Goal: Task Accomplishment & Management: Complete application form

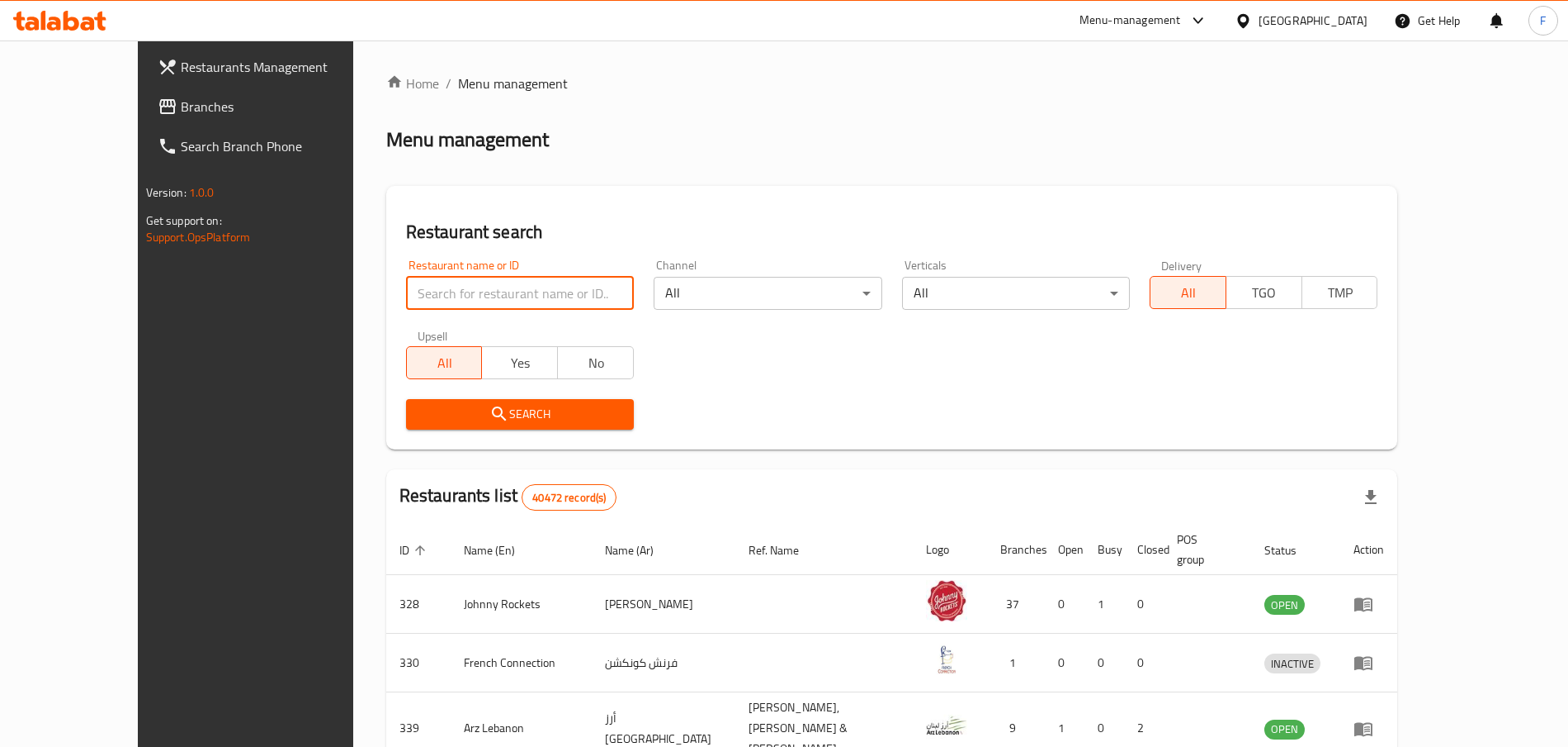
click at [407, 295] on input "search" at bounding box center [520, 293] width 228 height 33
type input "bakeria"
click button "Search" at bounding box center [520, 413] width 228 height 31
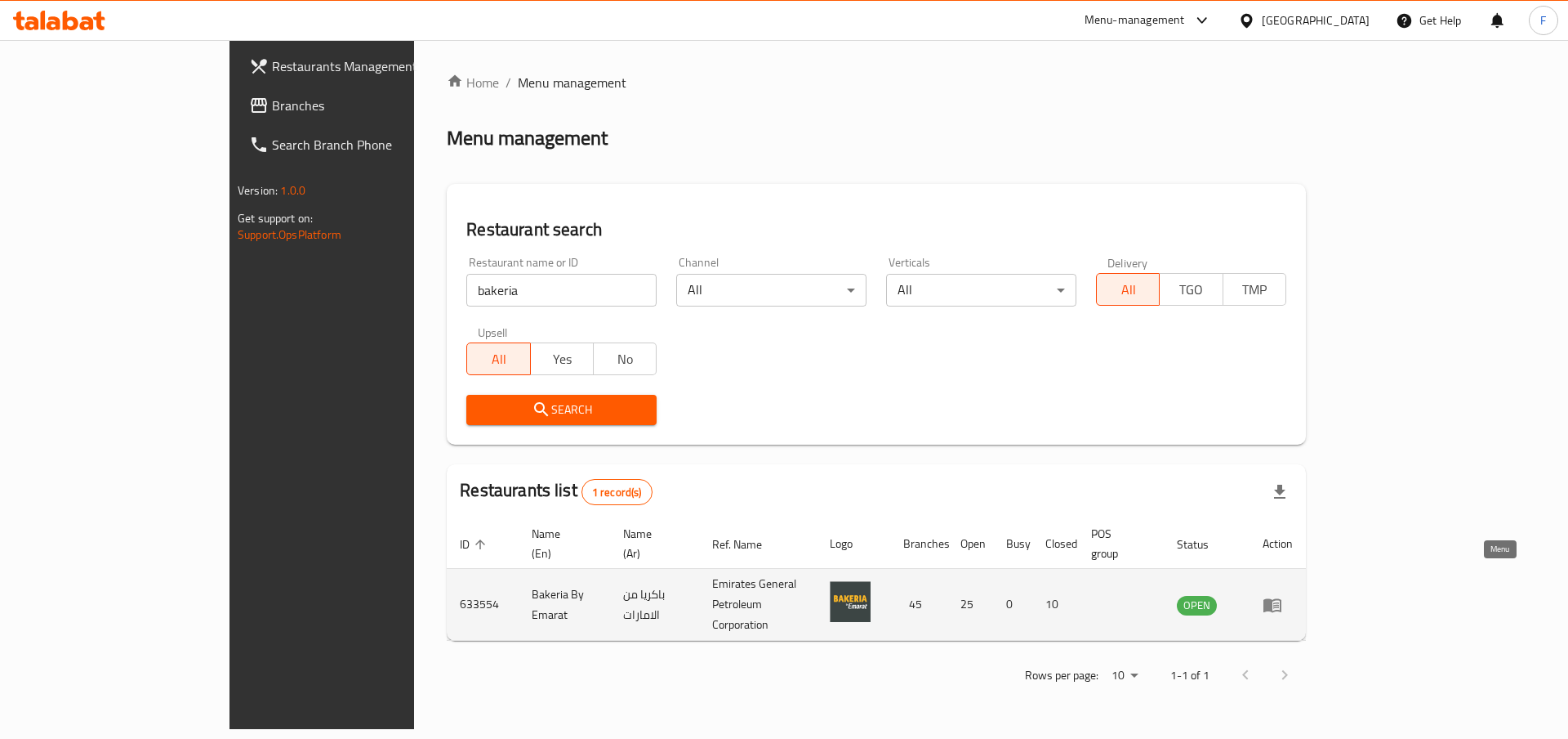
click at [1163, 553] on icon "enhanced table" at bounding box center [1276, 605] width 5 height 6
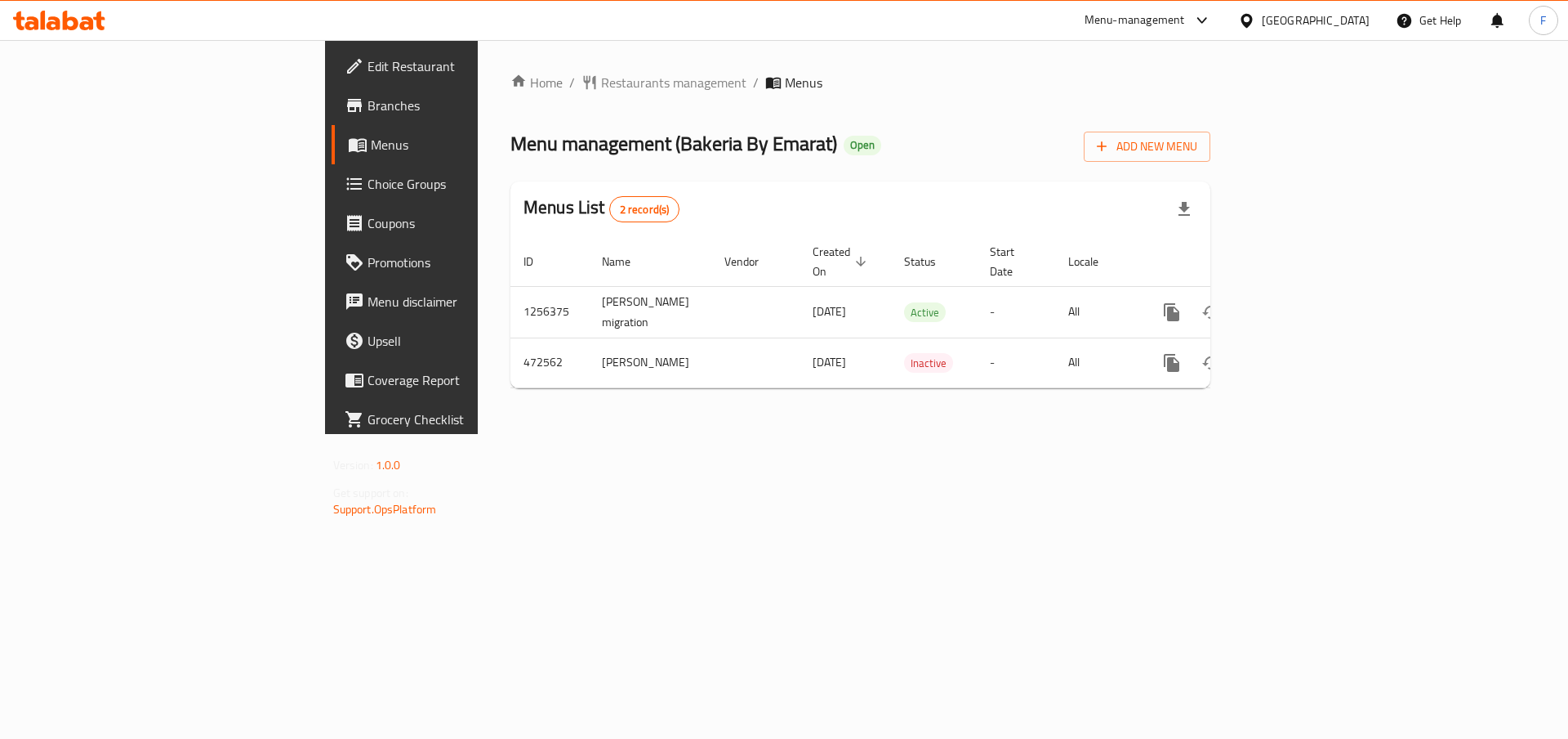
click at [371, 148] on span "Menus" at bounding box center [473, 144] width 203 height 19
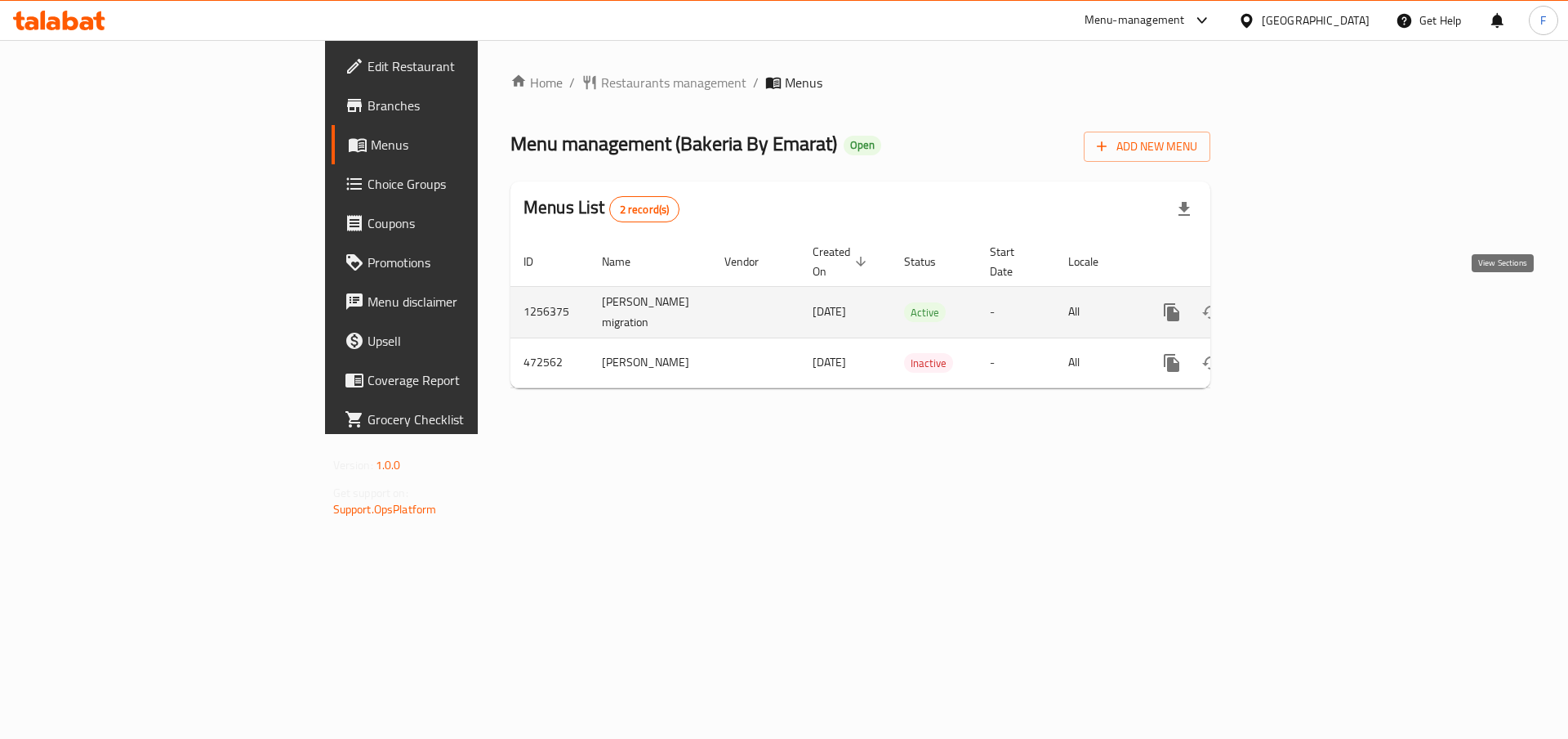
click at [1163, 305] on icon "enhanced table" at bounding box center [1290, 312] width 15 height 15
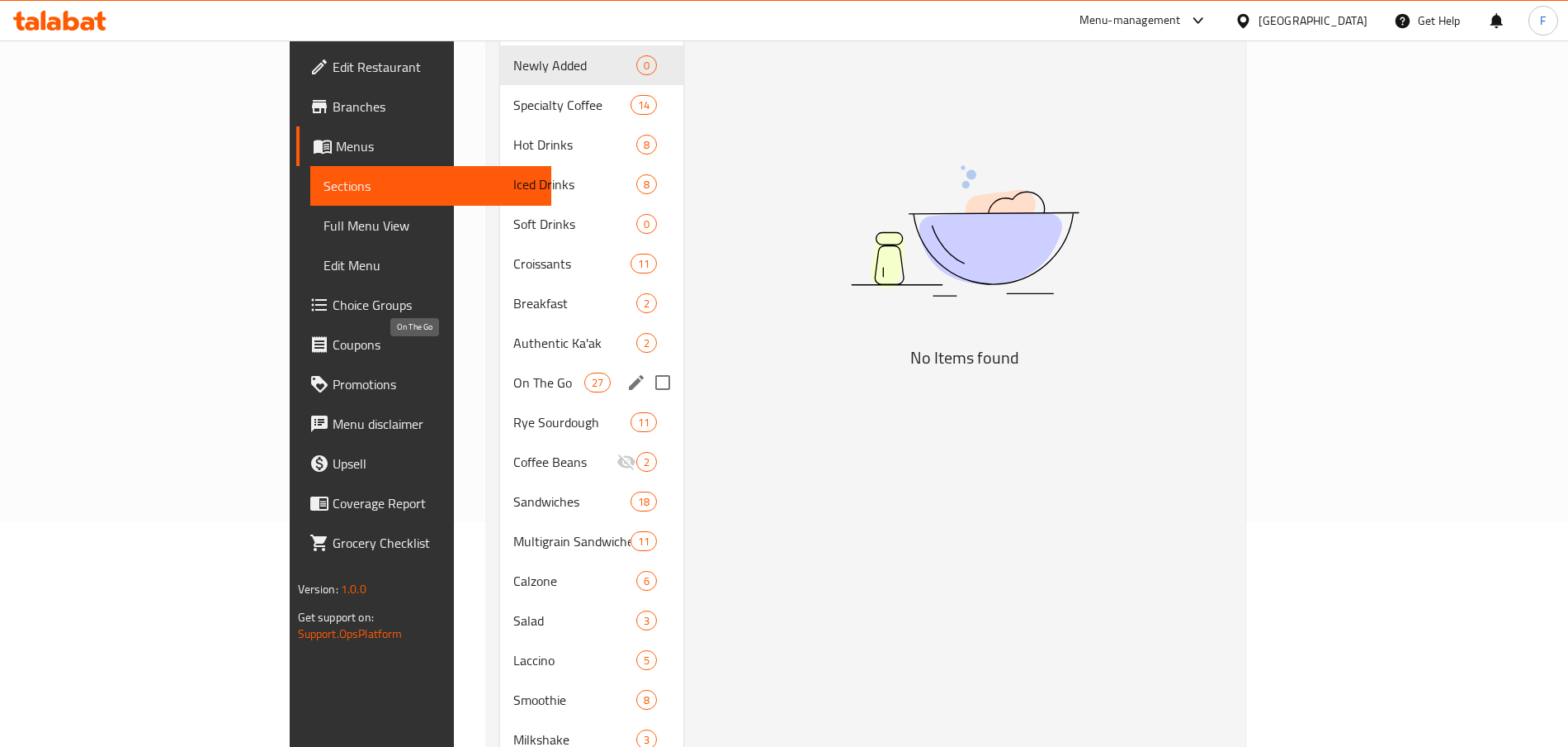
scroll to position [231, 0]
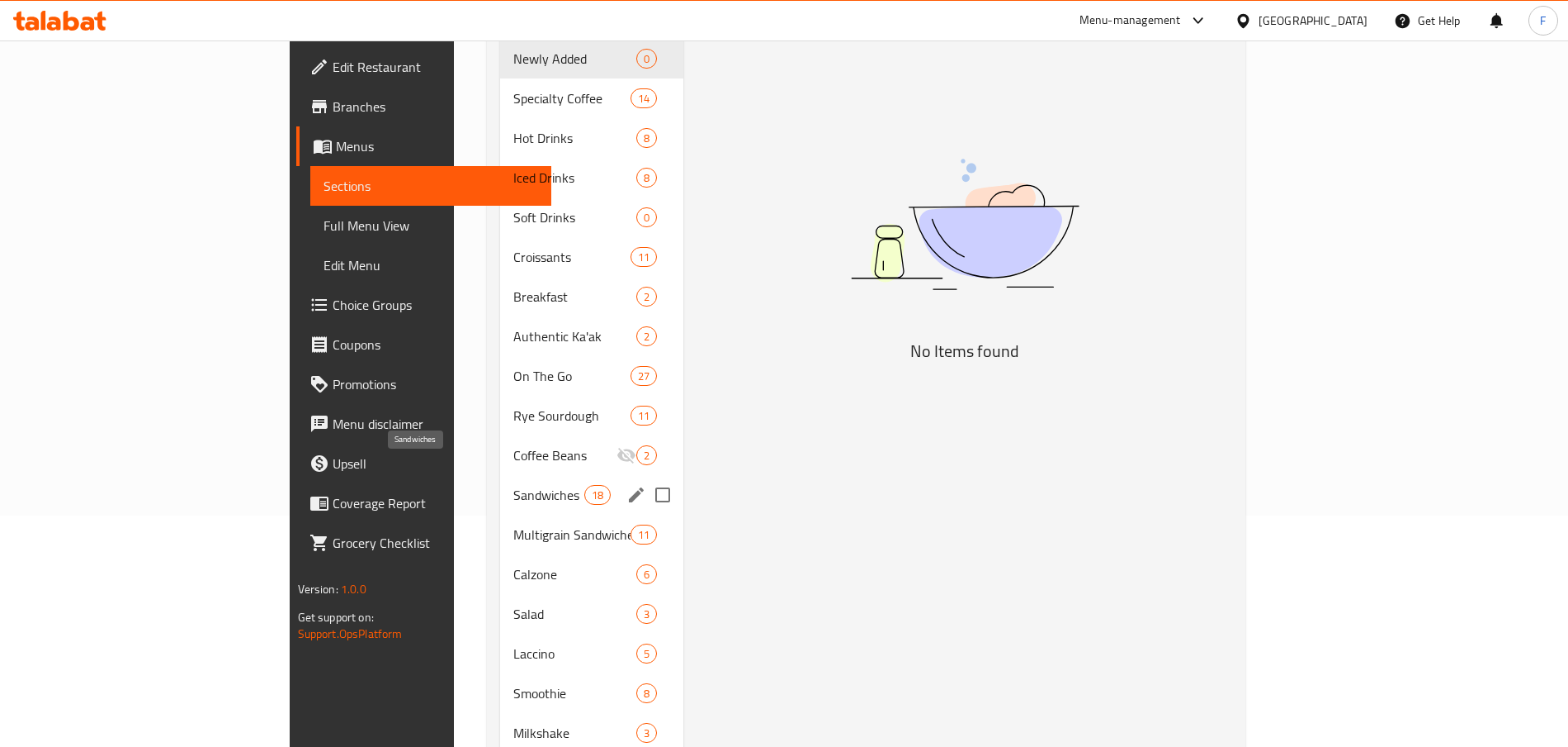
click at [514, 484] on span "Sandwiches" at bounding box center [549, 494] width 70 height 19
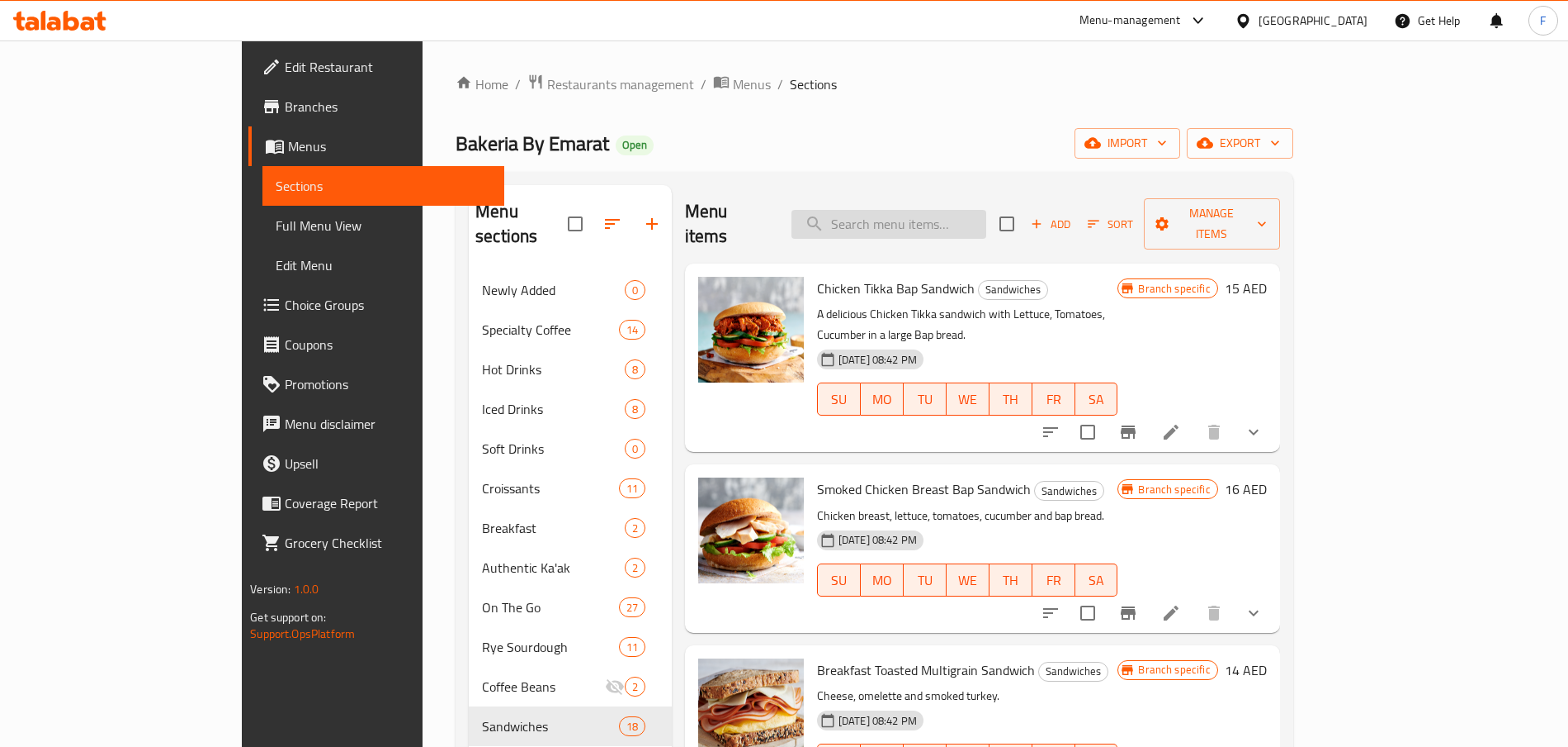
click at [979, 211] on input "search" at bounding box center [889, 224] width 195 height 29
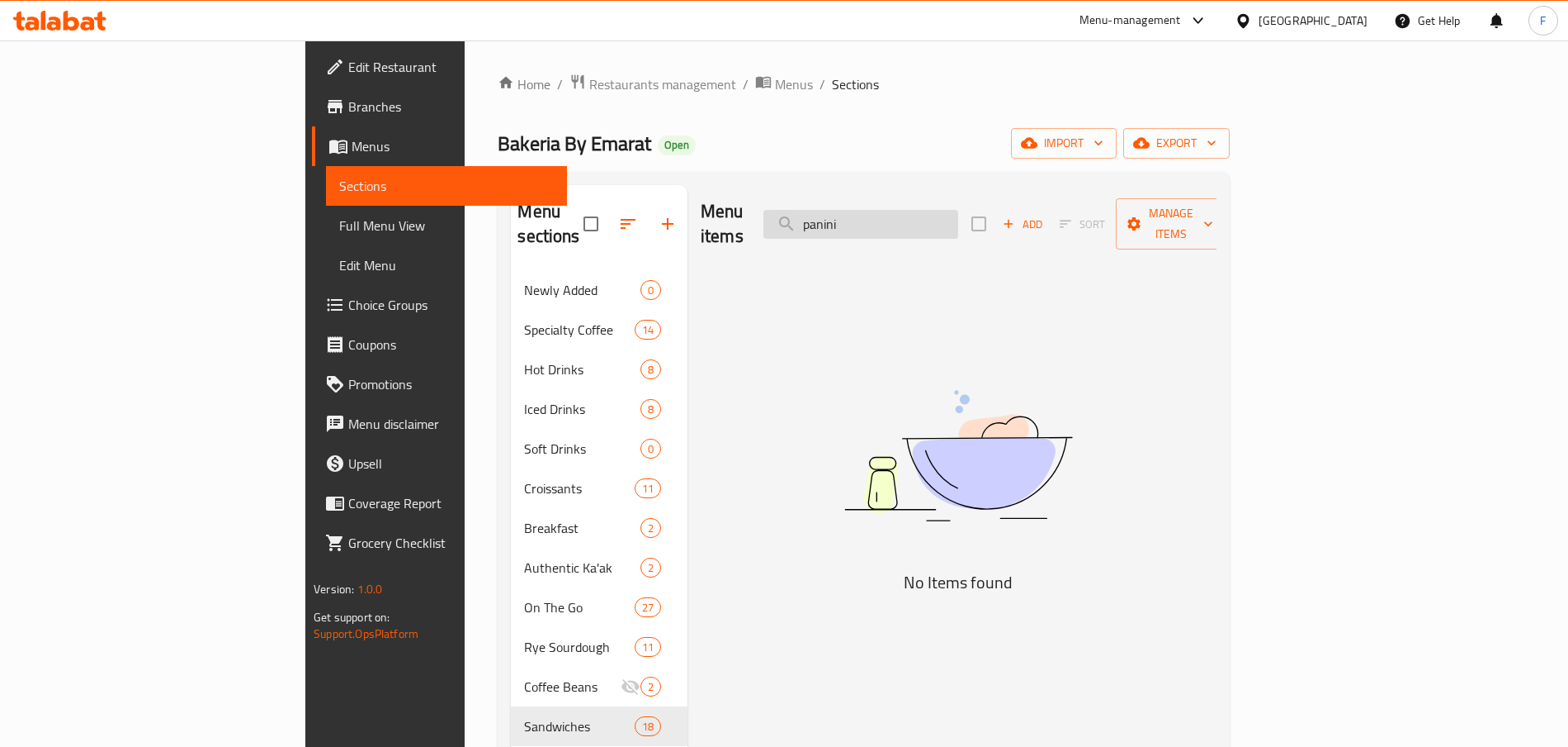
type input "panini"
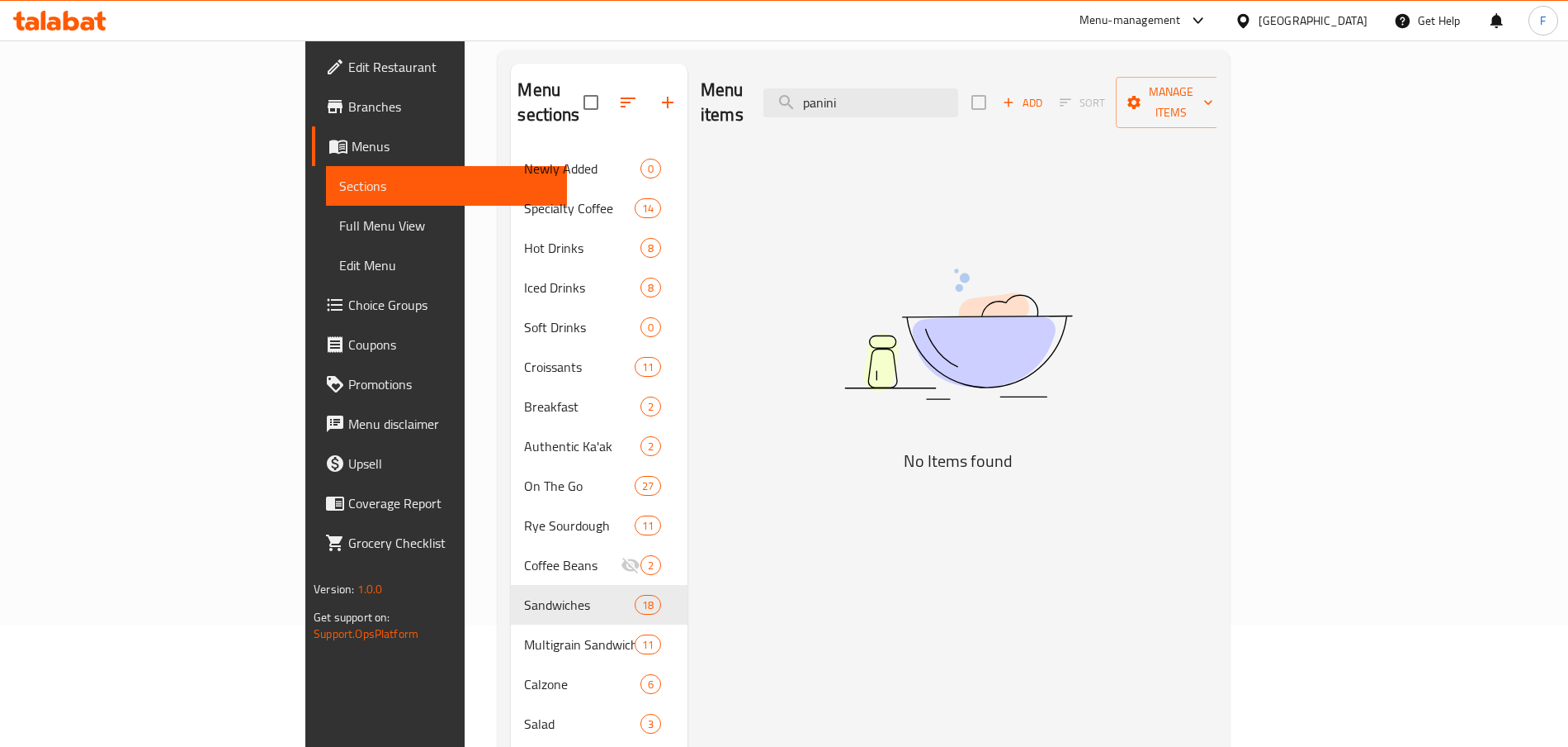
scroll to position [132, 0]
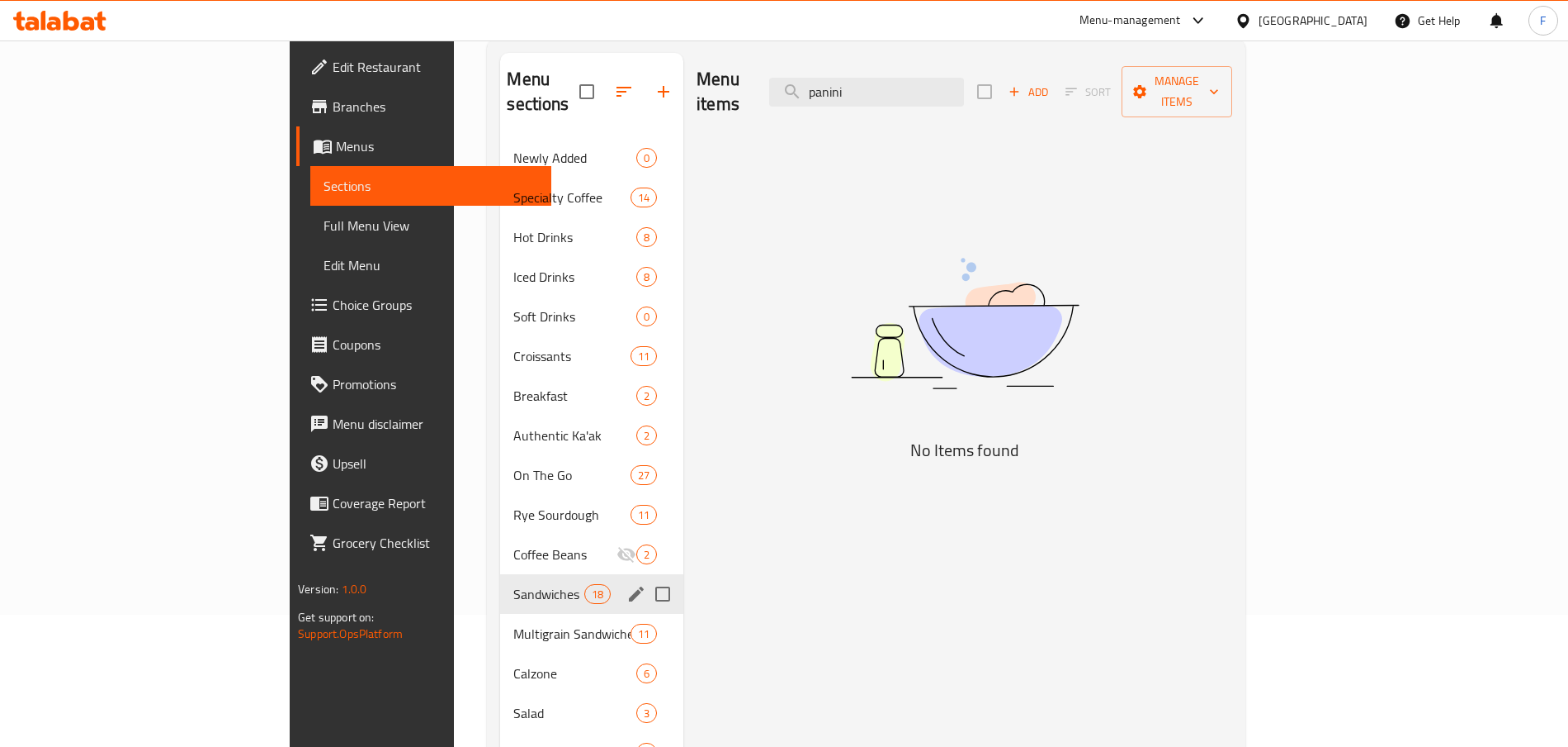
click at [514, 559] on span "Sandwiches" at bounding box center [549, 594] width 70 height 19
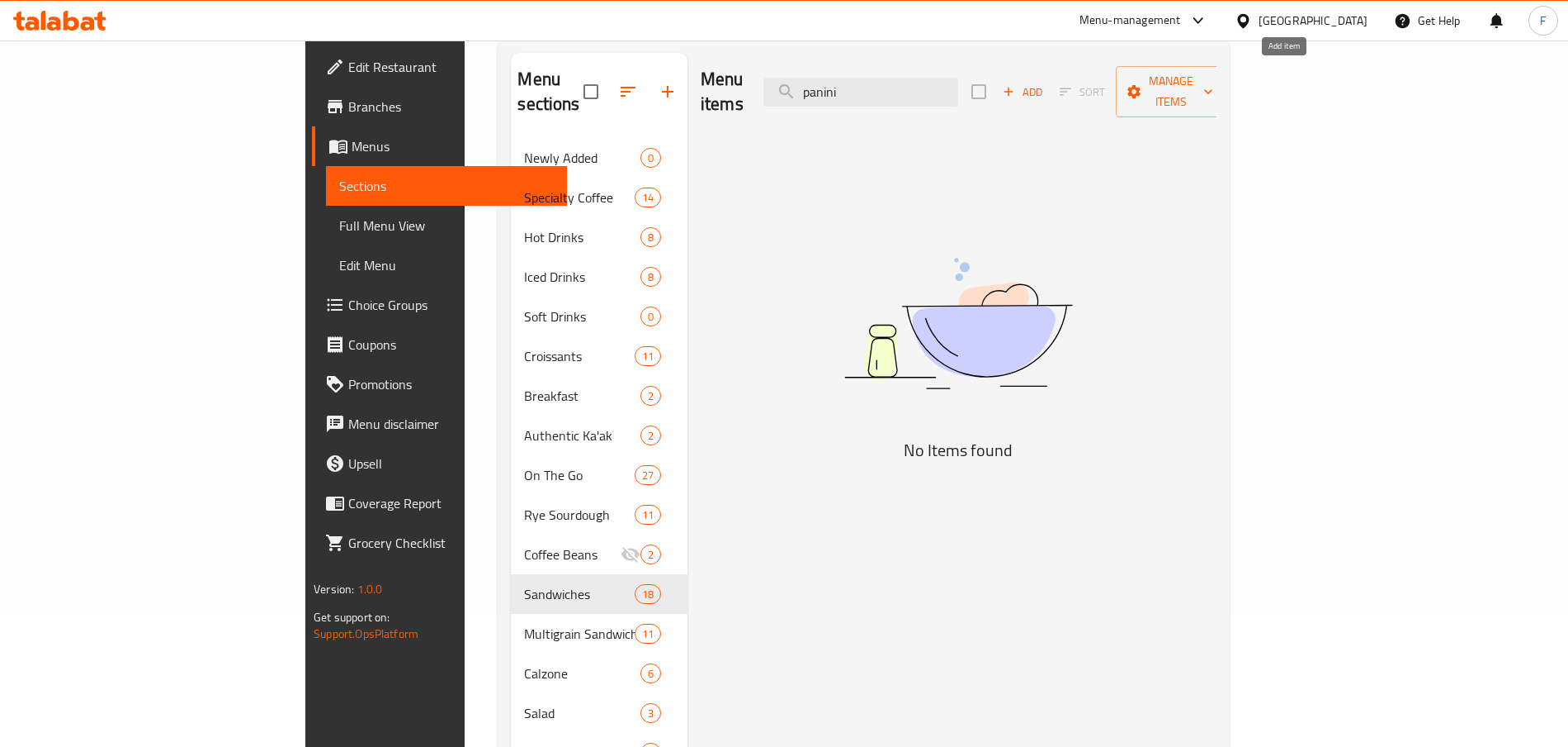
click at [1045, 82] on span "Add" at bounding box center [1023, 92] width 44 height 19
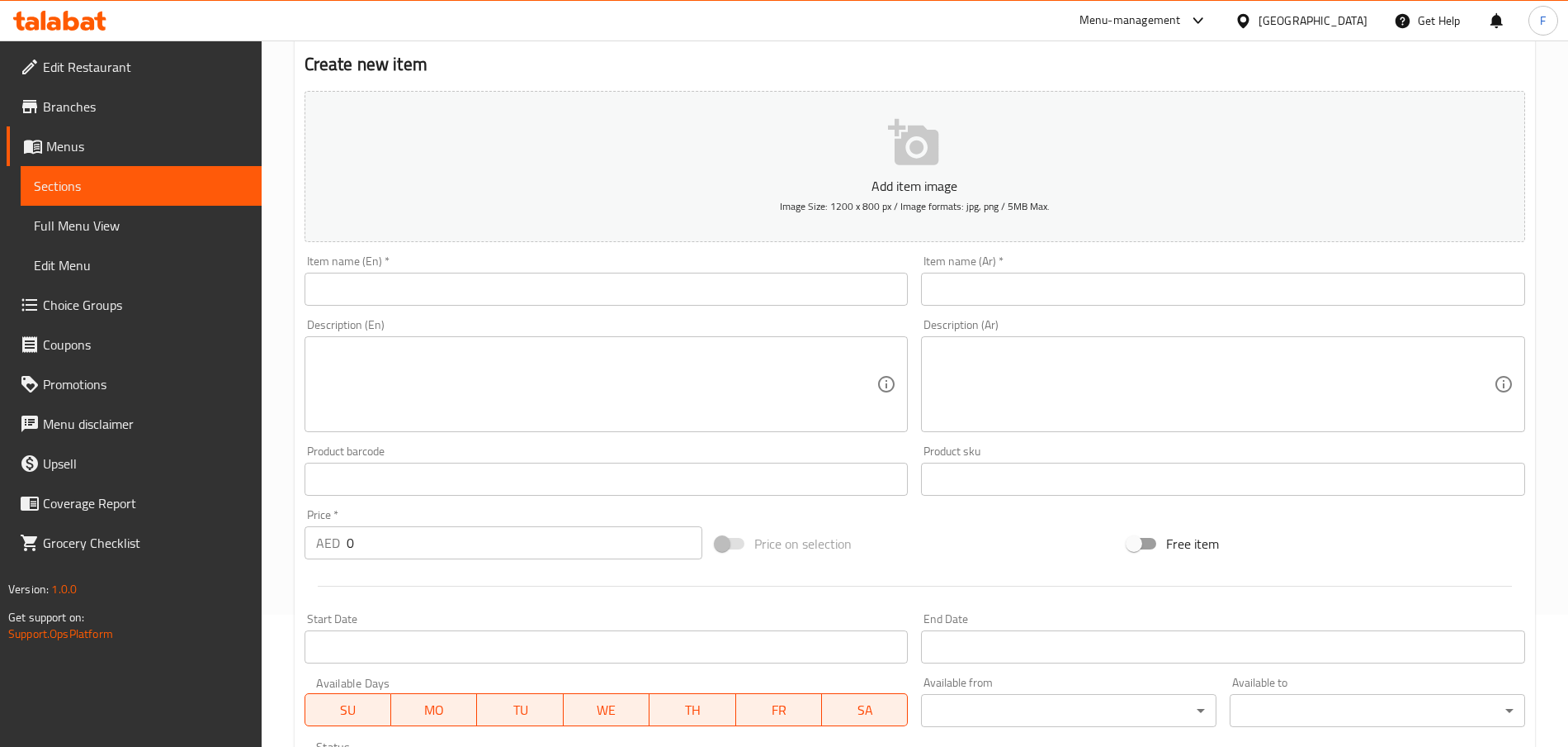
click at [463, 312] on div "Description (En) Description (En)" at bounding box center [606, 375] width 617 height 127
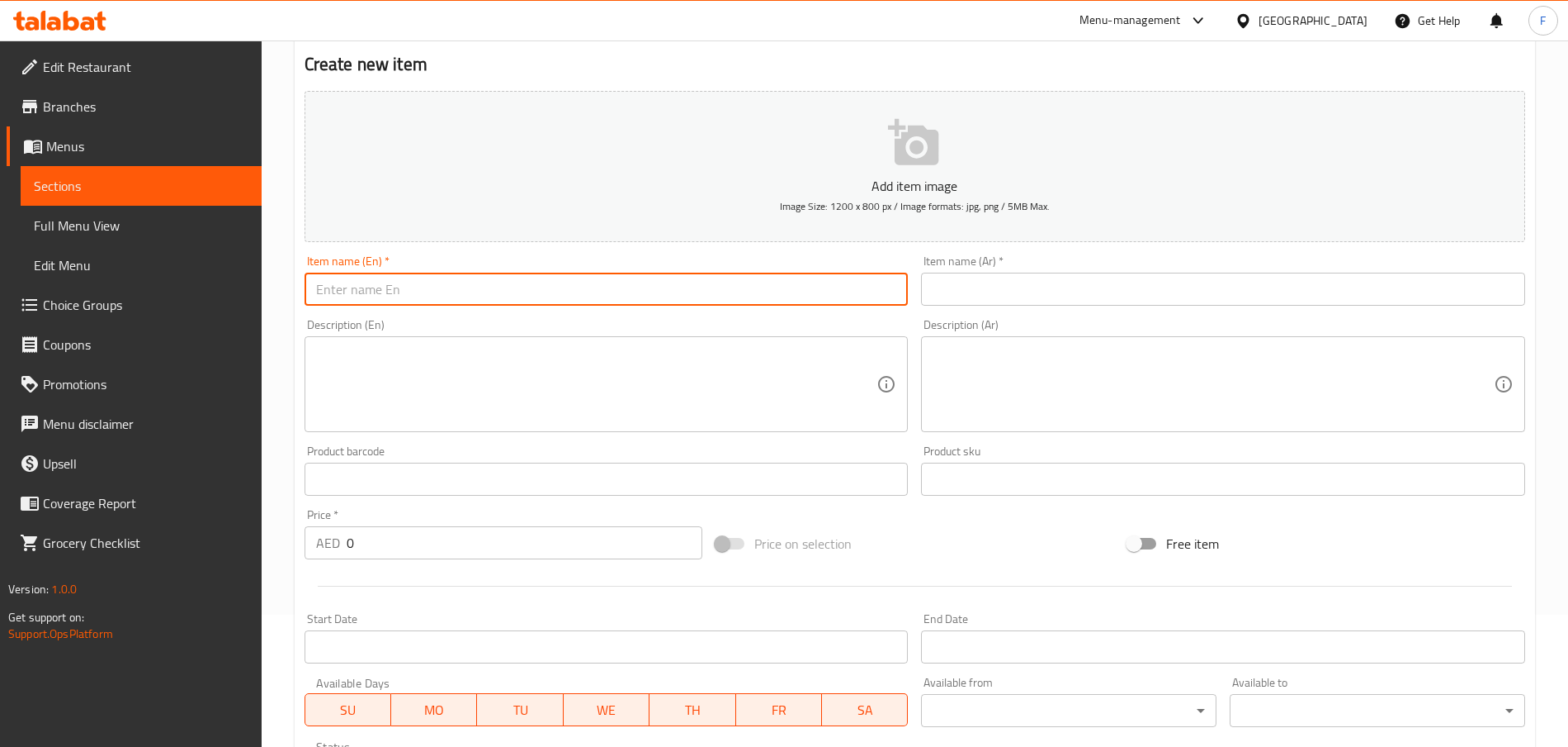
click at [371, 298] on input "text" at bounding box center [607, 289] width 604 height 33
paste input "Thin Haloumi Panini"
type input "Thin Haloumi Panini"
click at [416, 400] on textarea at bounding box center [596, 384] width 561 height 79
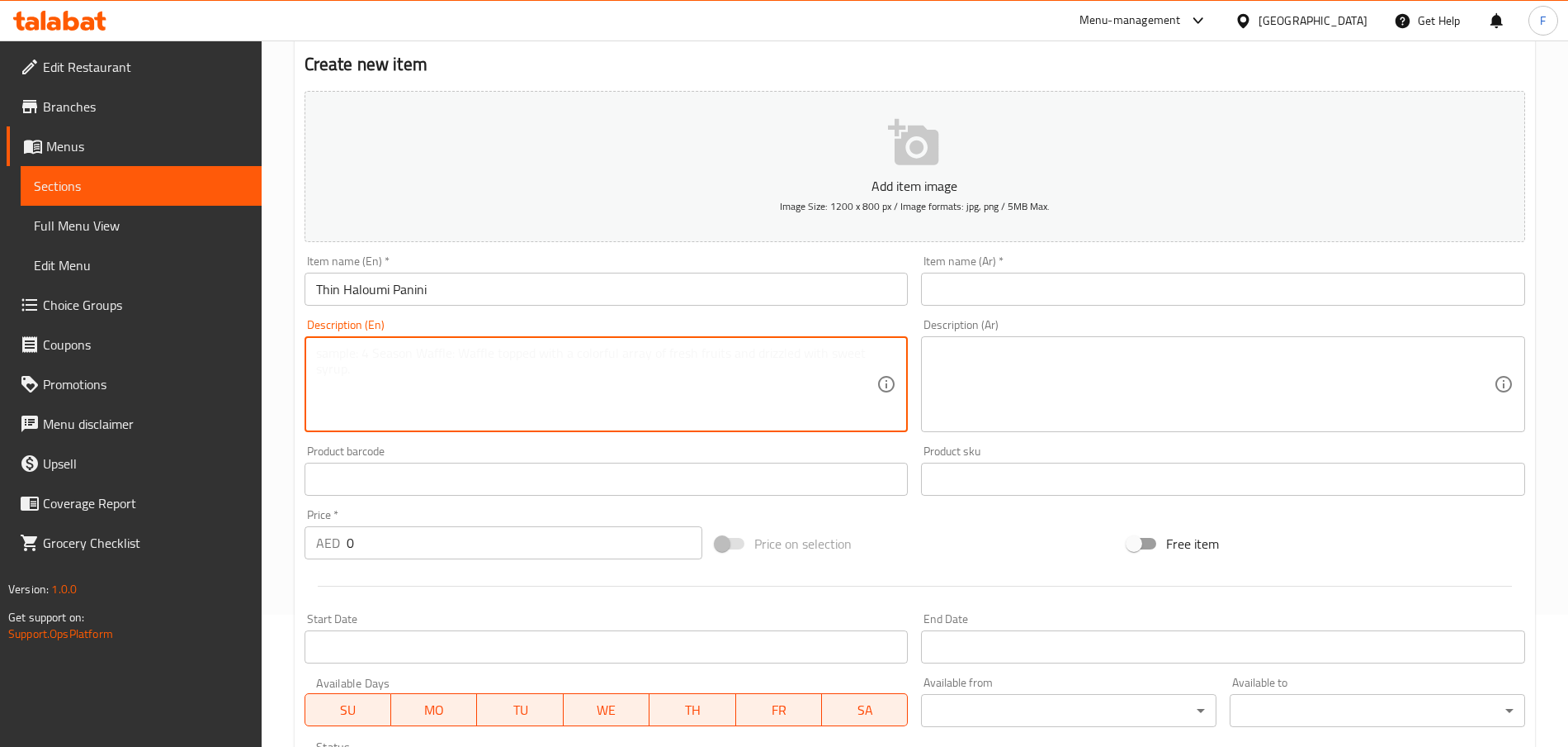
paste textarea "Light and Crunchy 100 % Sourdough Panini topped with Cyprus Haloumi, Olives, To…"
type textarea "Light and Crunchy 100 % Sourdough Panini topped with Cyprus Haloumi, Olives, To…"
click at [969, 277] on input "text" at bounding box center [1223, 289] width 604 height 33
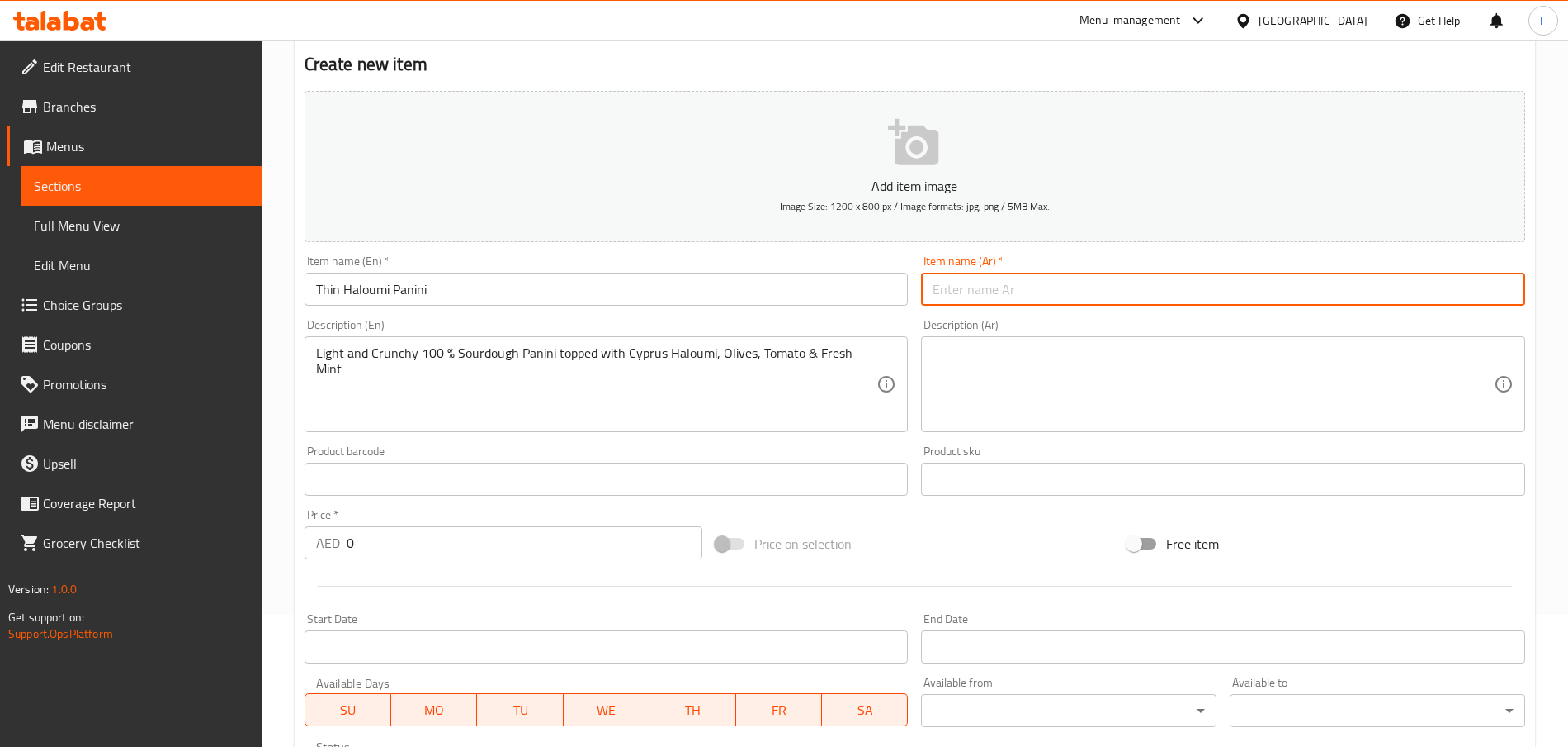
paste input "بانيني حلومي رقيق"
type input "بانيني حلومي رقيق"
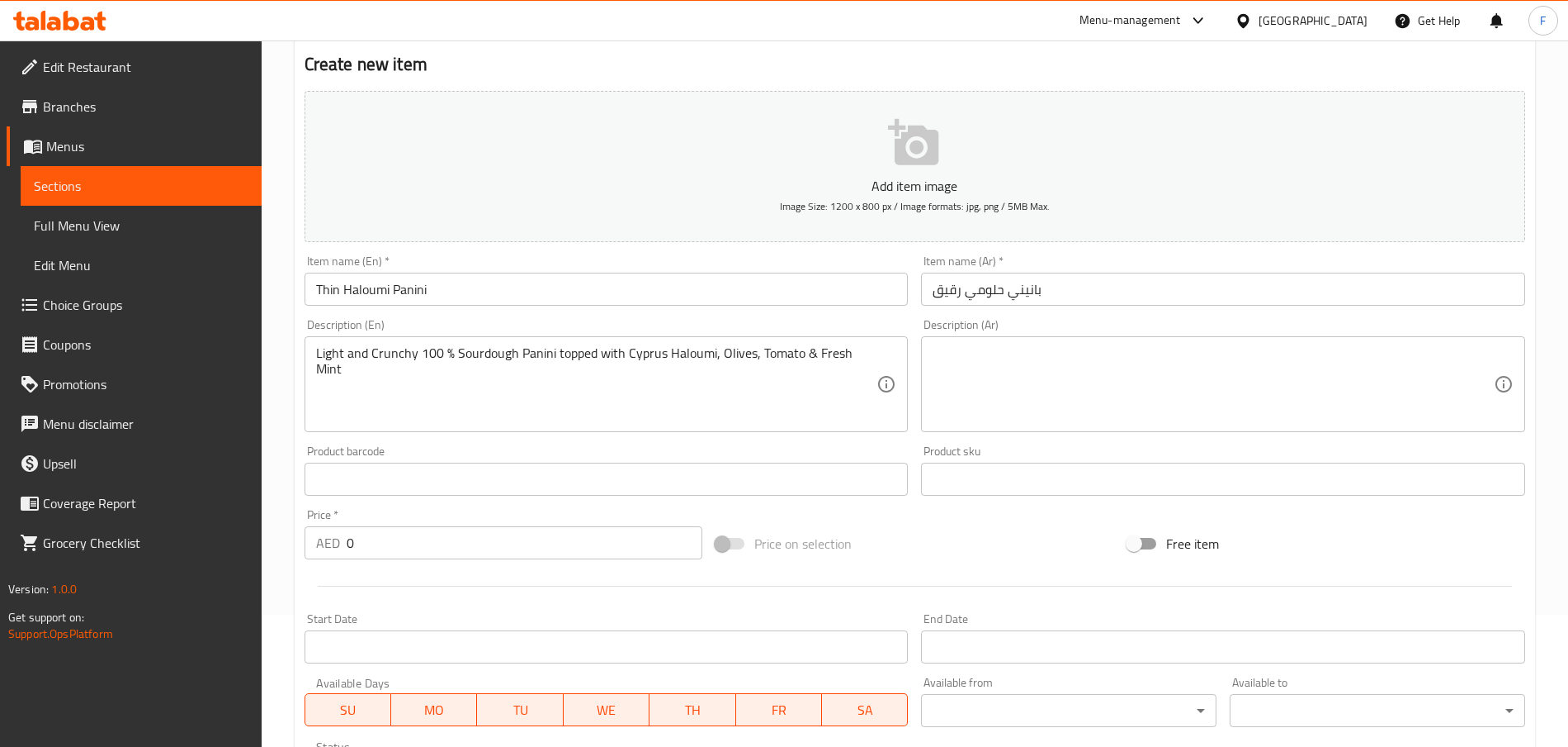
drag, startPoint x: 881, startPoint y: 352, endPoint x: 852, endPoint y: 351, distance: 29.0
click at [852, 351] on div "Light and Crunchy 100 % Sourdough Panini topped with Cyprus Haloumi, Olives, To…" at bounding box center [607, 385] width 604 height 96
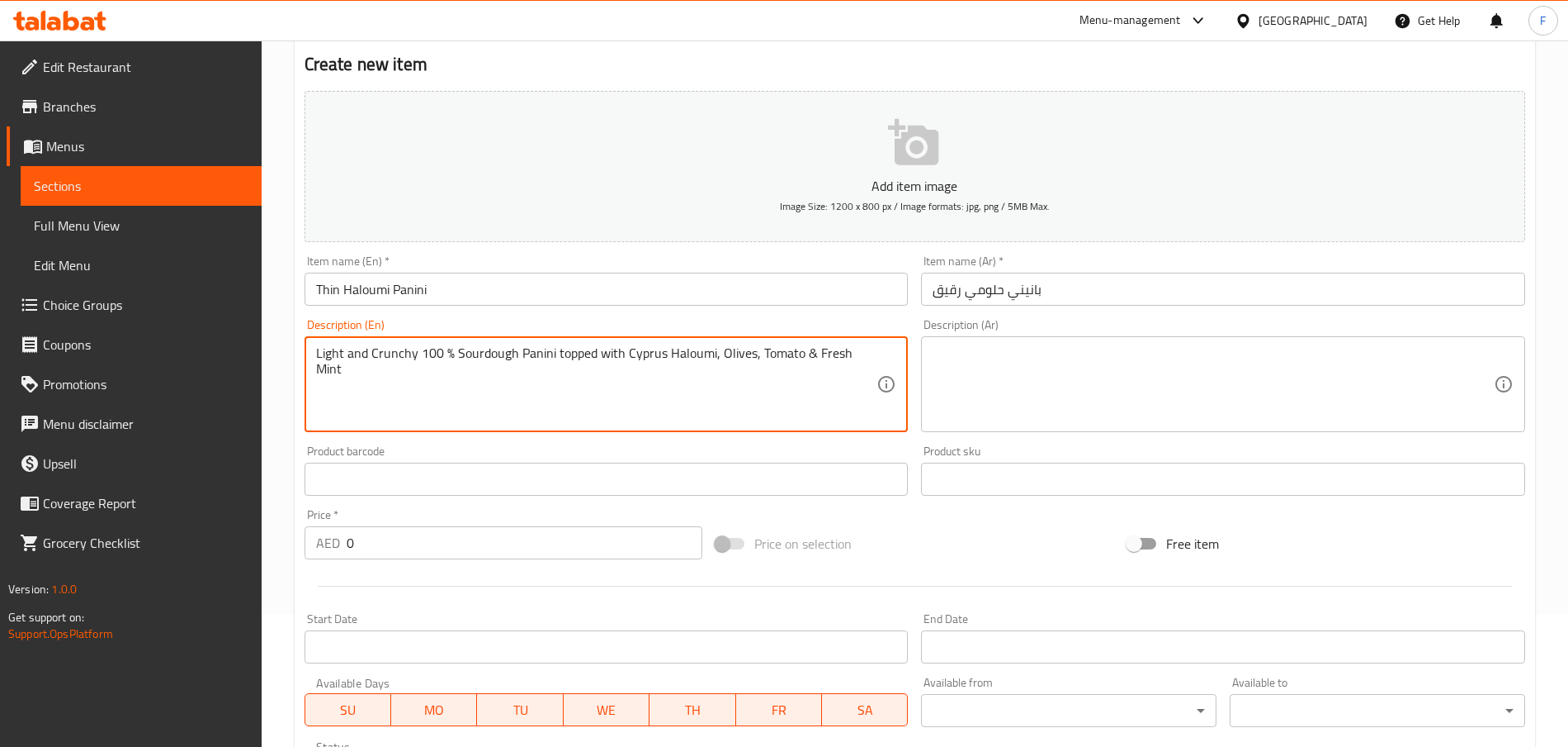
scroll to position [167, 0]
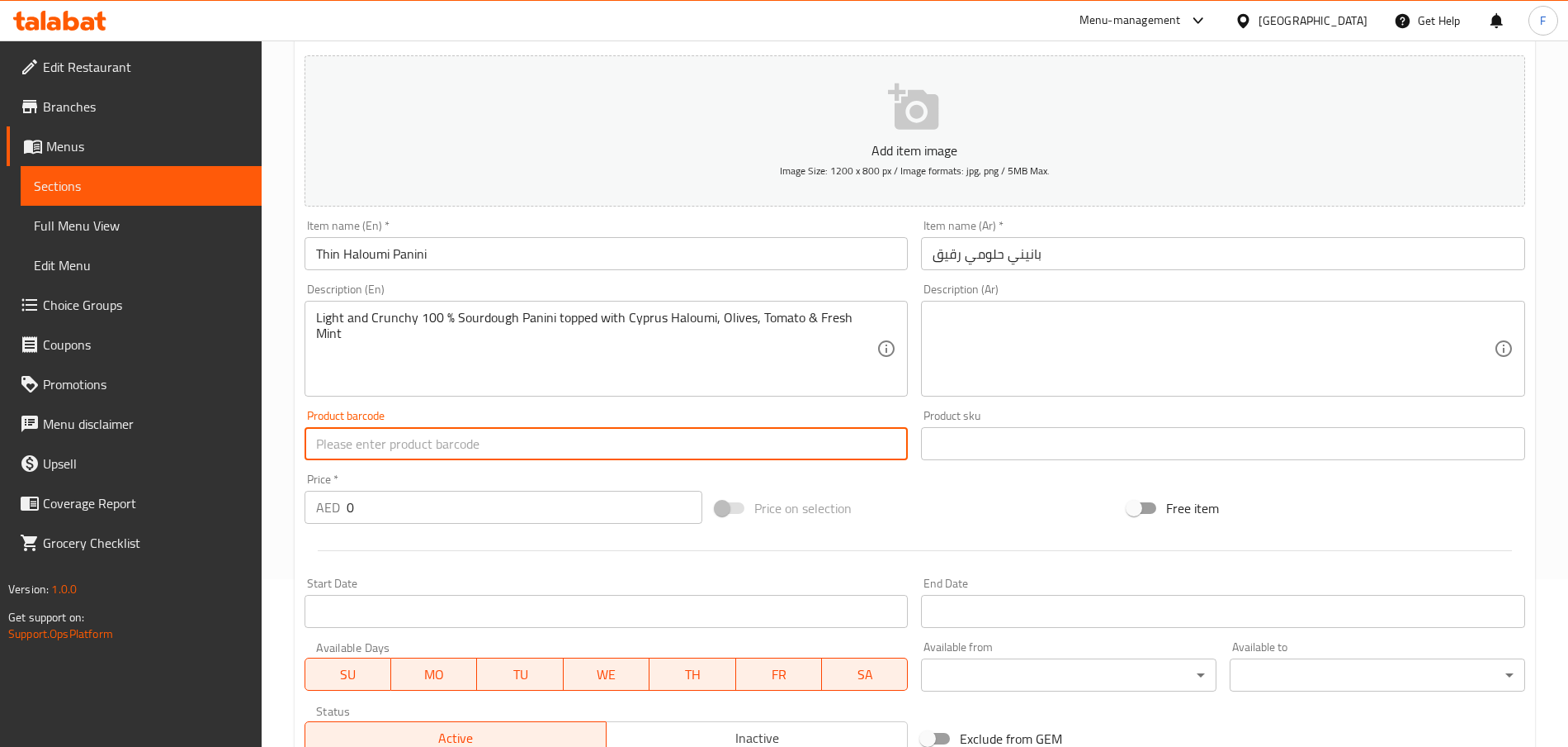
click at [387, 443] on input "text" at bounding box center [607, 444] width 604 height 33
paste input "200000023484"
type input "200000023484"
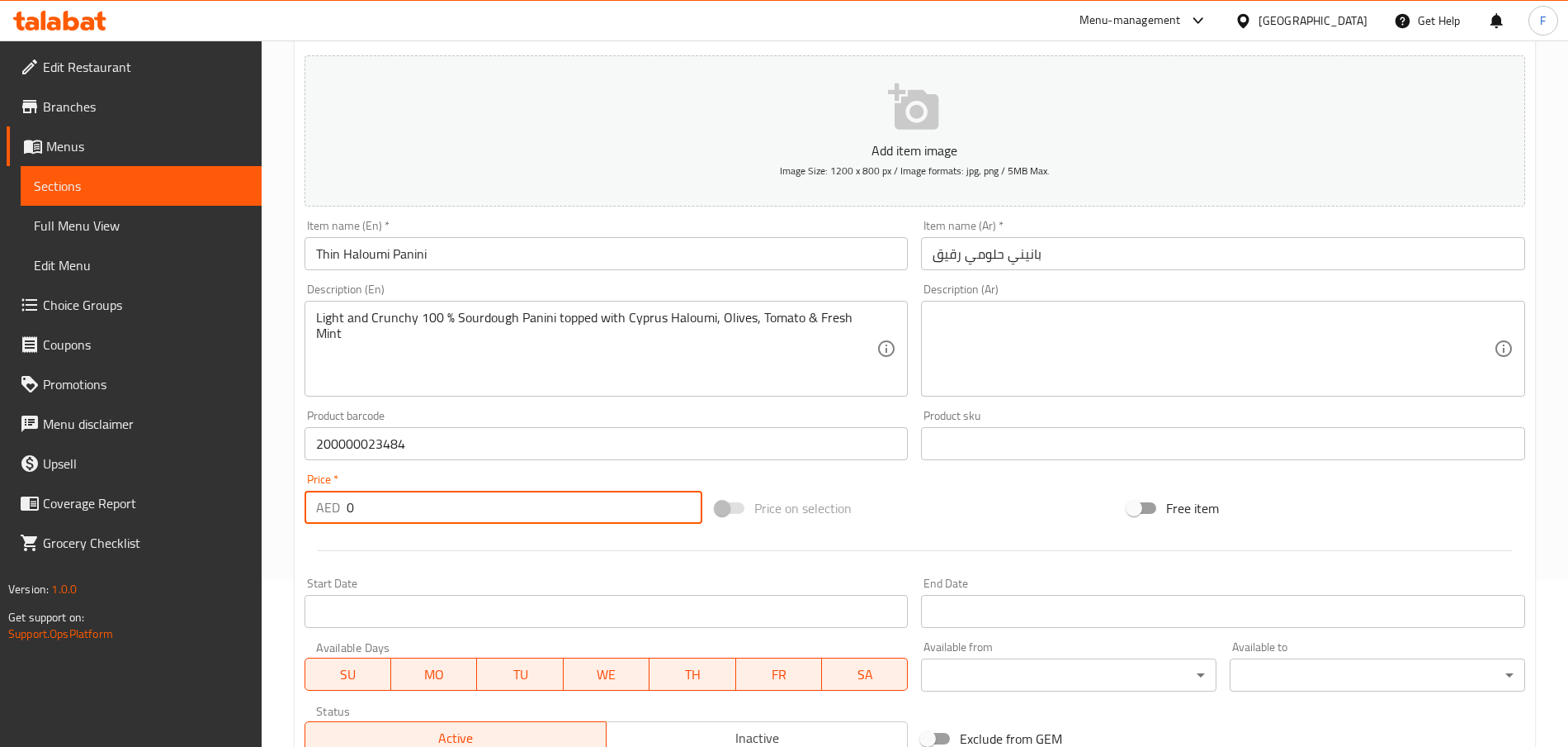
drag, startPoint x: 385, startPoint y: 509, endPoint x: 322, endPoint y: 506, distance: 63.1
click at [322, 506] on div "AED 0 Price *" at bounding box center [504, 508] width 398 height 33
type input "22"
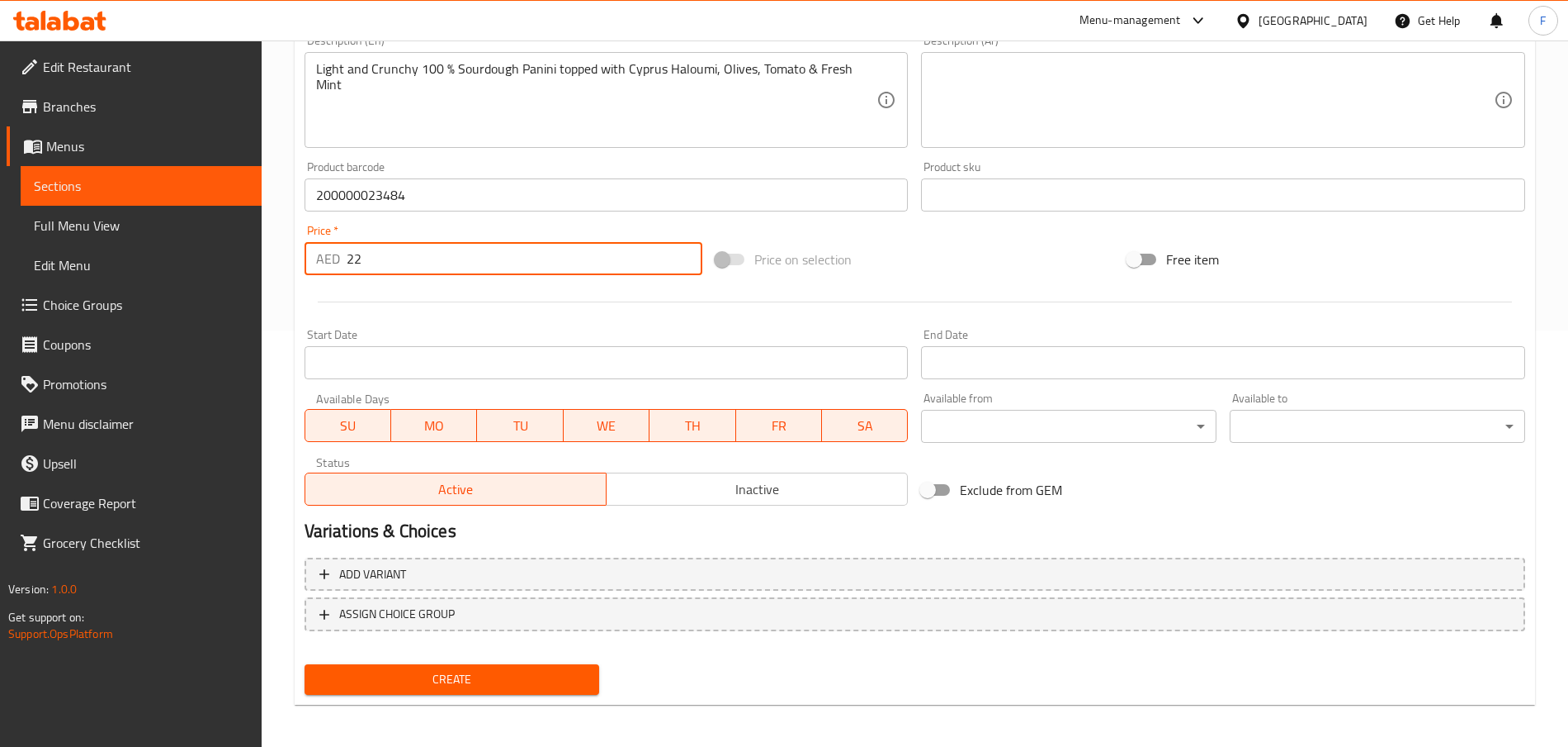
scroll to position [420, 0]
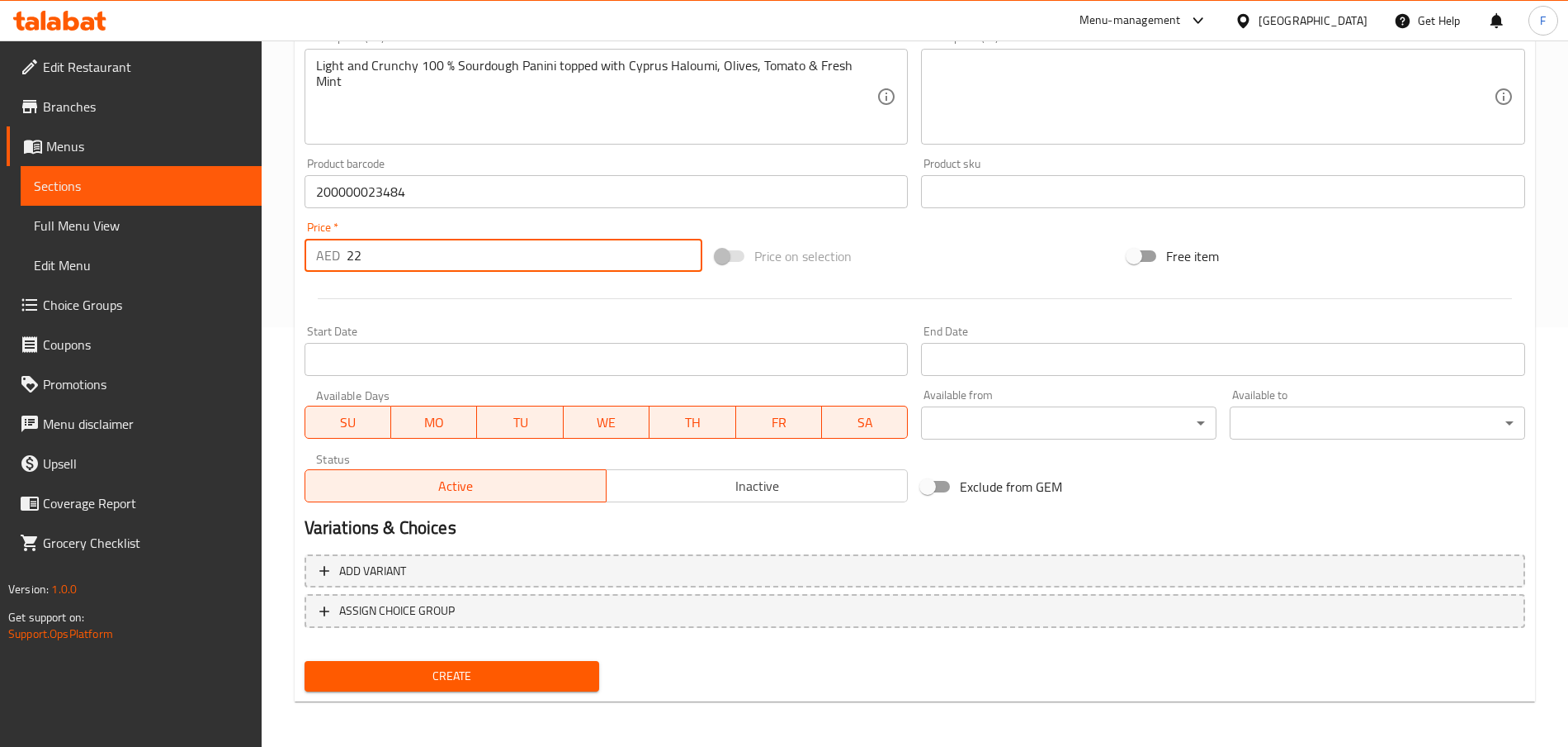
click at [830, 352] on input "Start Date" at bounding box center [607, 360] width 604 height 33
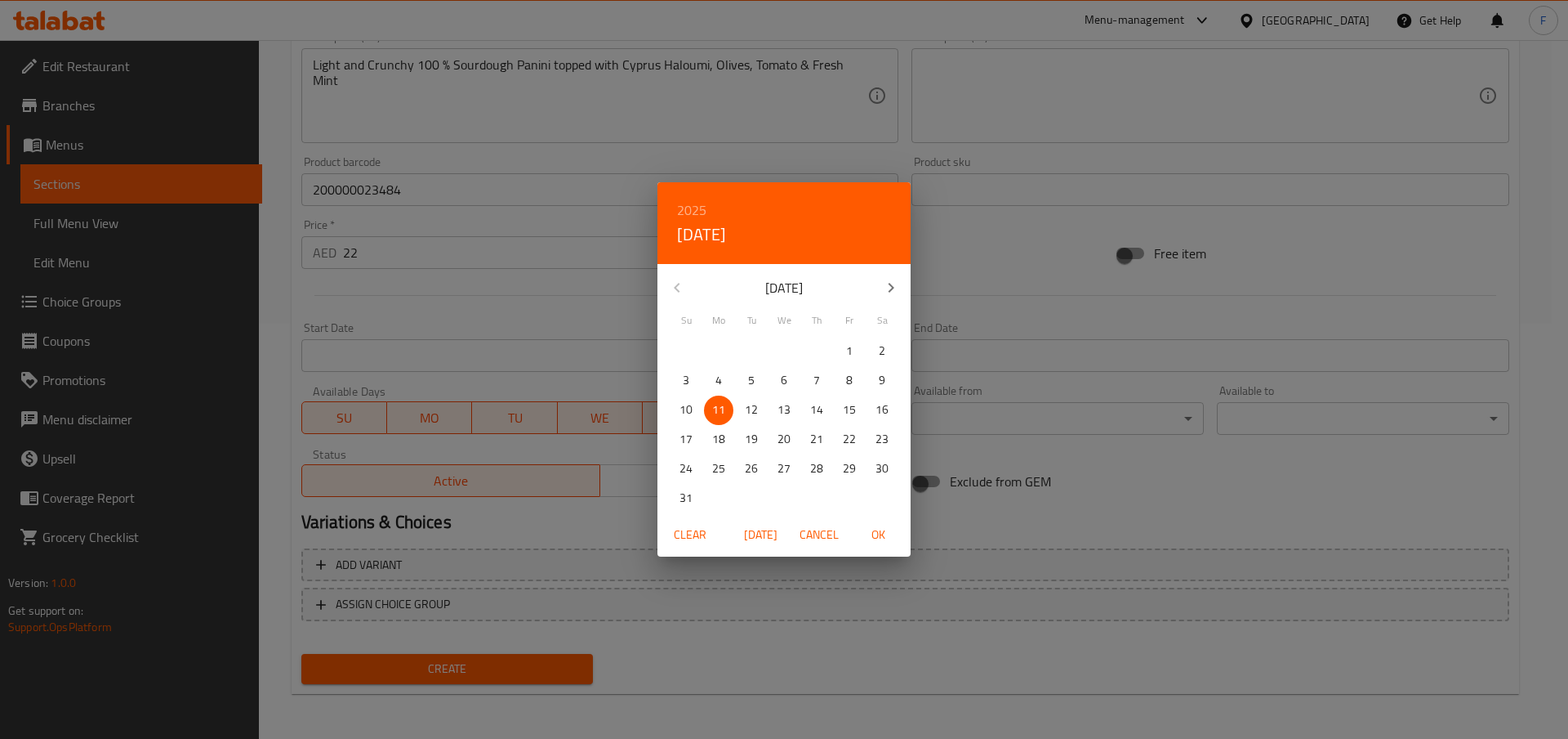
click at [726, 407] on span "11" at bounding box center [719, 410] width 29 height 20
click at [877, 536] on span "OK" at bounding box center [878, 535] width 39 height 20
type input "[DATE]"
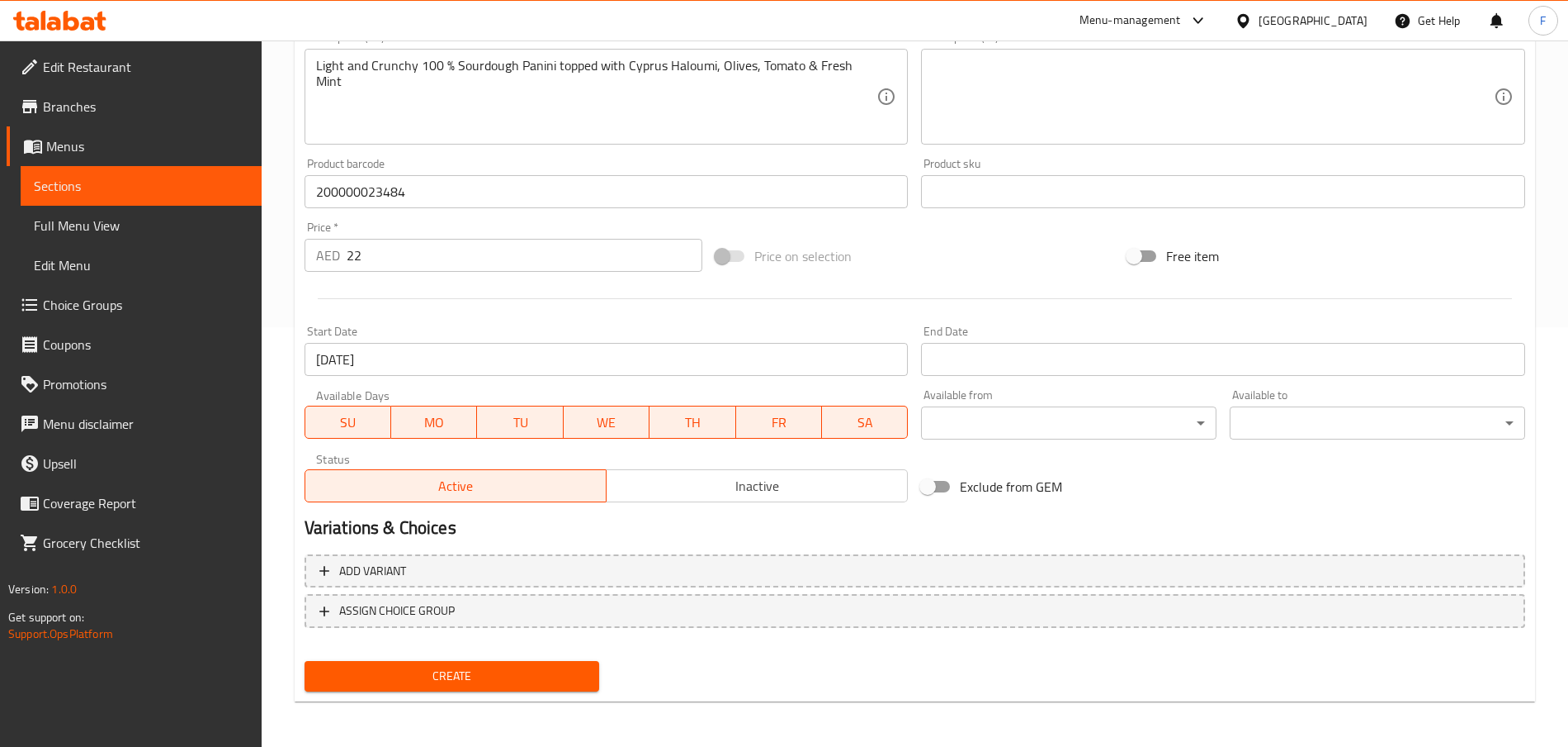
click at [573, 312] on div at bounding box center [915, 299] width 1234 height 41
click at [497, 559] on span "Create" at bounding box center [452, 676] width 269 height 20
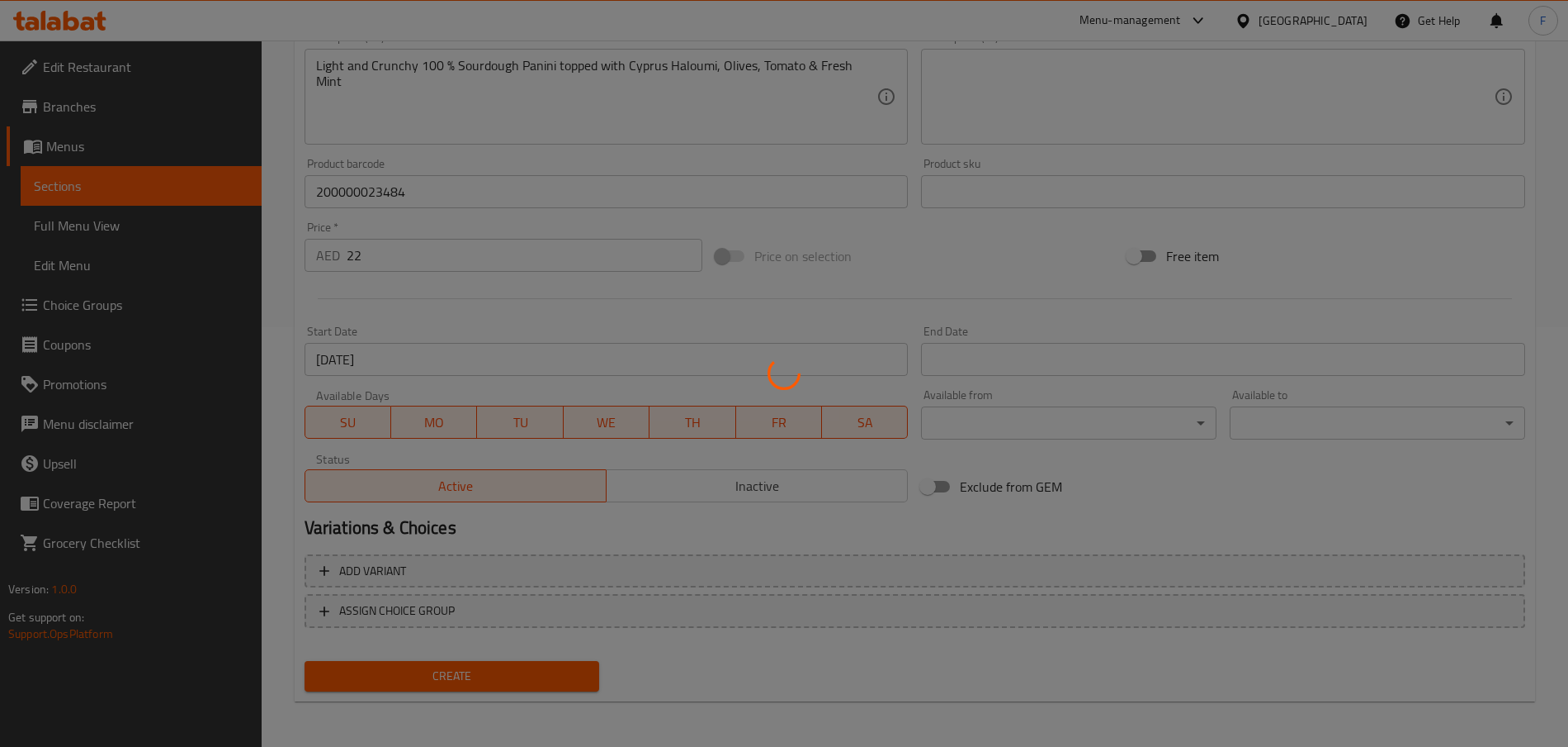
type input "0"
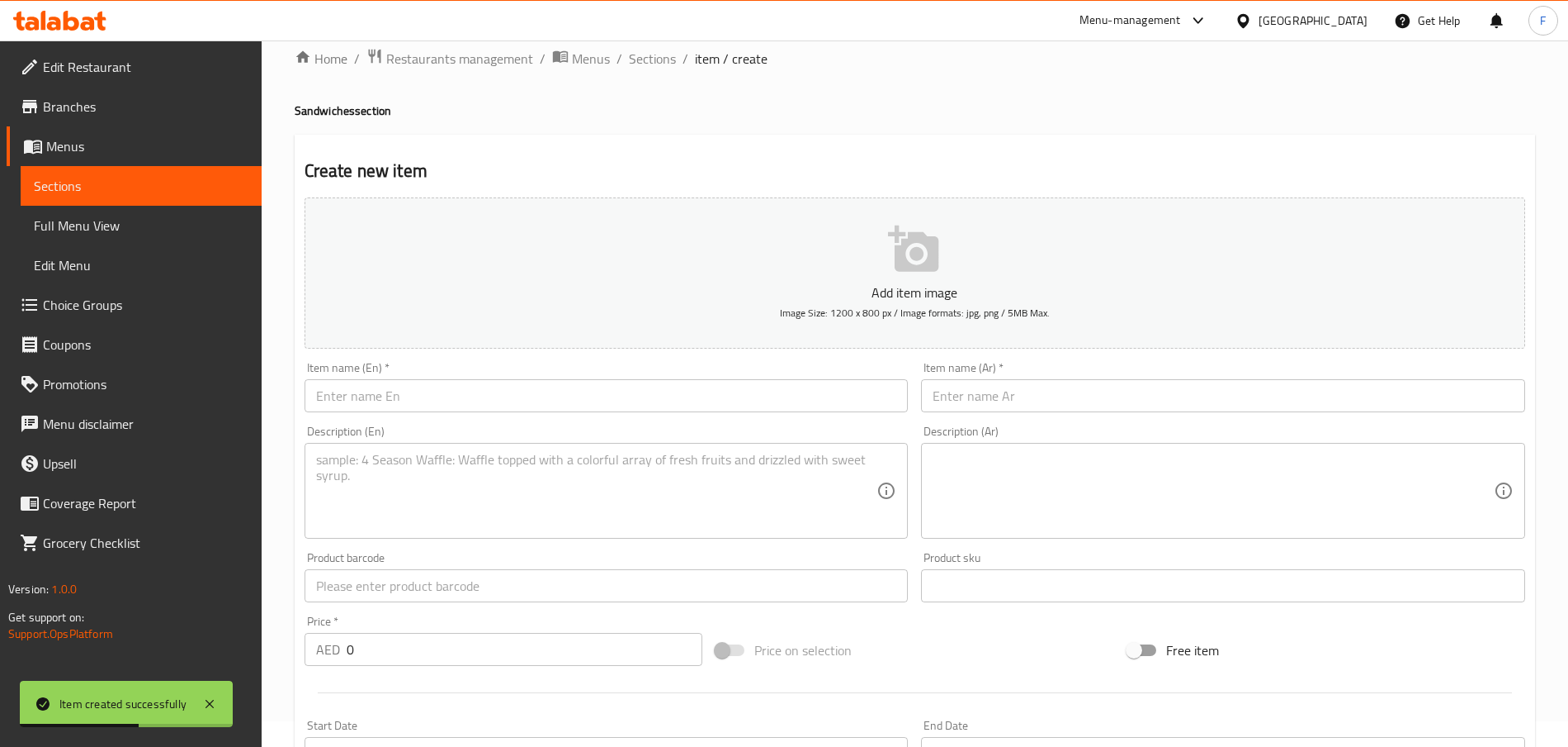
scroll to position [0, 0]
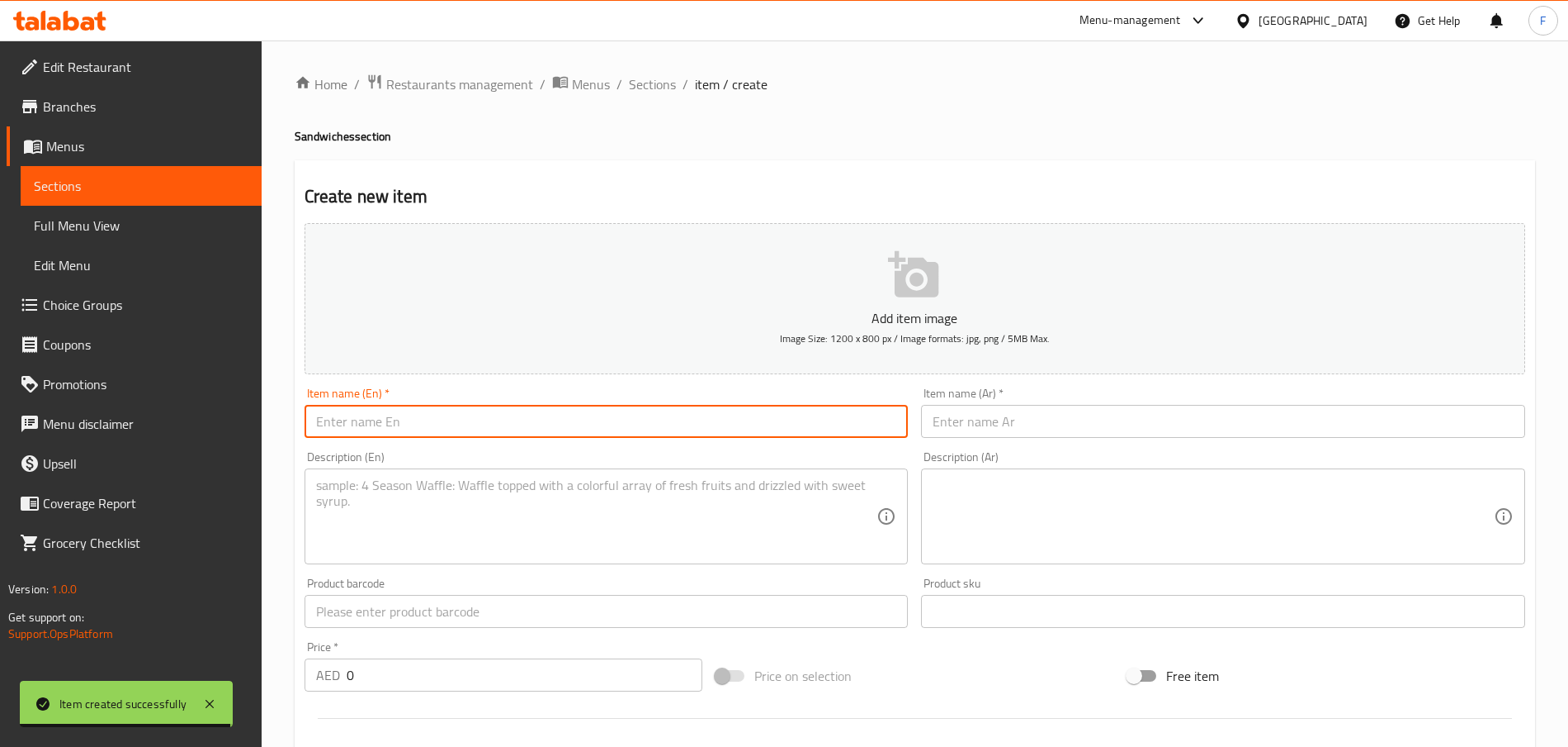
click at [363, 422] on input "text" at bounding box center [607, 422] width 604 height 33
paste input "200000023486"
type input "200000023486"
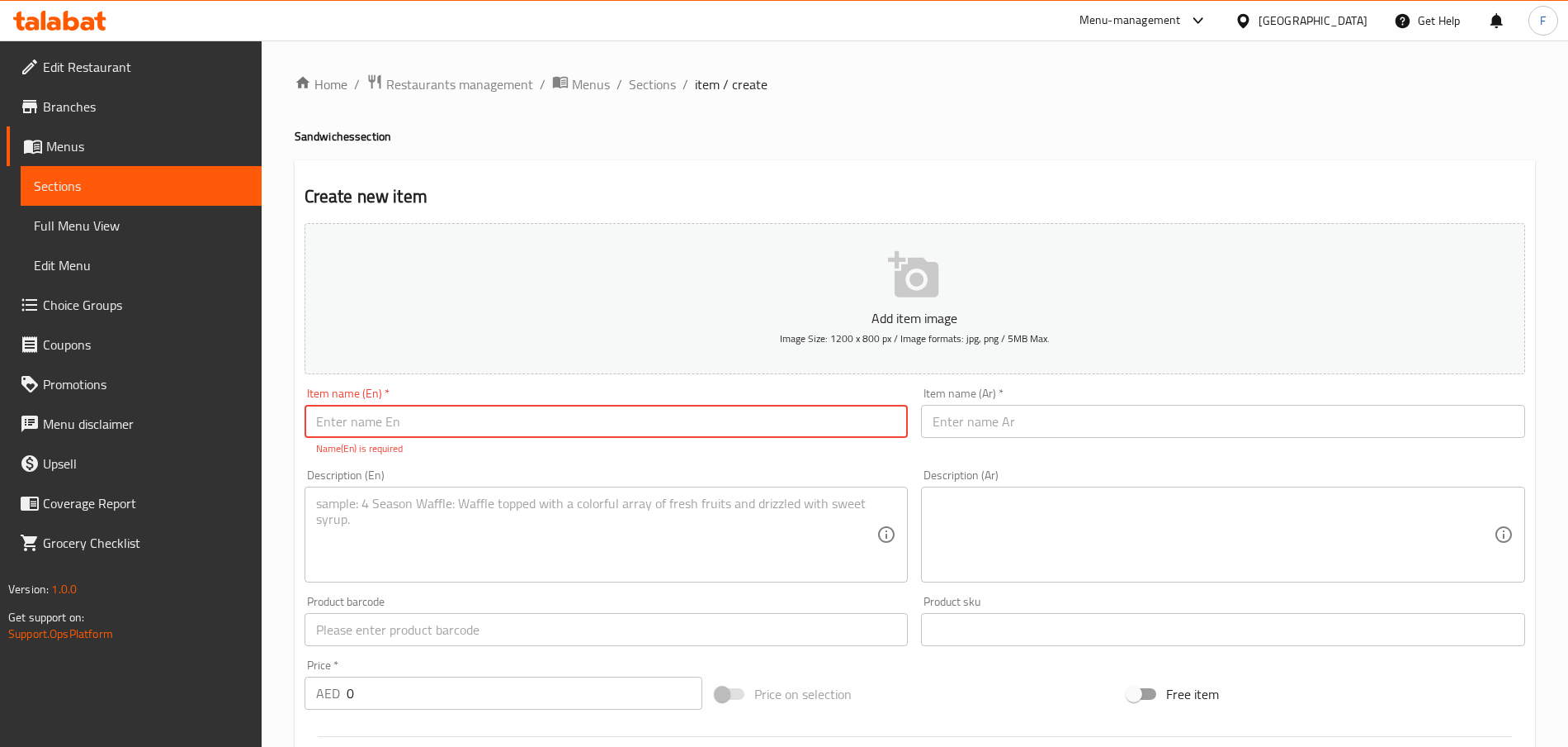
click at [415, 559] on input "text" at bounding box center [607, 630] width 604 height 33
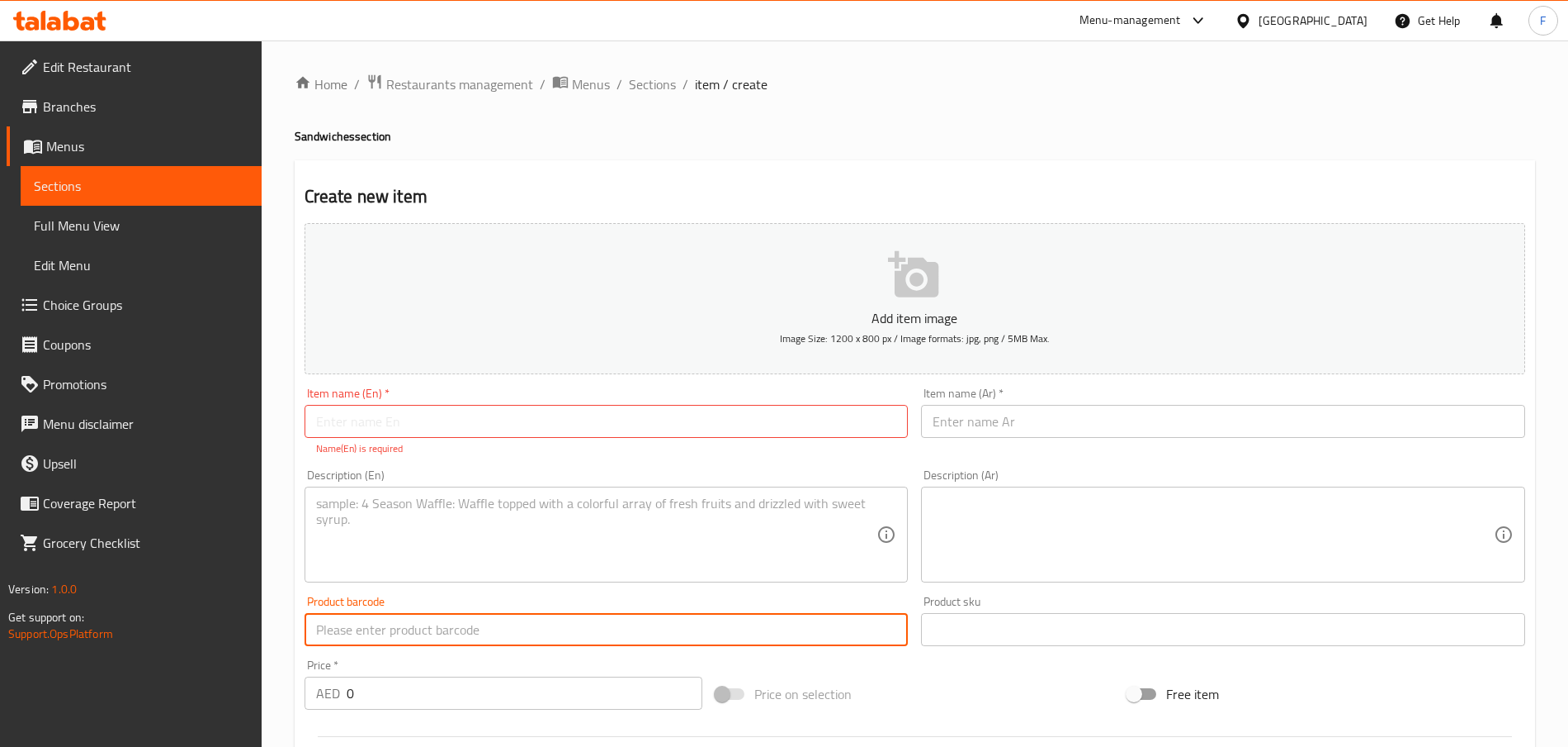
paste input "200000023486"
type input "200000023486"
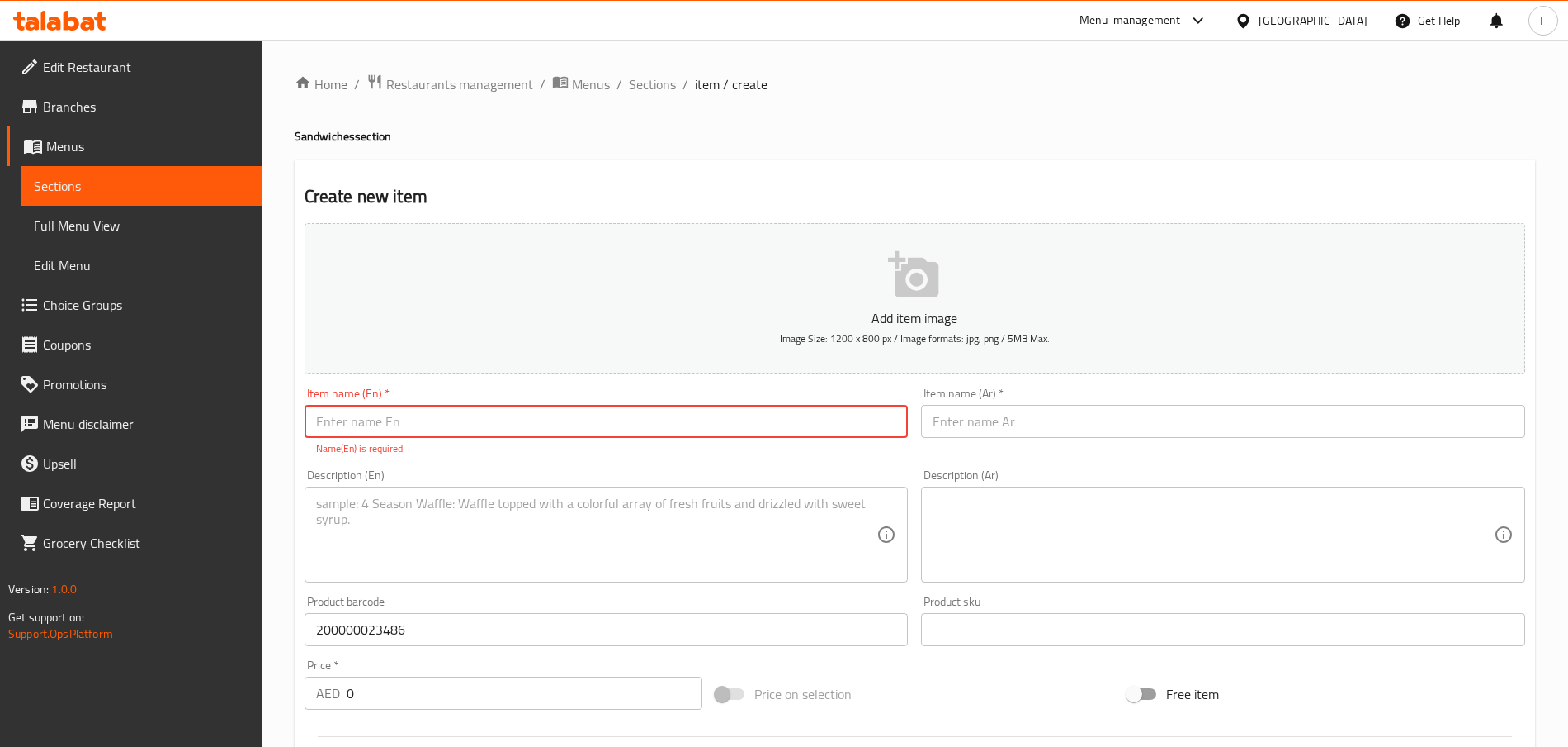
click at [448, 421] on input "text" at bounding box center [607, 422] width 604 height 33
paste input "Spicy Tuna Thin Panini"
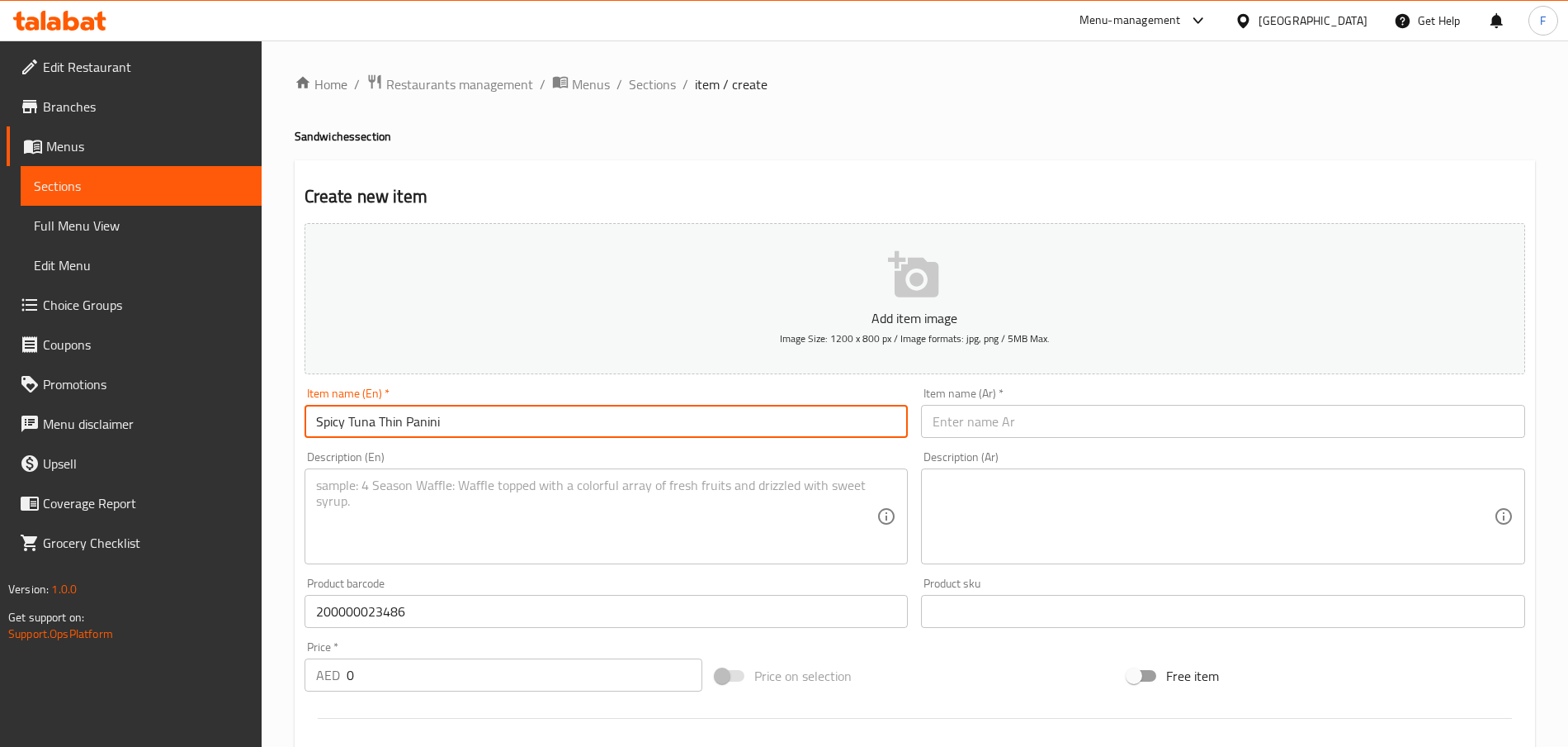
type input "Spicy Tuna Thin Panini"
click at [430, 508] on textarea at bounding box center [596, 516] width 561 height 79
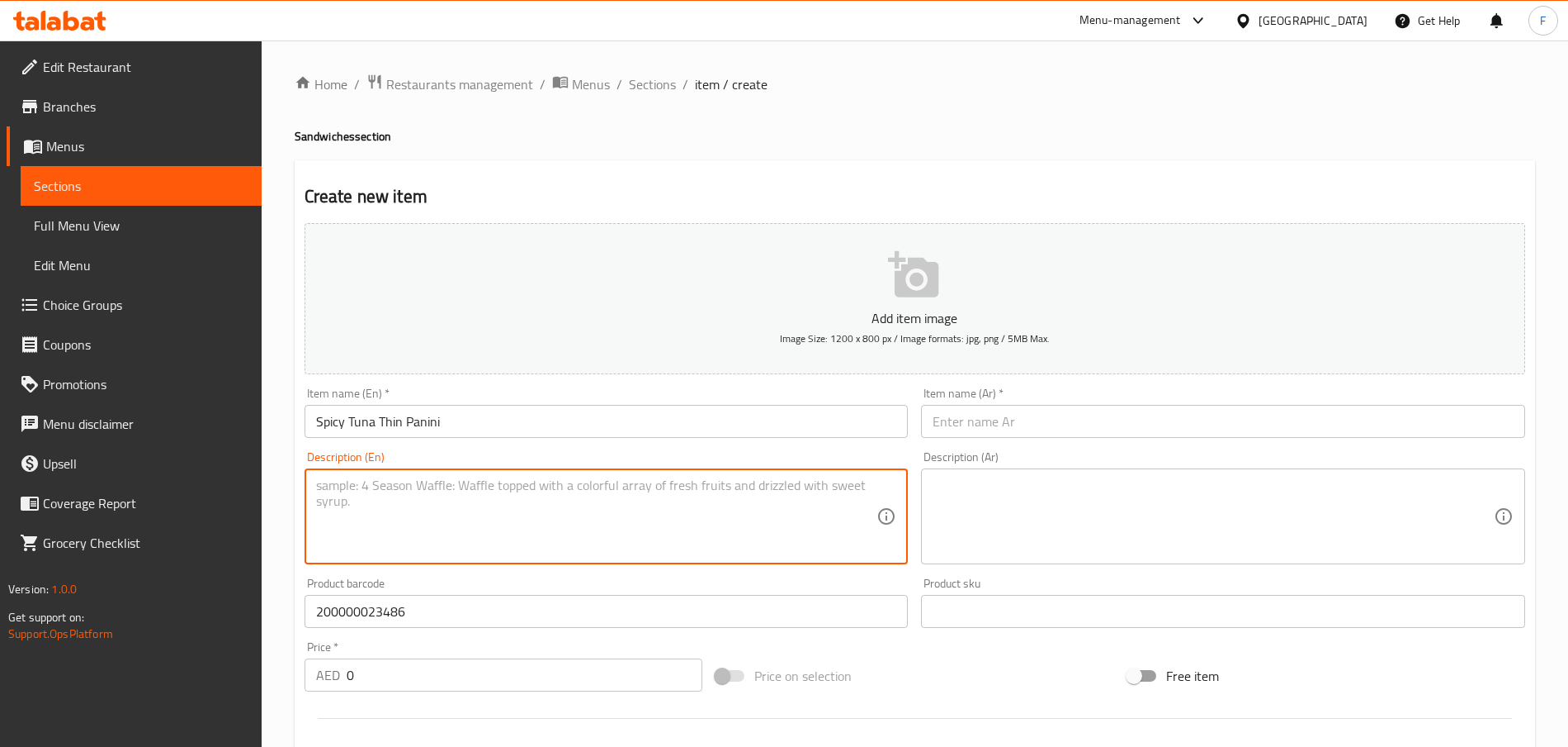
paste textarea "Light and Crunchy 100 % Sourdough Panini topped with hearty Tuna salad, fresh C…"
type textarea "Light and Crunchy 100 % Sourdough Panini topped with hearty Tuna salad, fresh C…"
click at [700, 390] on div "Item name (En)   * Spicy Tuna Thin Panini Item name (En) *" at bounding box center [607, 412] width 604 height 50
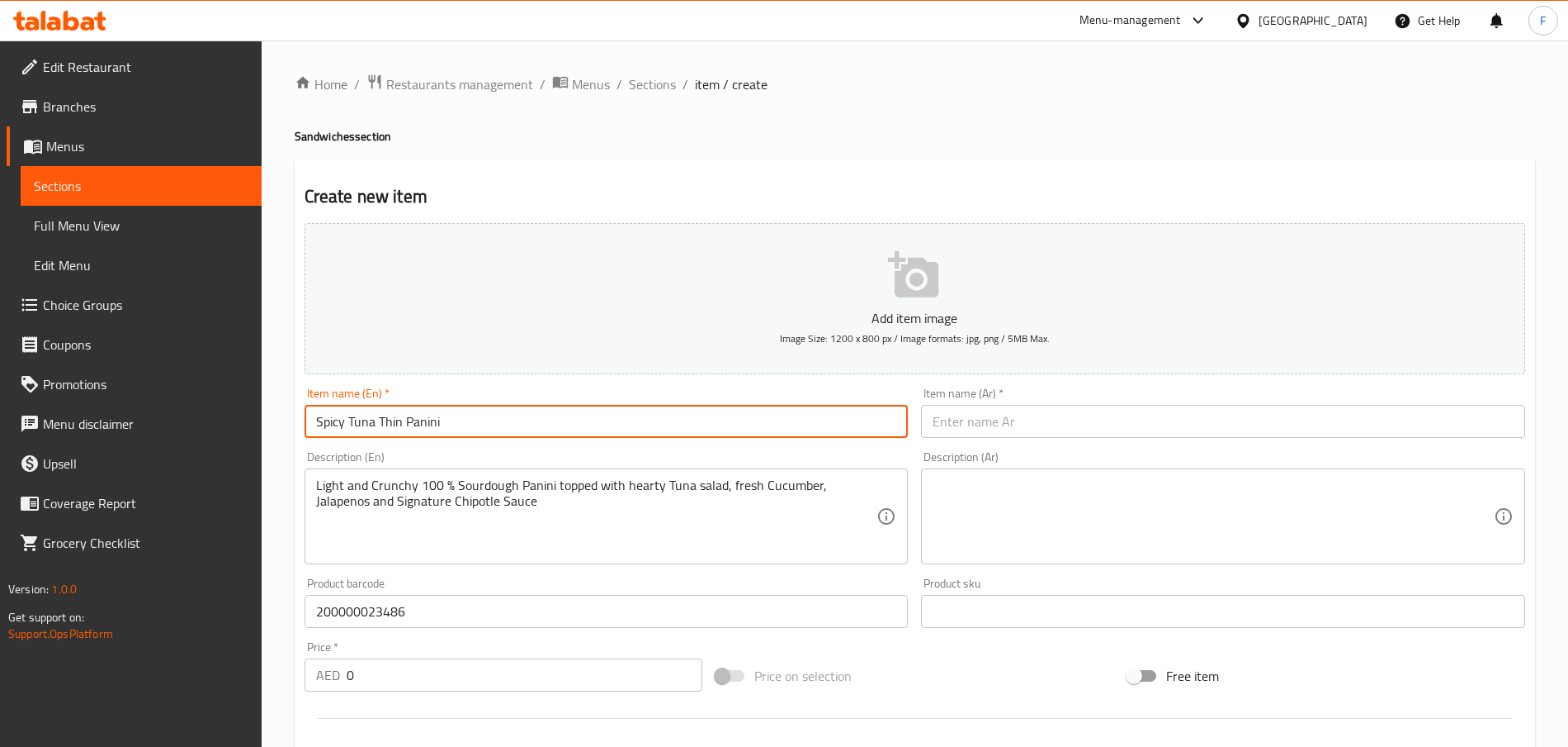
drag, startPoint x: 519, startPoint y: 427, endPoint x: 240, endPoint y: 415, distance: 279.3
click at [242, 414] on div "Edit Restaurant Branches Menus Sections Full Menu View Edit Menu Choice Groups …" at bounding box center [784, 604] width 1568 height 1127
click at [1041, 424] on input "text" at bounding box center [1223, 422] width 604 height 33
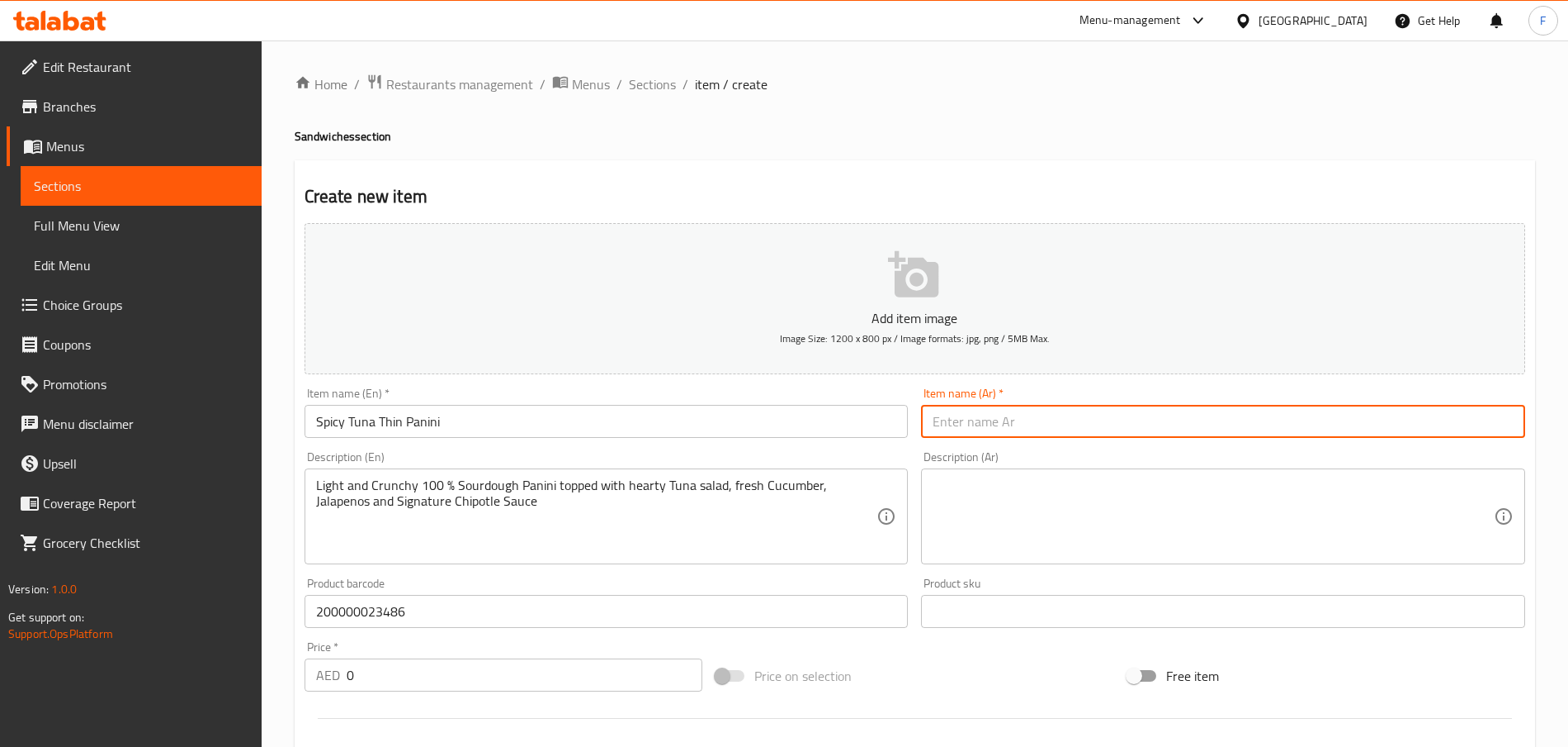
paste input "بانيني رقيق بالتونة الحارة"
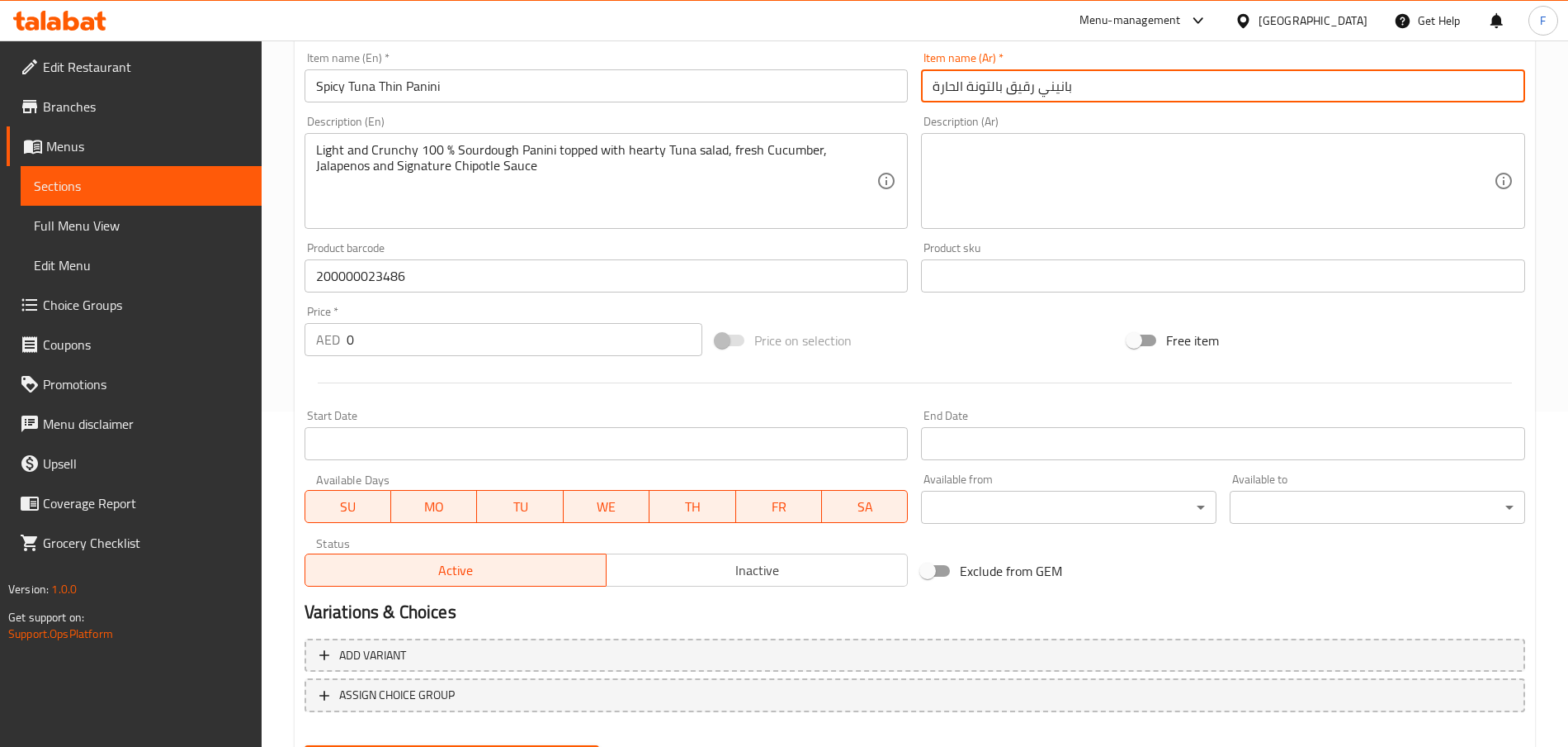
scroll to position [337, 0]
type input "بانيني رقيق بالتونة الحارة"
click at [444, 336] on input "0" at bounding box center [524, 338] width 356 height 33
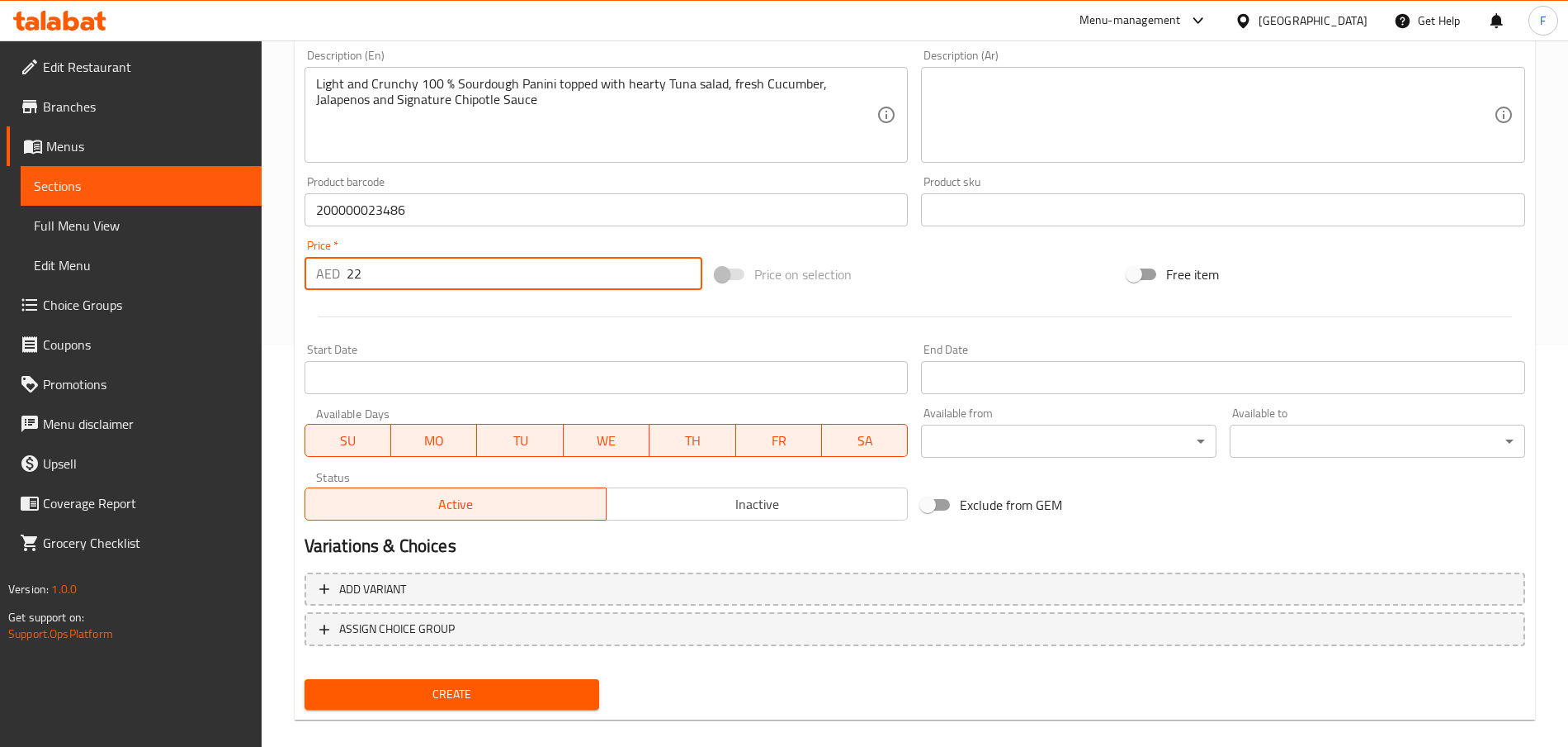
scroll to position [420, 0]
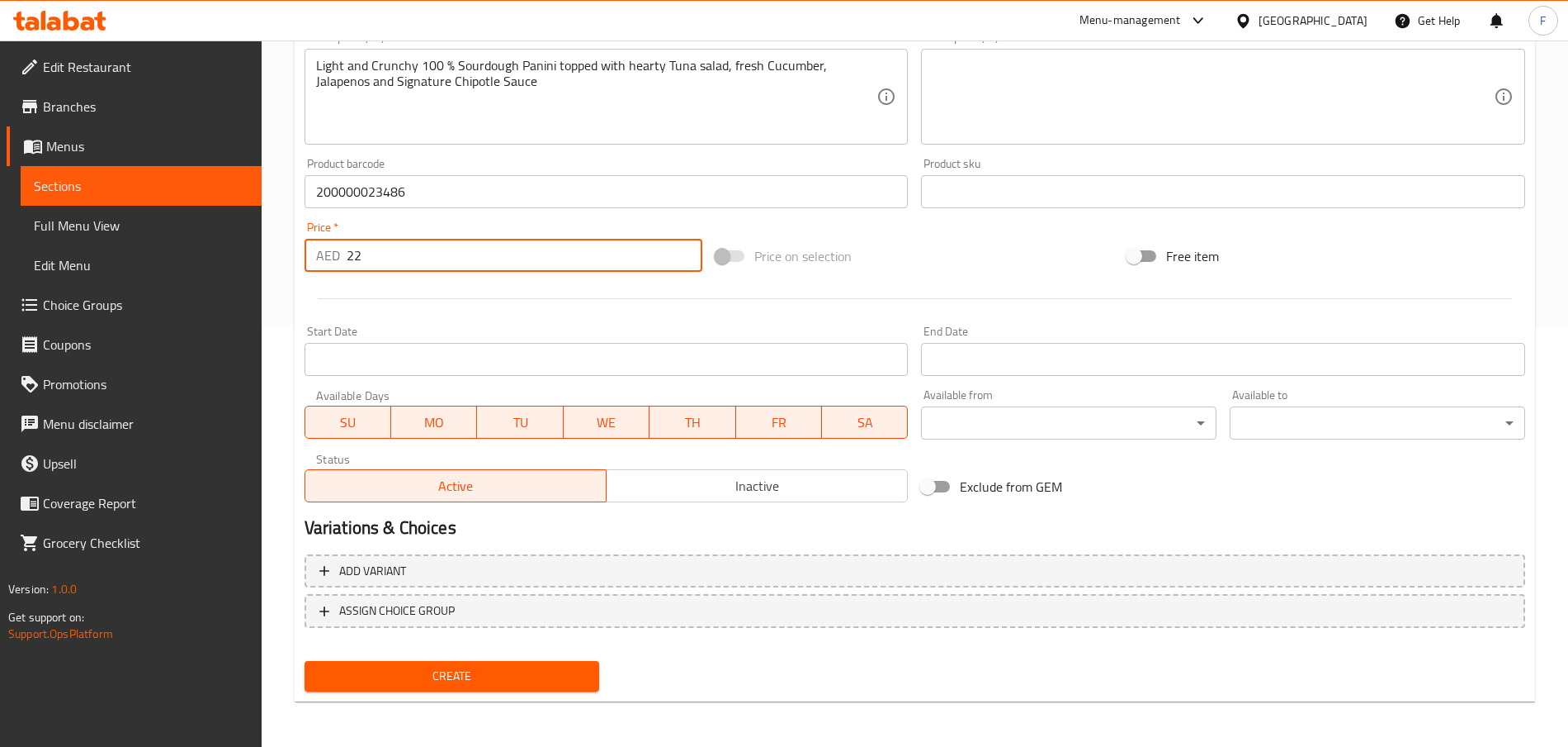
type input "22"
click at [434, 366] on input "Start Date" at bounding box center [607, 360] width 604 height 33
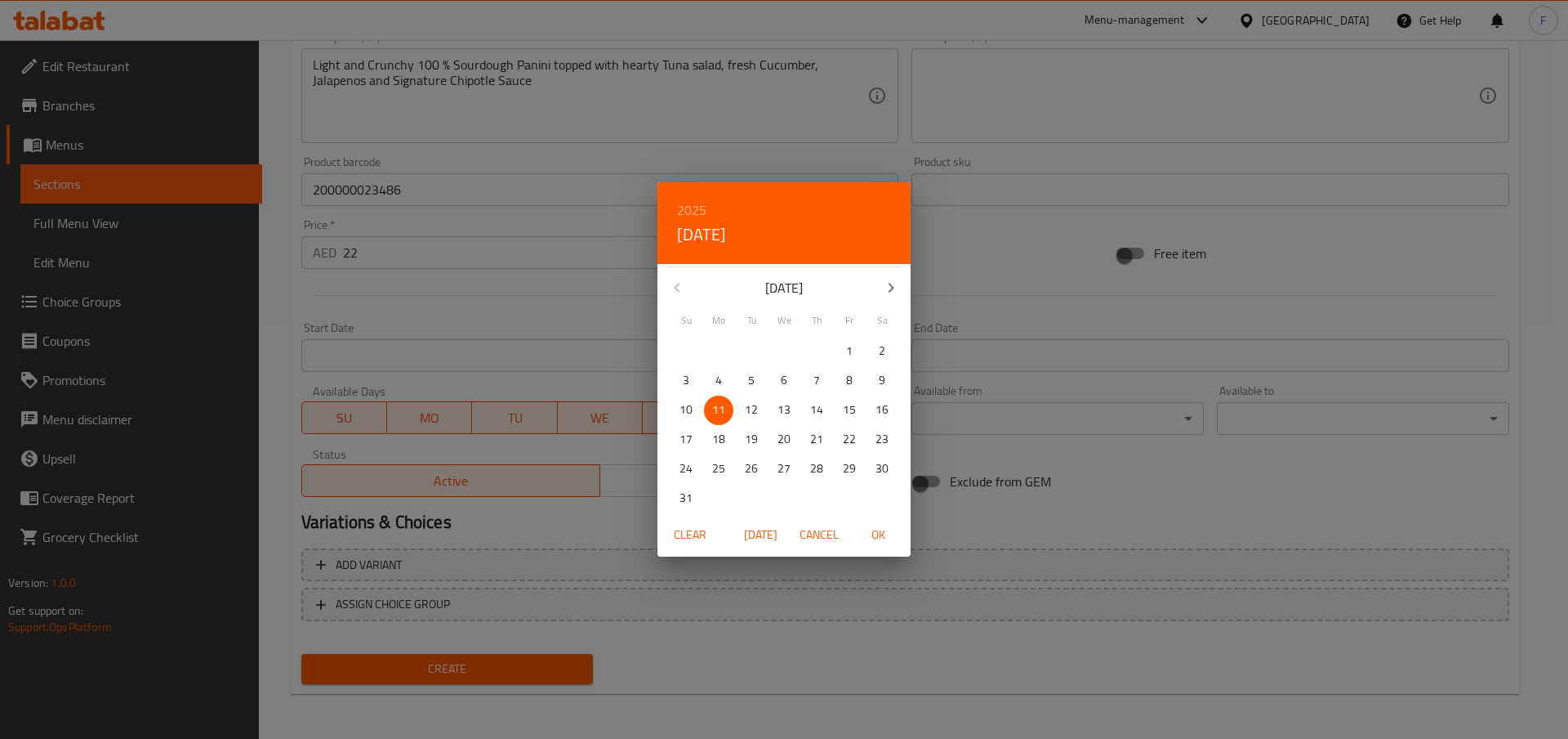
click at [719, 408] on p "11" at bounding box center [719, 410] width 13 height 20
click at [880, 537] on span "OK" at bounding box center [878, 535] width 39 height 20
type input "[DATE]"
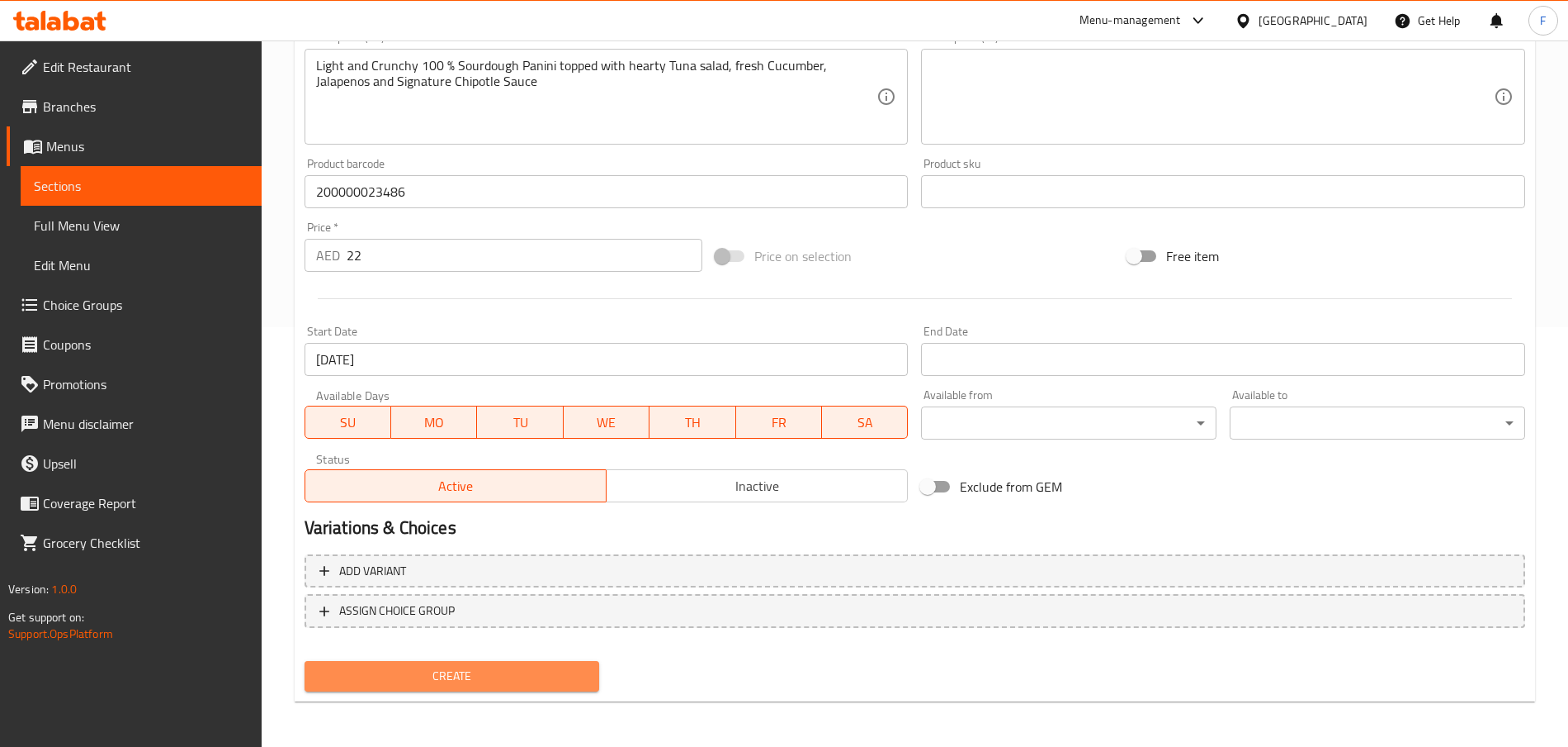
click at [498, 559] on span "Create" at bounding box center [452, 676] width 269 height 20
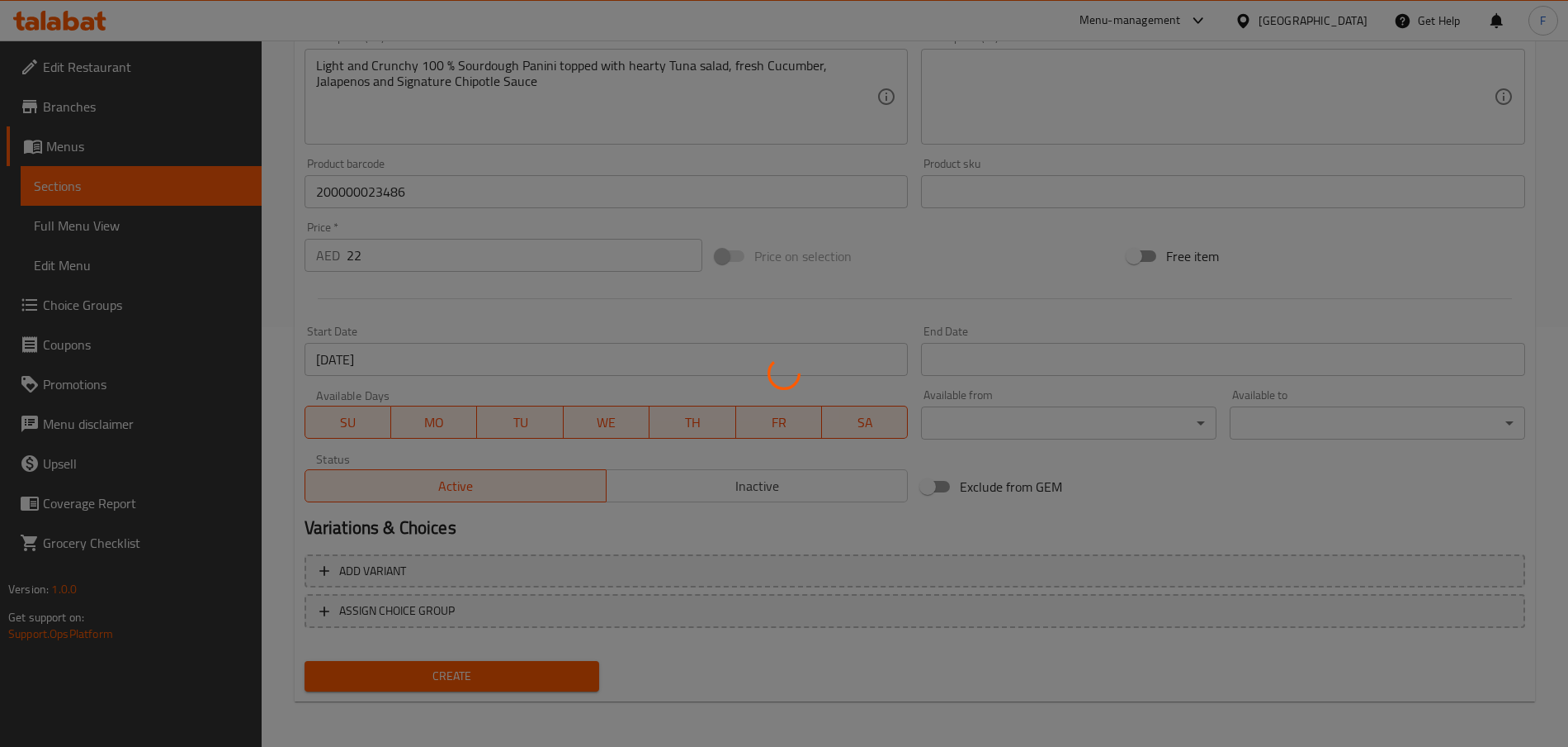
click at [498, 559] on div at bounding box center [784, 374] width 1568 height 747
type input "0"
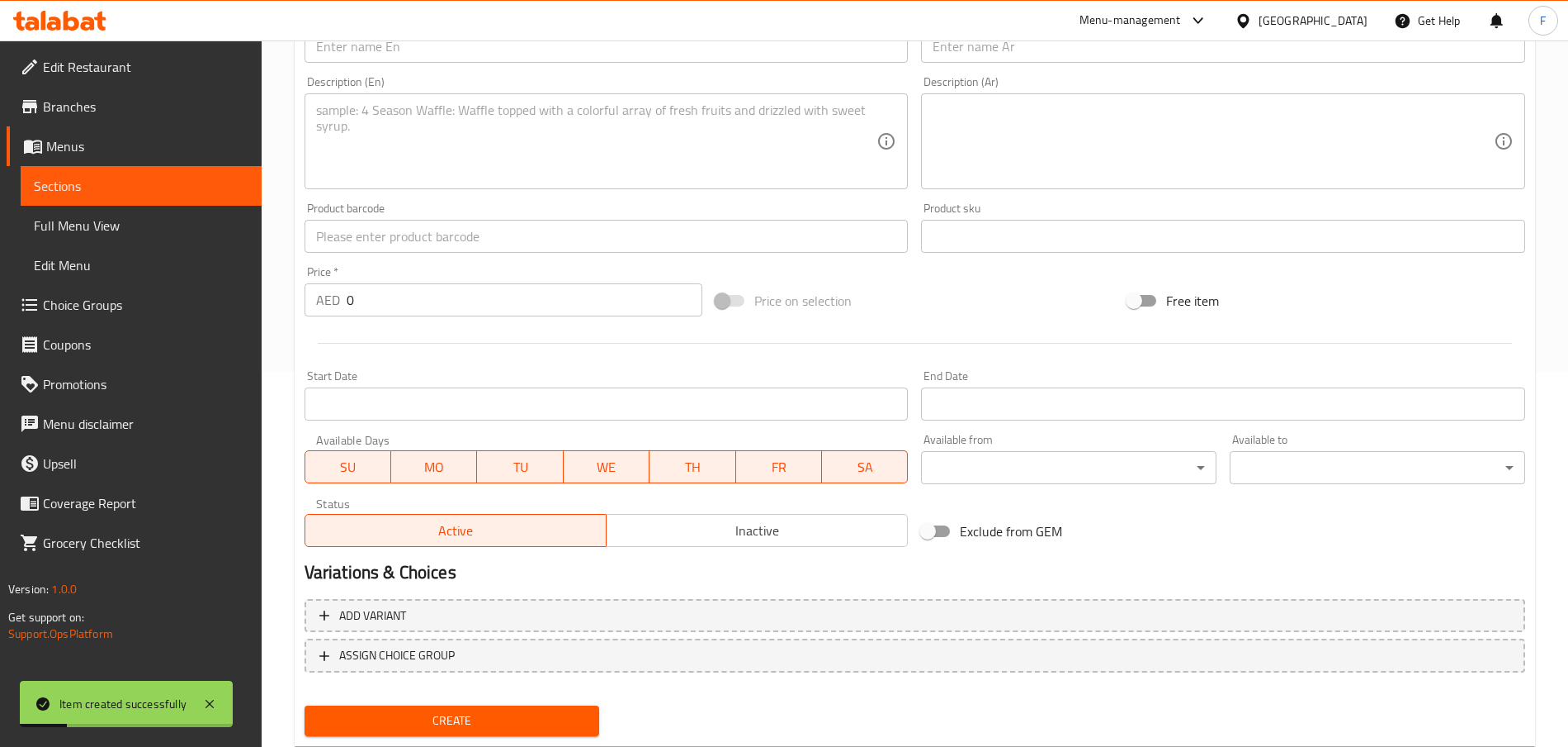
scroll to position [76, 0]
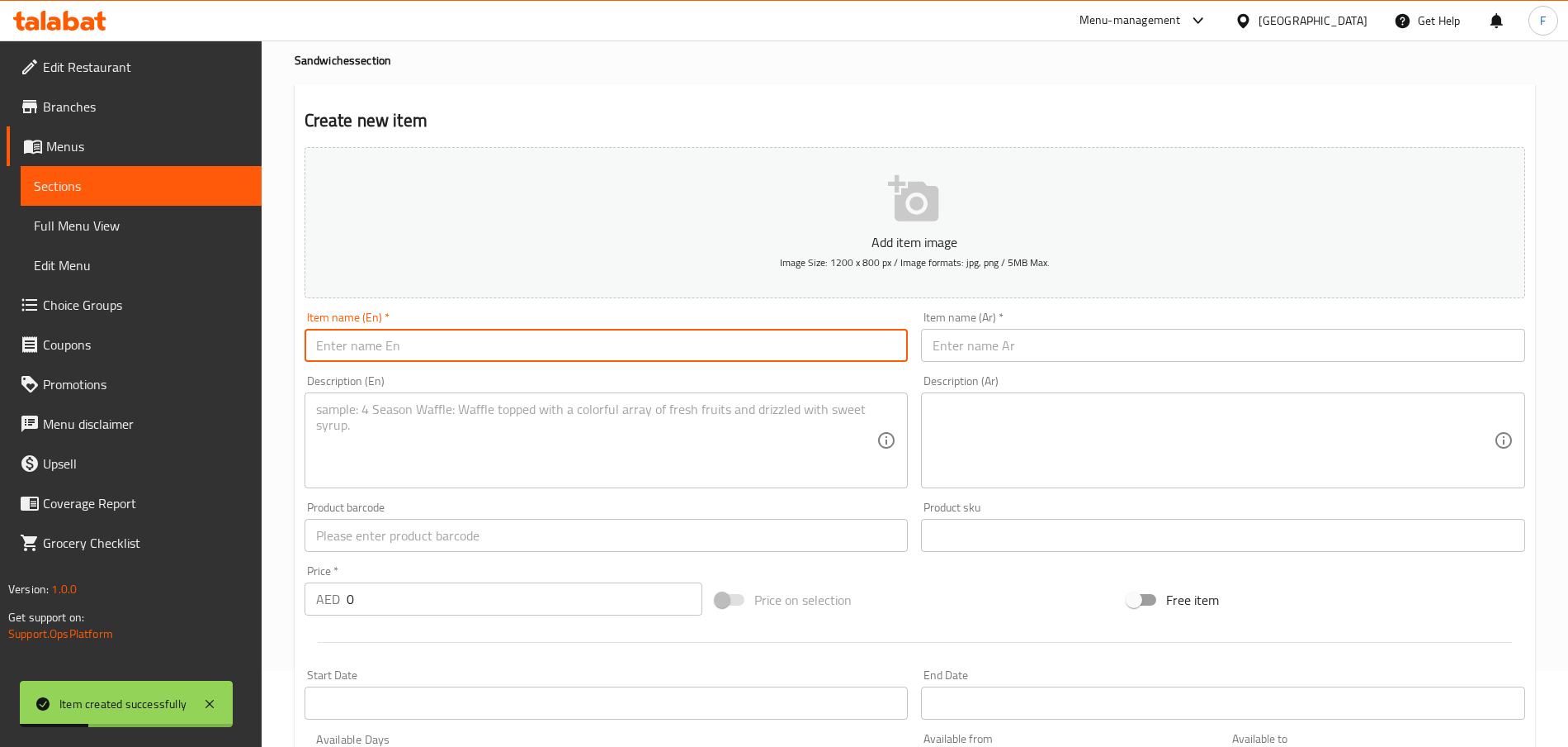
click at [372, 351] on input "text" at bounding box center [607, 346] width 604 height 33
paste input "200000023485"
type input "200000023485"
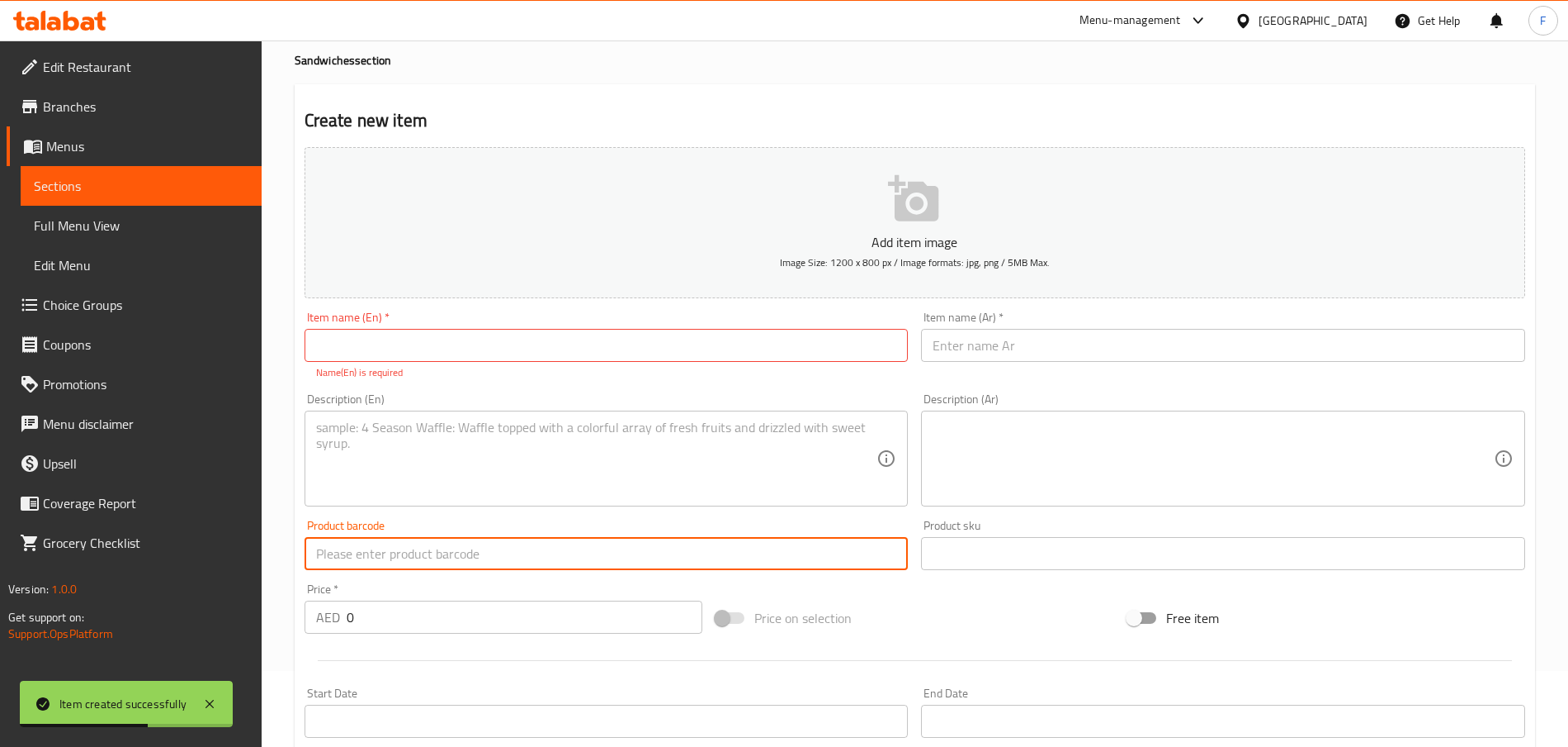
click at [413, 559] on input "text" at bounding box center [607, 554] width 604 height 33
paste input "200000023485"
type input "200000023485"
click at [386, 332] on input "text" at bounding box center [607, 346] width 604 height 33
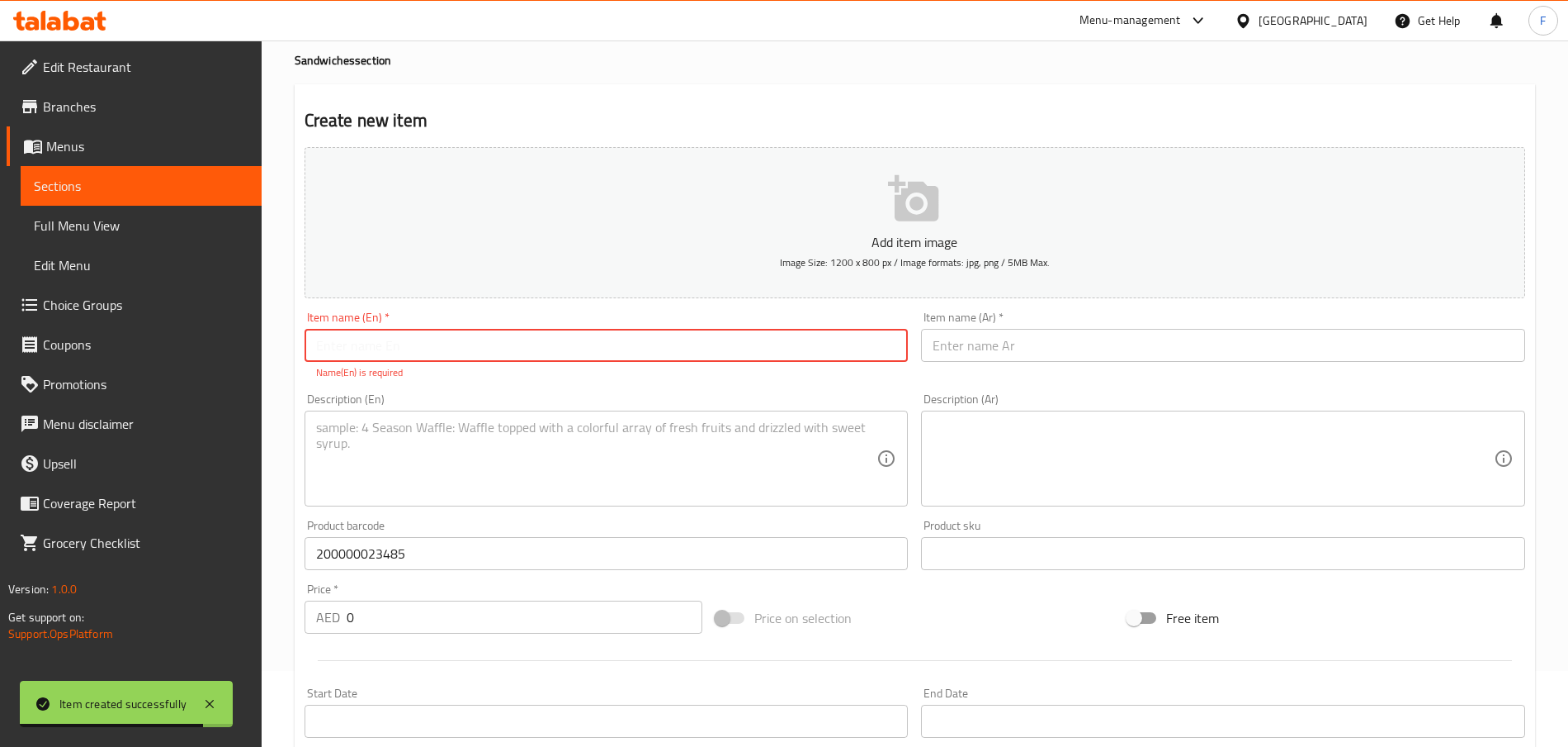
paste input "Spicy Chicken Thin Panini"
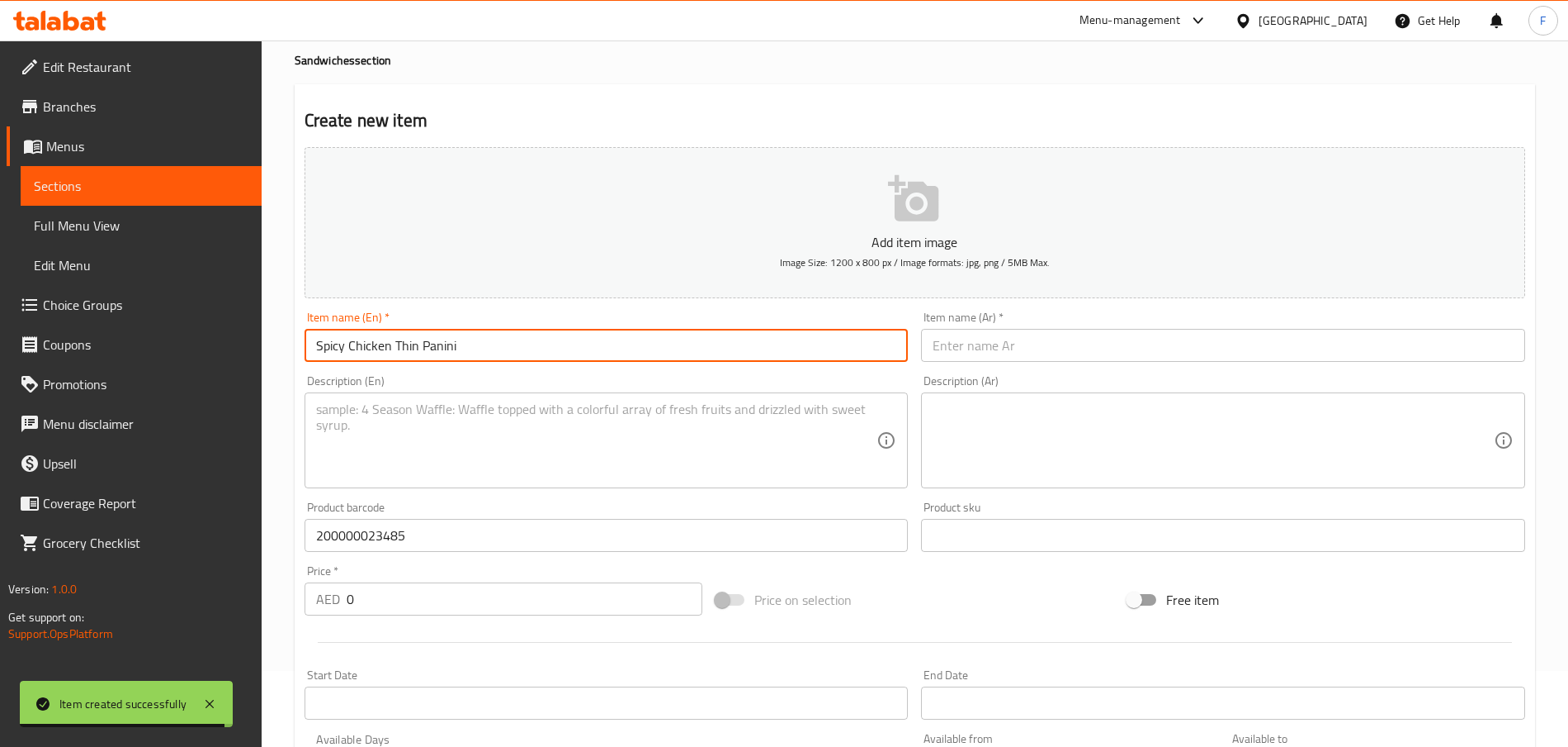
type input "Spicy Chicken Thin Panini"
click at [996, 345] on input "text" at bounding box center [1223, 346] width 604 height 33
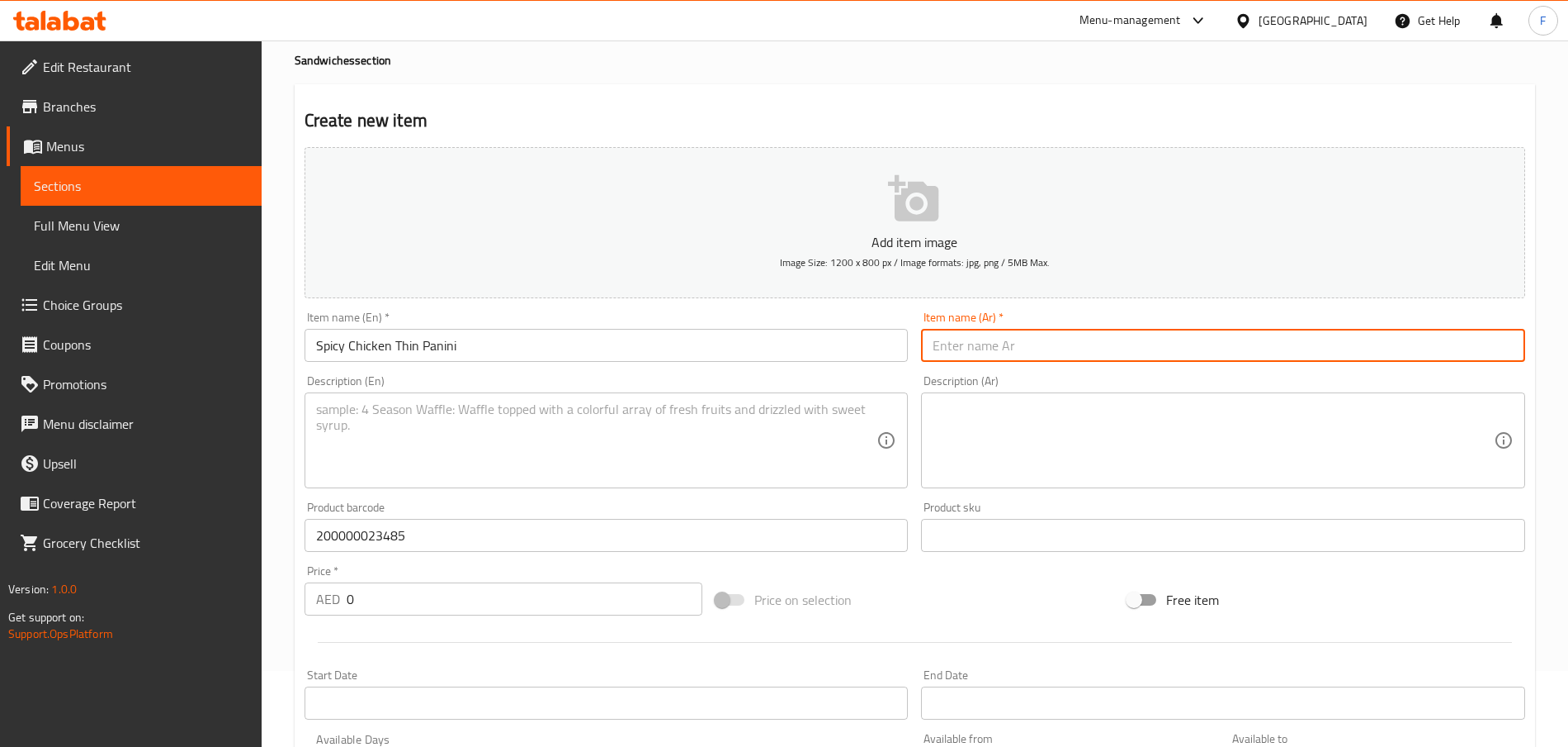
paste input "بانيني الدجاج الحار الرقيق"
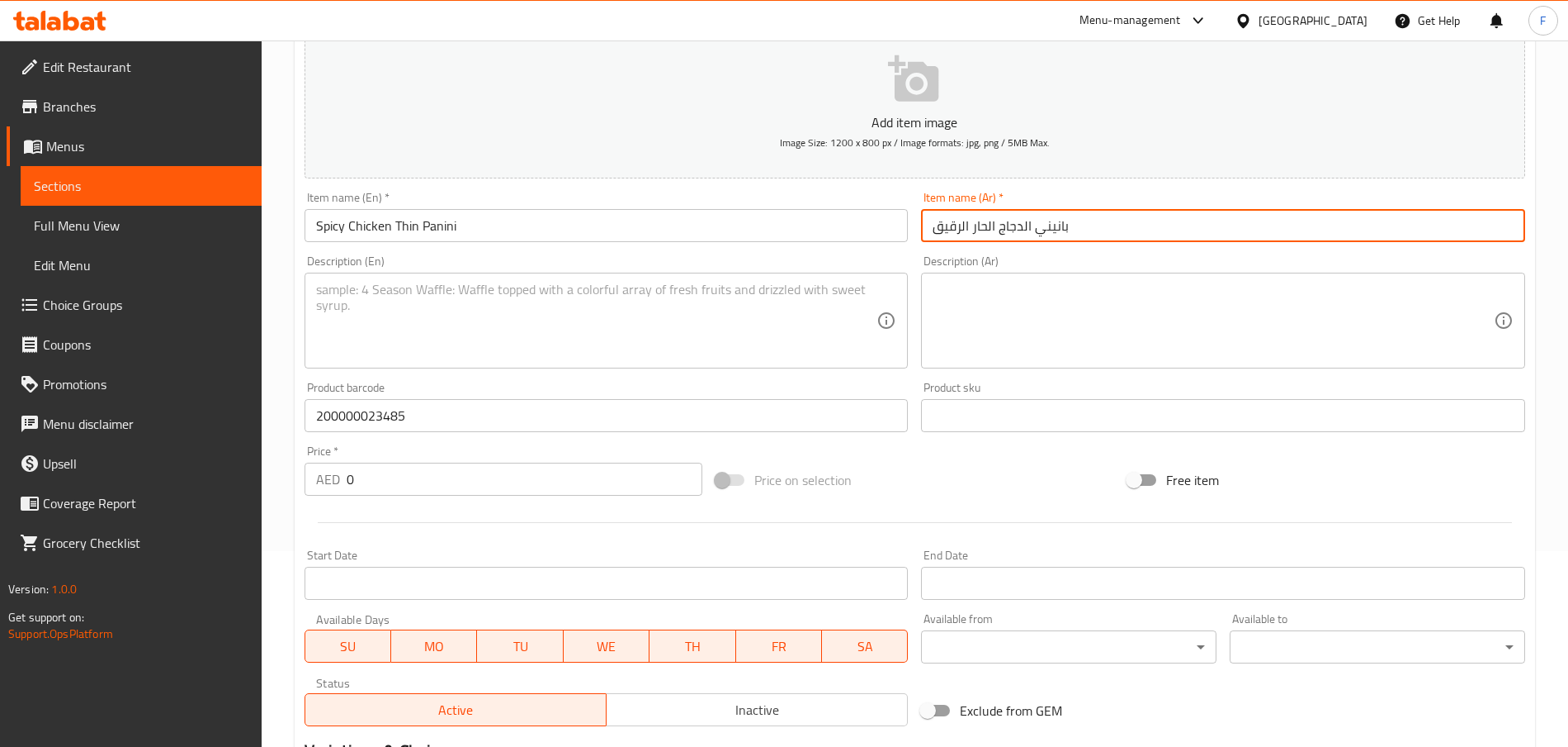
scroll to position [395, 0]
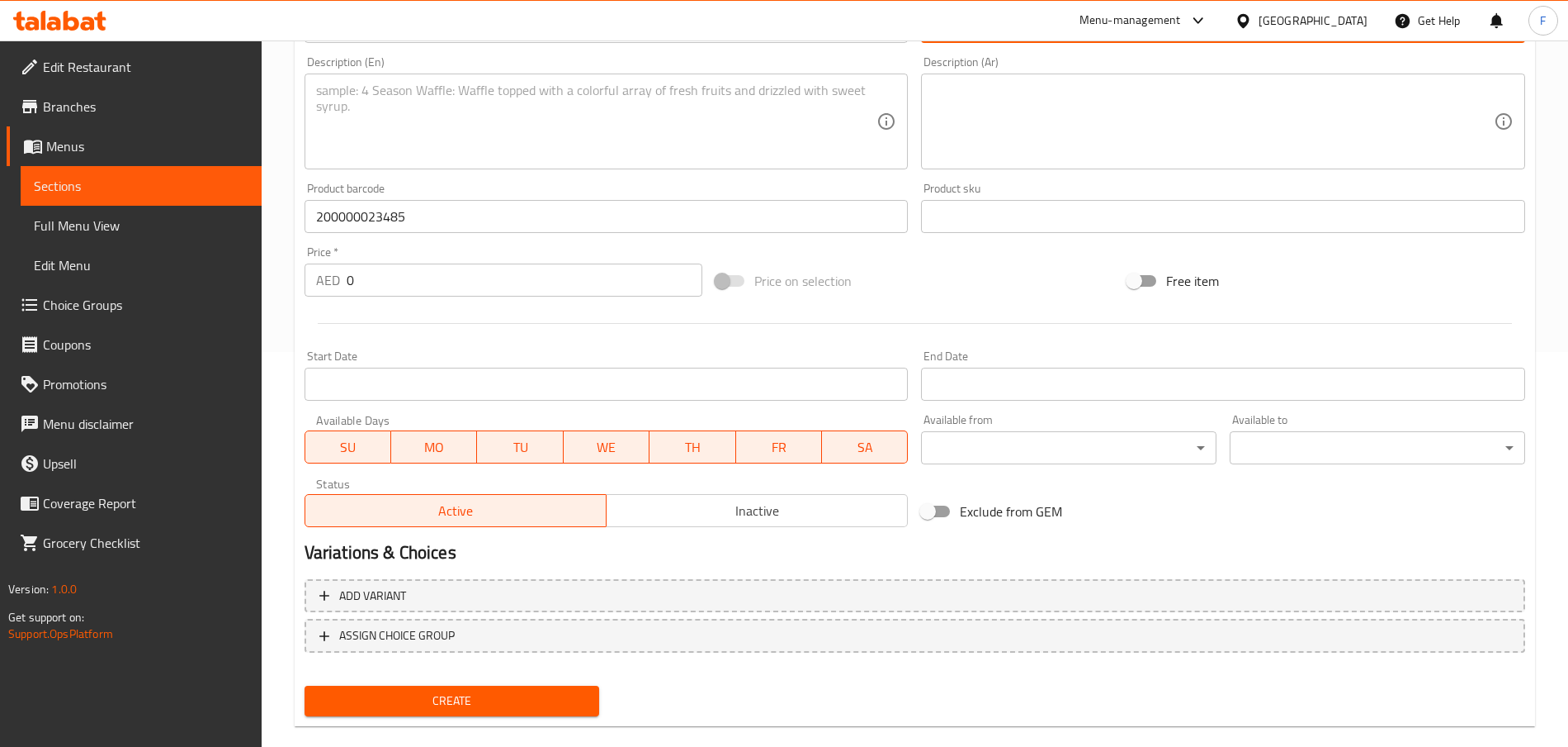
type input "بانيني الدجاج الحار الرقيق"
click at [426, 282] on input "0" at bounding box center [524, 280] width 356 height 33
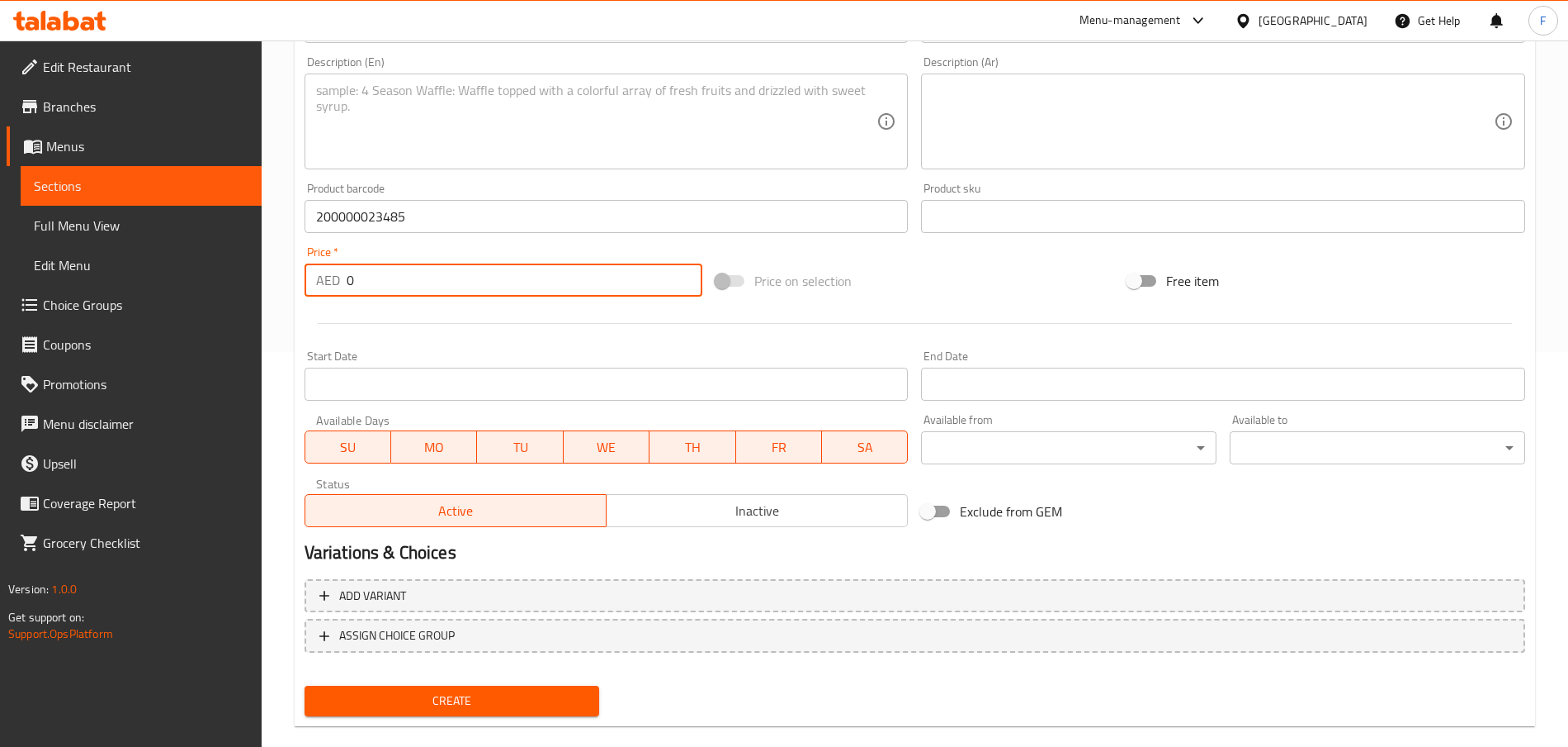
click at [426, 282] on input "0" at bounding box center [524, 280] width 356 height 33
type input "22"
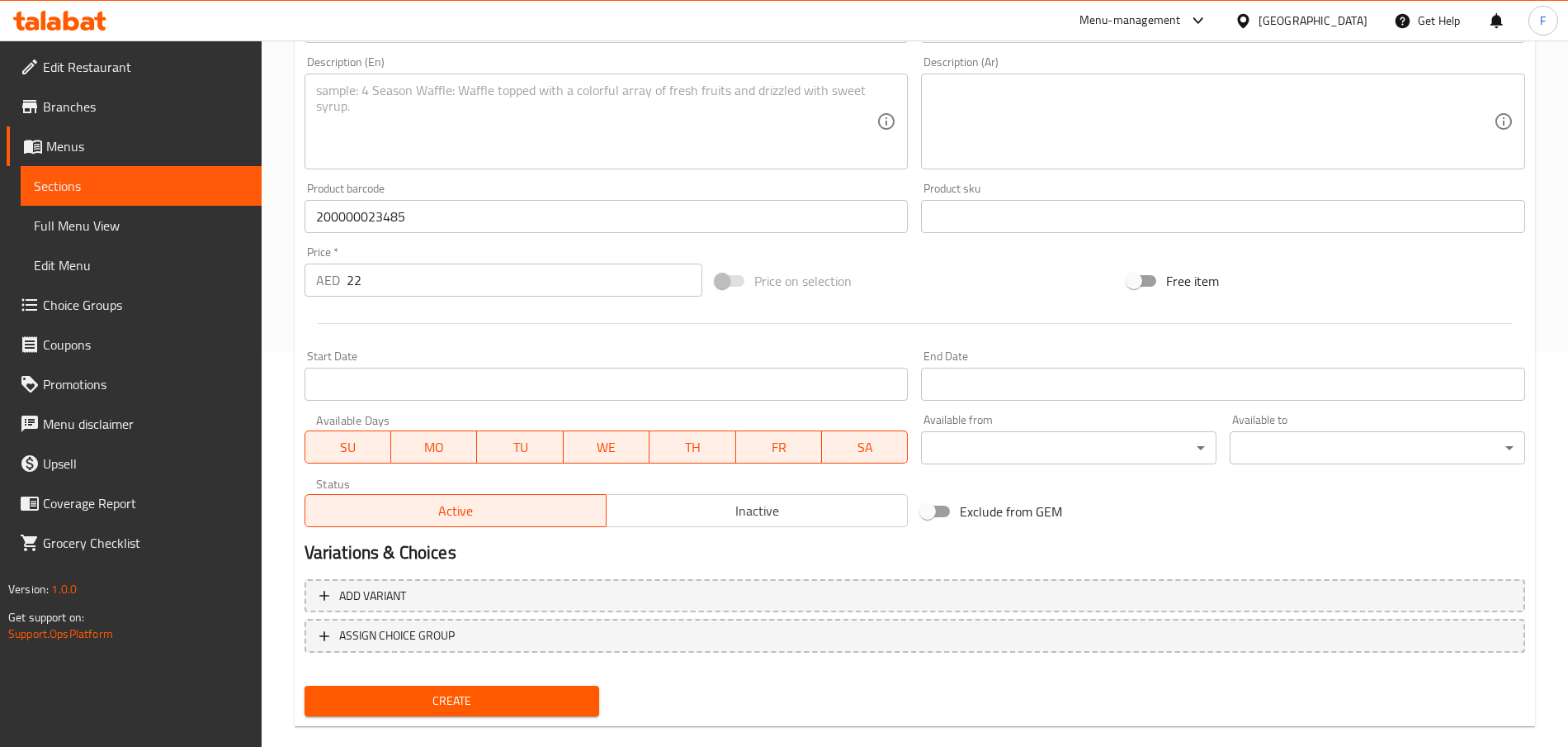
click at [399, 367] on div "Start Date Start Date" at bounding box center [607, 375] width 604 height 50
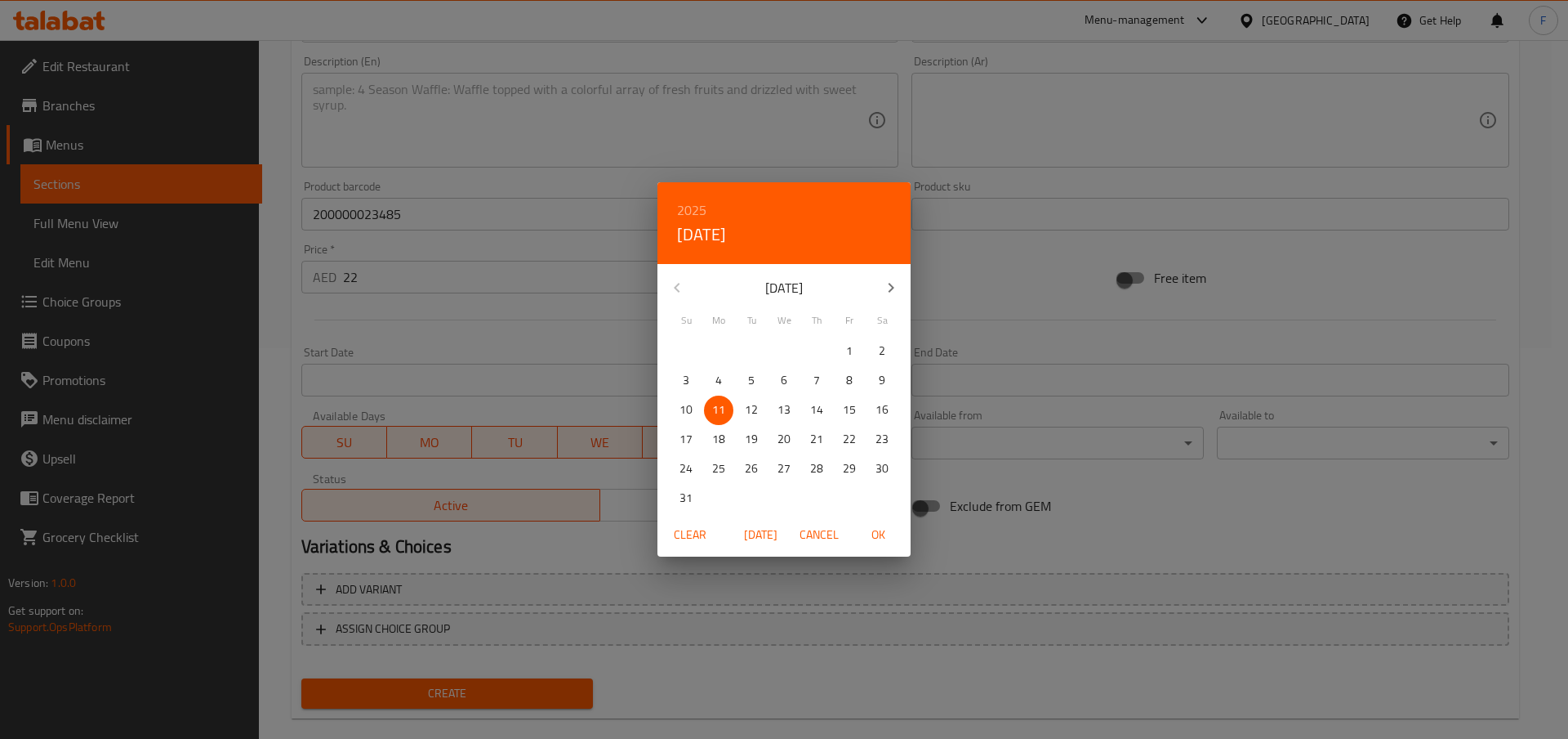
click at [721, 412] on p "11" at bounding box center [719, 410] width 13 height 20
click at [887, 535] on span "OK" at bounding box center [878, 535] width 39 height 20
type input "[DATE]"
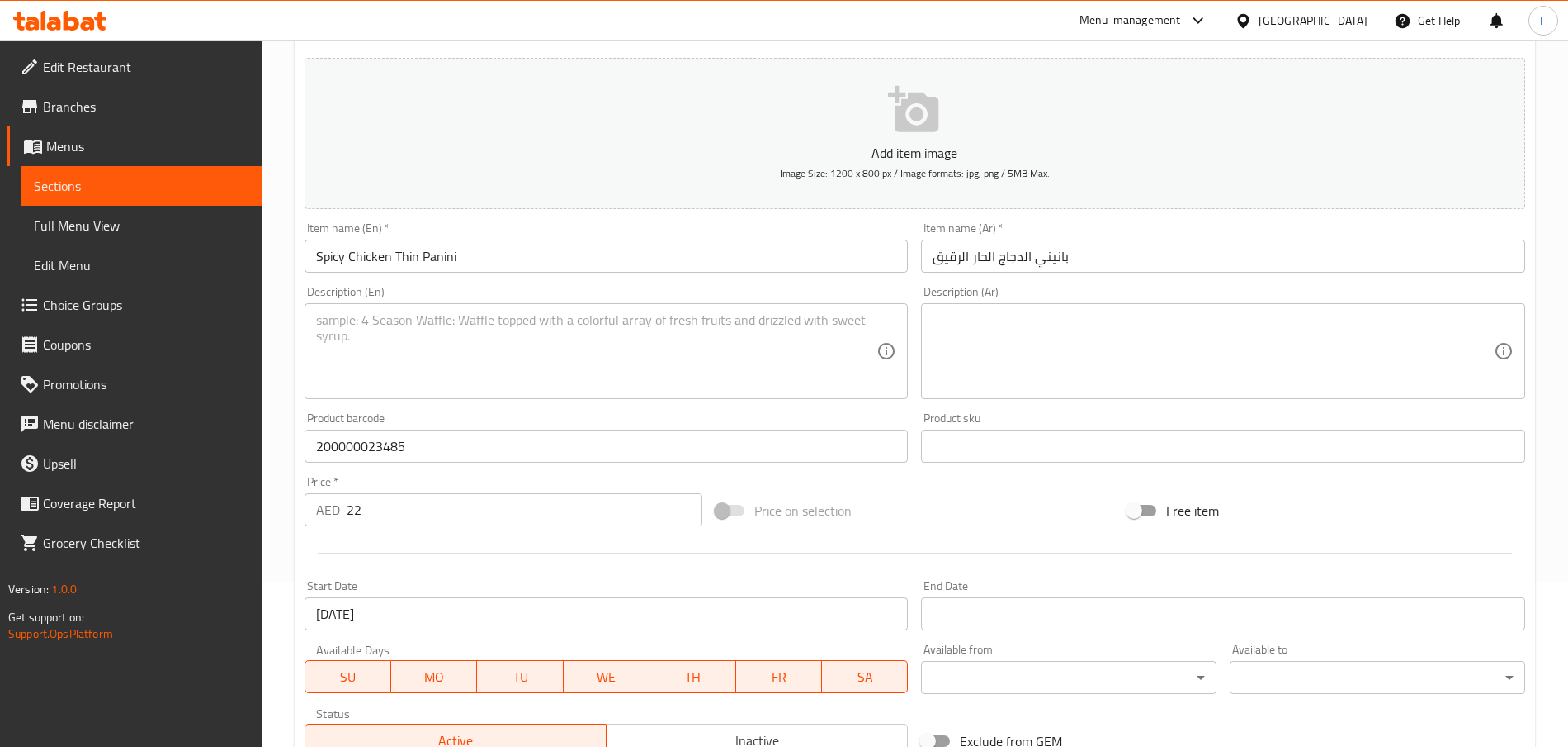
scroll to position [69, 0]
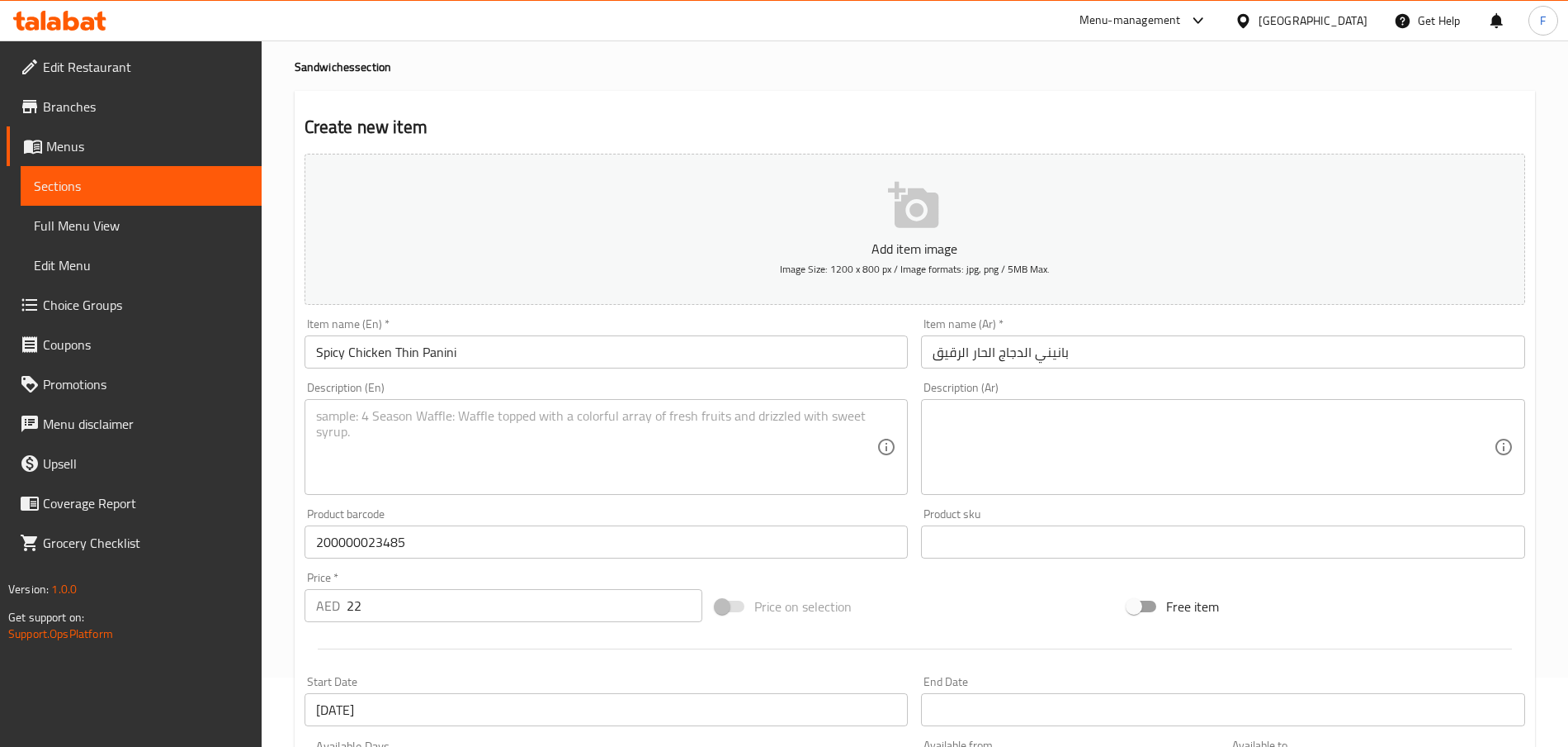
click at [471, 447] on textarea at bounding box center [596, 447] width 561 height 79
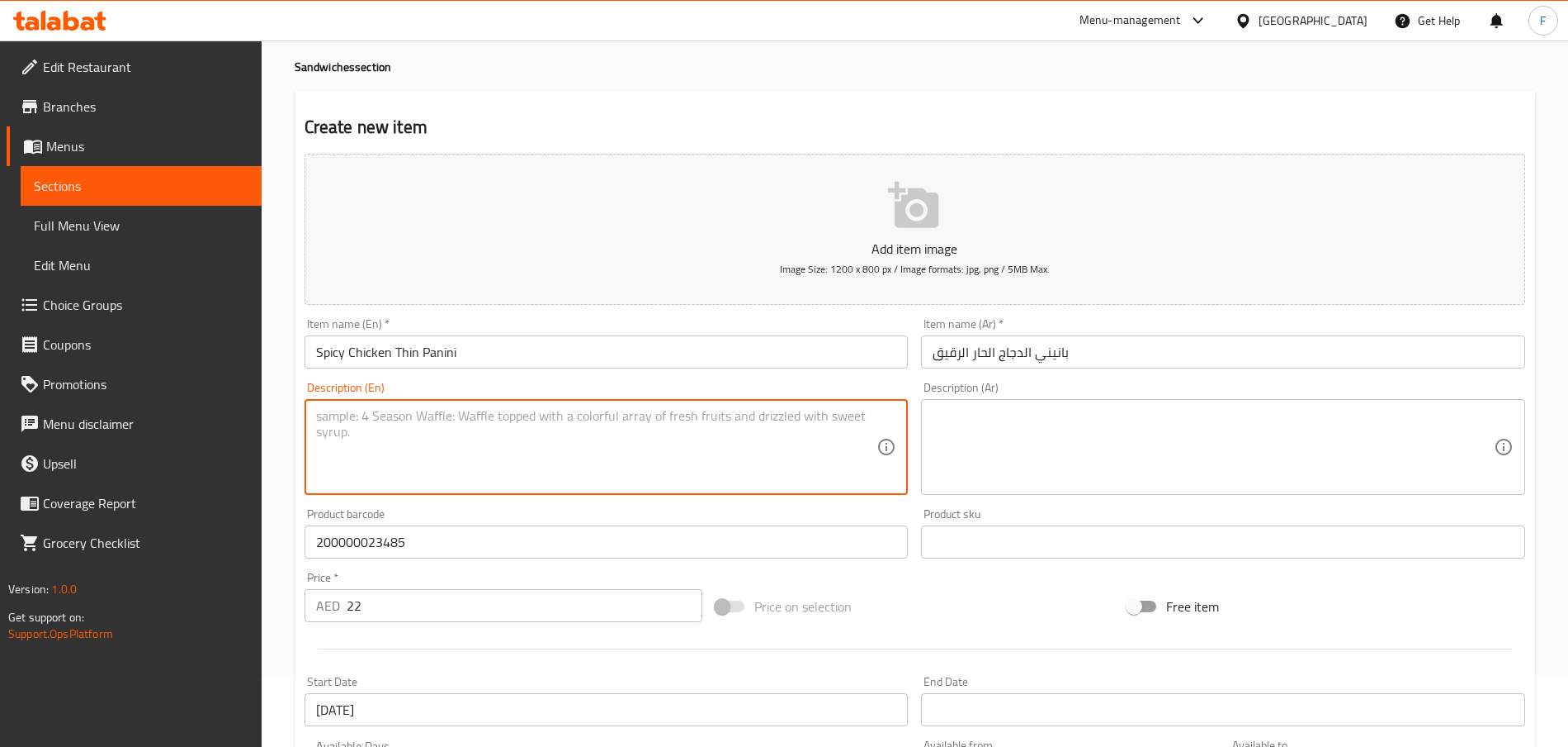
paste textarea "Light and Crunchy 100 % Sourdough Panini topped with creamy Chicken salad, fres…"
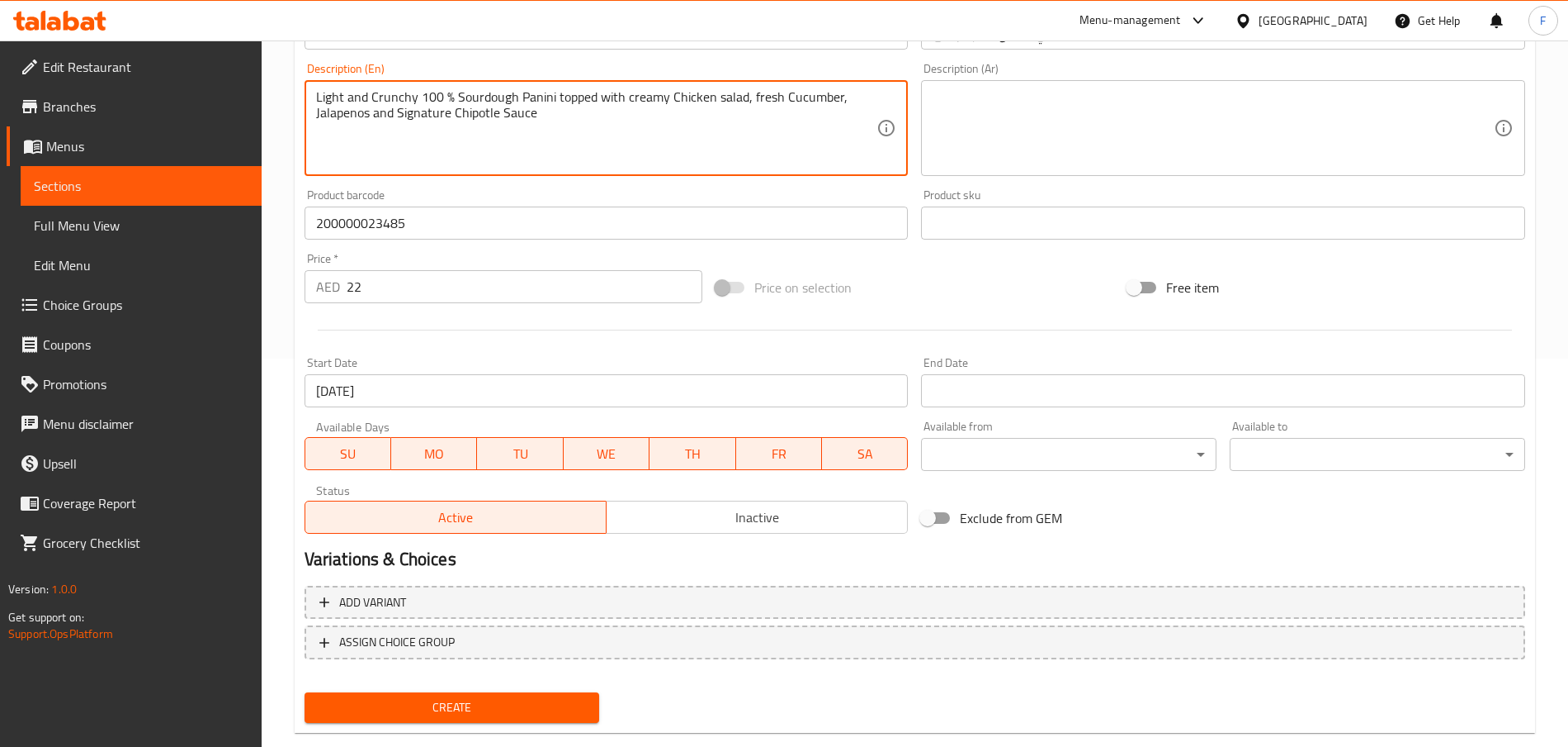
scroll to position [420, 0]
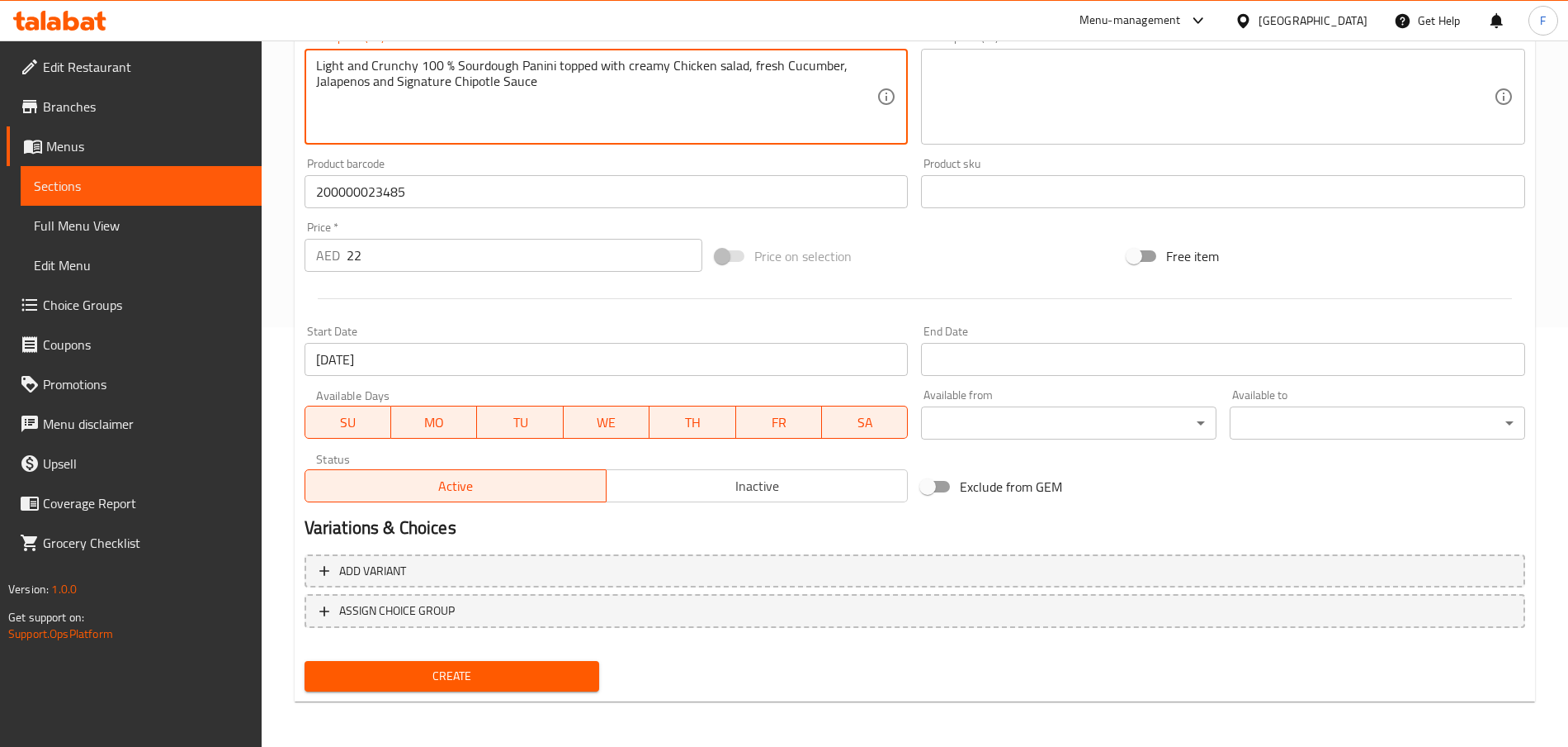
type textarea "Light and Crunchy 100 % Sourdough Panini topped with creamy Chicken salad, fres…"
click at [482, 559] on span "Create" at bounding box center [452, 676] width 269 height 20
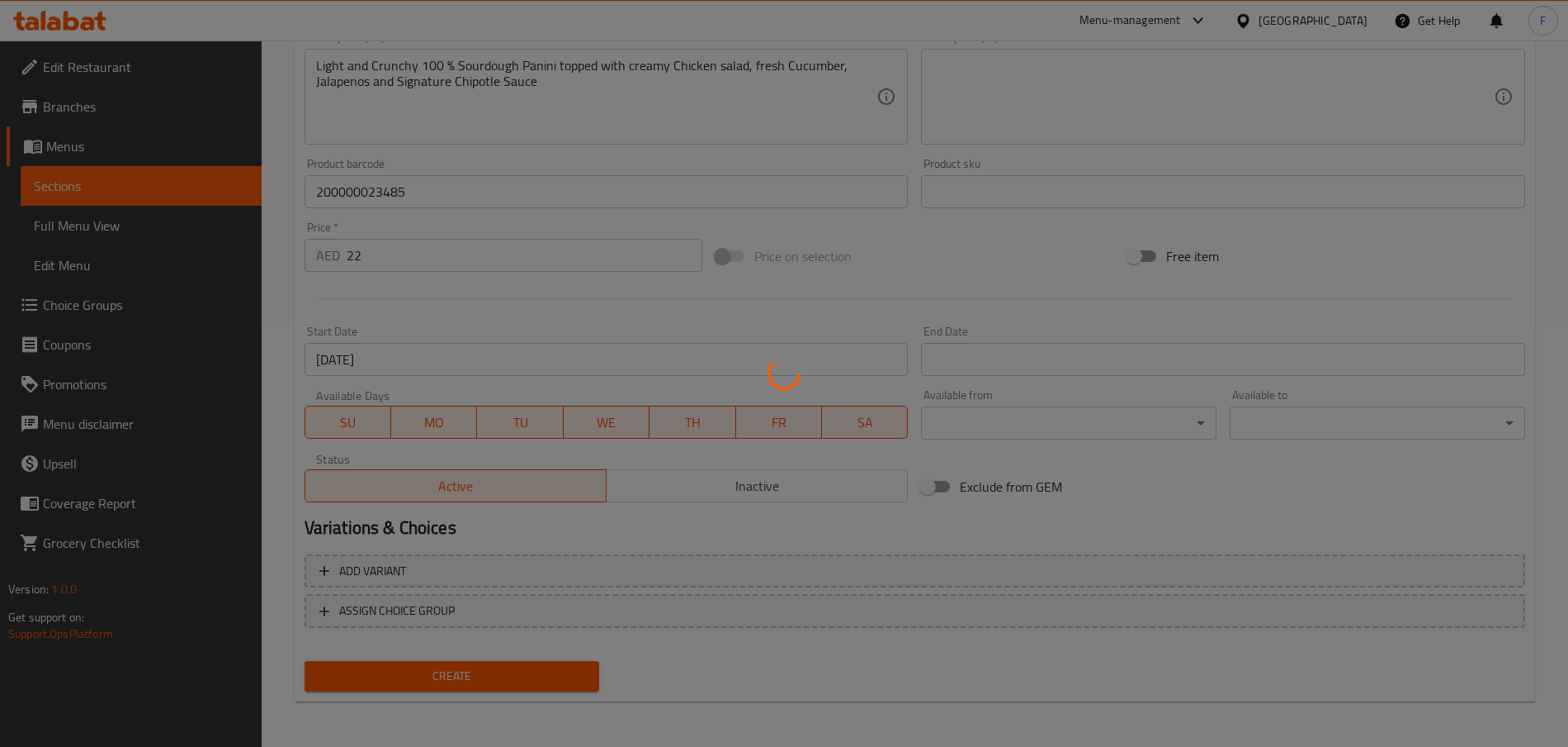
type input "0"
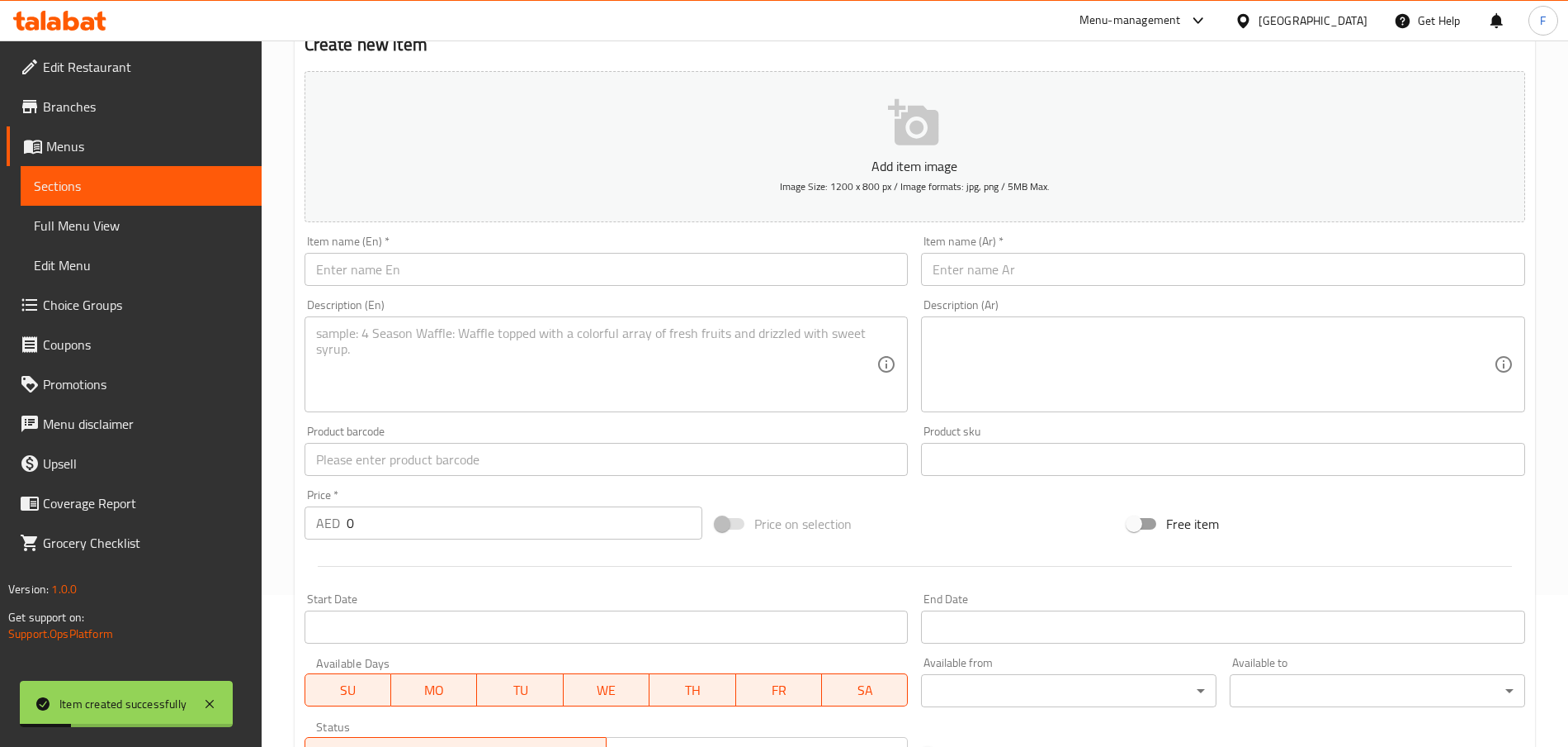
scroll to position [0, 0]
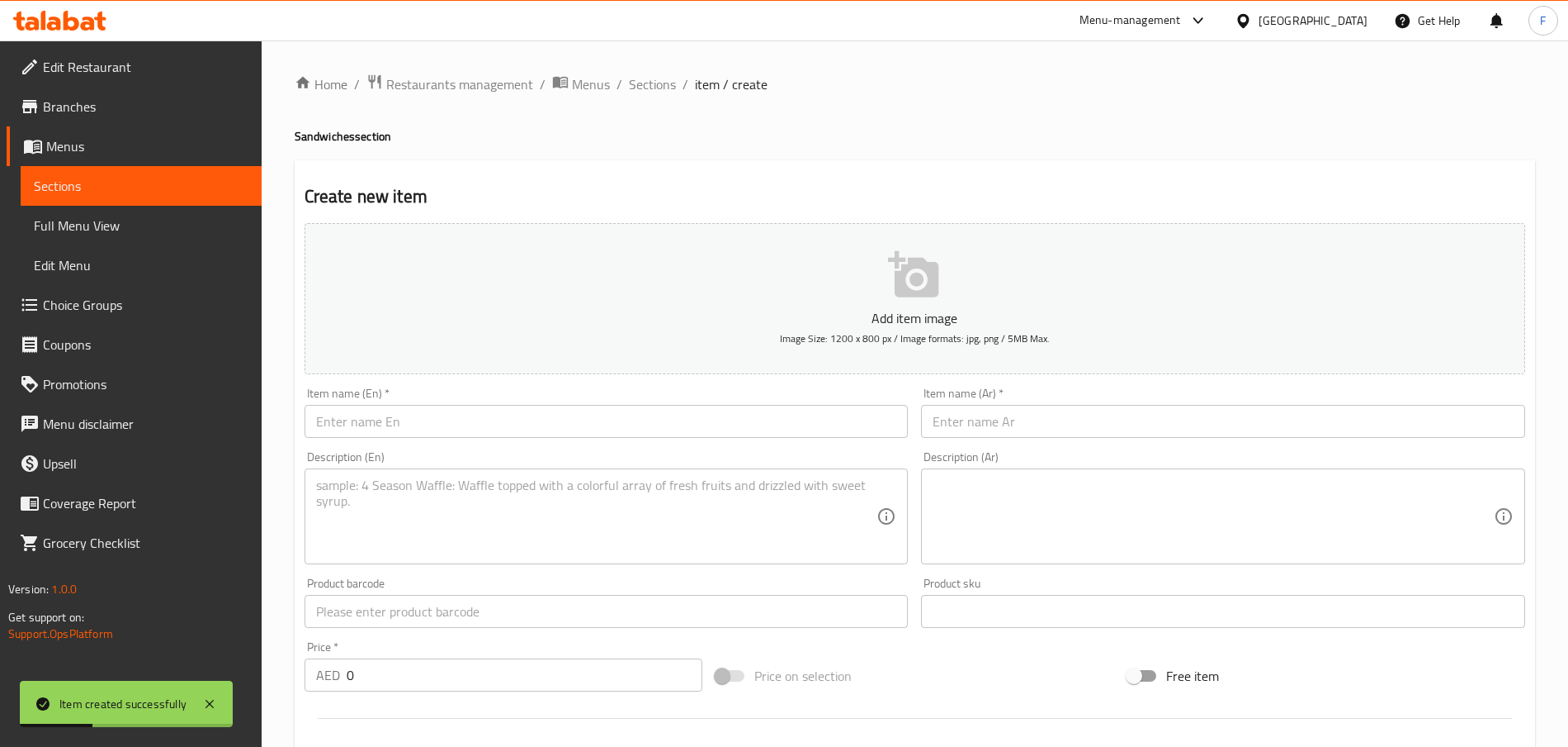
click at [377, 424] on input "text" at bounding box center [607, 422] width 604 height 33
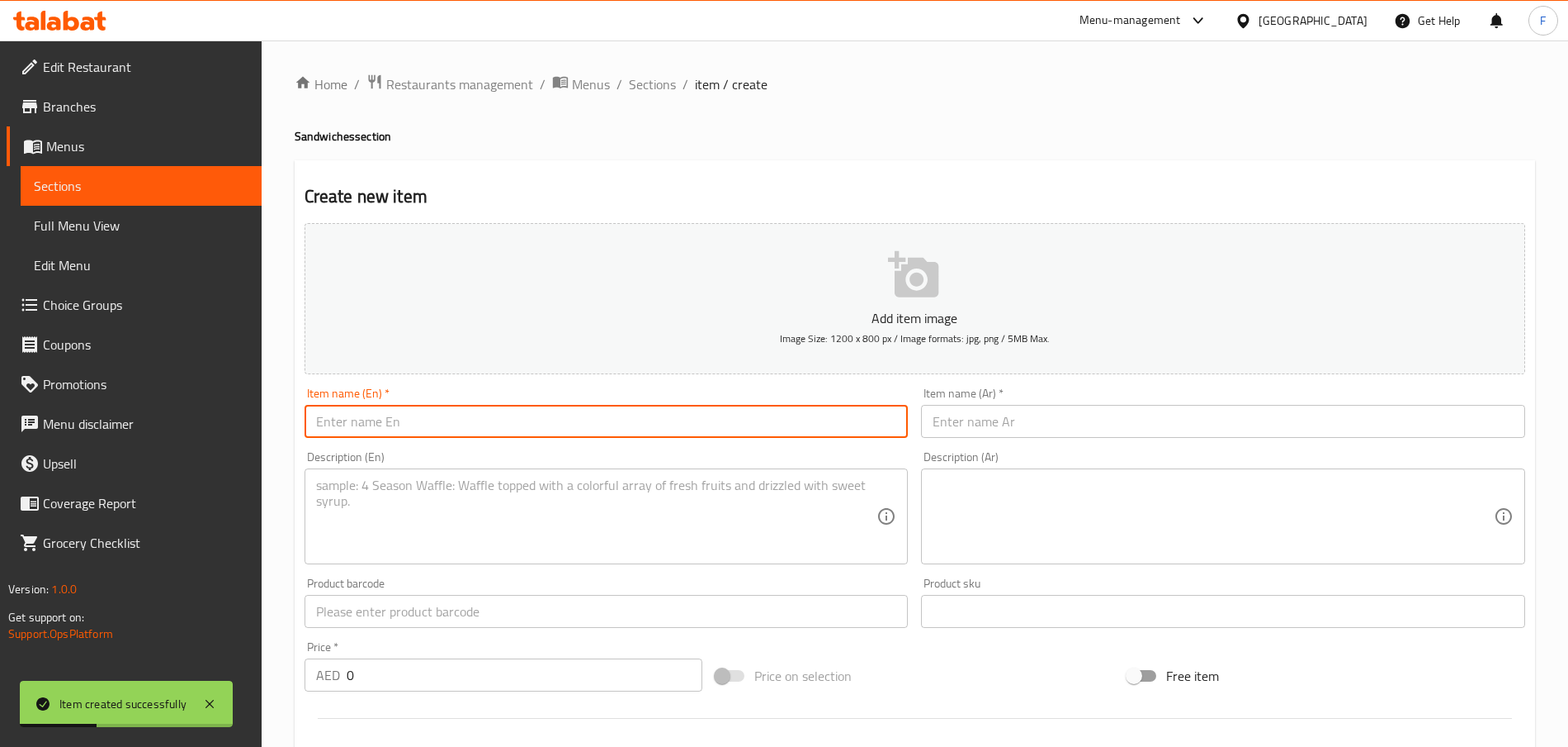
paste input "Breakfast Thin Panini"
type input "Breakfast Thin Panini"
click at [1061, 422] on input "text" at bounding box center [1223, 422] width 604 height 33
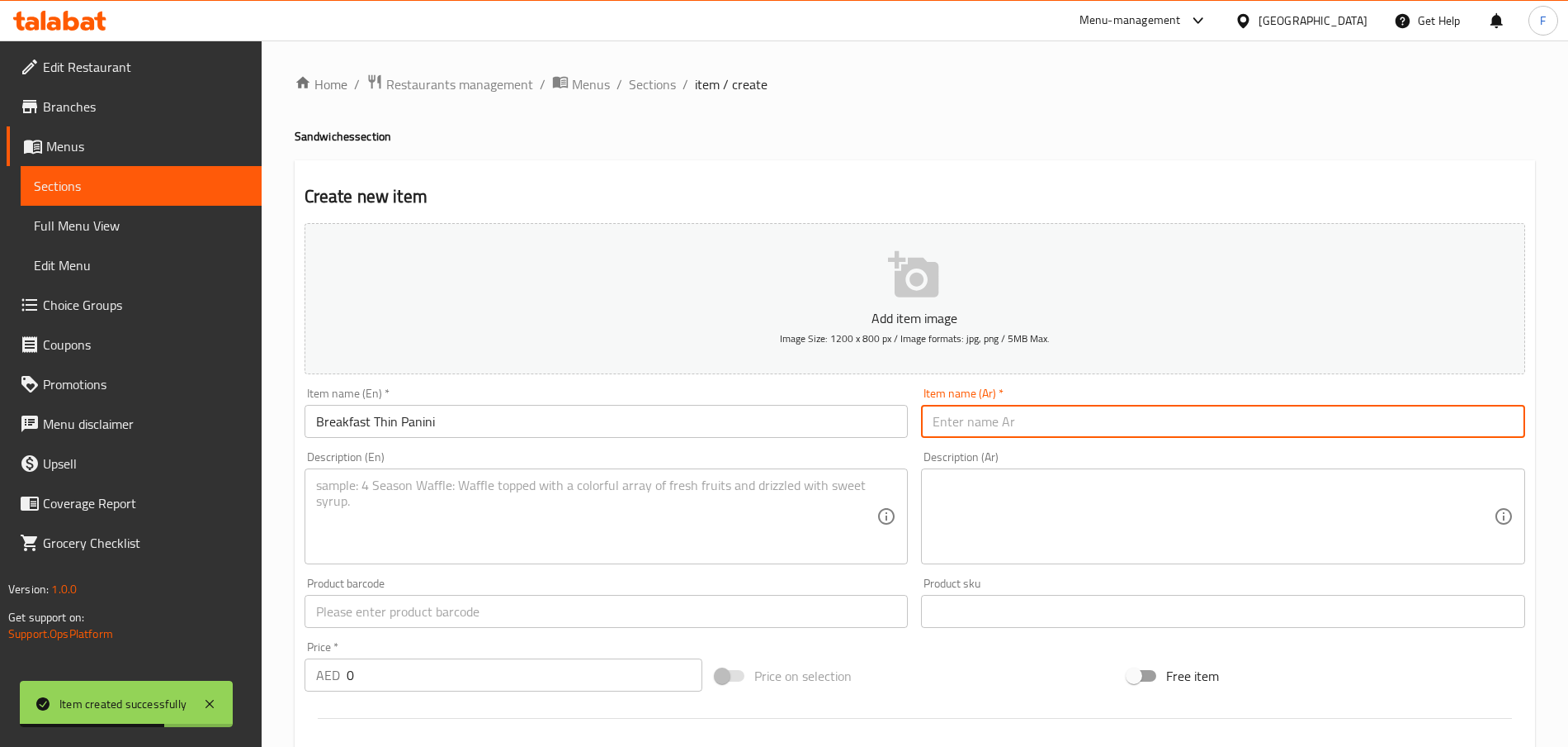
paste input "الإفطار رقيقة بانيني"
type input "الإفطار رقيقة بانيني"
click at [487, 517] on textarea at bounding box center [596, 516] width 561 height 79
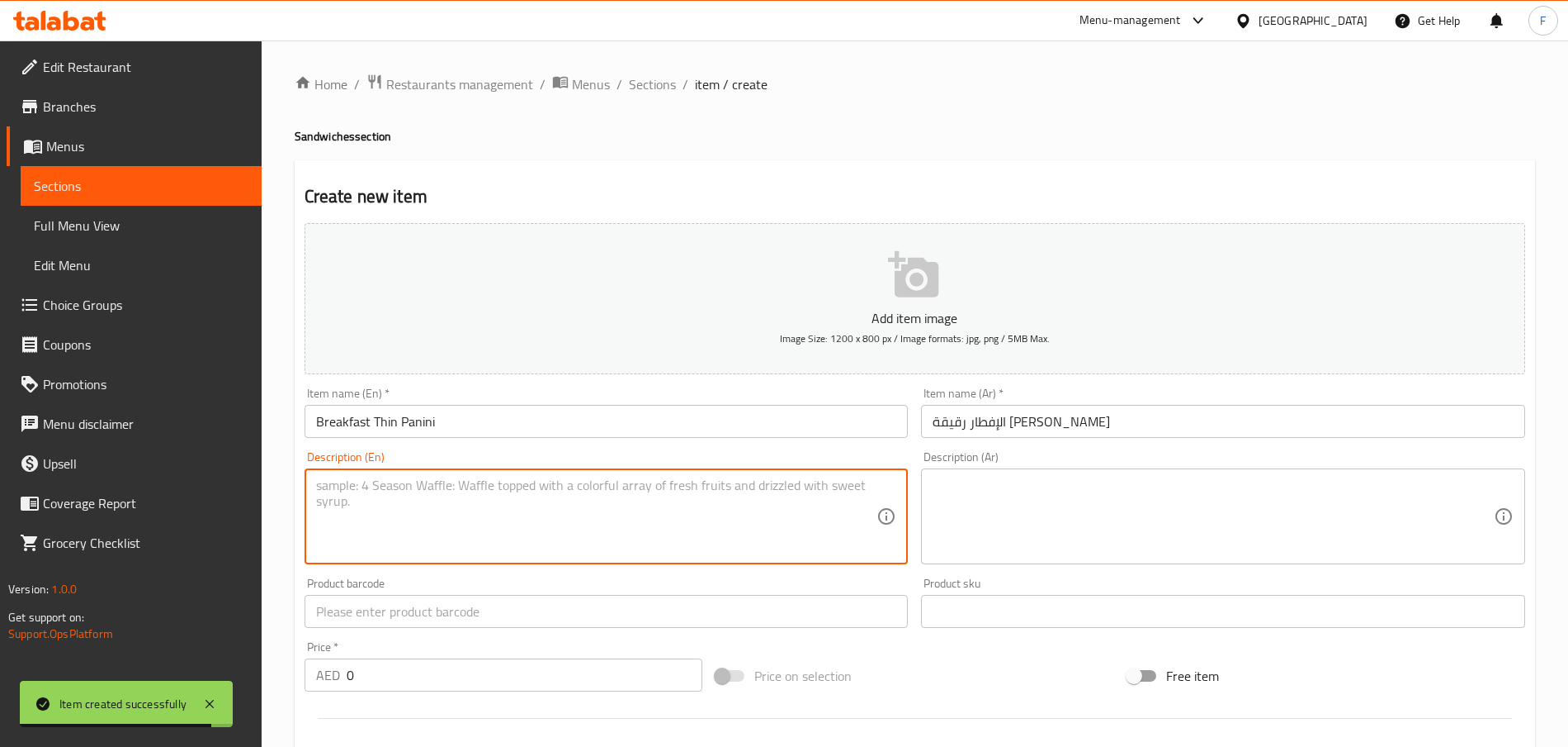
paste textarea "Light and Crunchy 100 % Sourdough Panini topped with Egg Omelet, Melted Cheese …"
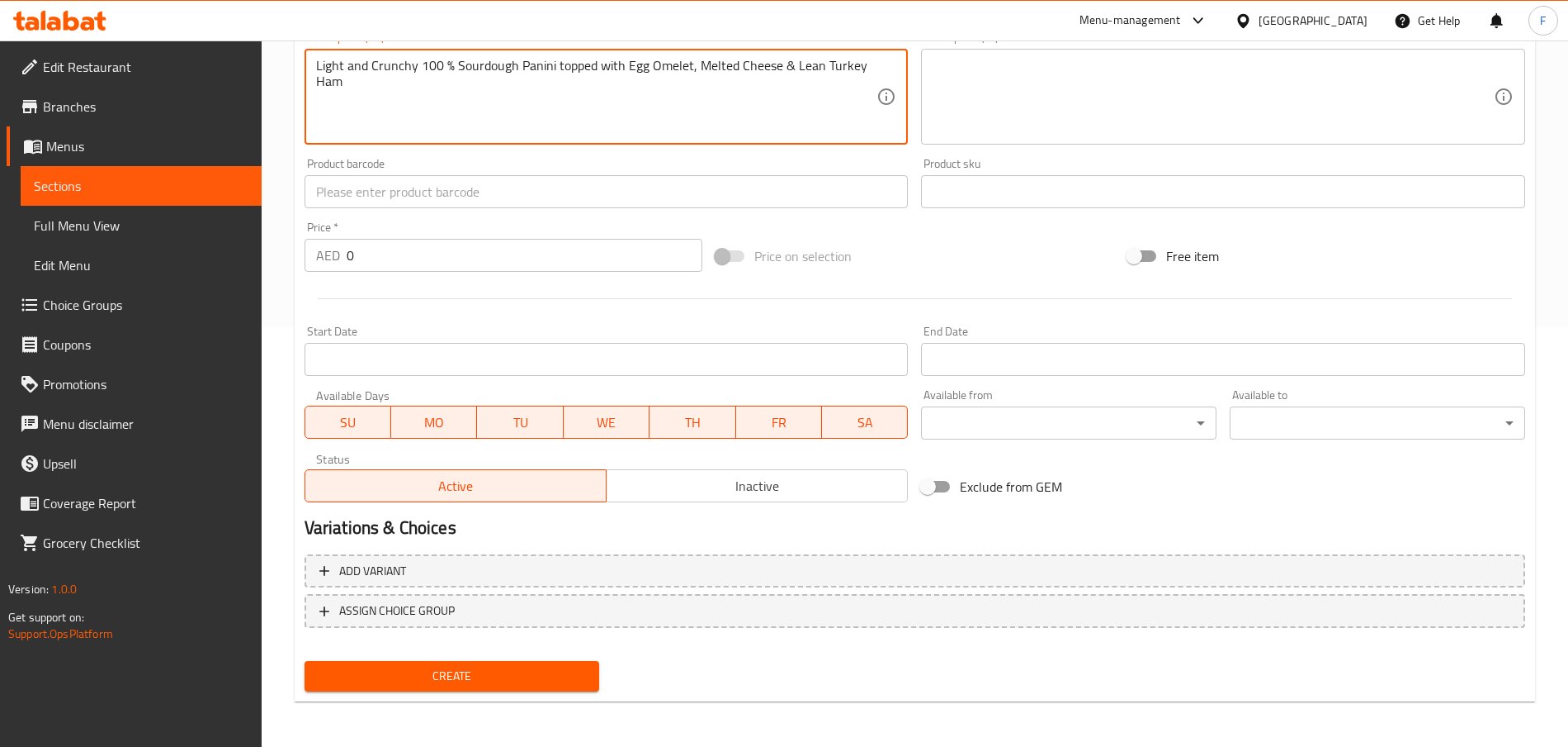
type textarea "Light and Crunchy 100 % Sourdough Panini topped with Egg Omelet, Melted Cheese …"
click at [402, 267] on input "0" at bounding box center [524, 255] width 356 height 33
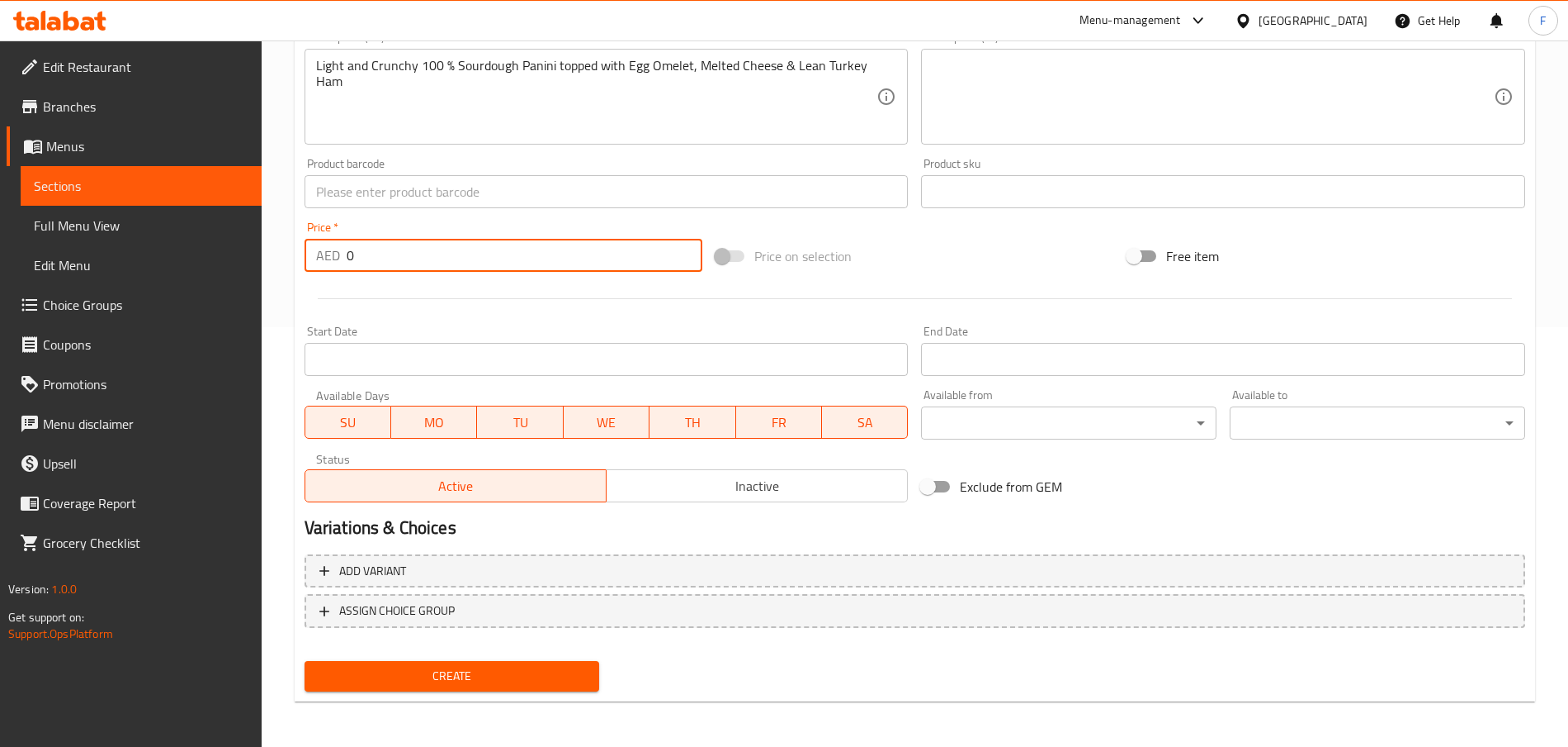
click at [402, 267] on input "0" at bounding box center [524, 255] width 356 height 33
type input "22"
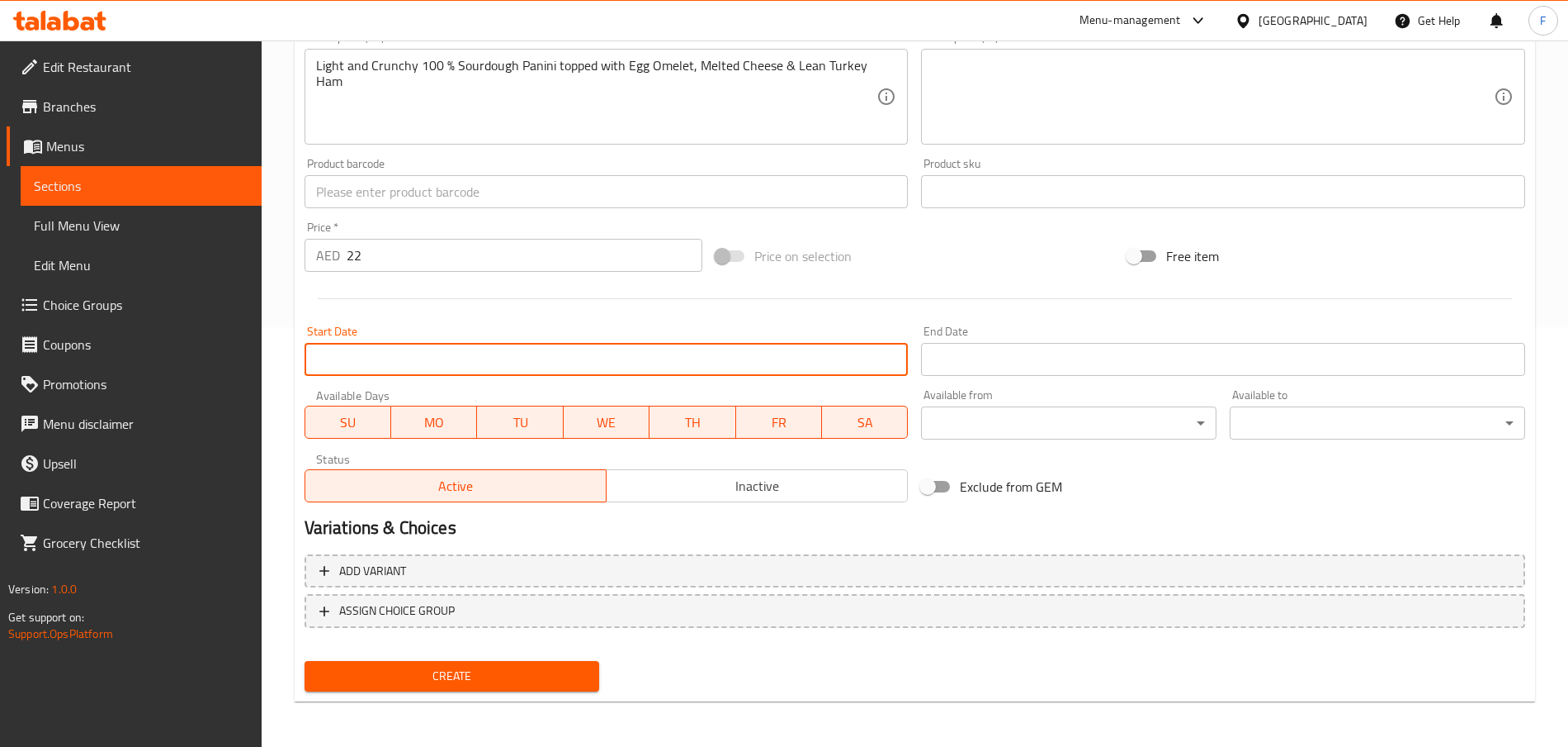
click at [372, 360] on input "Start Date" at bounding box center [607, 360] width 604 height 33
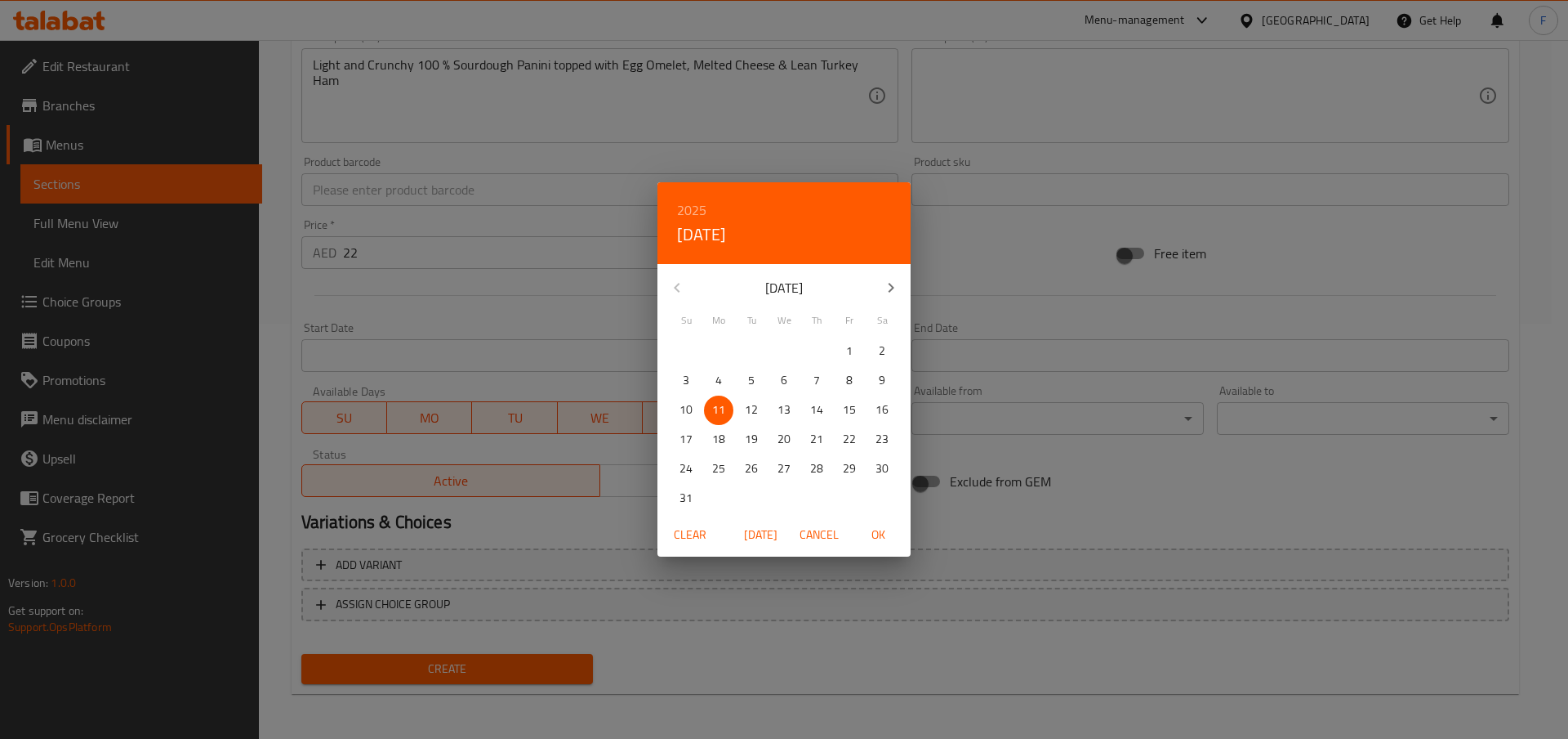
click at [720, 405] on p "11" at bounding box center [719, 410] width 13 height 20
click at [885, 537] on span "OK" at bounding box center [878, 535] width 39 height 20
type input "[DATE]"
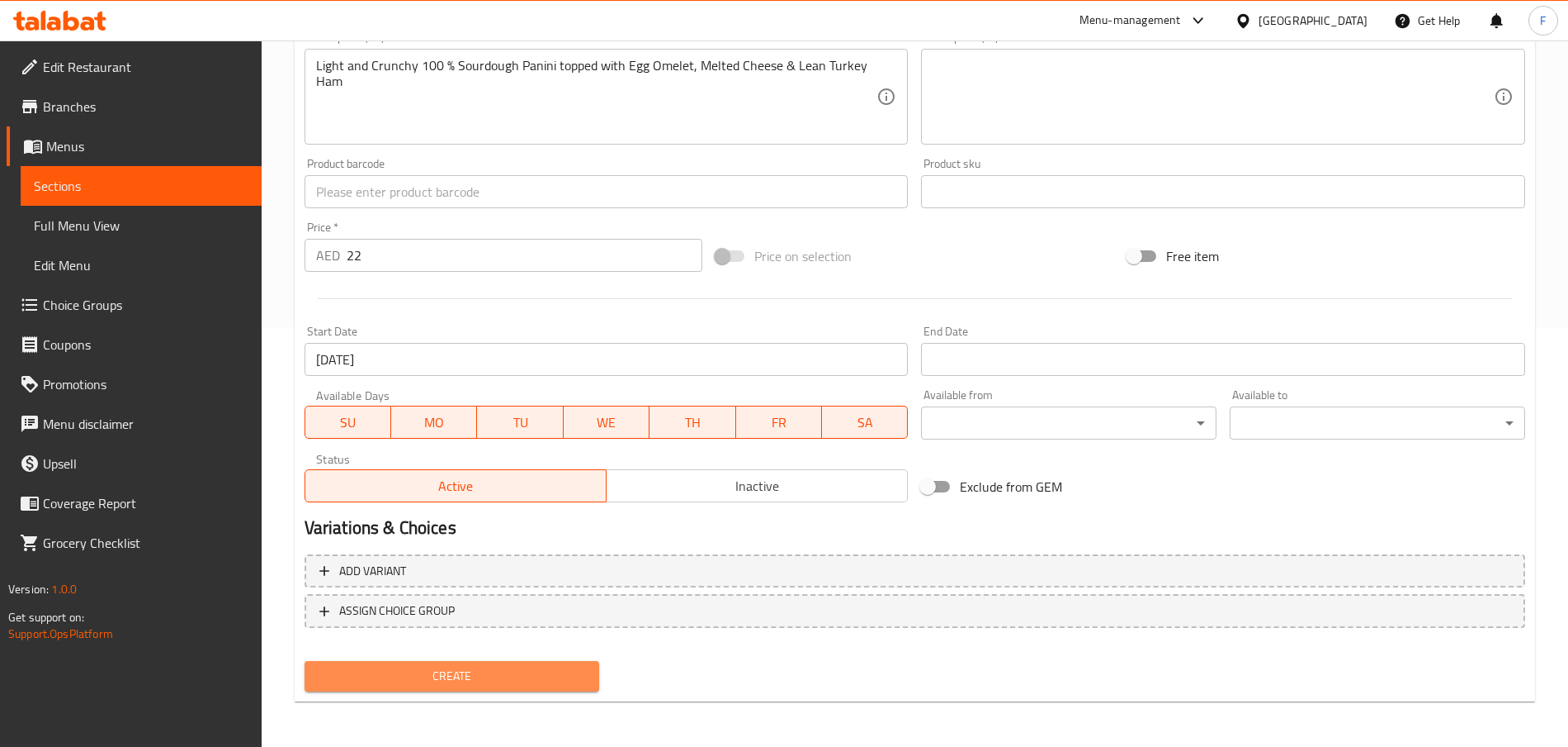
click at [511, 559] on span "Create" at bounding box center [452, 676] width 269 height 20
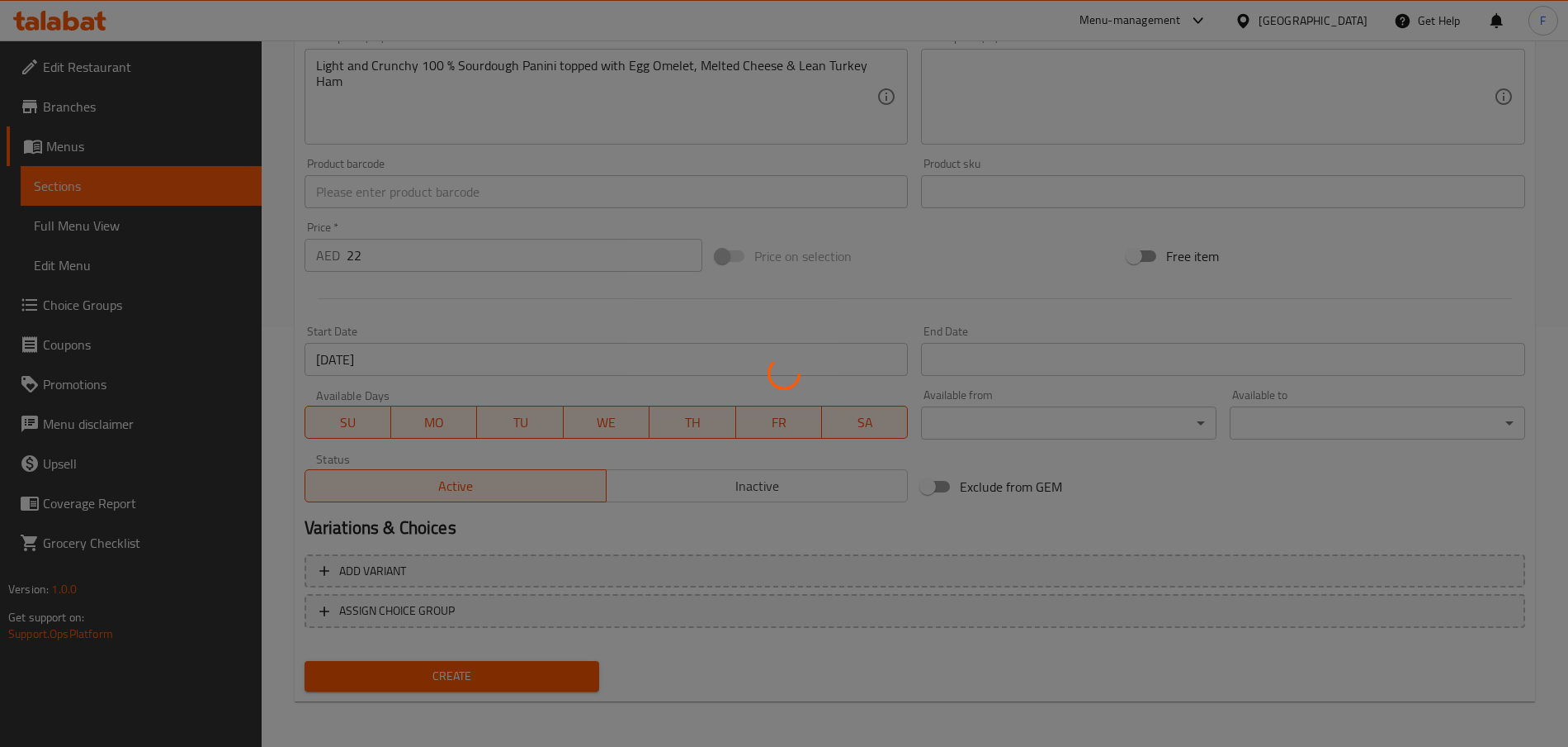
type input "0"
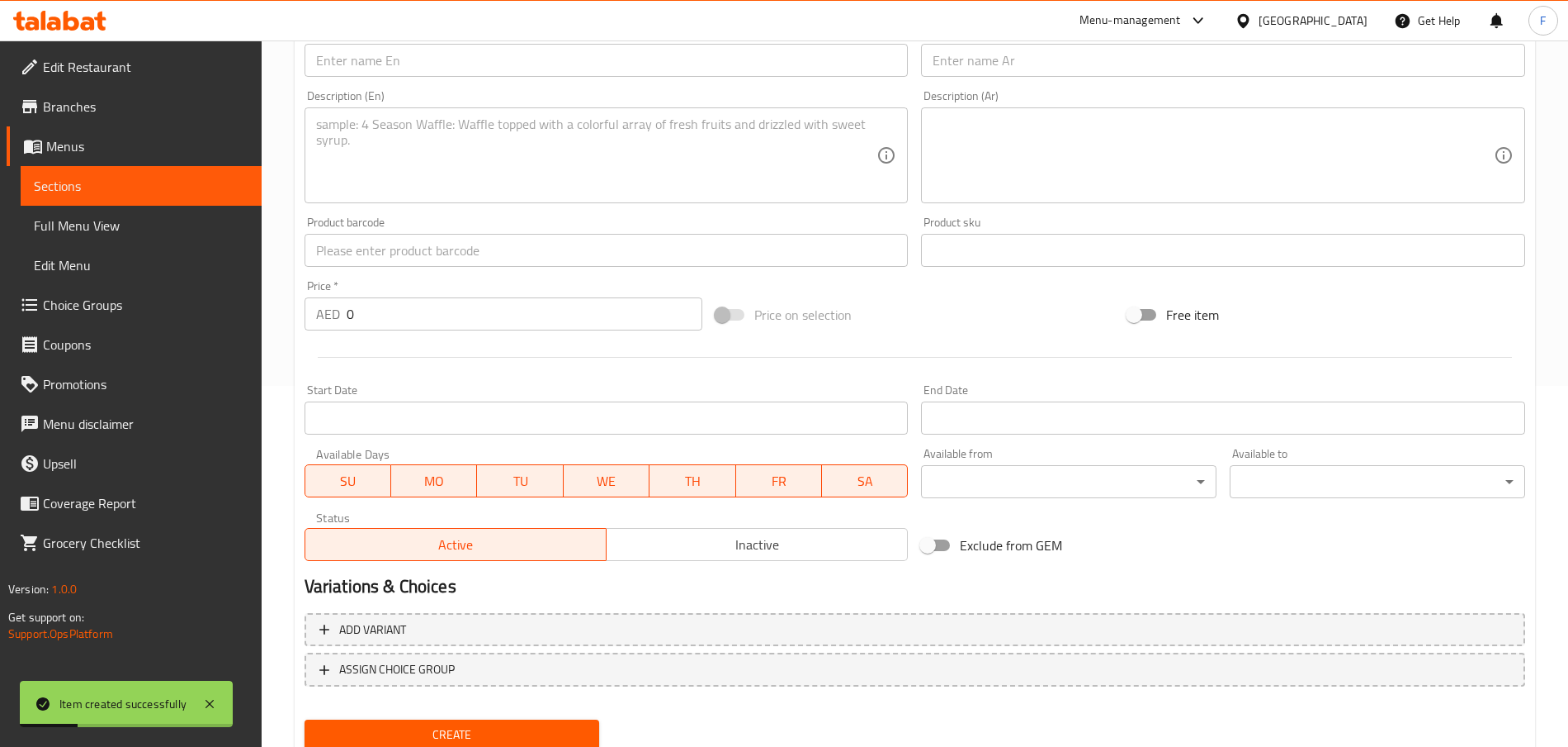
scroll to position [238, 0]
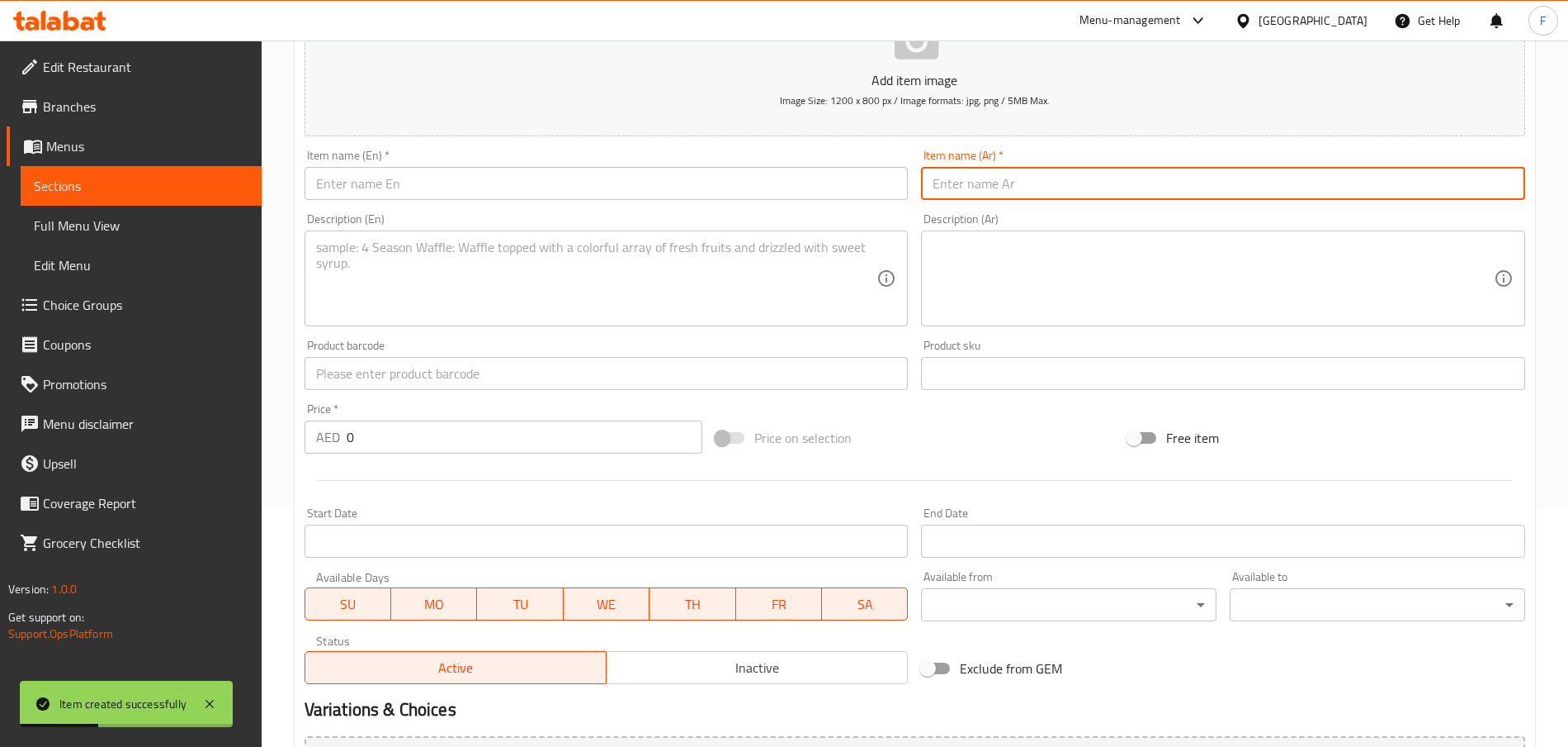
click at [1008, 190] on input "text" at bounding box center [1223, 183] width 604 height 33
paste input "بانيني لحم بقري باسترامي رقيق"
type input "بانيني لحم بقري باسترامي رقيق"
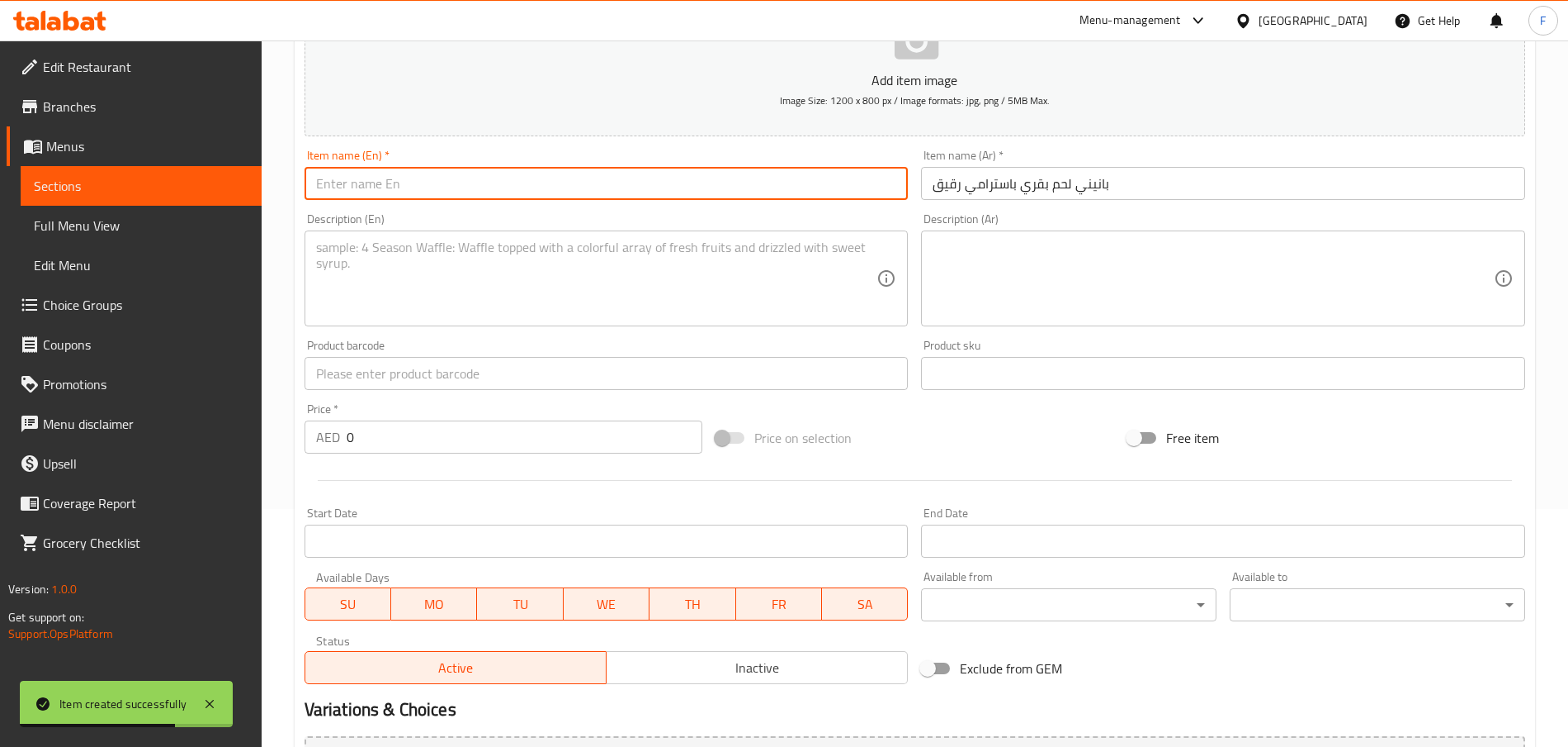
click at [383, 190] on input "text" at bounding box center [607, 183] width 604 height 33
paste input "Beef Pastrami Thin Panini"
type input "Beef Pastrami Thin Panini"
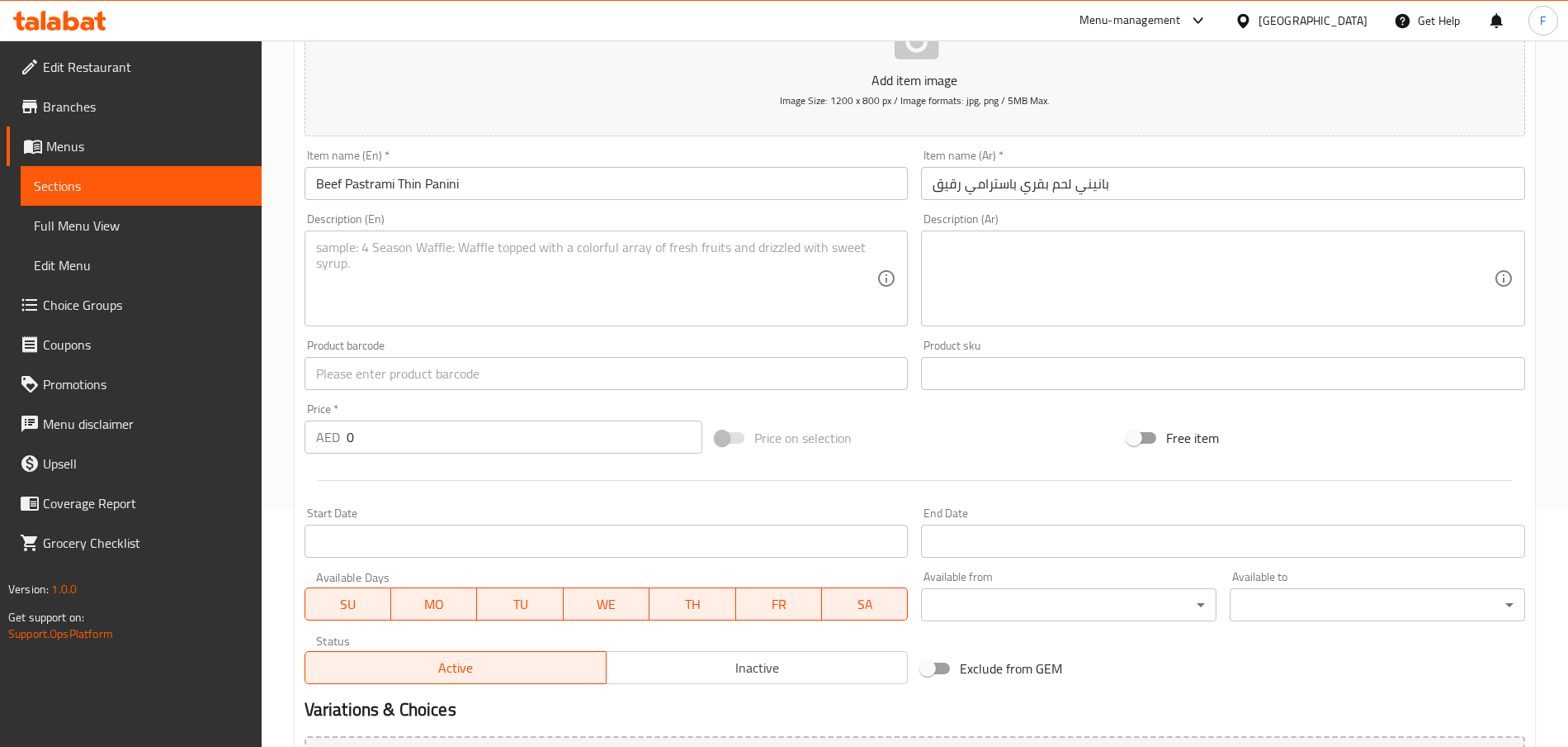
click at [395, 237] on div "Description (En)" at bounding box center [607, 278] width 604 height 96
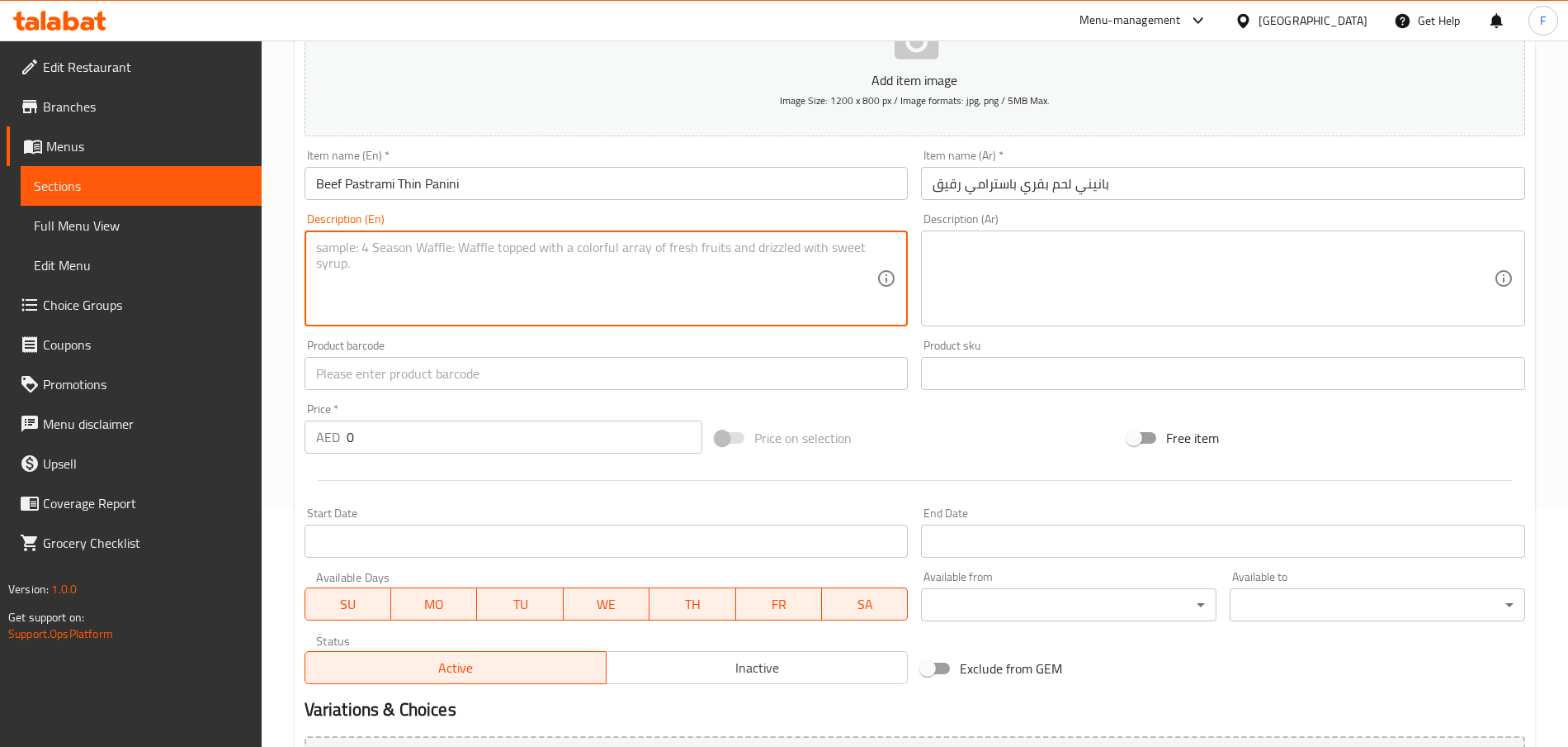
paste textarea "Light and Crunchy 100 % Sourdough Panini topped with pepper crusted & juicy pas…"
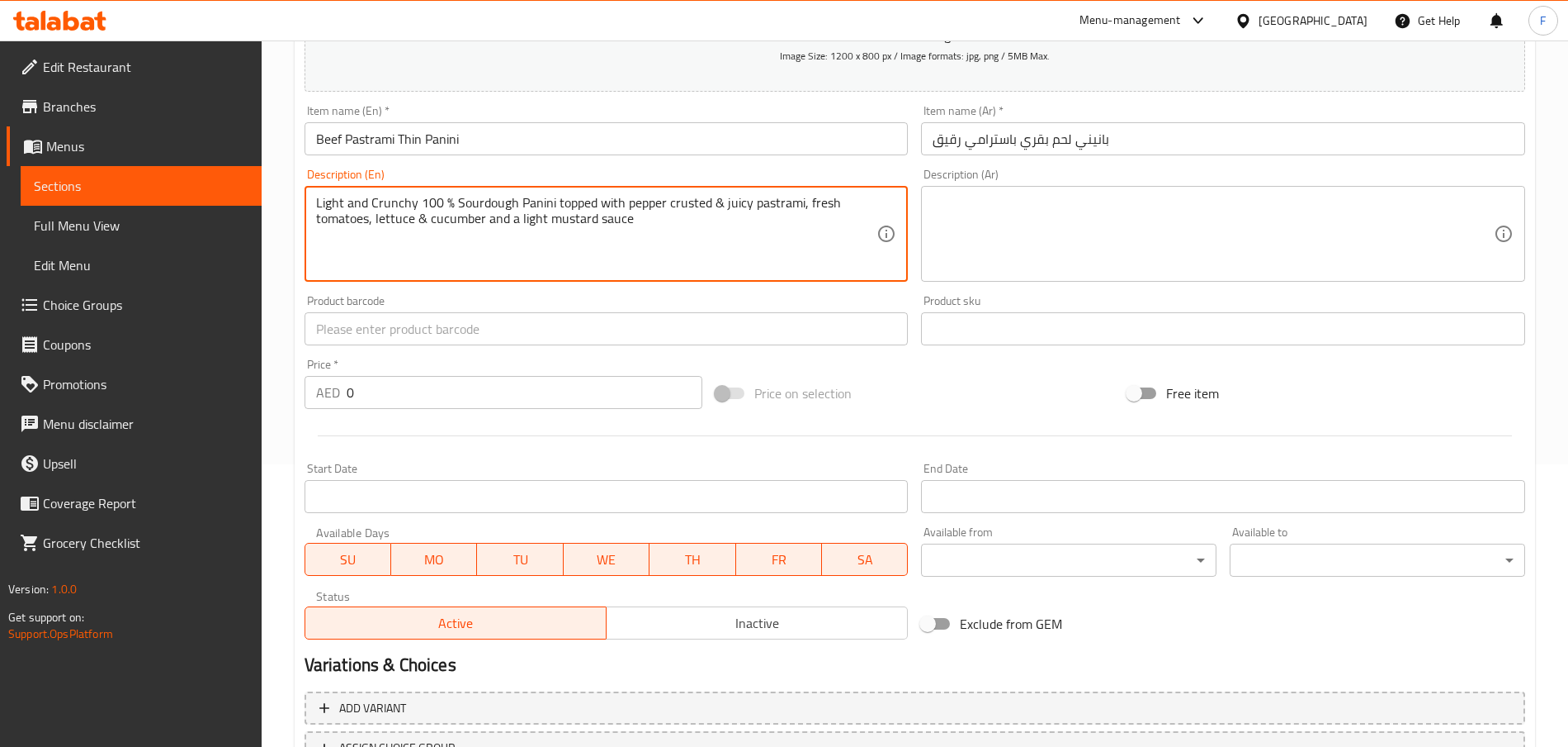
scroll to position [283, 0]
type textarea "Light and Crunchy 100 % Sourdough Panini topped with pepper crusted & juicy pas…"
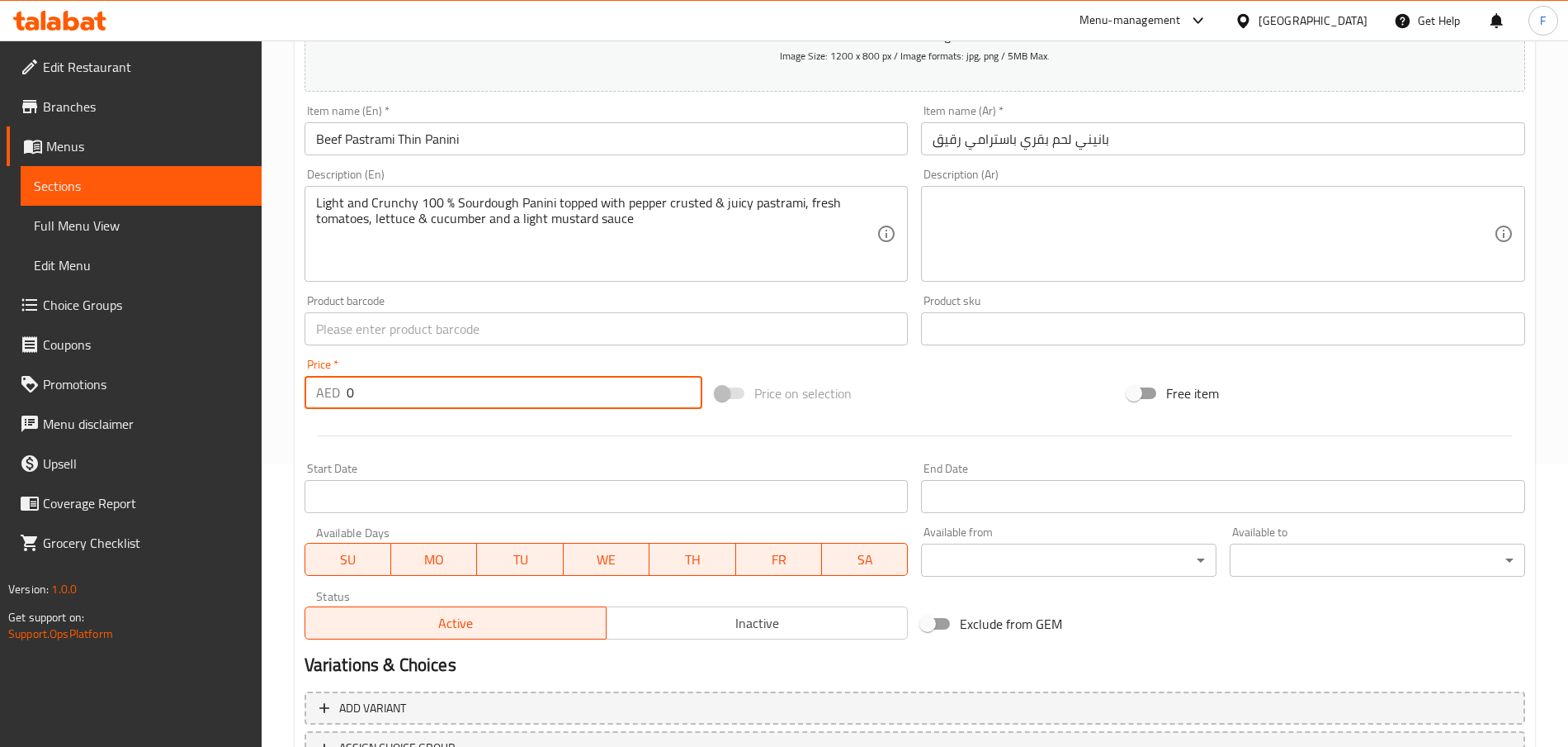
click at [359, 386] on input "0" at bounding box center [524, 392] width 356 height 33
type input "22"
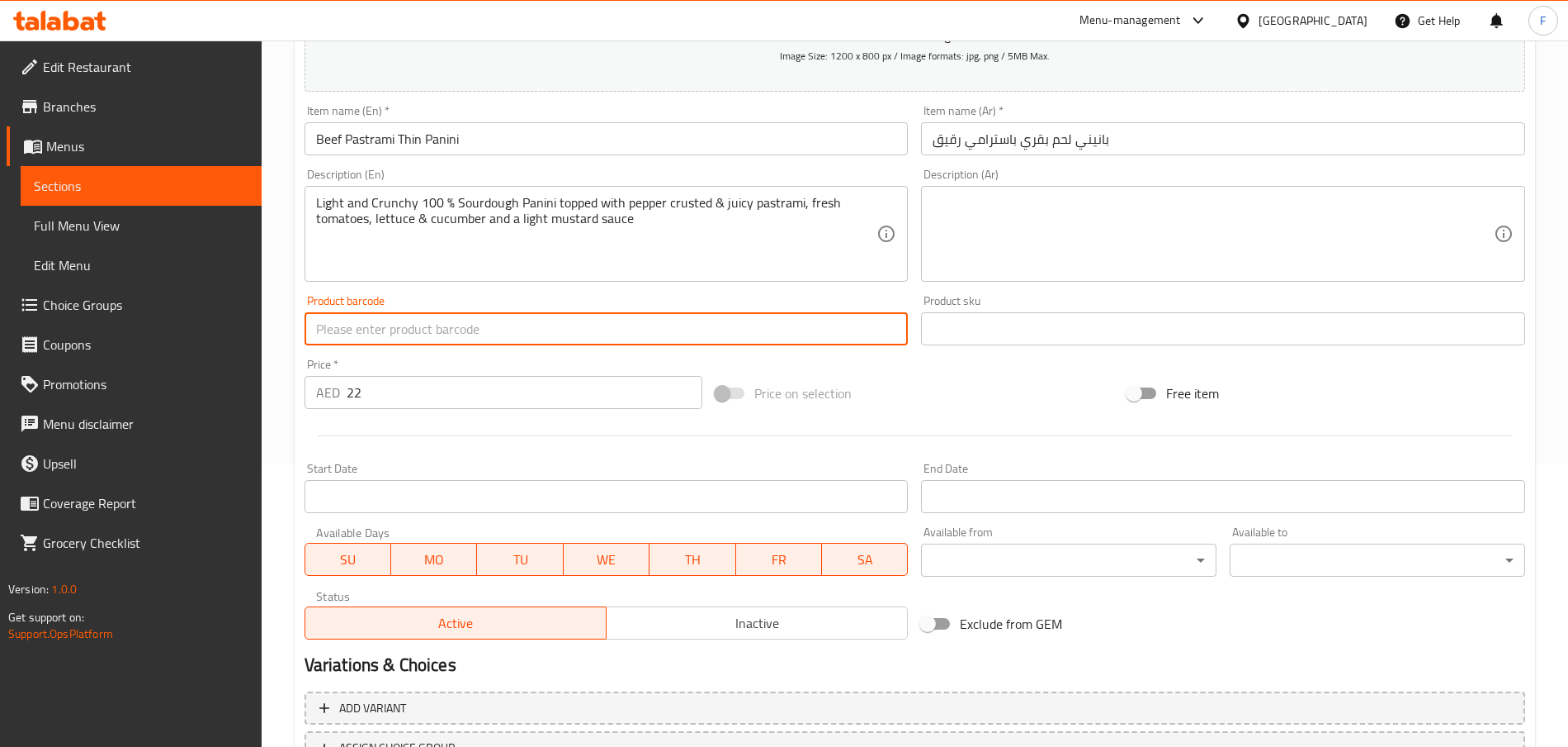
click at [346, 325] on input "text" at bounding box center [607, 329] width 604 height 33
paste input "200000023483"
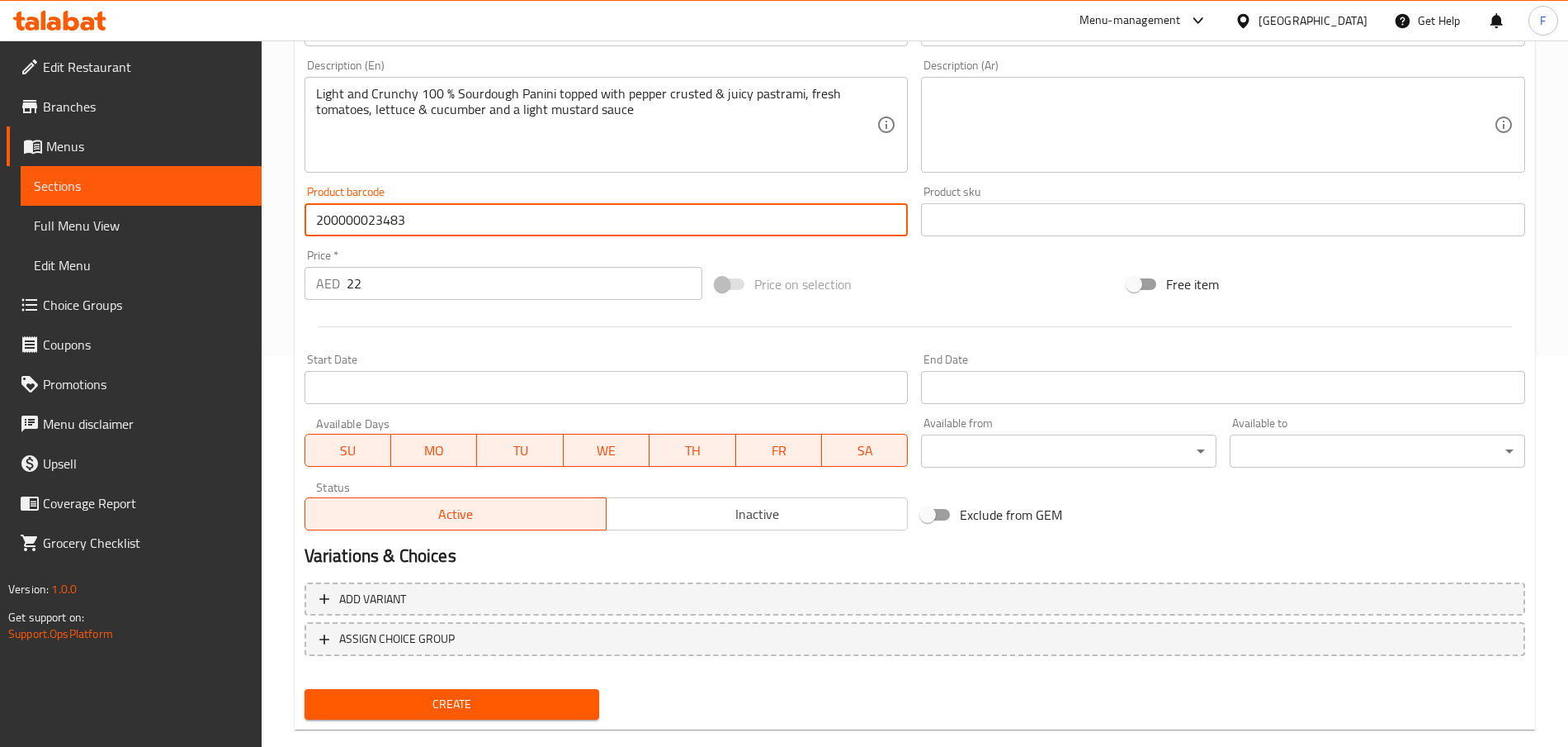
scroll to position [420, 0]
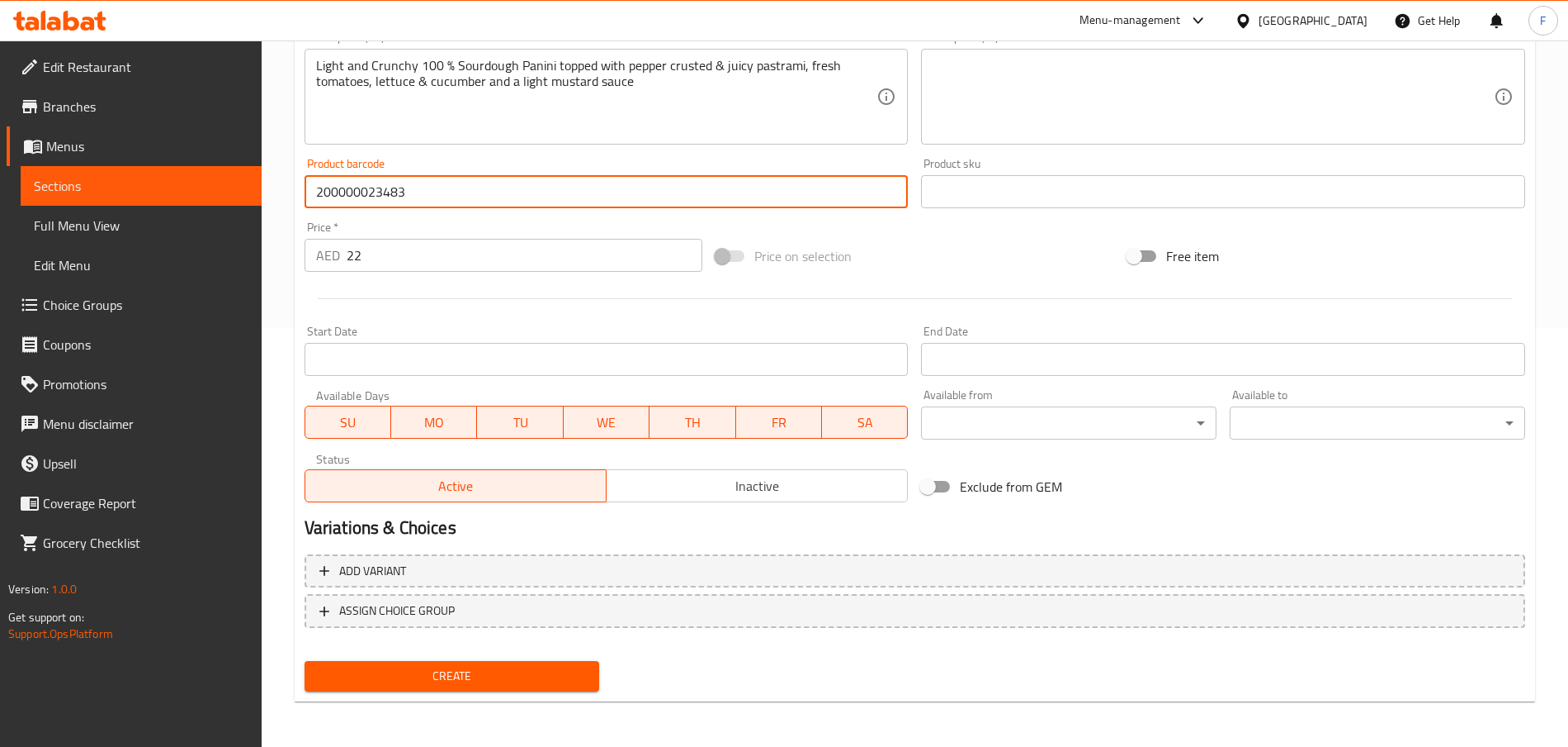
type input "200000023483"
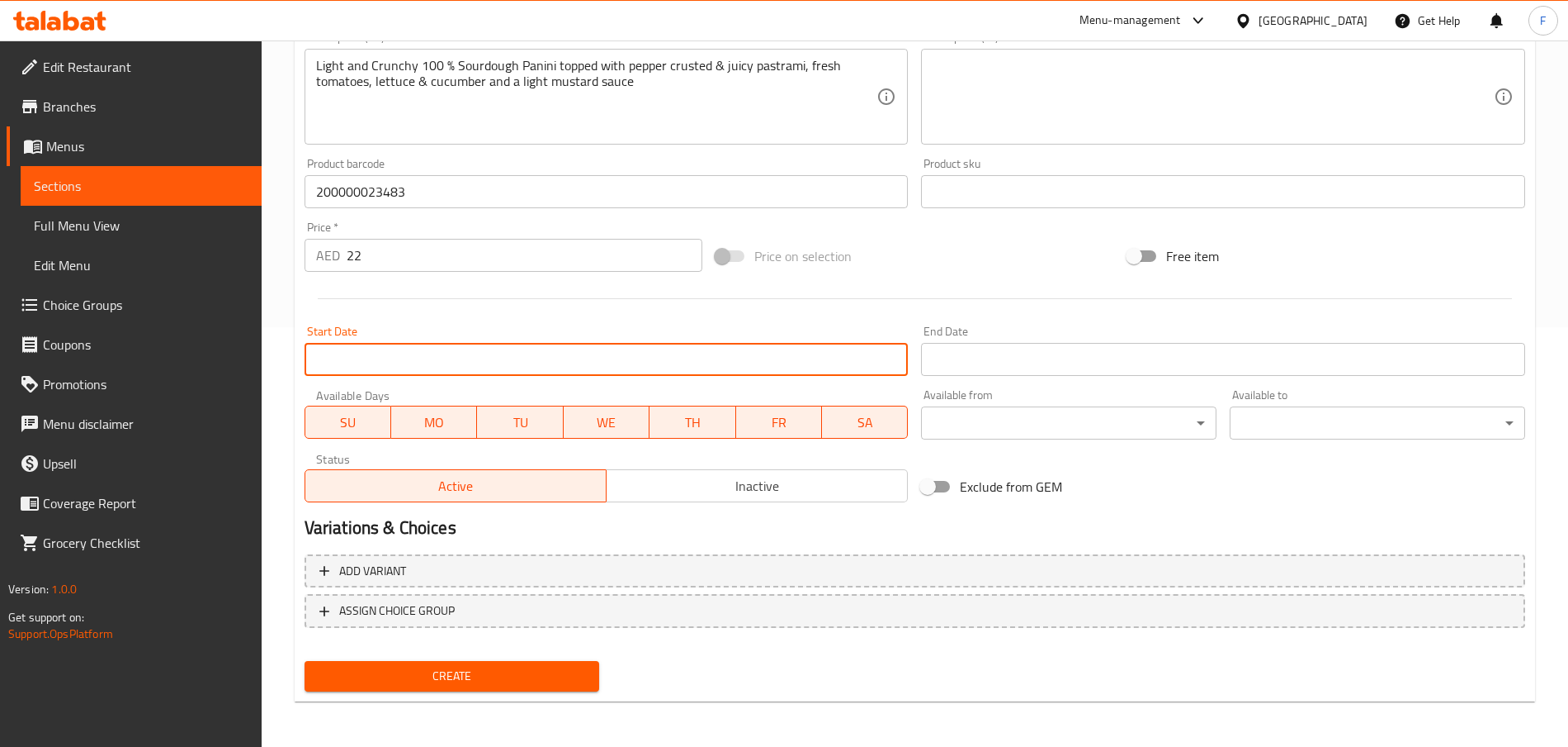
click at [367, 366] on input "Start Date" at bounding box center [607, 360] width 604 height 33
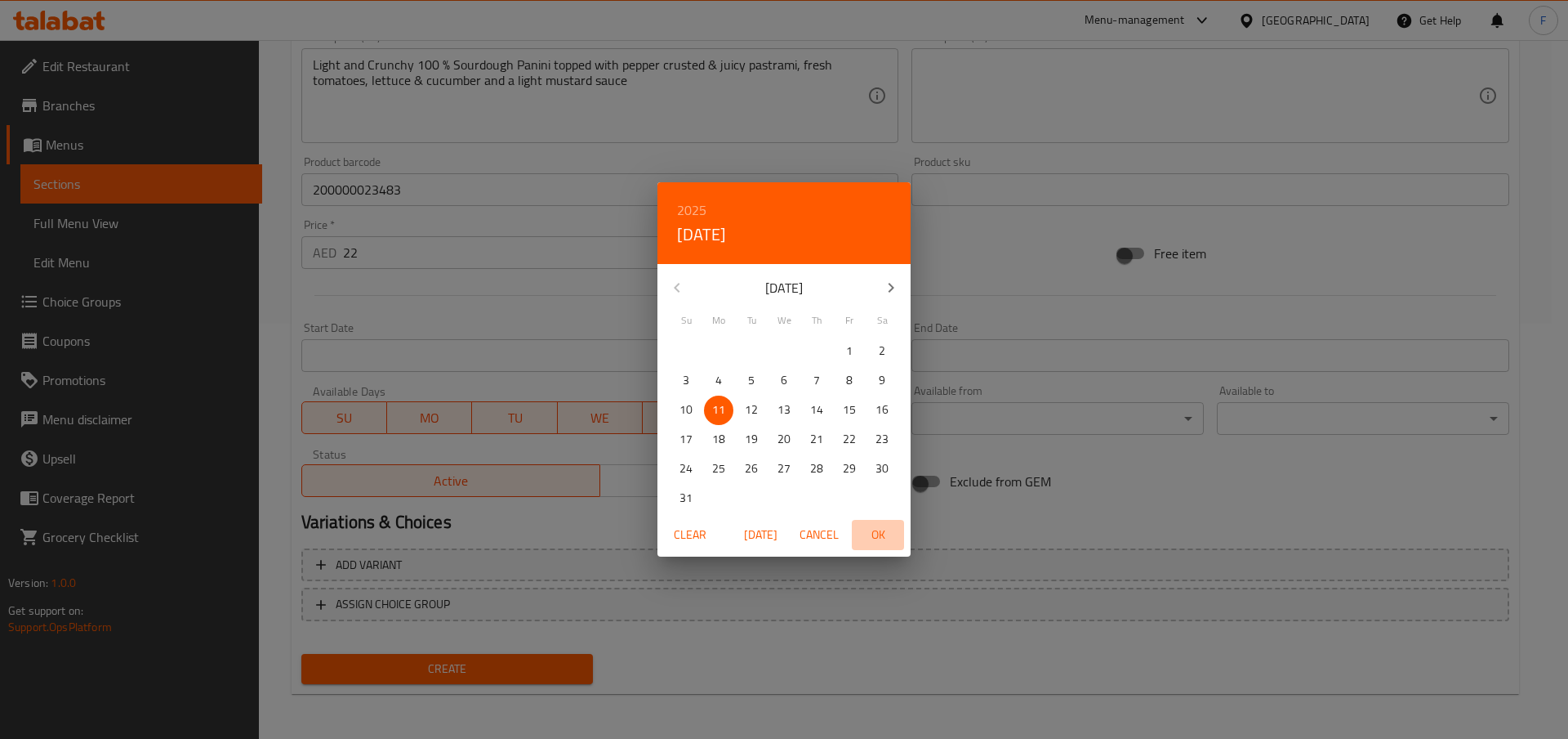
click at [885, 532] on span "OK" at bounding box center [878, 535] width 39 height 20
type input "[DATE]"
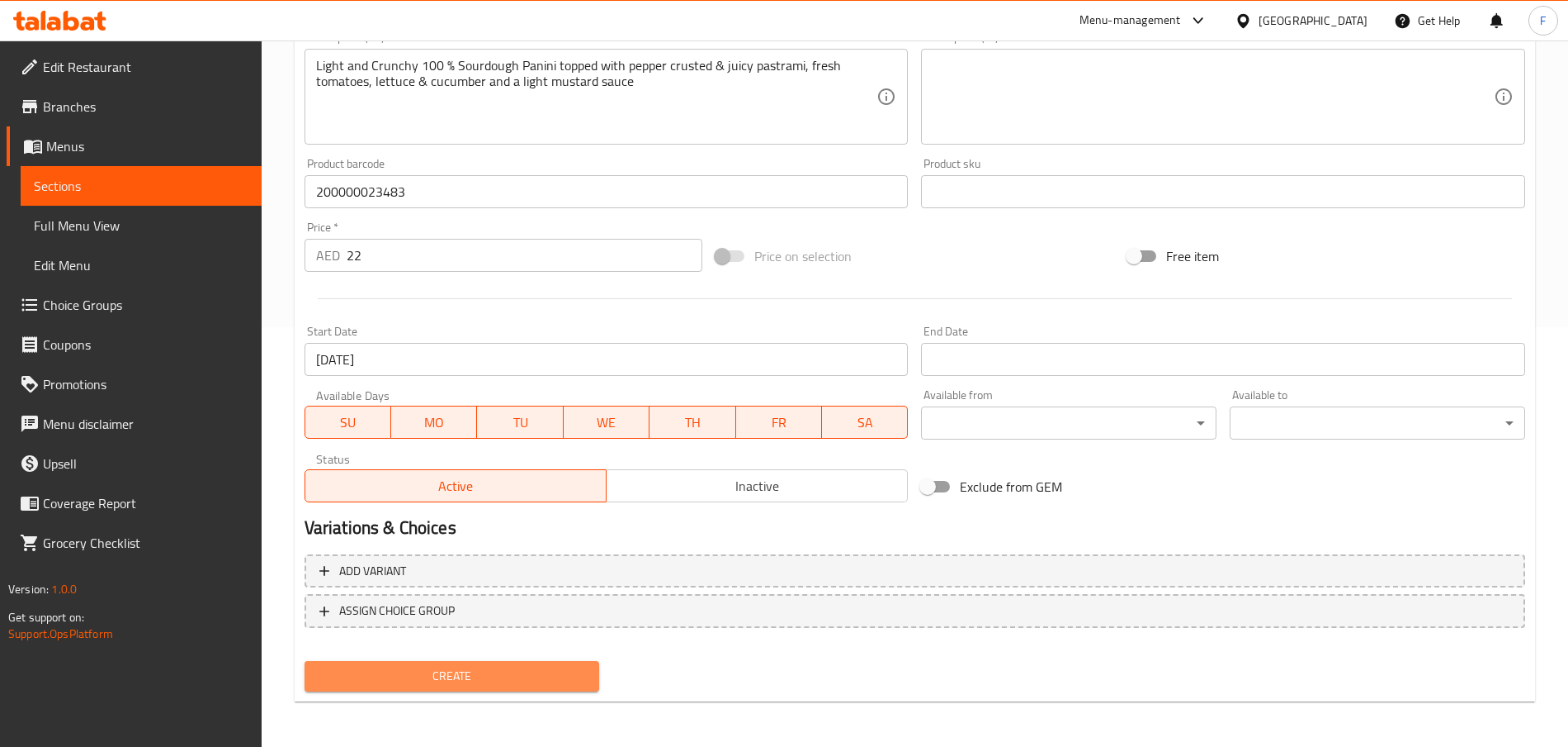
click at [492, 559] on span "Create" at bounding box center [452, 676] width 269 height 20
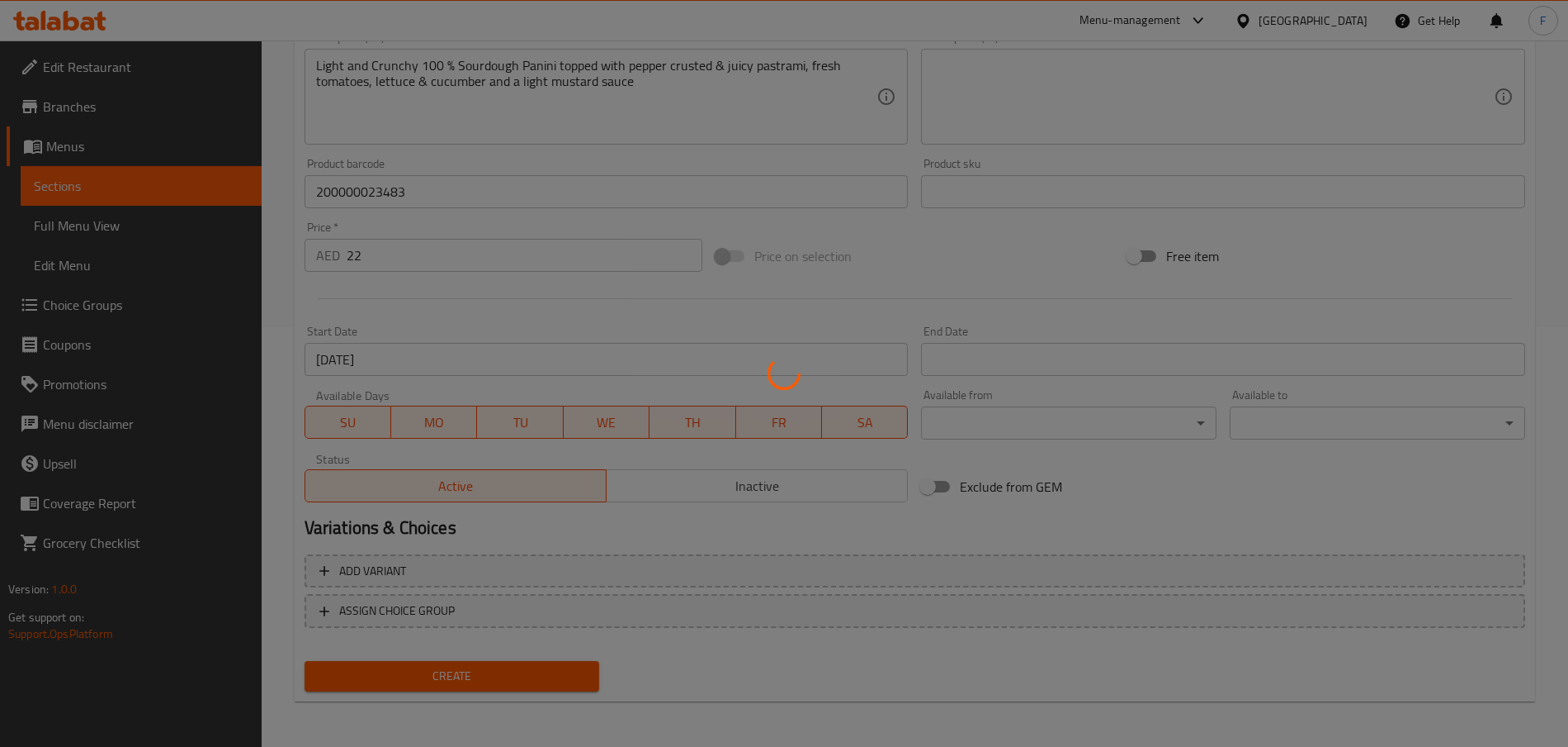
type input "0"
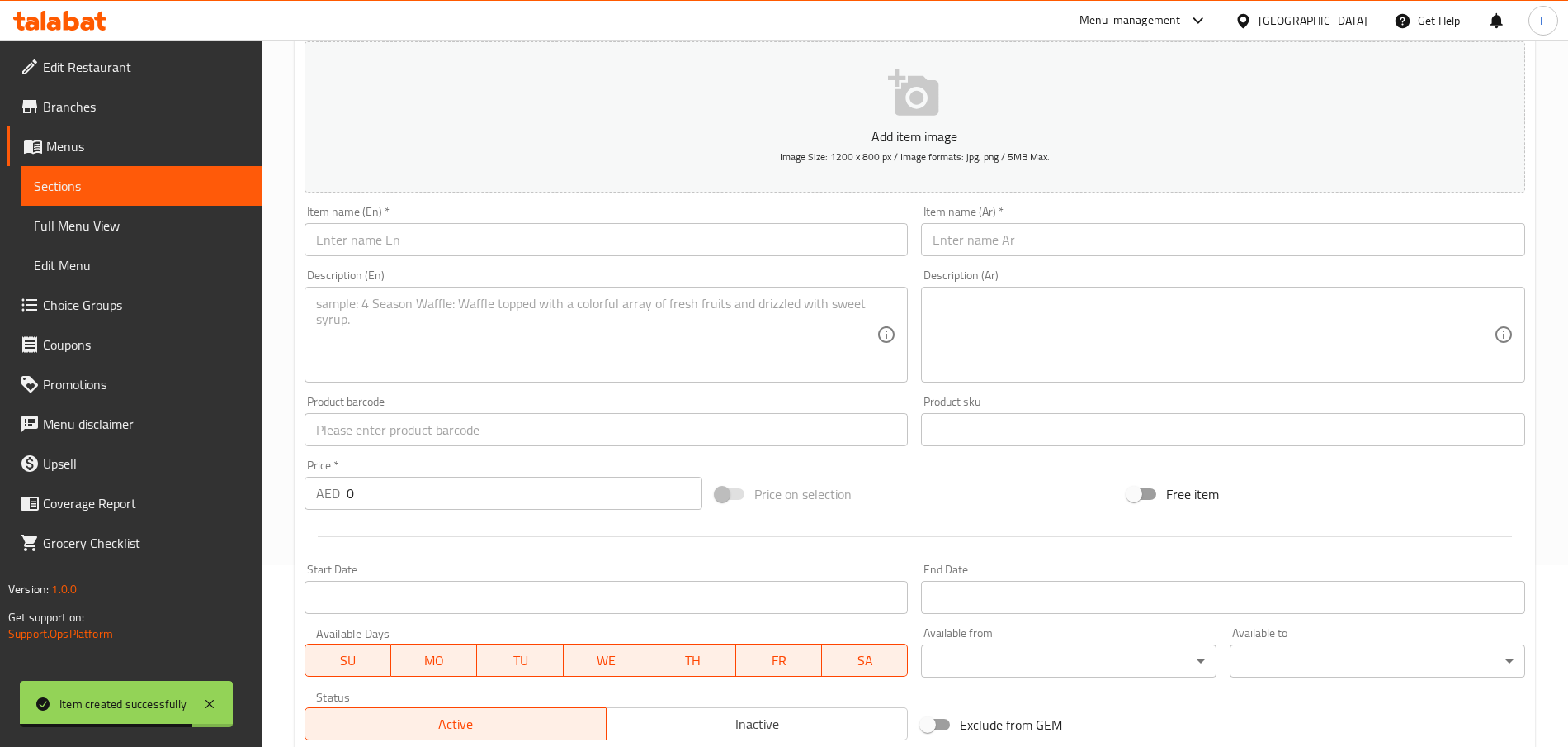
scroll to position [0, 0]
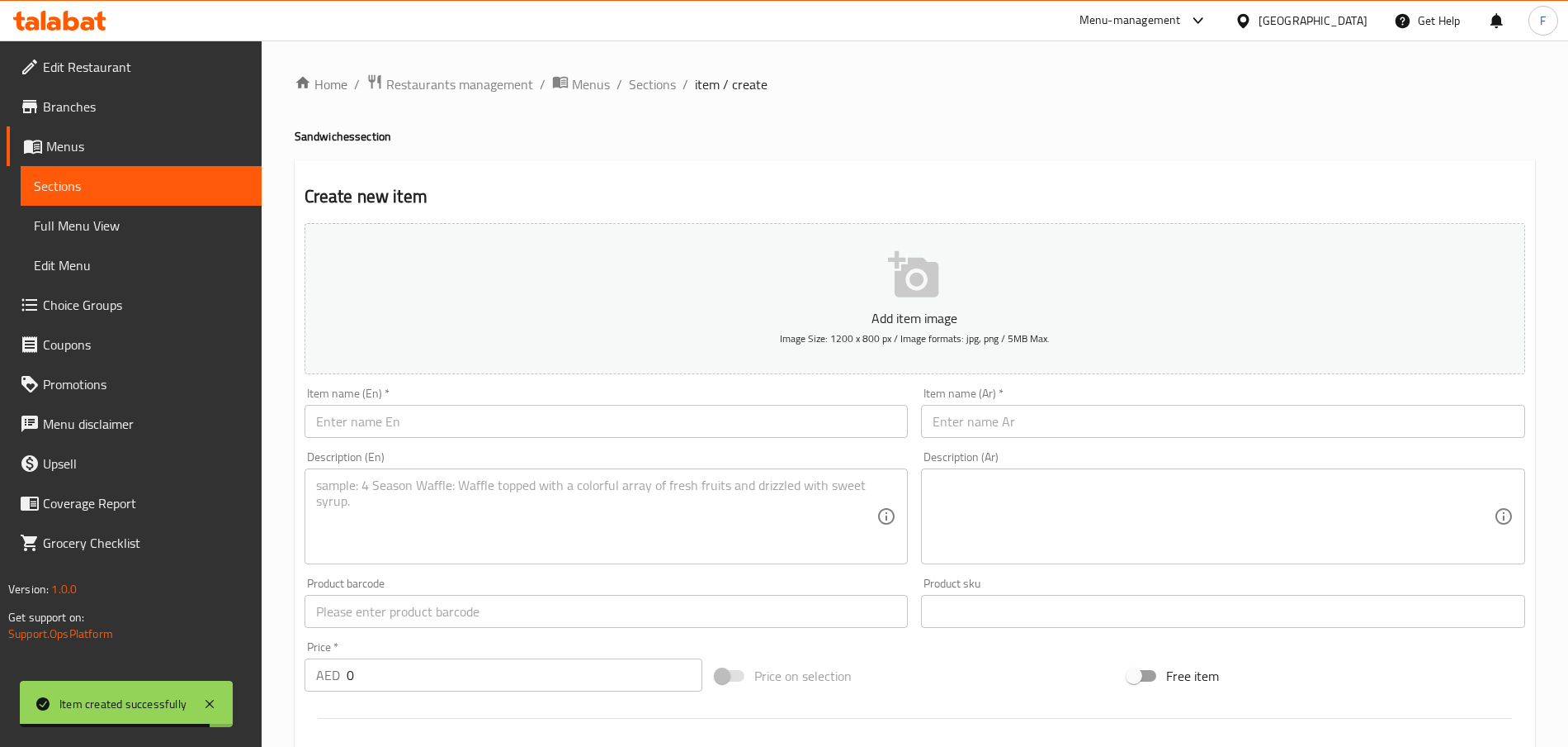
click at [391, 428] on input "text" at bounding box center [607, 422] width 604 height 33
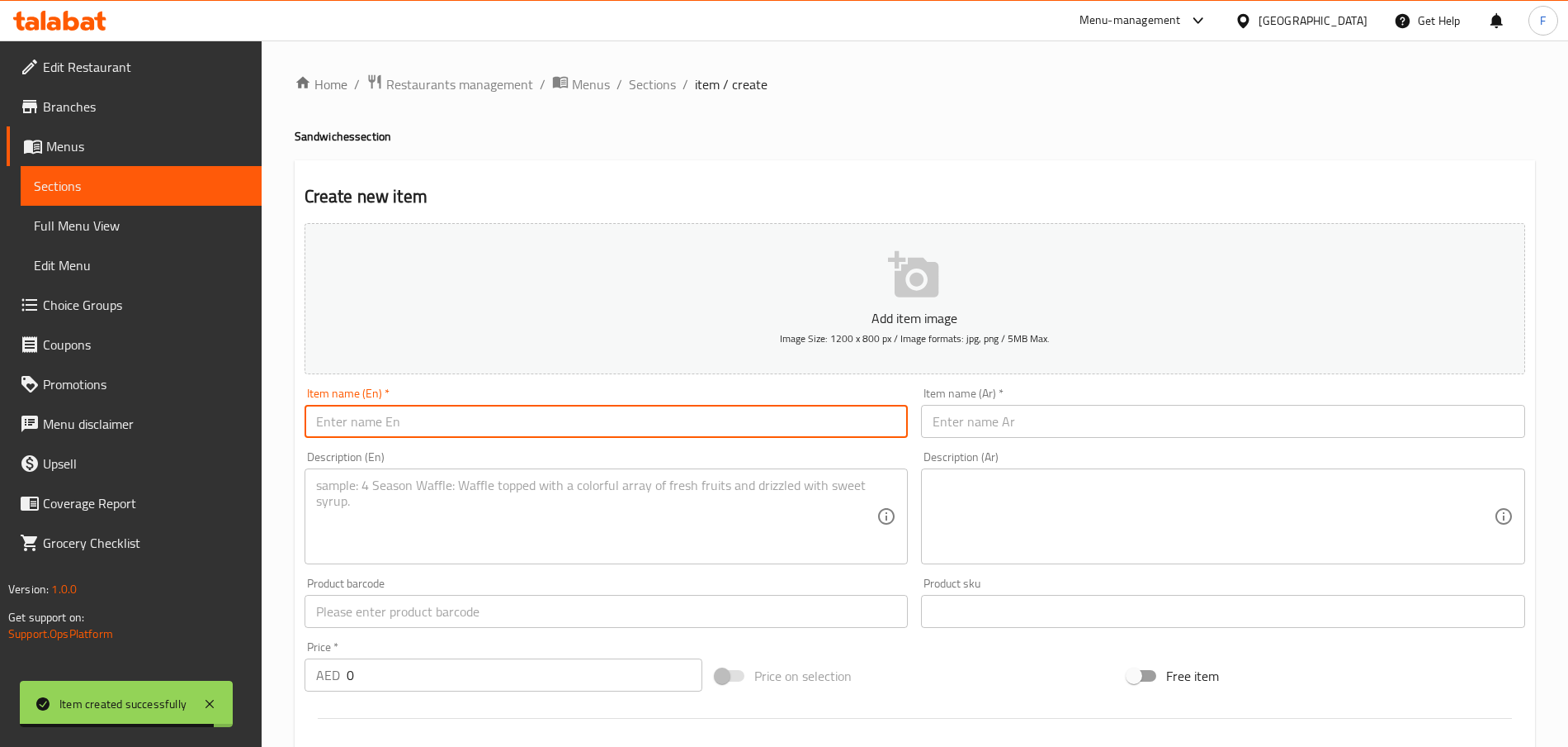
paste input "Blissfully Blue Smoothie"
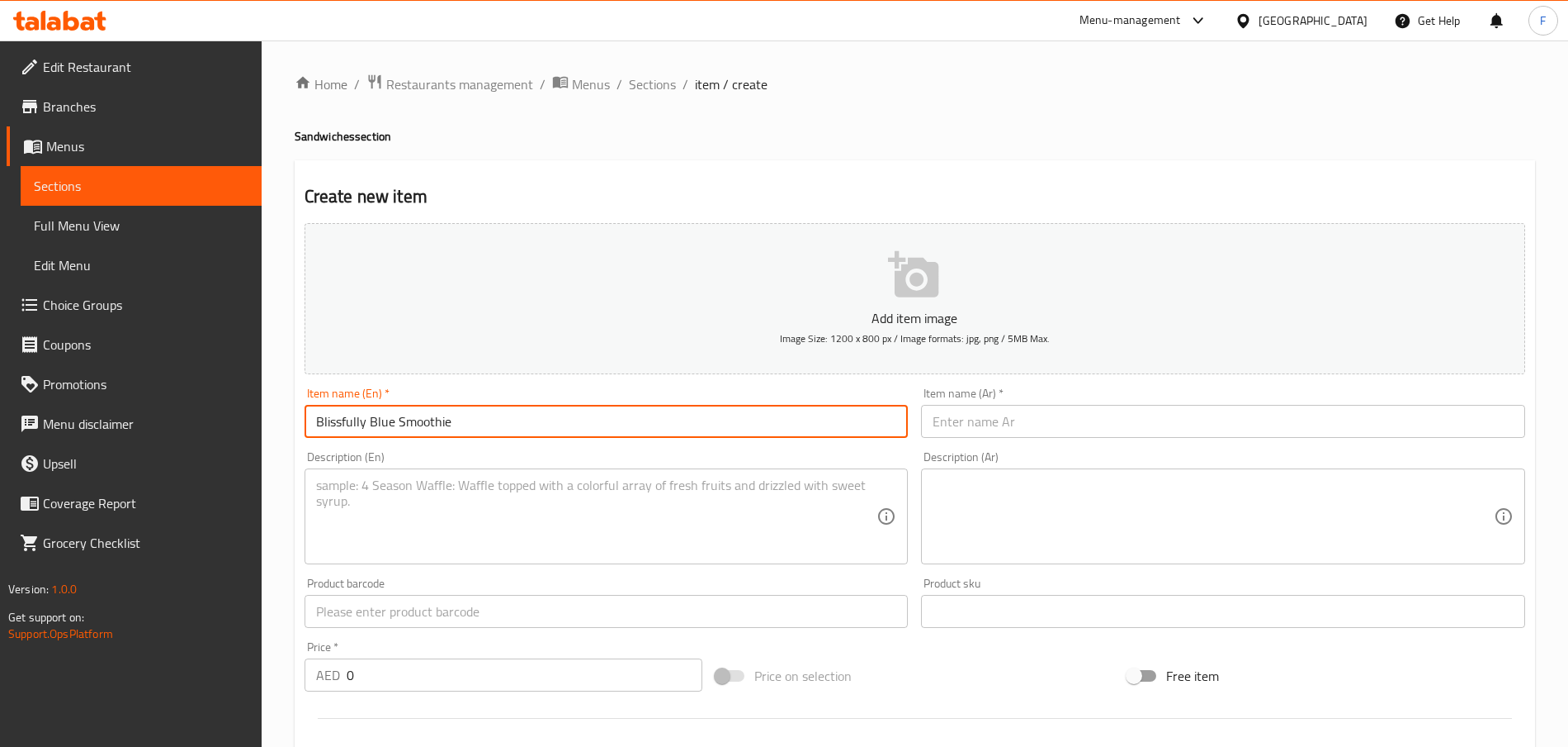
type input "Blissfully Blue Smoothie"
click at [1011, 417] on input "text" at bounding box center [1223, 422] width 604 height 33
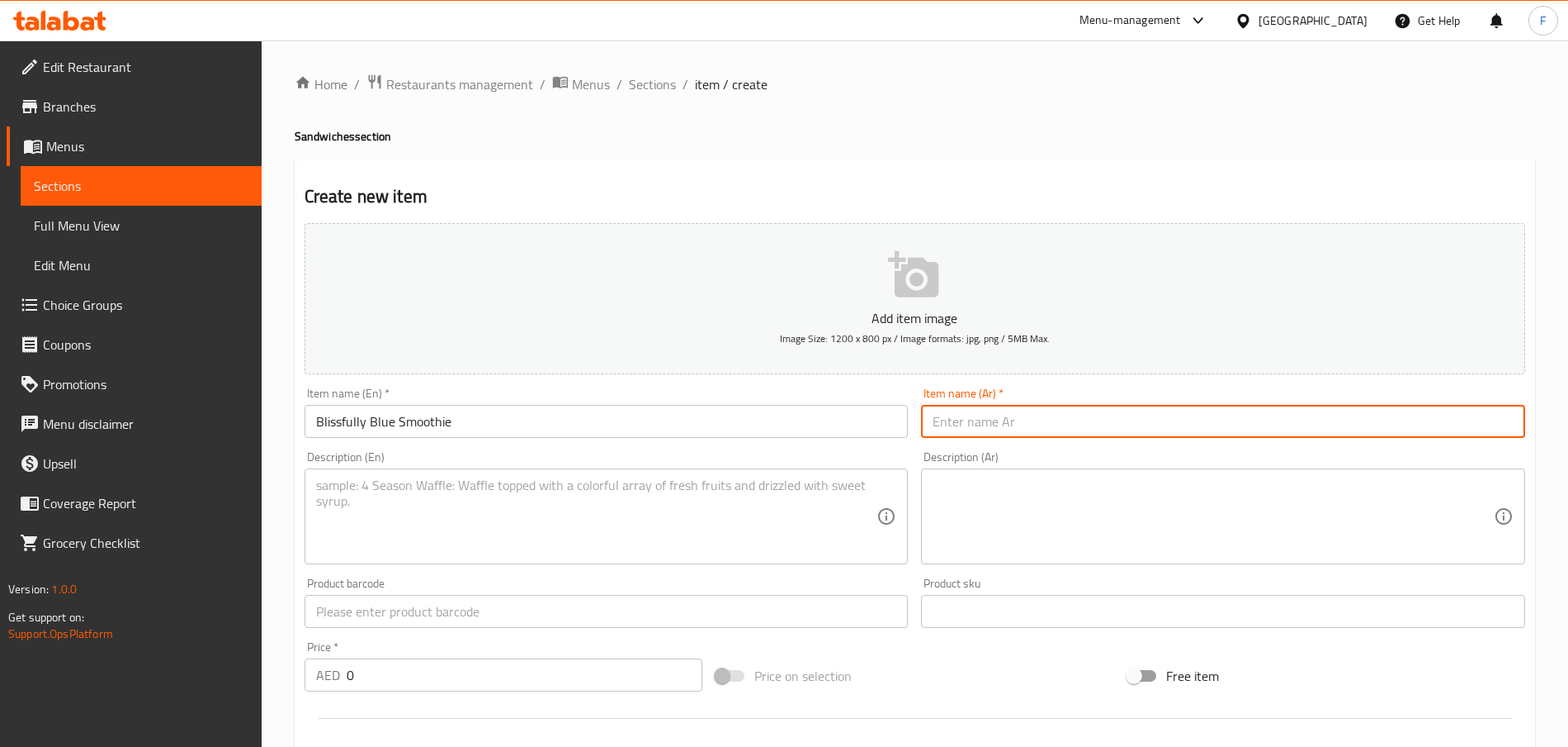
paste input "سموثي أزرق مبهج"
type input "سموثي أزرق مبهج"
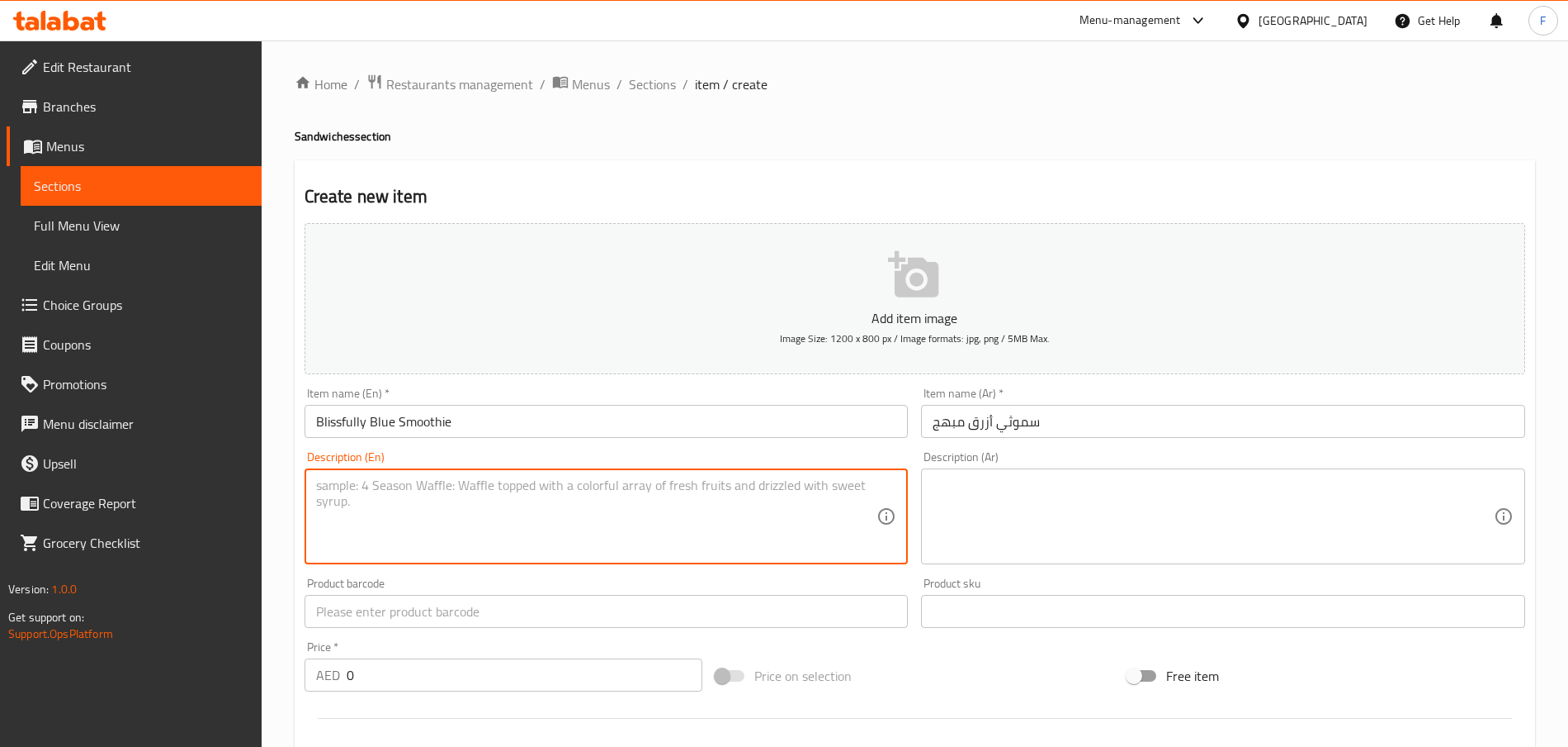
click at [467, 496] on textarea at bounding box center [596, 516] width 561 height 79
paste textarea "Mango, banana, raspberry, coconut, and apple juice"
type textarea "Mango, banana, raspberry, coconut, and apple juice"
click at [959, 559] on input "text" at bounding box center [1223, 611] width 604 height 33
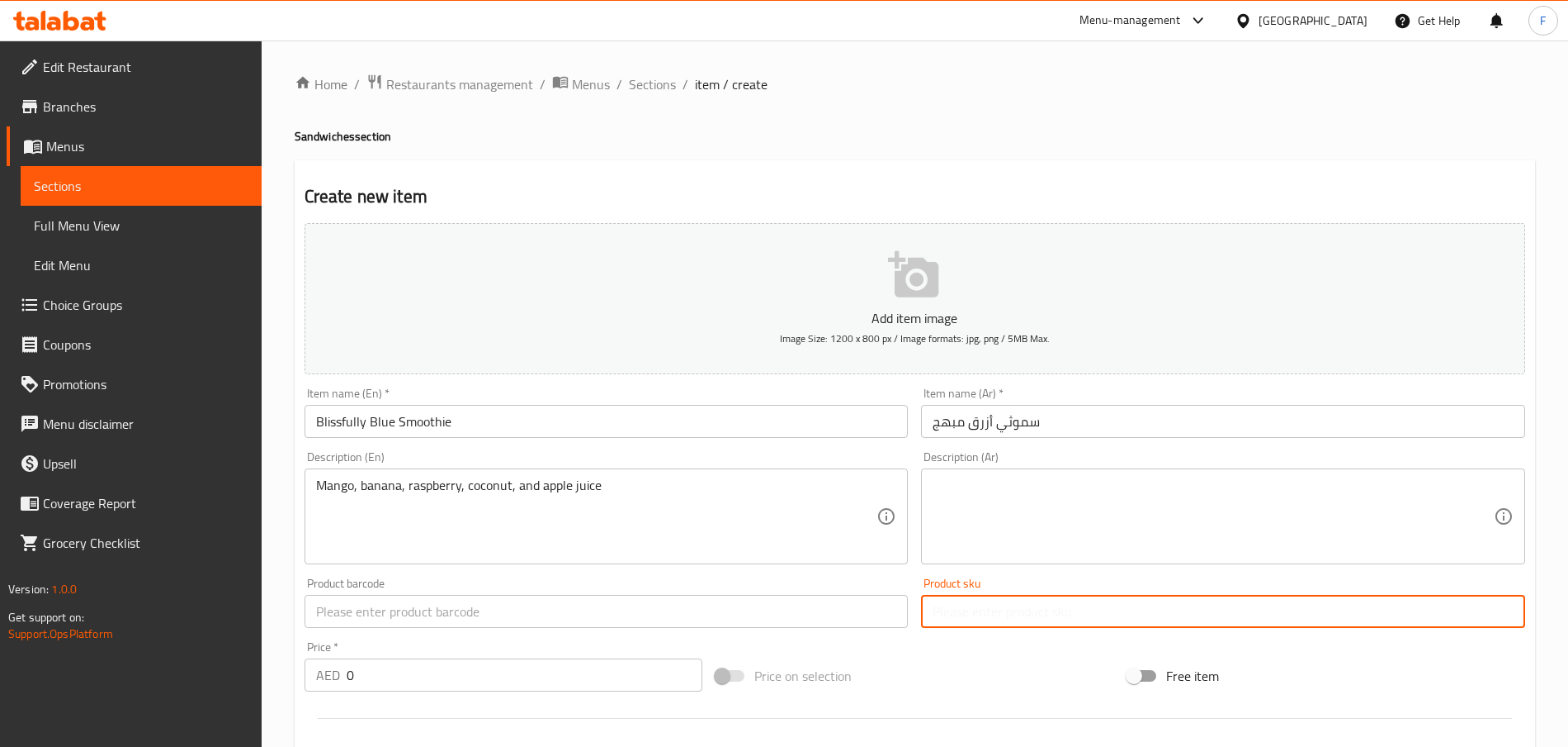
paste input "23470"
type input "23470"
click at [403, 559] on input "0" at bounding box center [524, 675] width 356 height 33
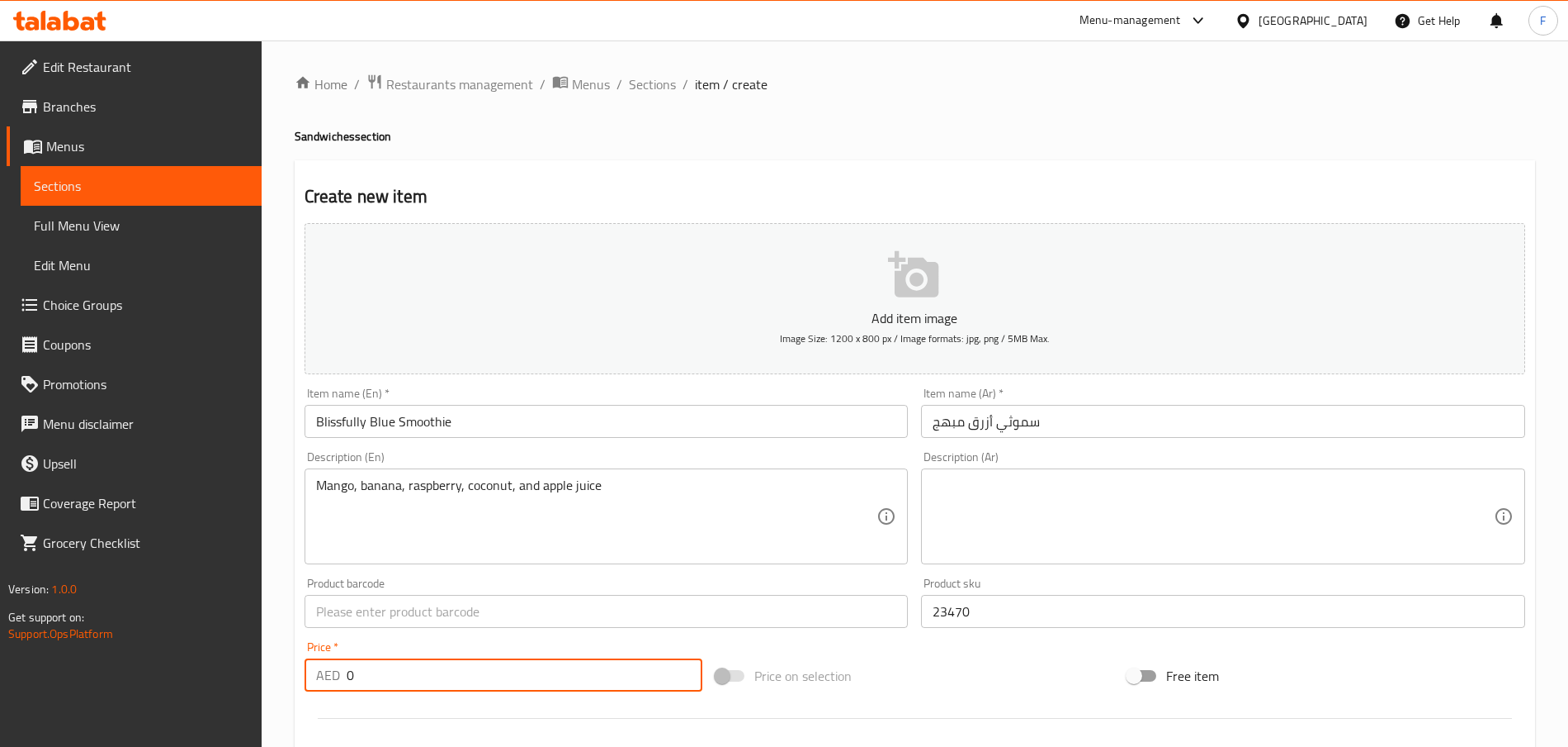
click at [403, 559] on input "0" at bounding box center [524, 675] width 356 height 33
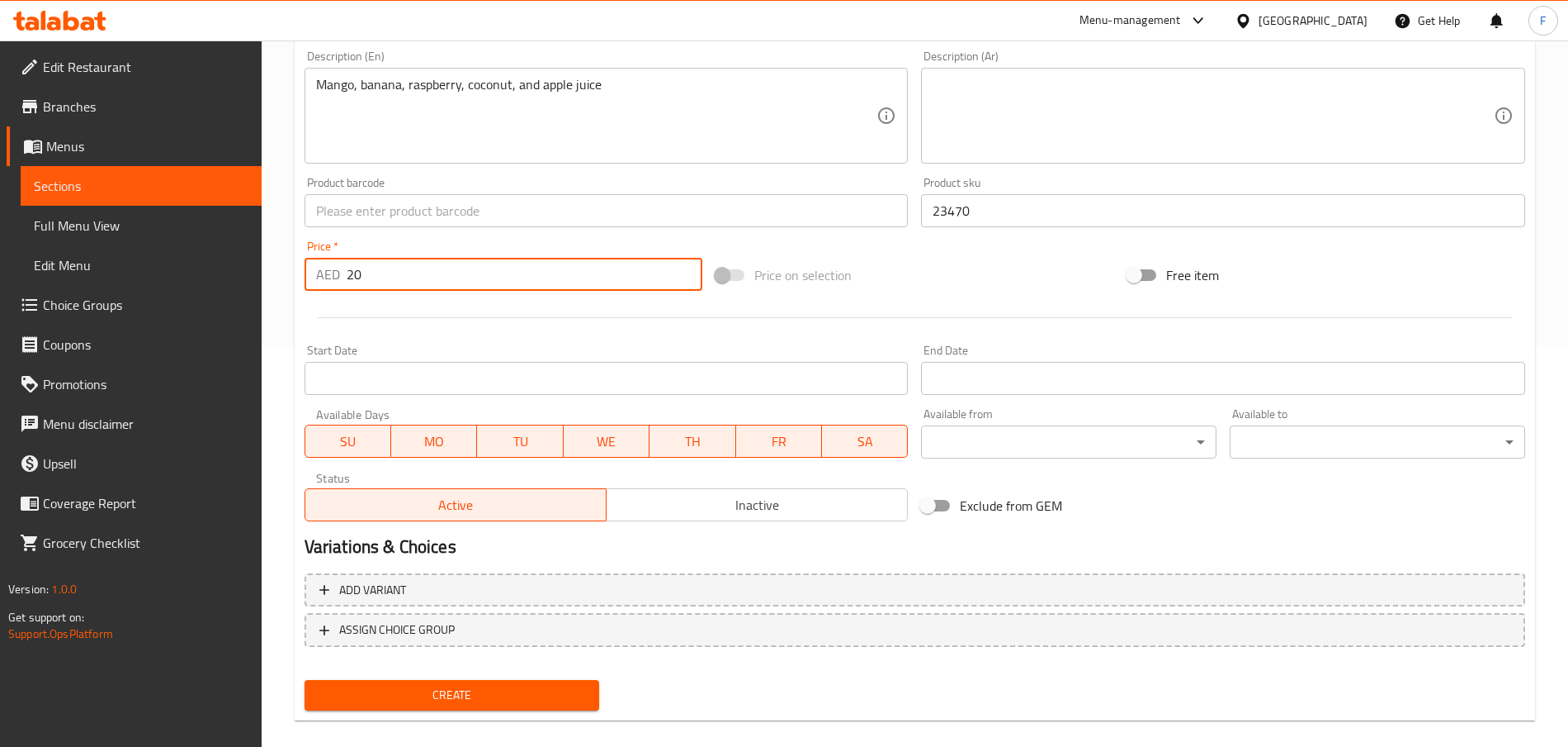
scroll to position [420, 0]
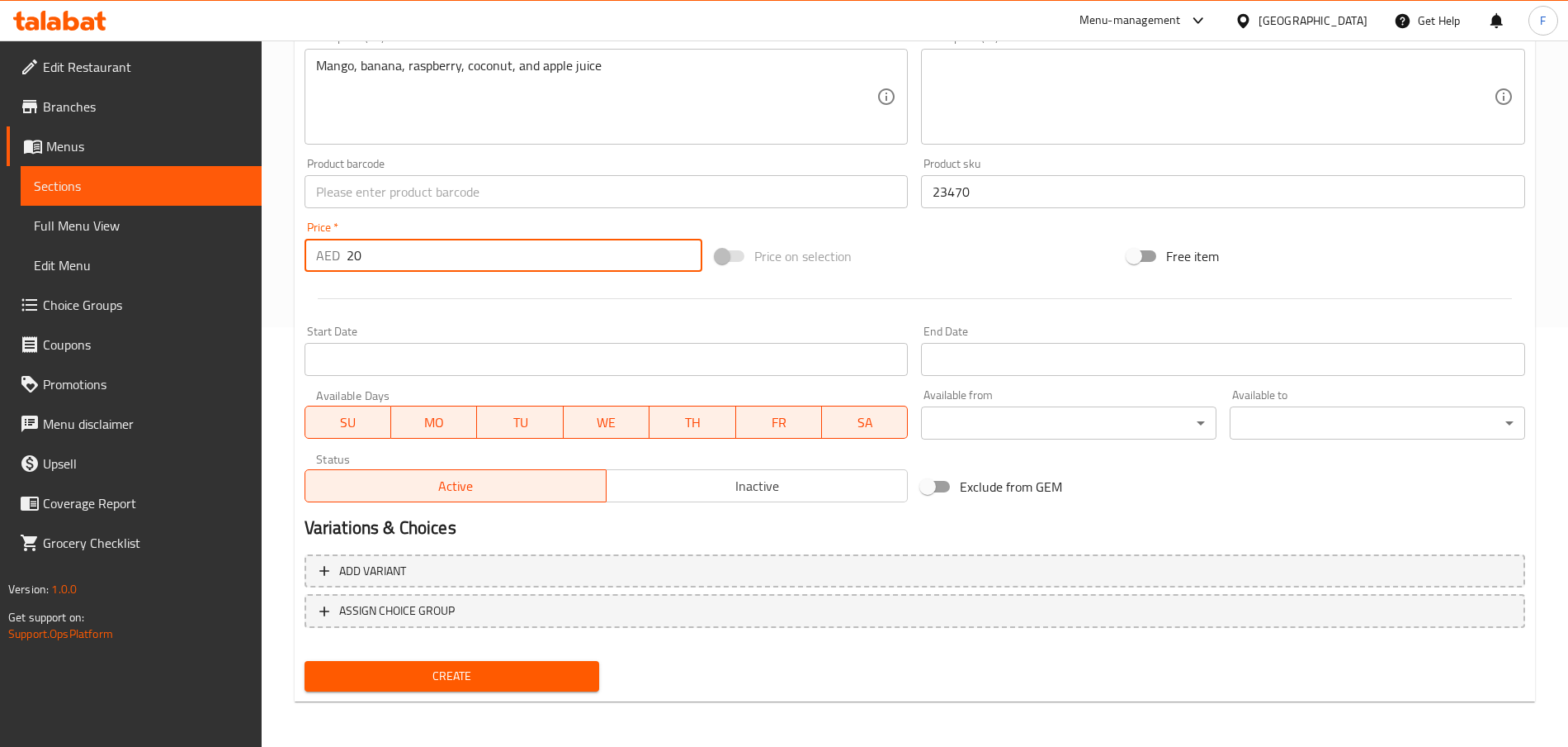
type input "20"
click at [517, 559] on span "Create" at bounding box center [452, 676] width 269 height 20
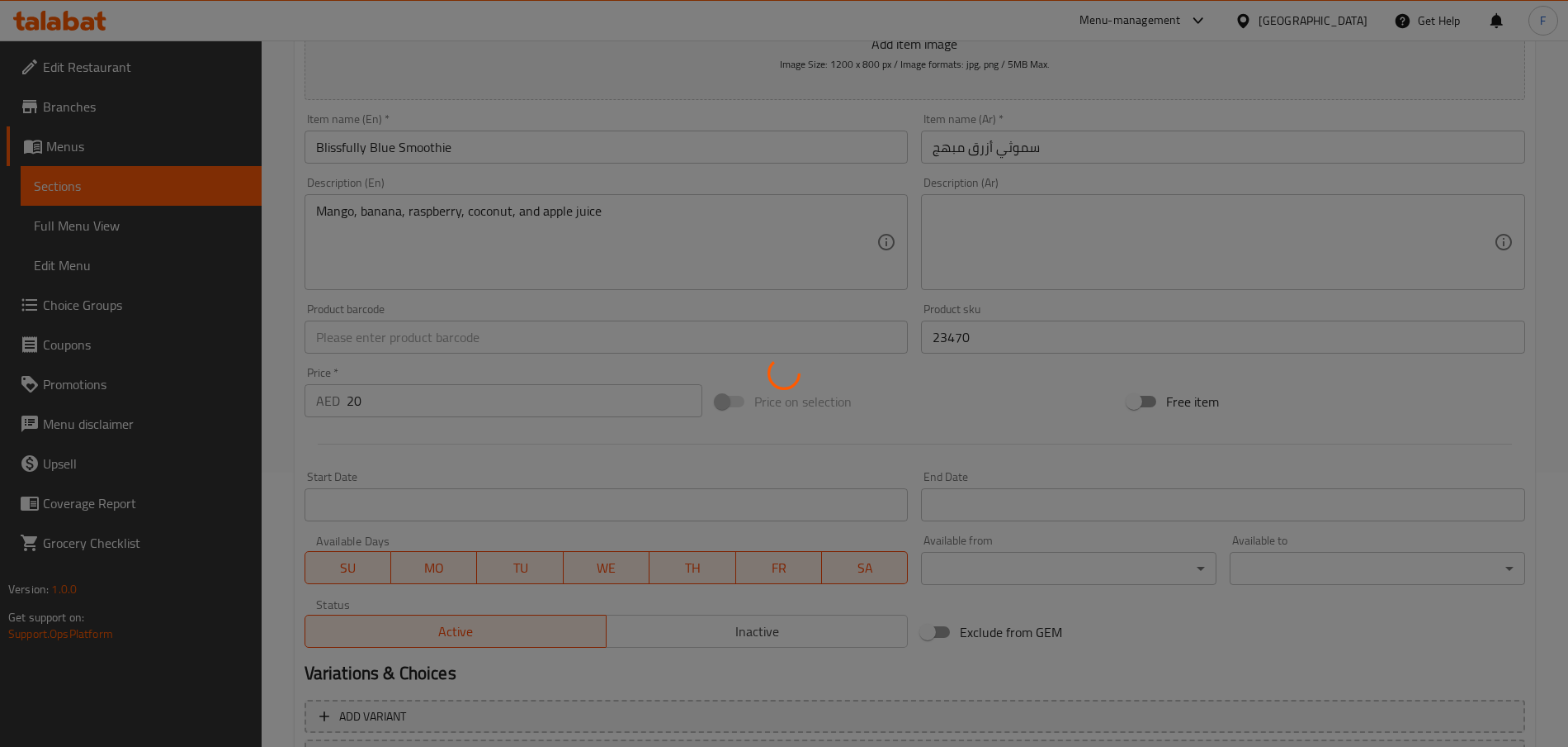
scroll to position [221, 0]
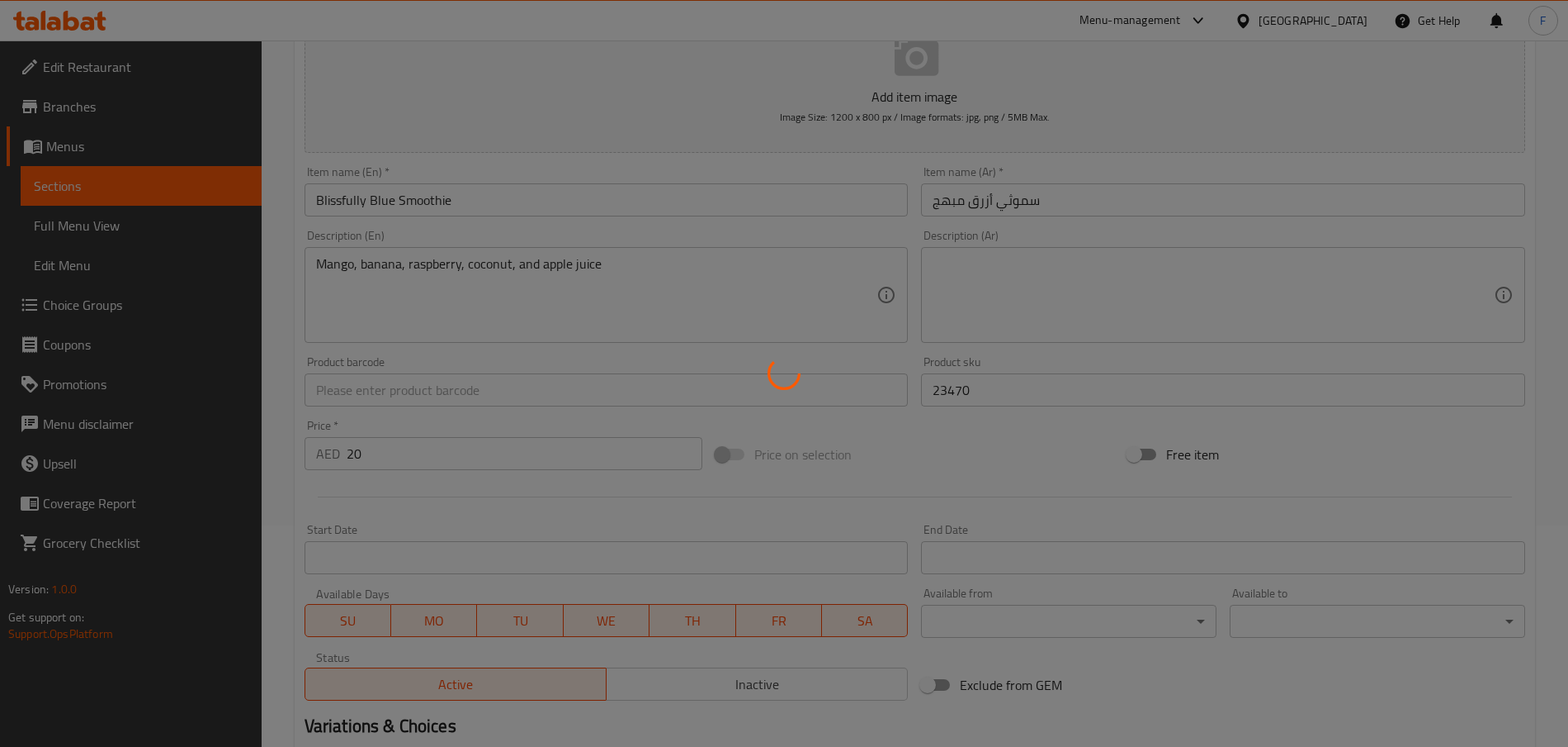
type input "0"
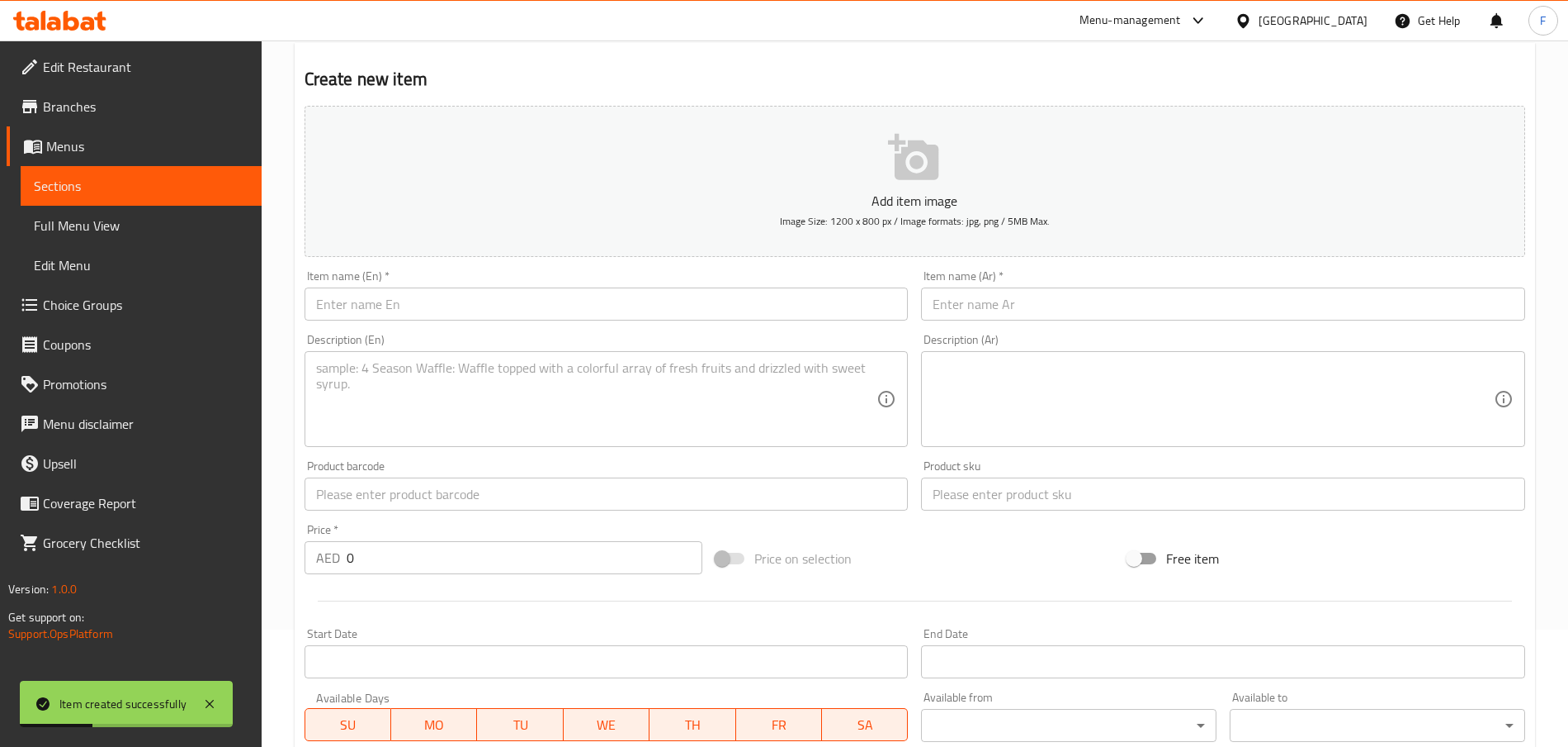
scroll to position [0, 0]
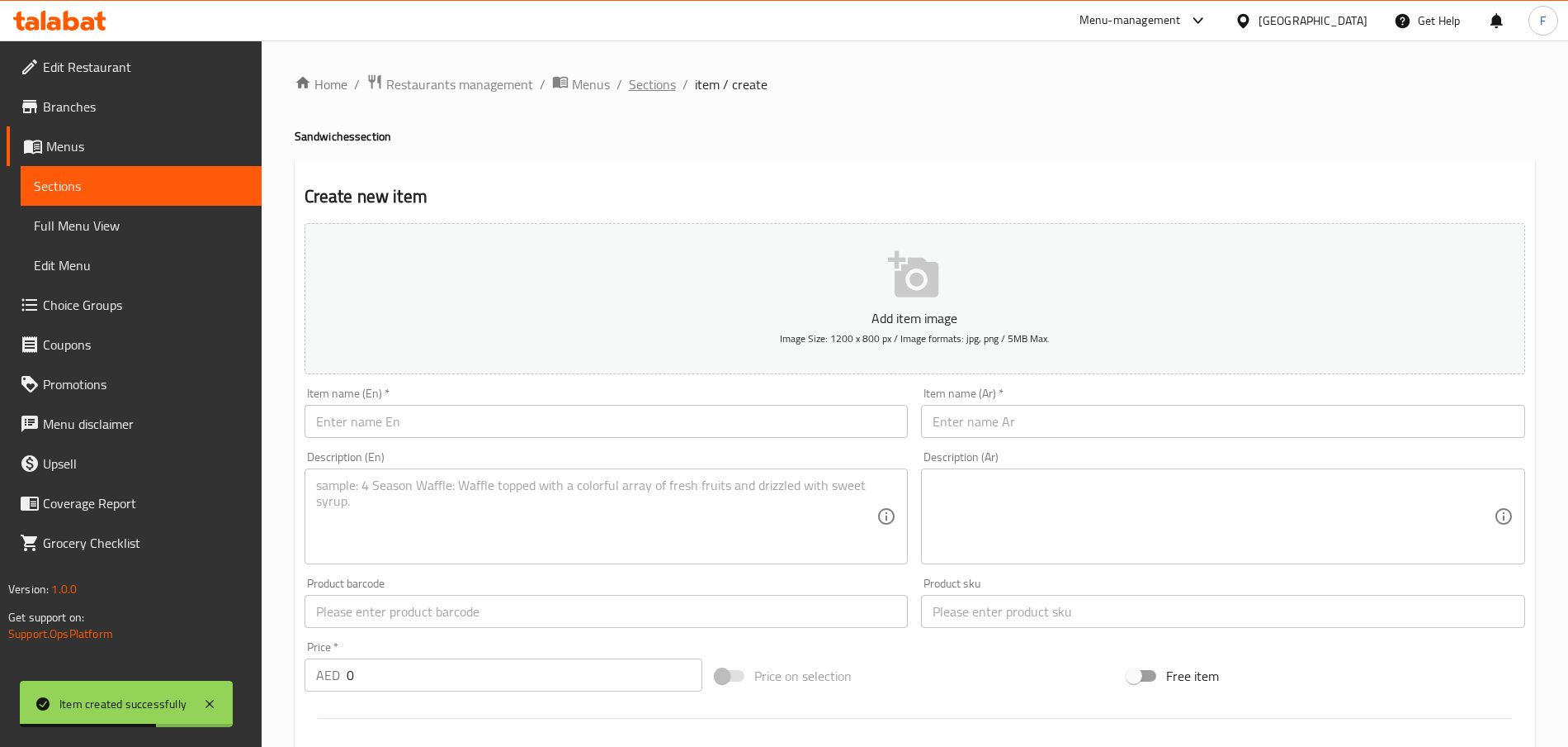
click at [650, 85] on span "Sections" at bounding box center [652, 83] width 47 height 19
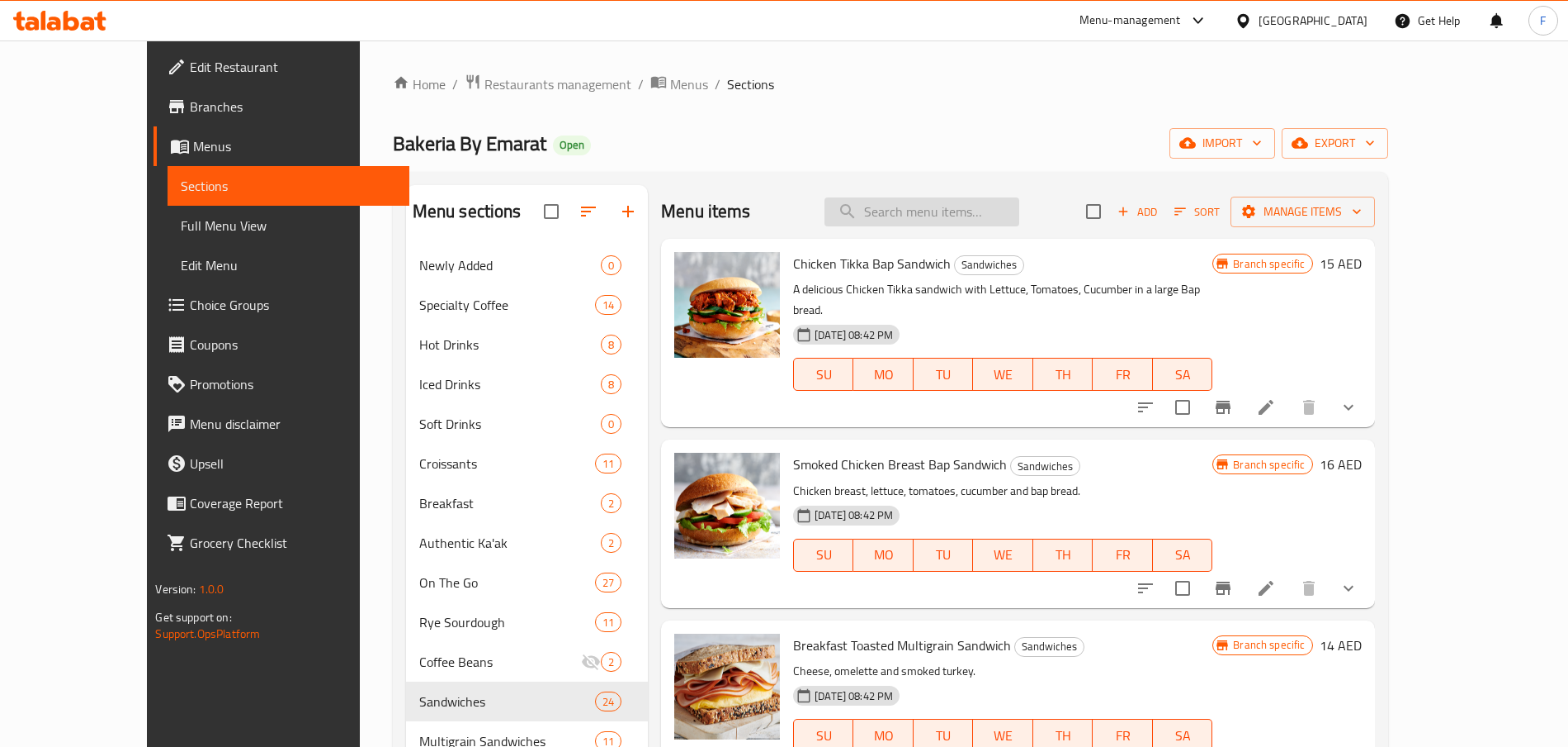
click at [927, 219] on input "search" at bounding box center [921, 212] width 195 height 29
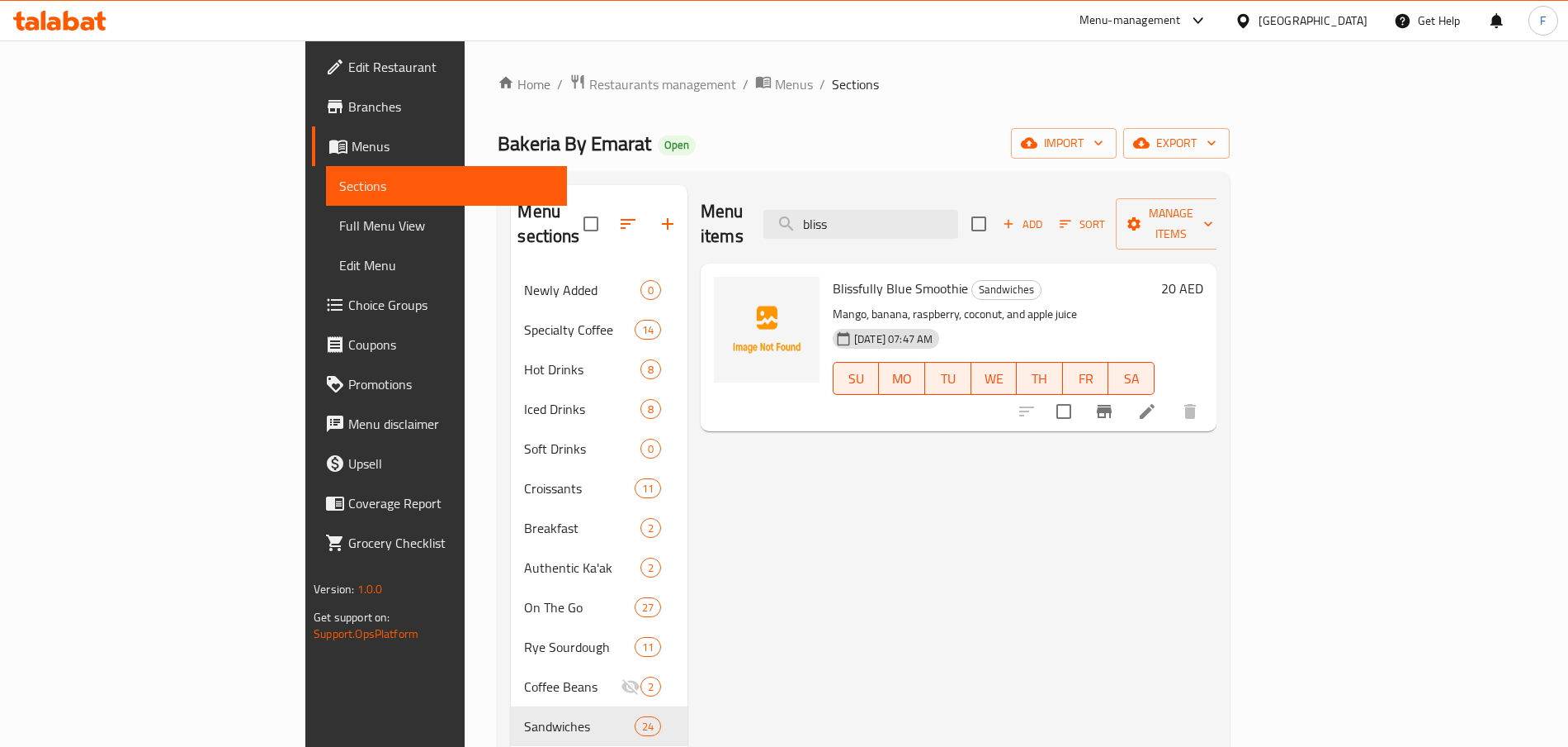
type input "bliss"
drag, startPoint x: 1183, startPoint y: 279, endPoint x: 1035, endPoint y: 276, distance: 148.0
click at [962, 276] on div "Blissfully Blue Smoothie Sandwiches Mango, banana, raspberry, coconut, and appl…" at bounding box center [993, 347] width 335 height 154
click at [1081, 394] on input "checkbox" at bounding box center [1064, 411] width 35 height 35
checkbox input "true"
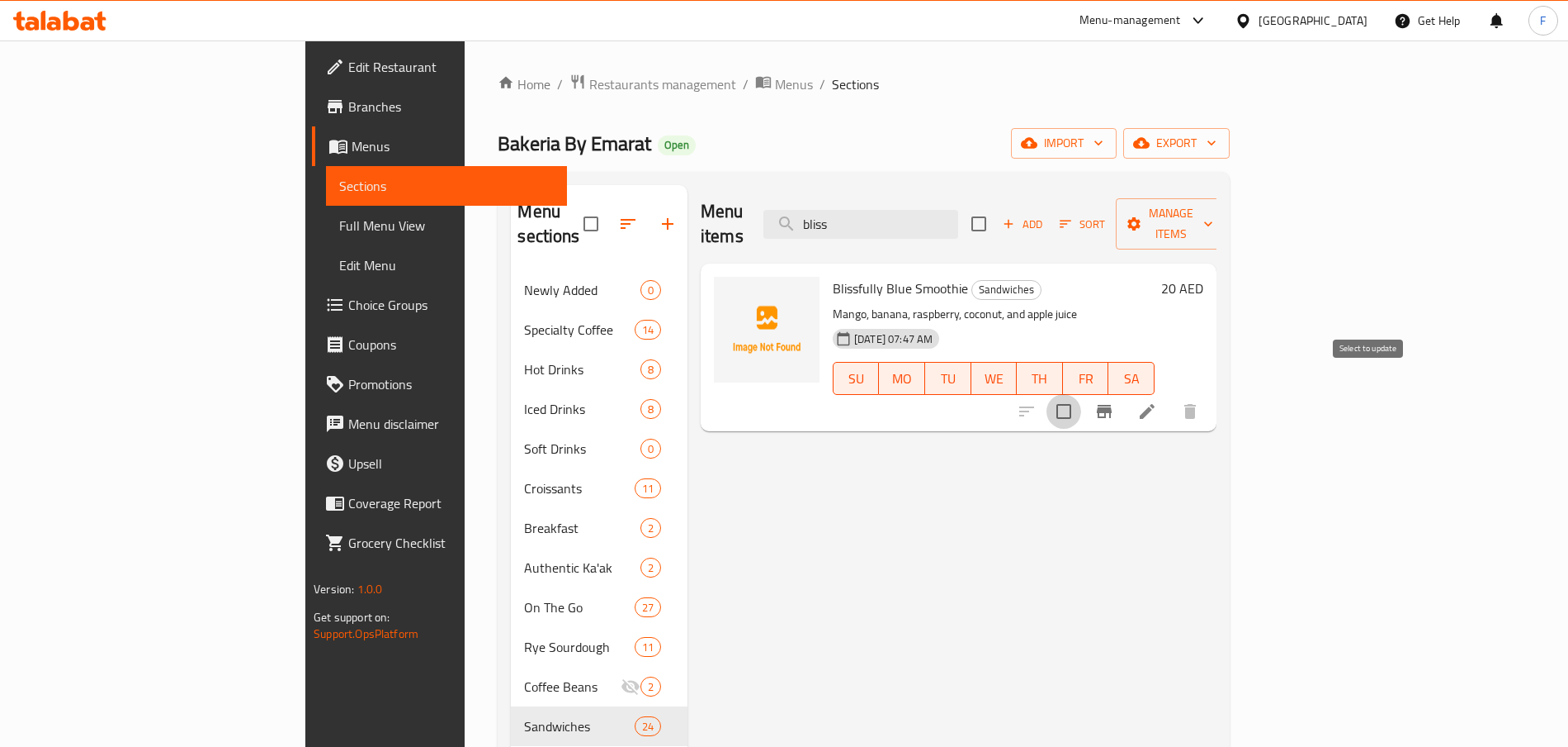
checkbox input "true"
click at [1175, 391] on div at bounding box center [1109, 410] width 203 height 40
click at [1081, 394] on input "checkbox" at bounding box center [1064, 411] width 35 height 35
checkbox input "false"
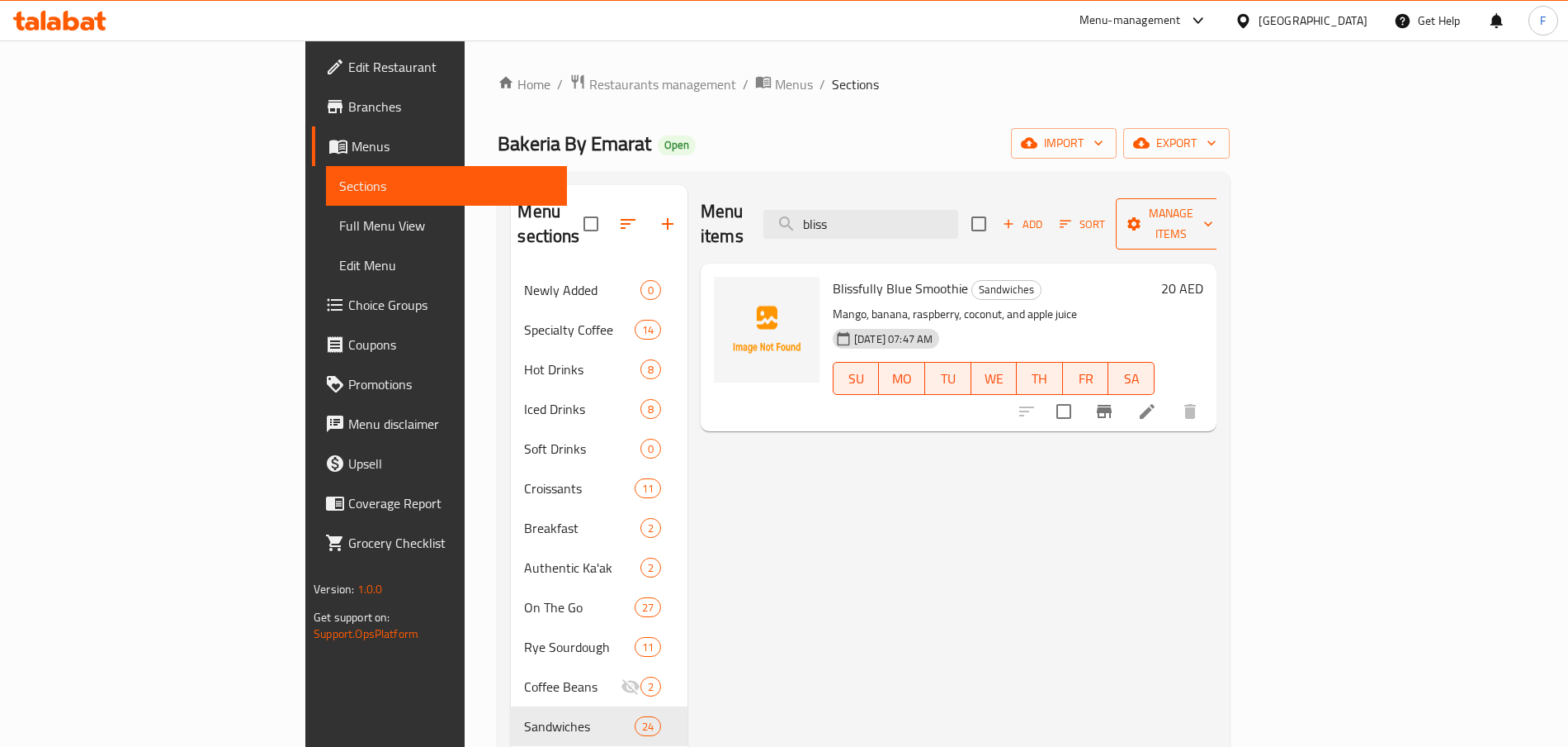
click at [1175, 198] on button "Manage items" at bounding box center [1172, 223] width 111 height 51
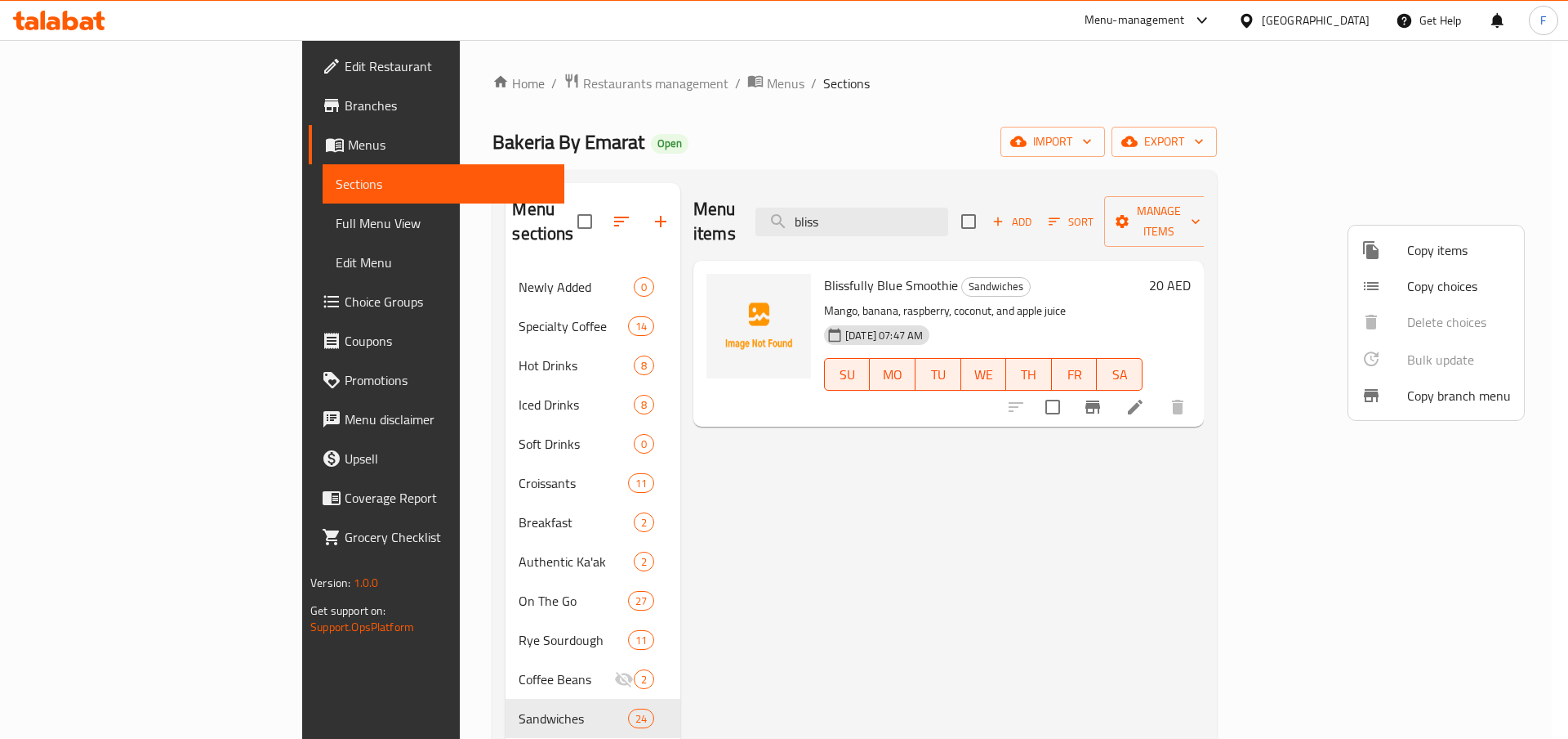
click at [1163, 145] on div at bounding box center [784, 370] width 1568 height 739
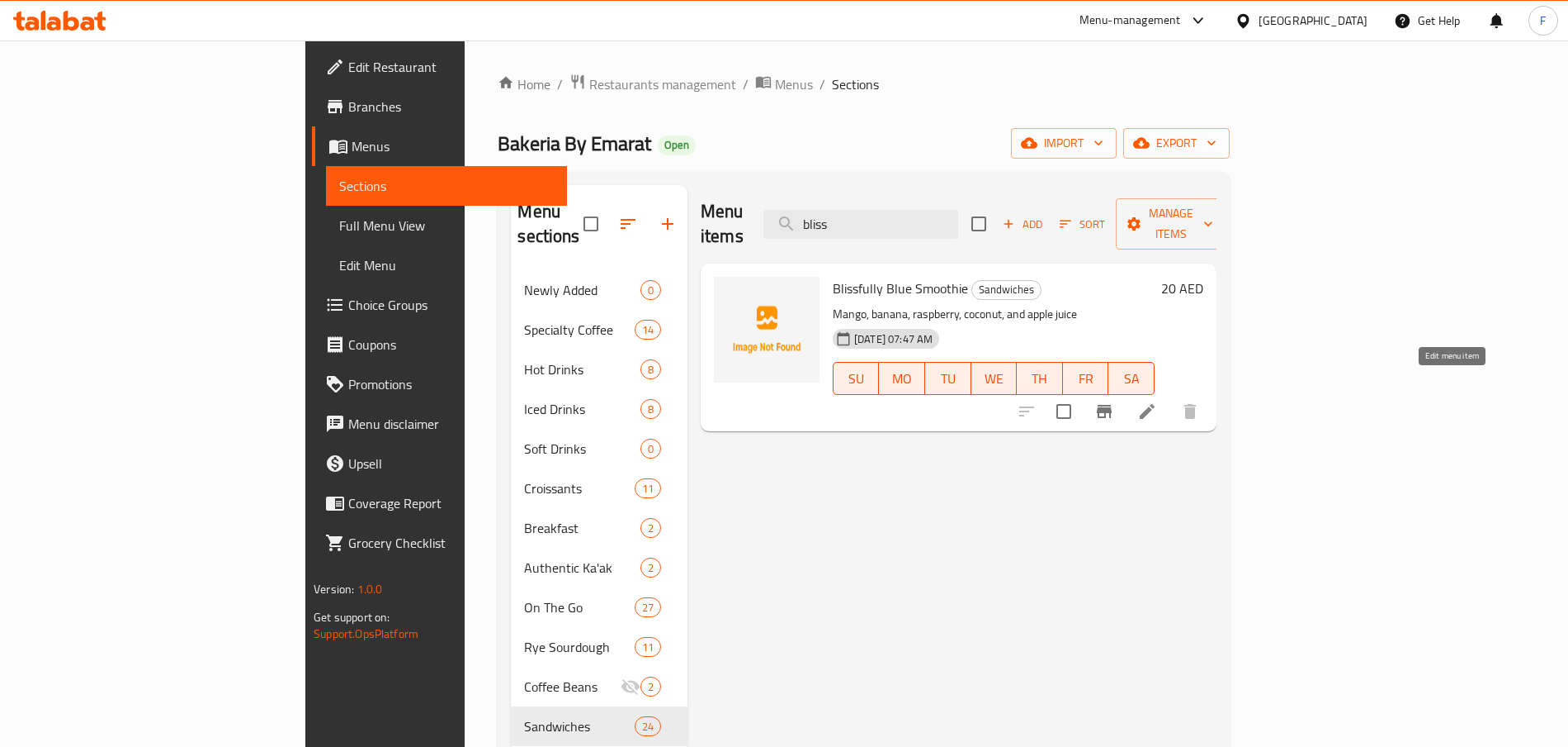
click at [1157, 401] on icon at bounding box center [1147, 410] width 19 height 19
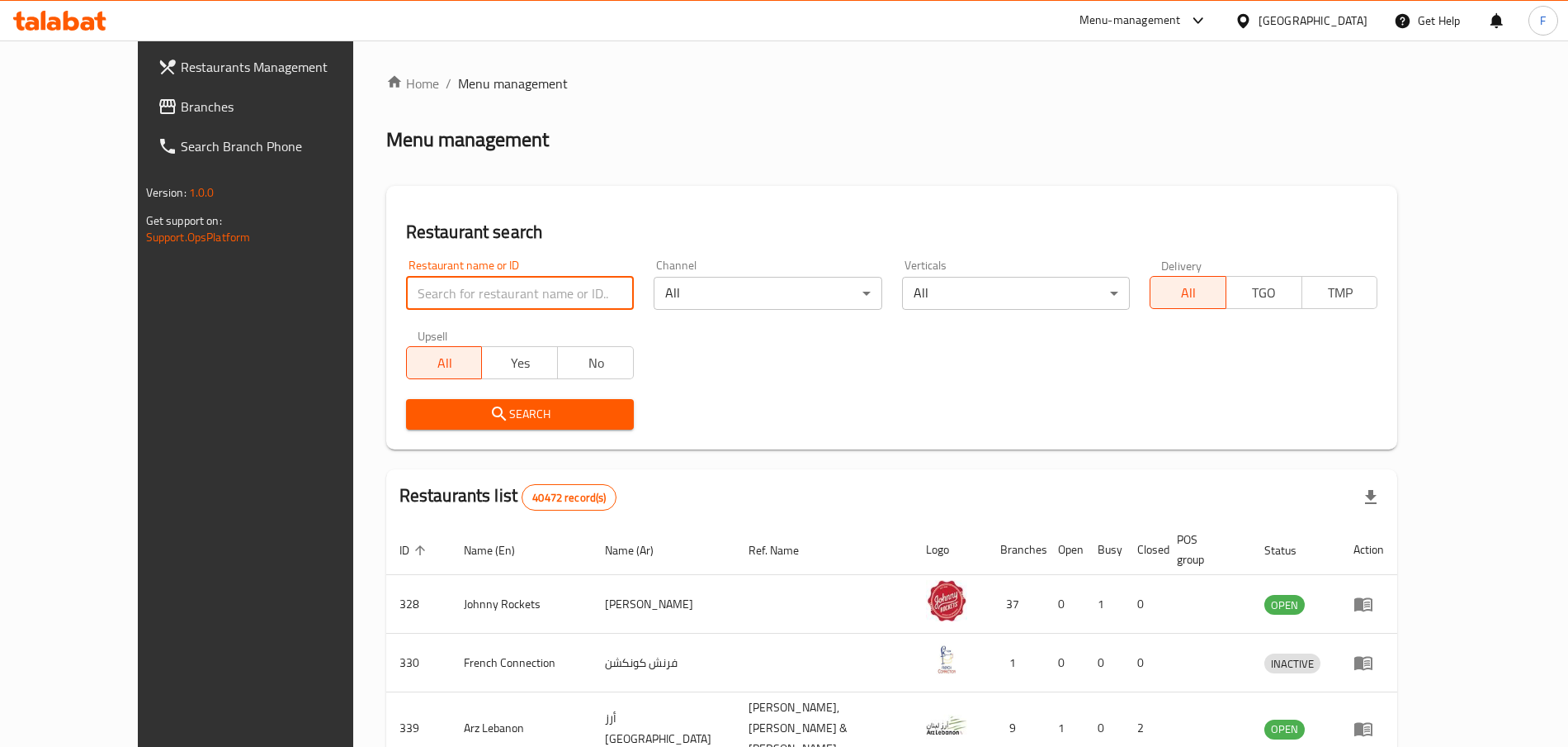
click at [465, 300] on input "search" at bounding box center [520, 293] width 228 height 33
type input "bakeria"
click button "Search" at bounding box center [520, 413] width 228 height 31
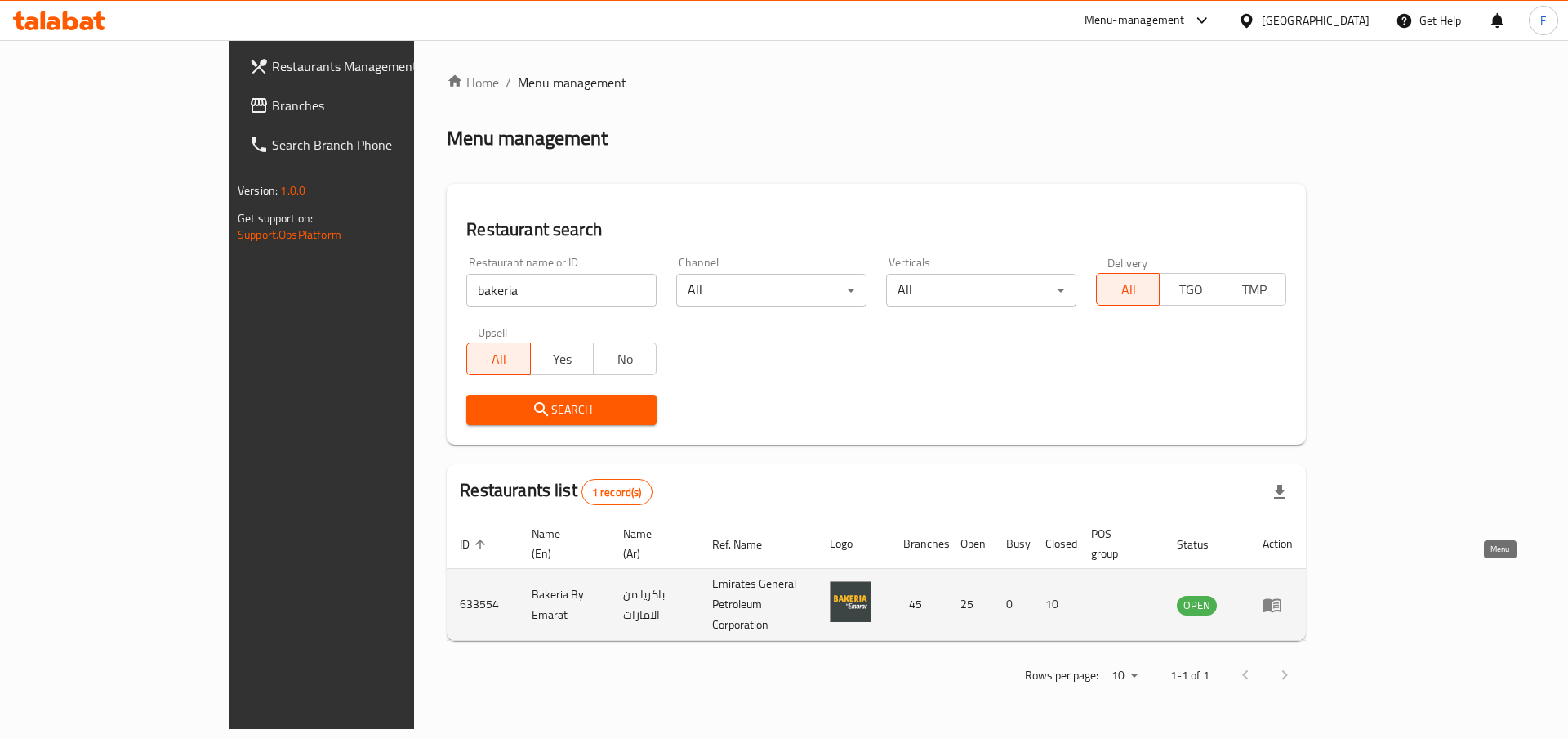
click at [1282, 598] on icon "enhanced table" at bounding box center [1273, 605] width 18 height 14
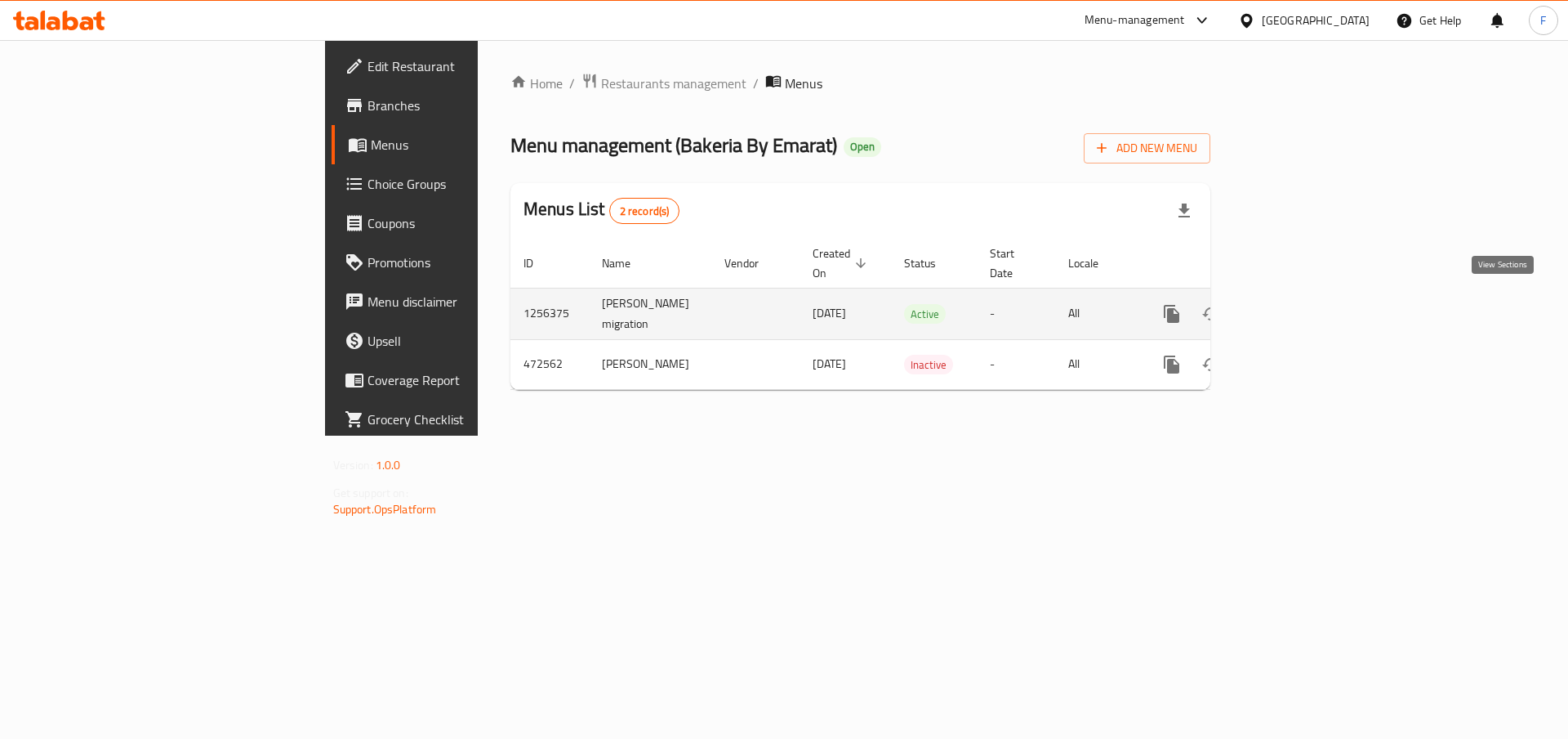
click at [1299, 305] on icon "enhanced table" at bounding box center [1289, 313] width 19 height 19
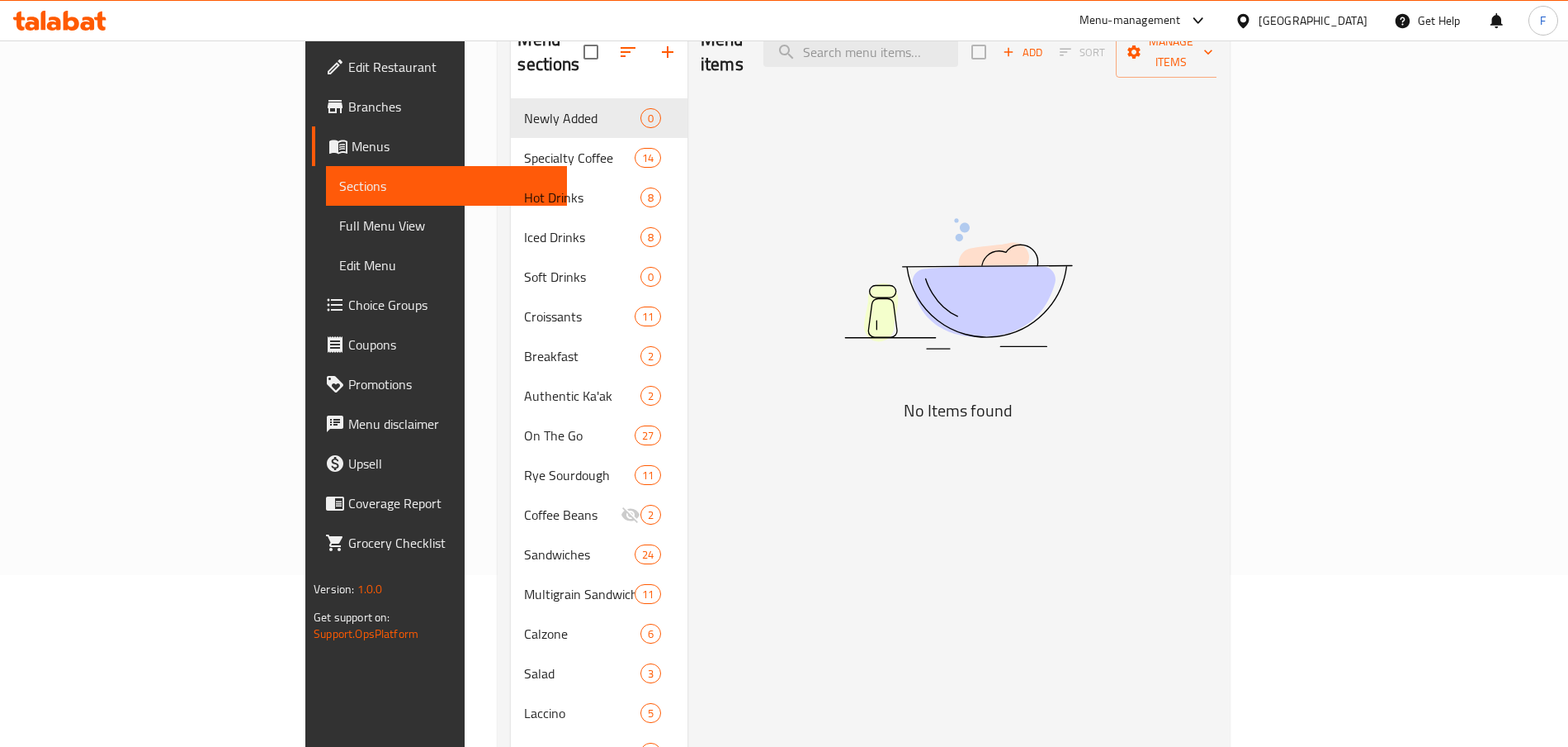
scroll to position [173, 0]
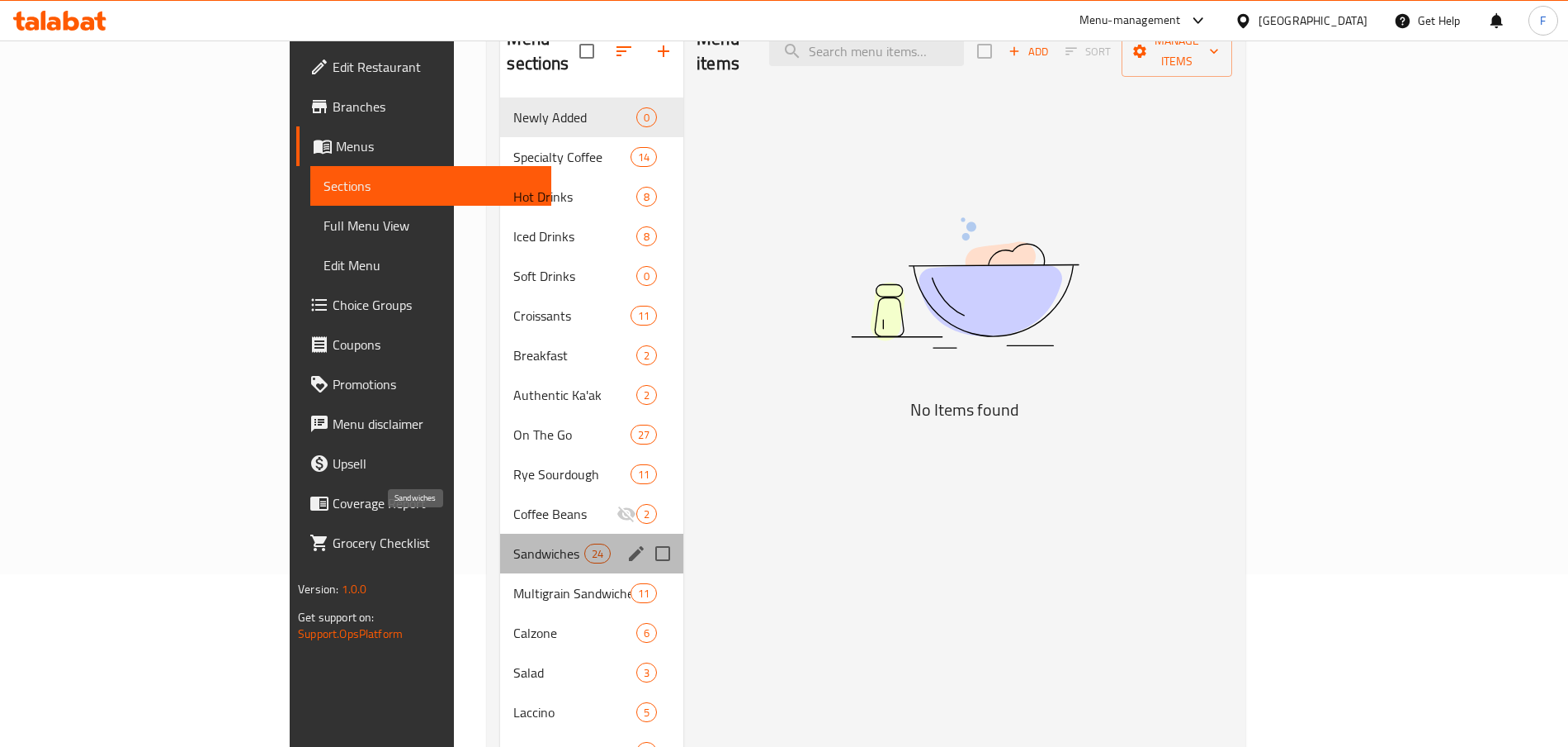
click at [514, 544] on span "Sandwiches" at bounding box center [549, 553] width 70 height 19
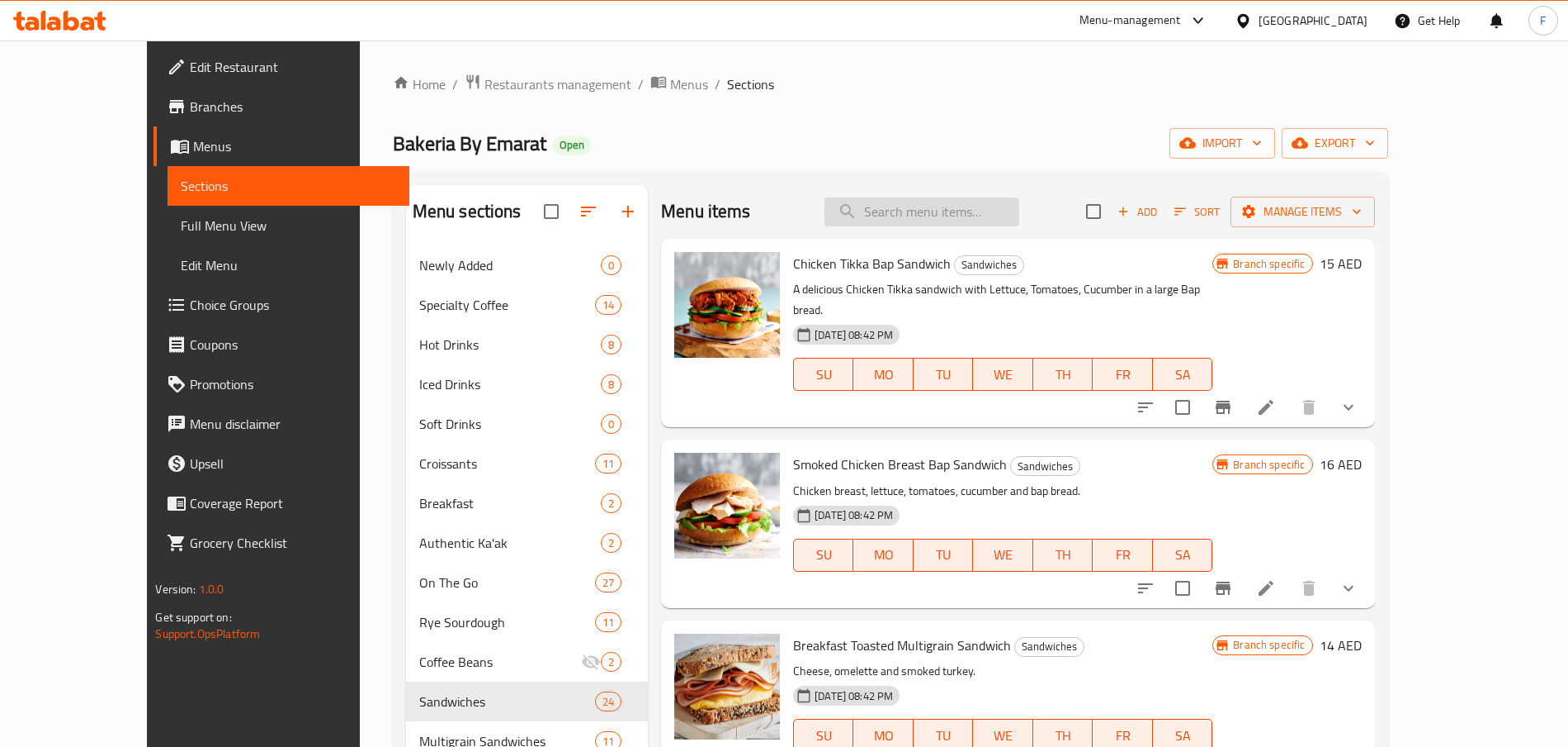
click at [976, 208] on input "search" at bounding box center [921, 212] width 195 height 29
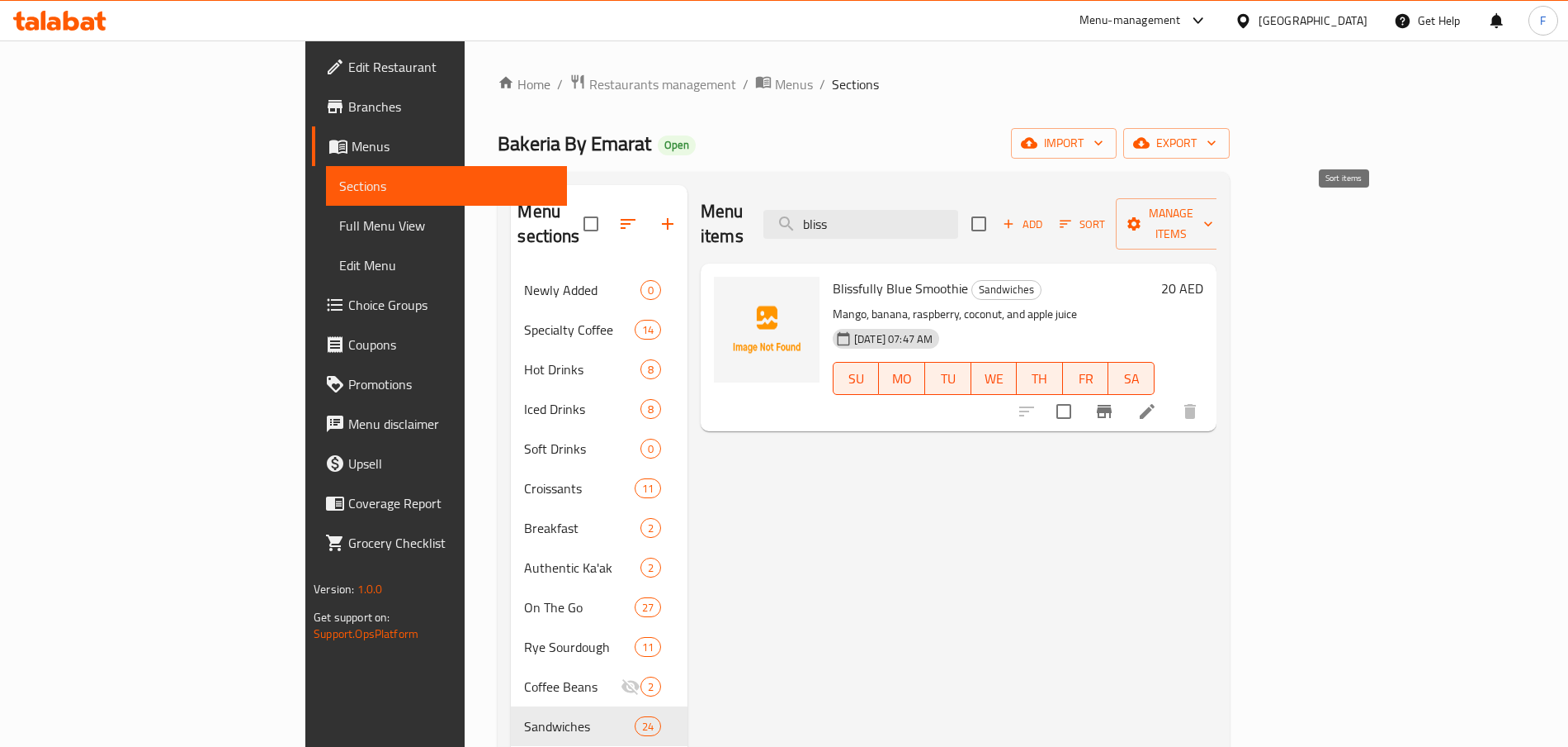
type input "bliss"
click at [1073, 216] on icon "button" at bounding box center [1065, 224] width 15 height 15
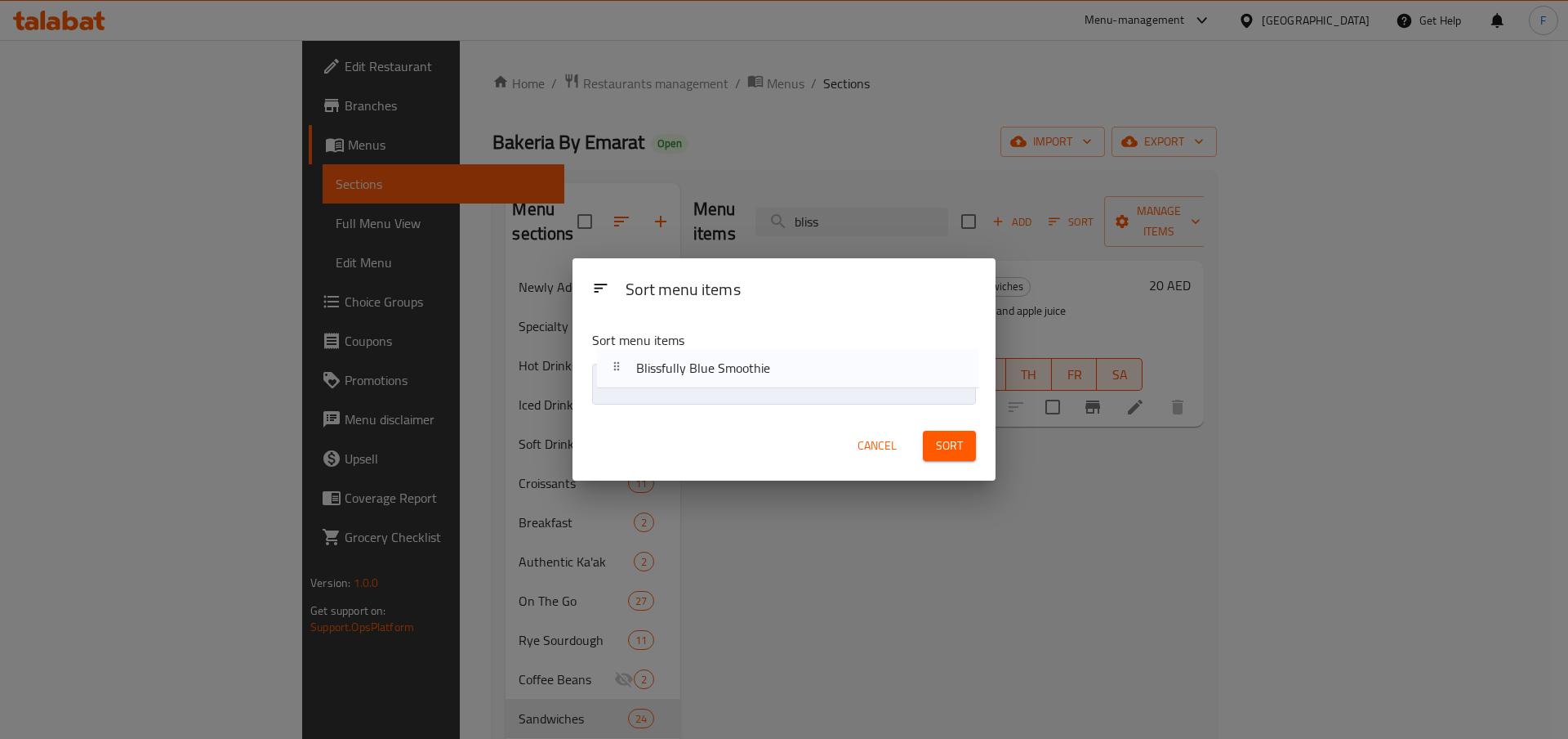
drag, startPoint x: 763, startPoint y: 380, endPoint x: 762, endPoint y: 361, distance: 19.0
click at [762, 361] on div "Sort menu items Blissfully Blue Smoothie" at bounding box center [784, 365] width 423 height 95
click at [939, 444] on span "Sort" at bounding box center [949, 446] width 27 height 20
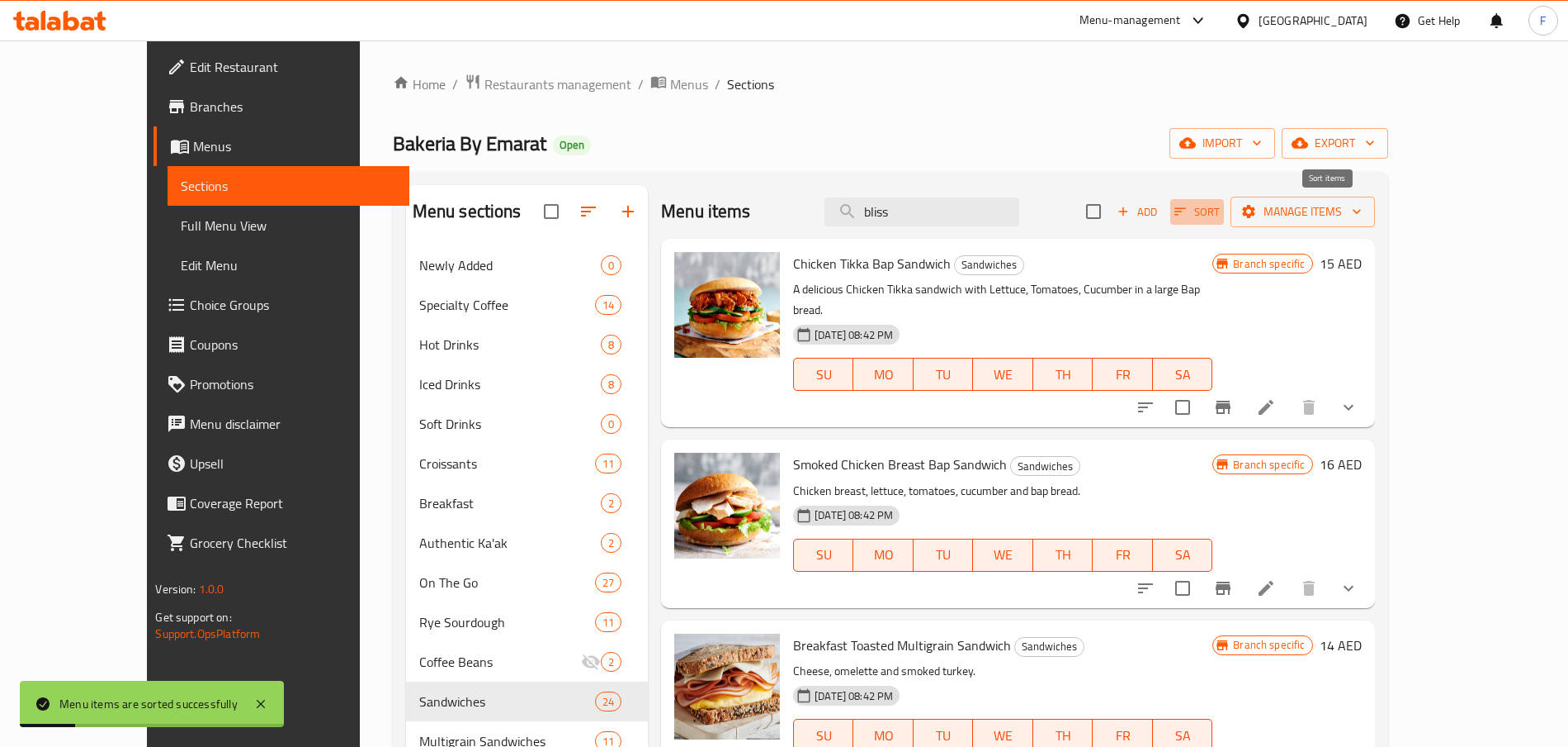
click at [1220, 208] on span "Sort" at bounding box center [1197, 212] width 45 height 19
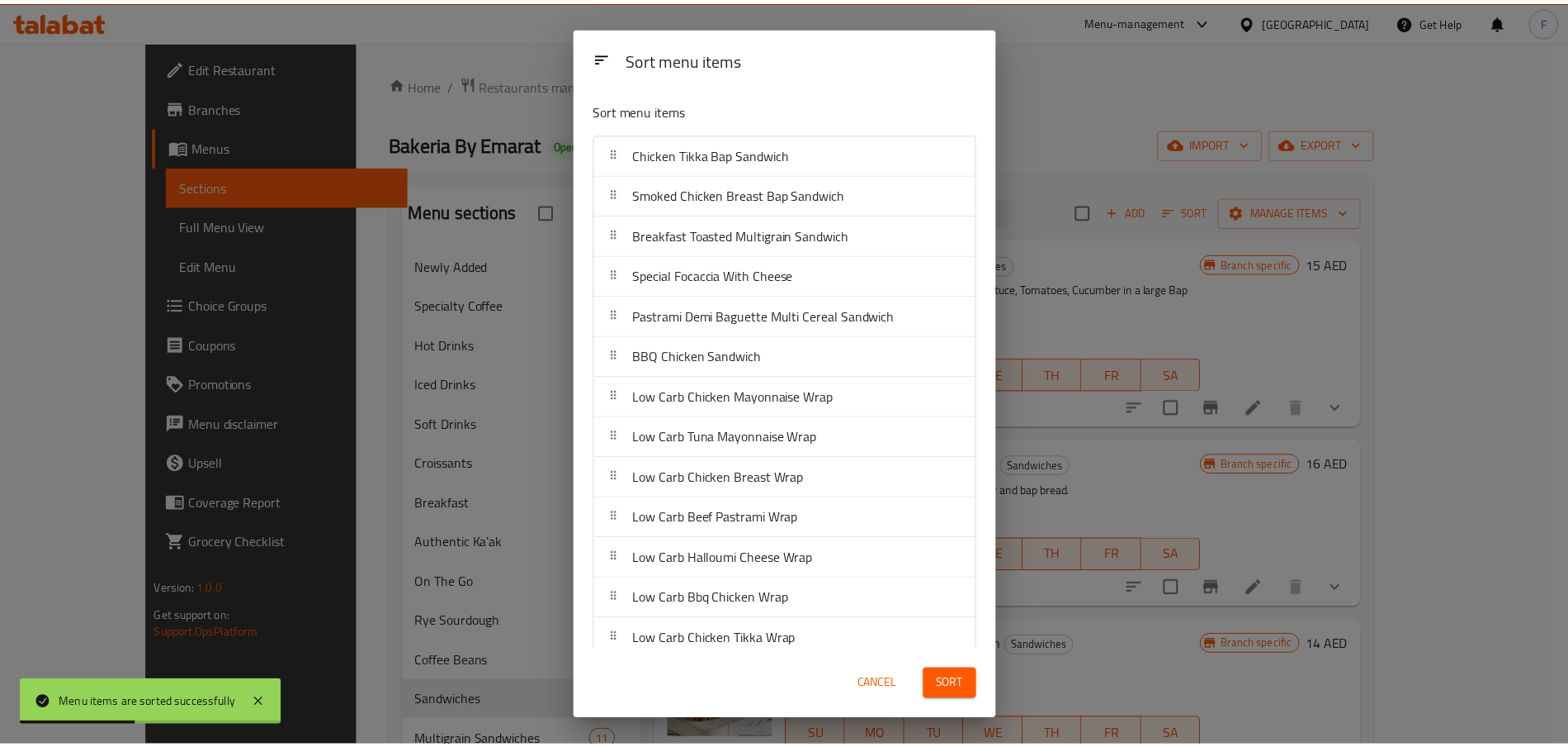
scroll to position [455, 0]
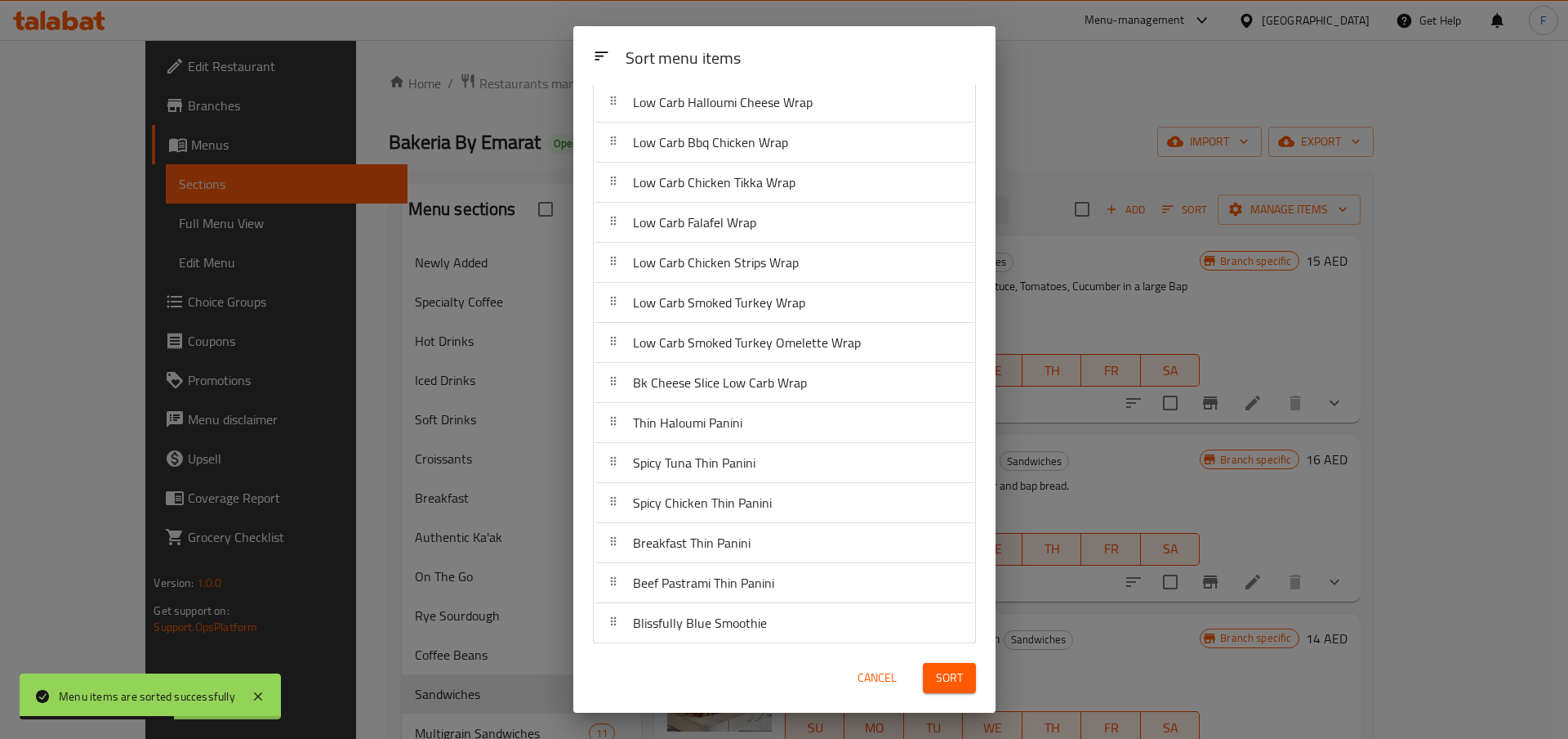
click at [773, 622] on div "Blissfully Blue Smoothie" at bounding box center [784, 622] width 368 height 39
click at [874, 674] on span "Cancel" at bounding box center [877, 678] width 39 height 20
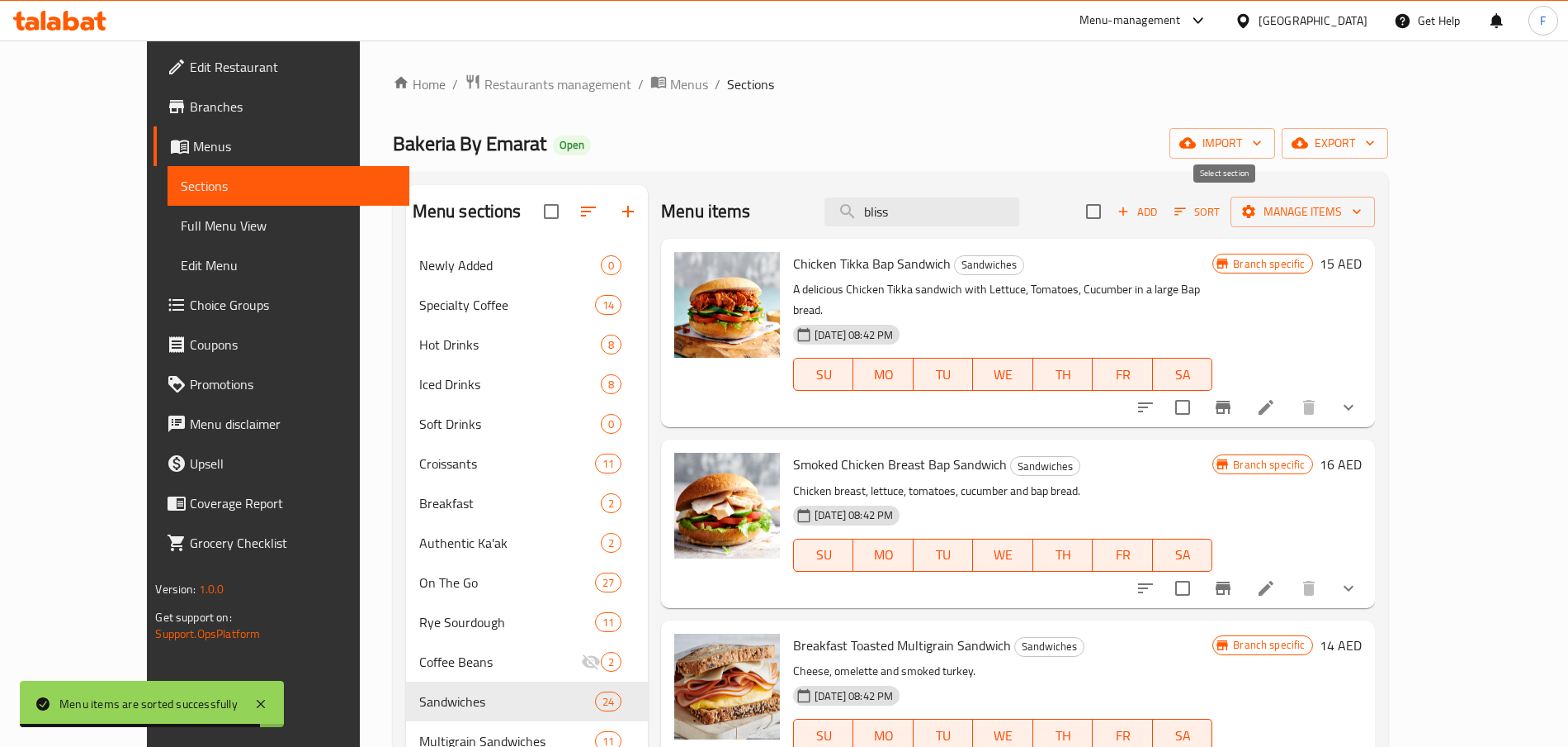
click at [1111, 212] on input "checkbox" at bounding box center [1094, 212] width 35 height 35
checkbox input "true"
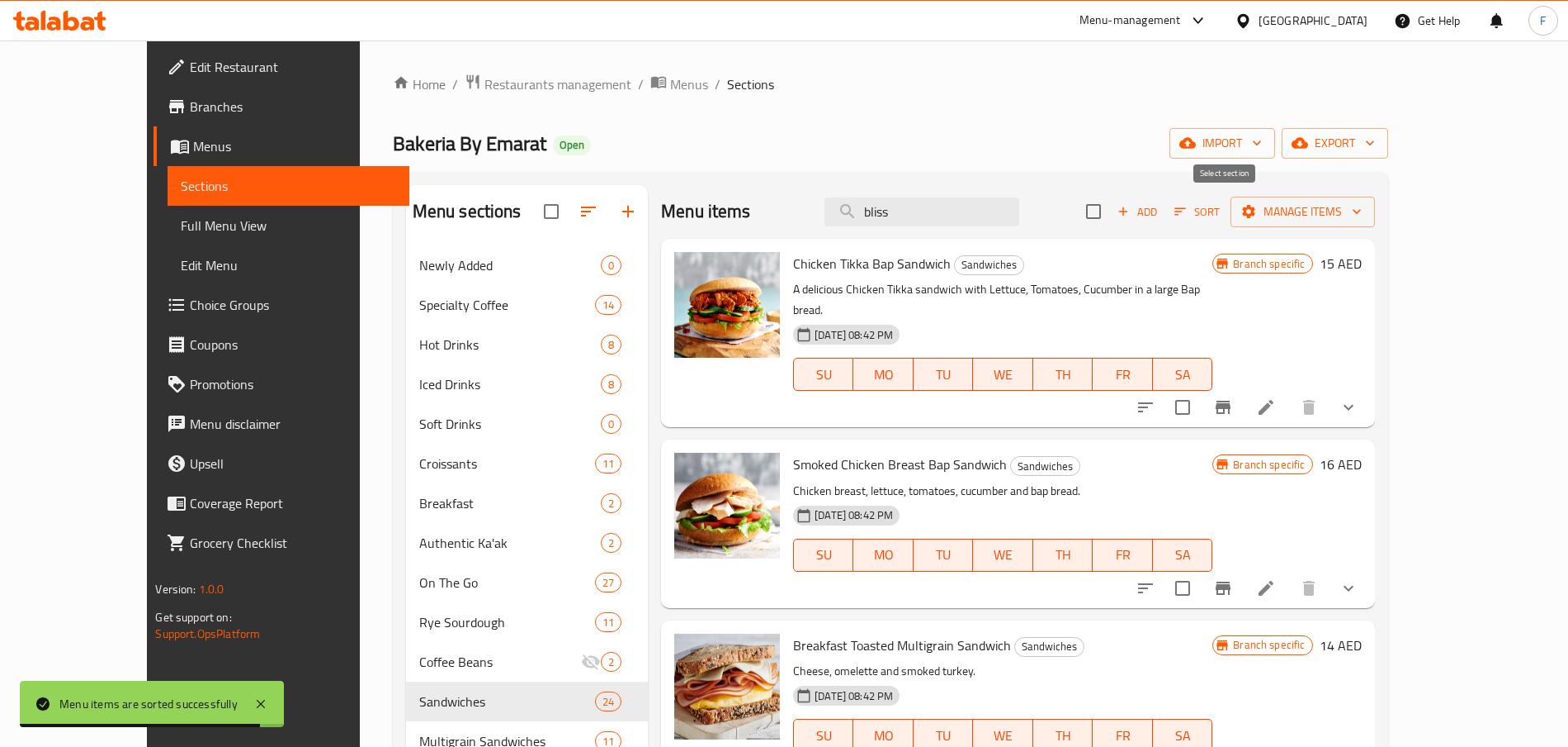
checkbox input "true"
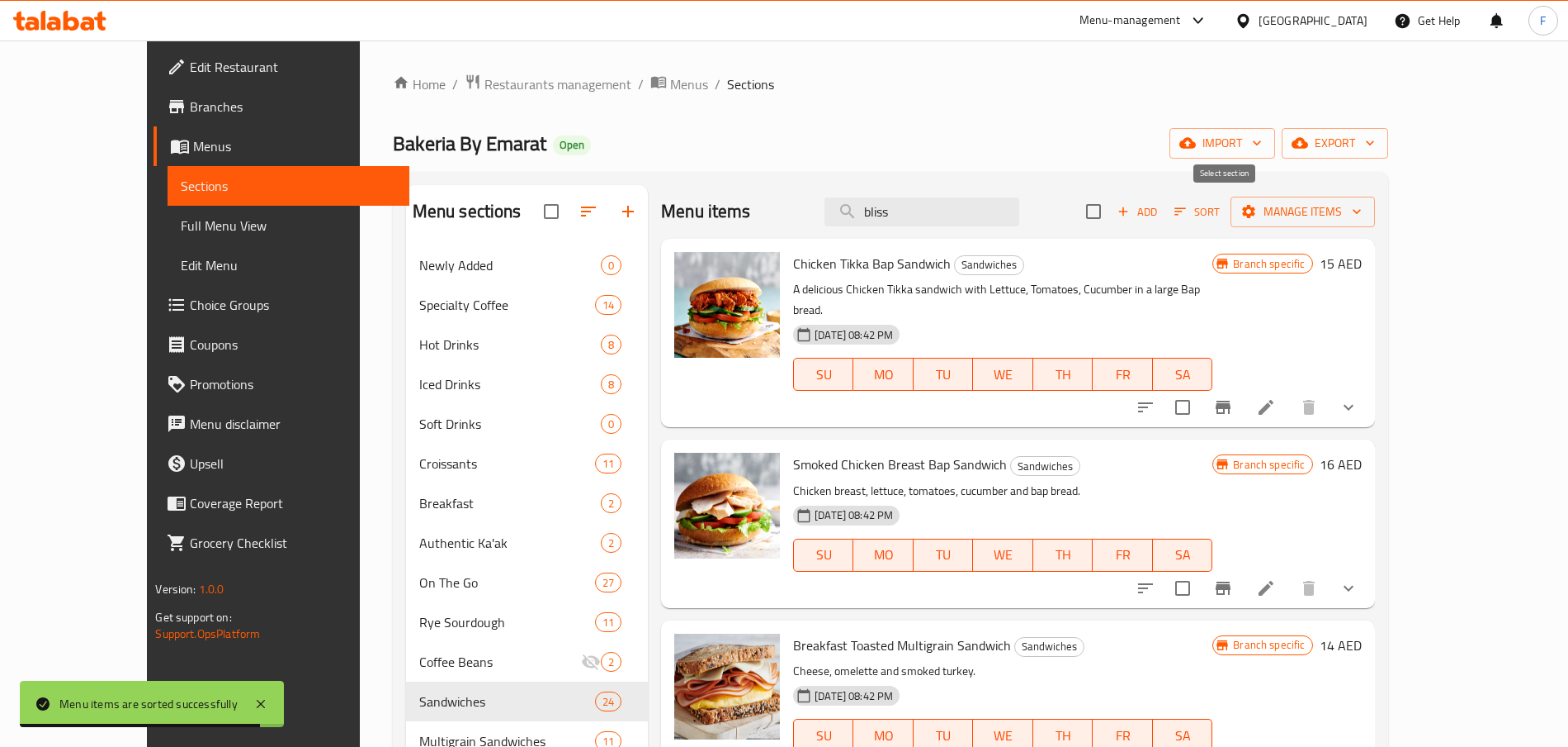
checkbox input "true"
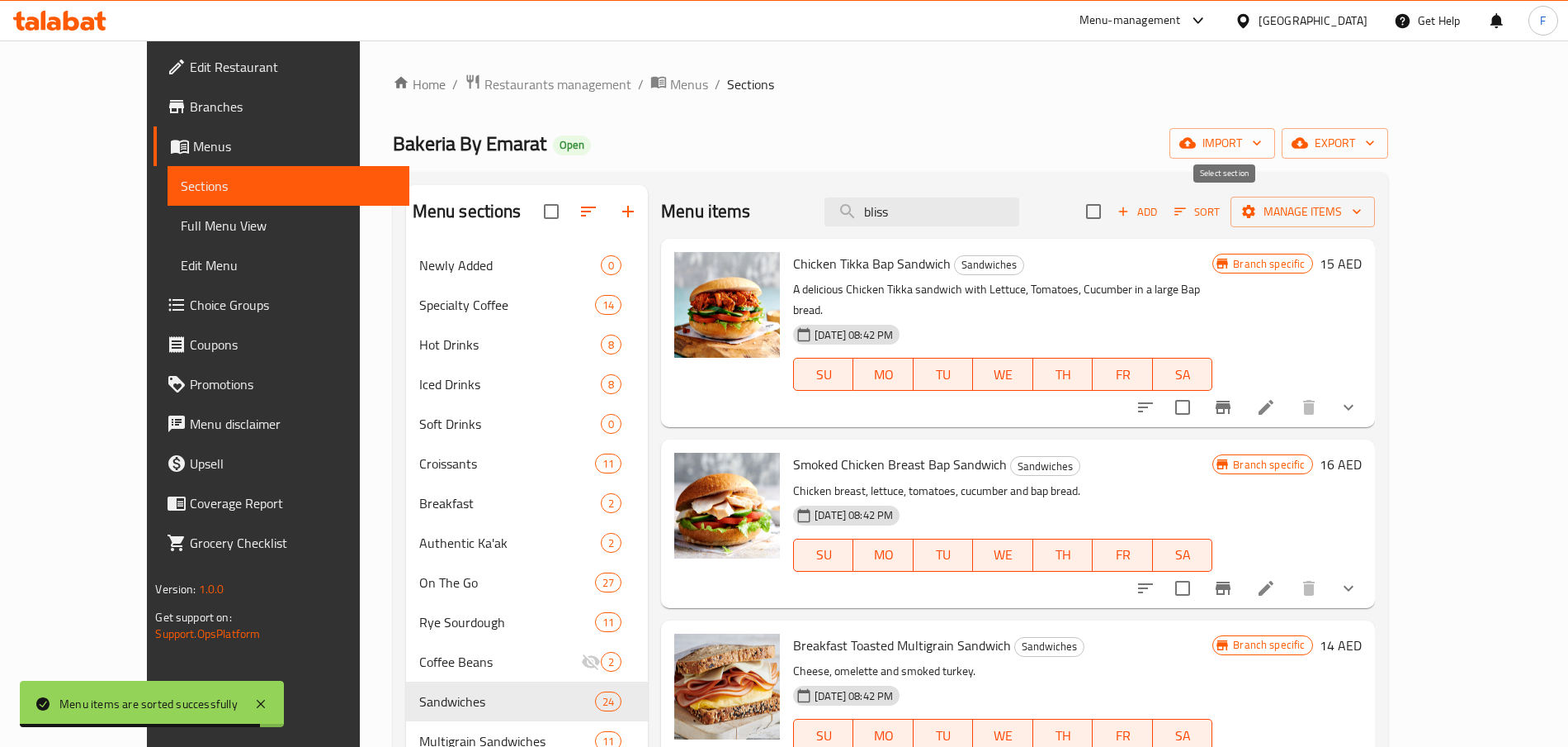
checkbox input "true"
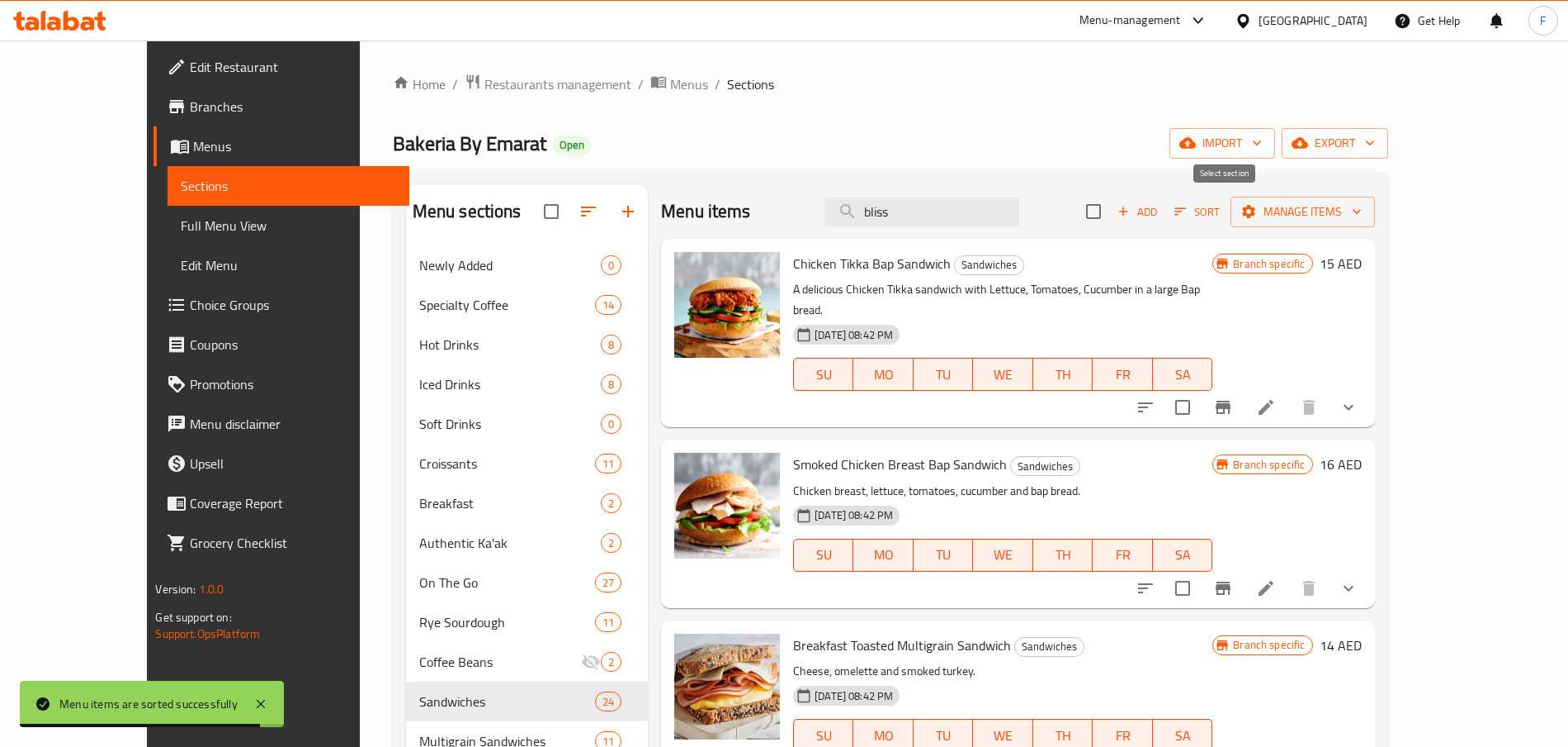
checkbox input "true"
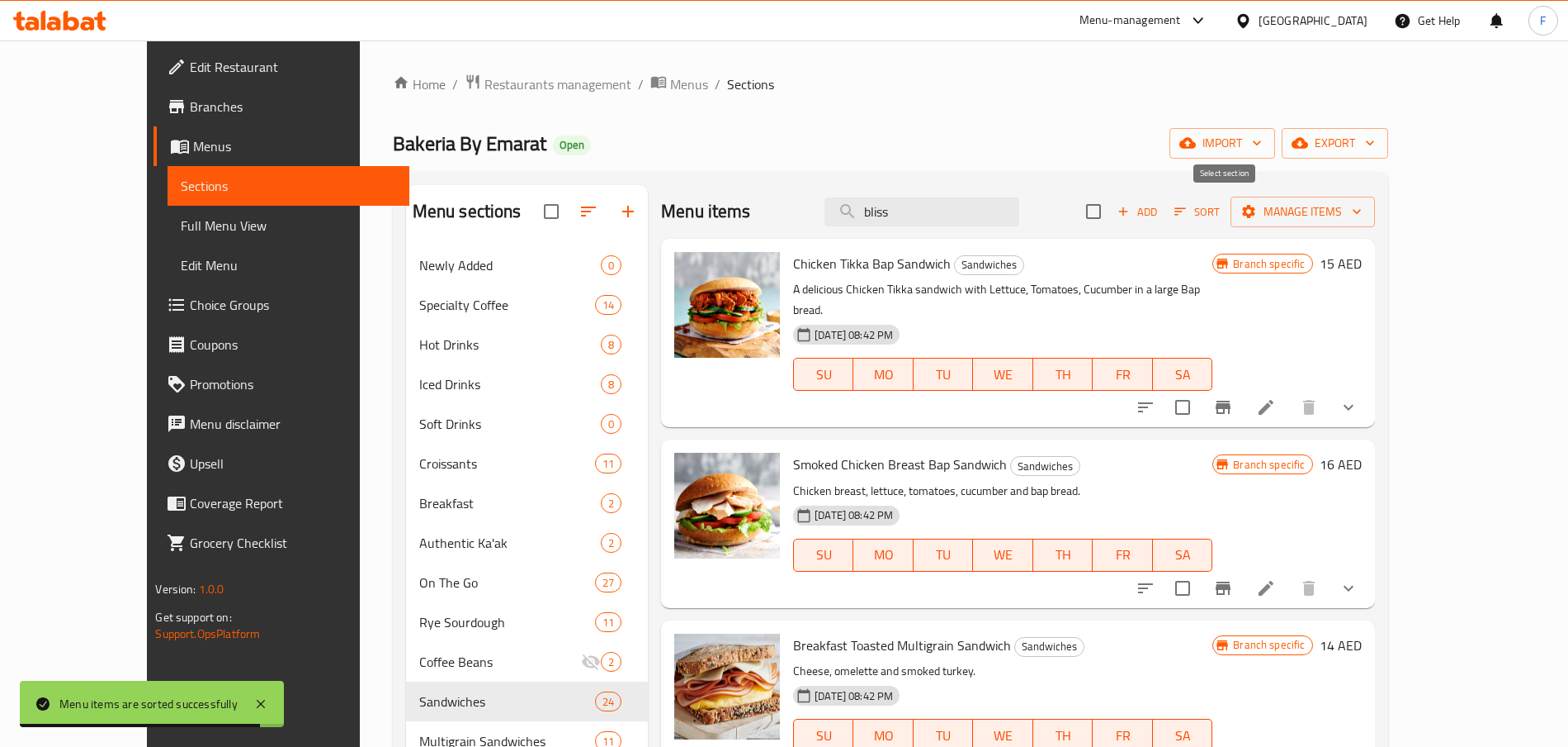
checkbox input "true"
click at [1111, 212] on input "checkbox" at bounding box center [1094, 212] width 35 height 35
checkbox input "false"
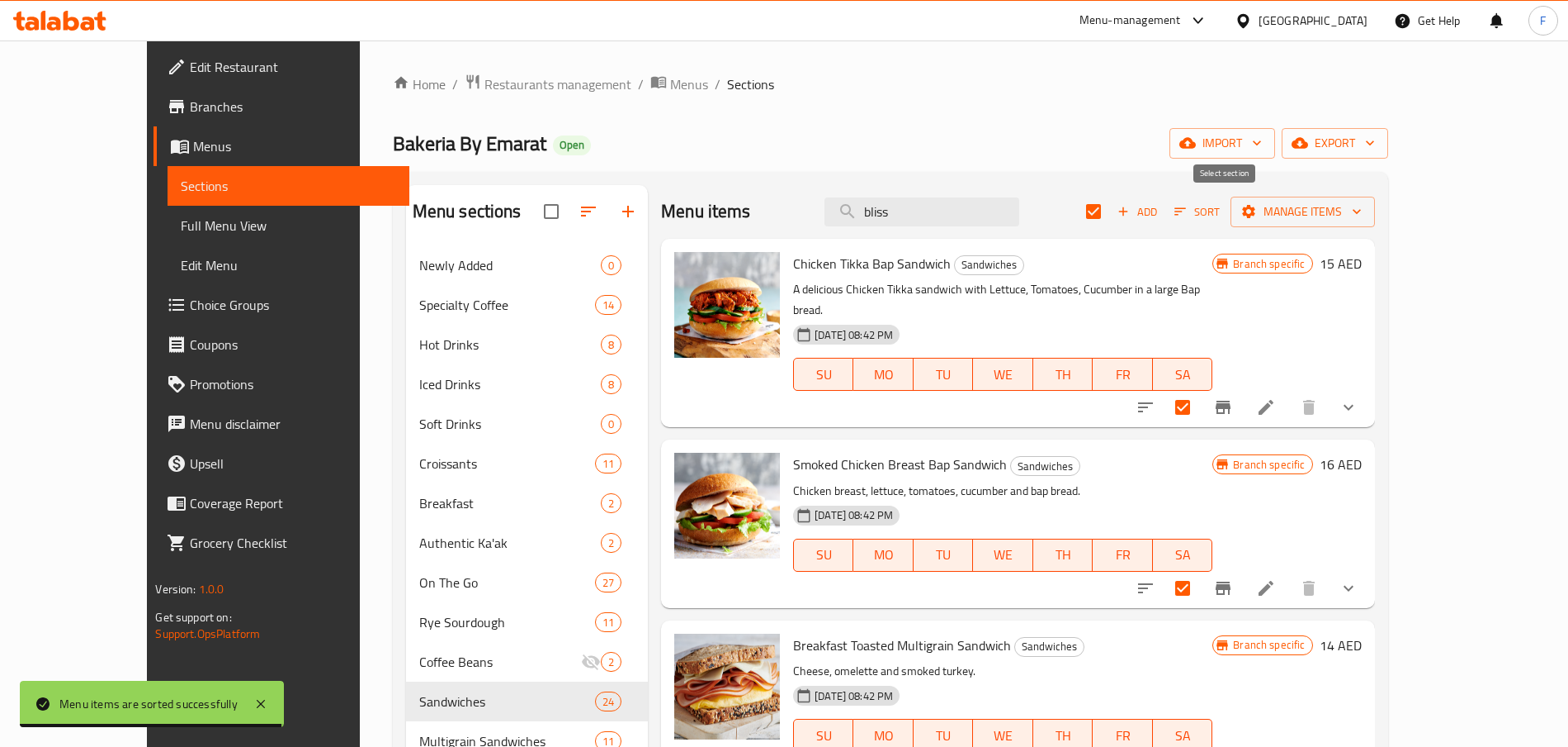
checkbox input "false"
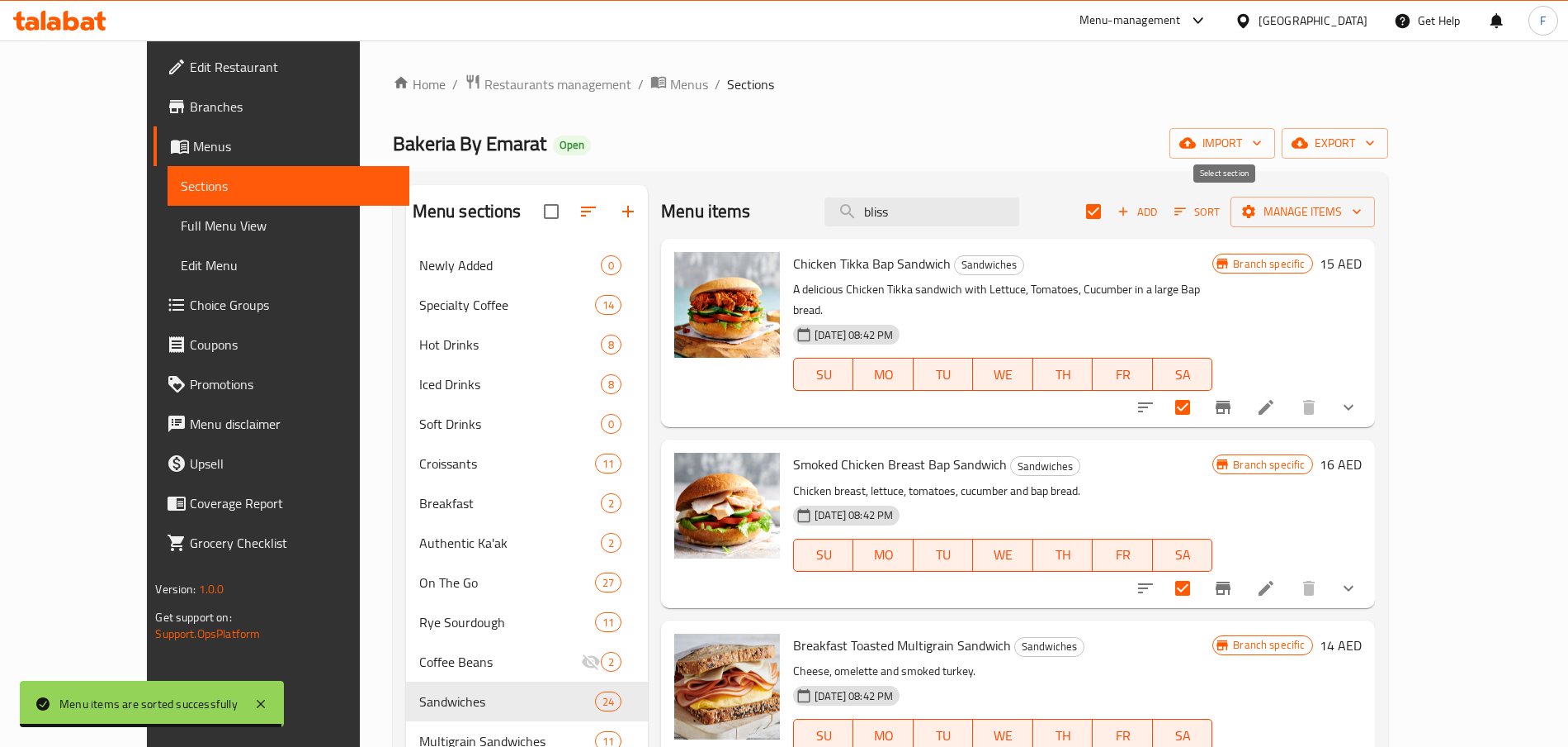
checkbox input "false"
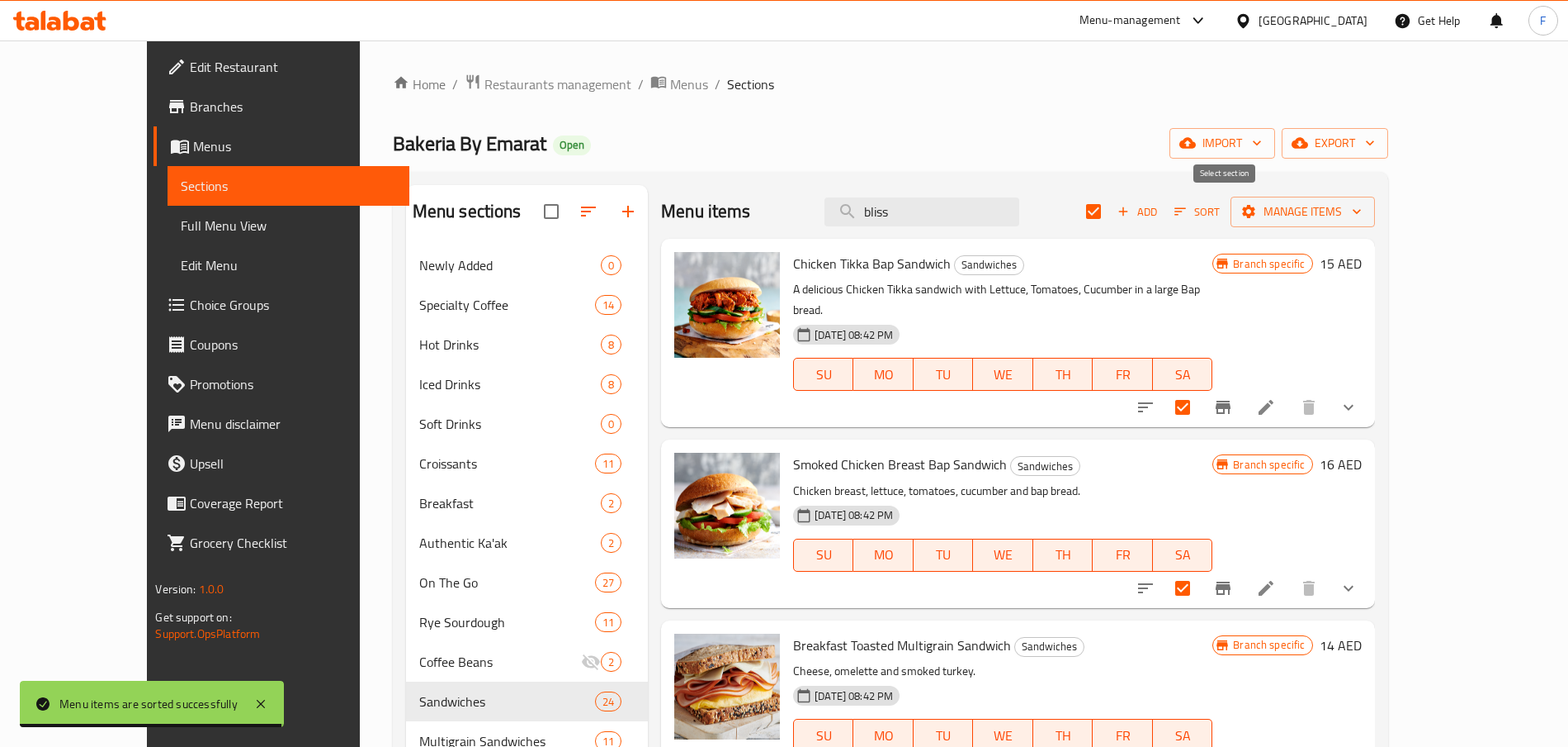
checkbox input "false"
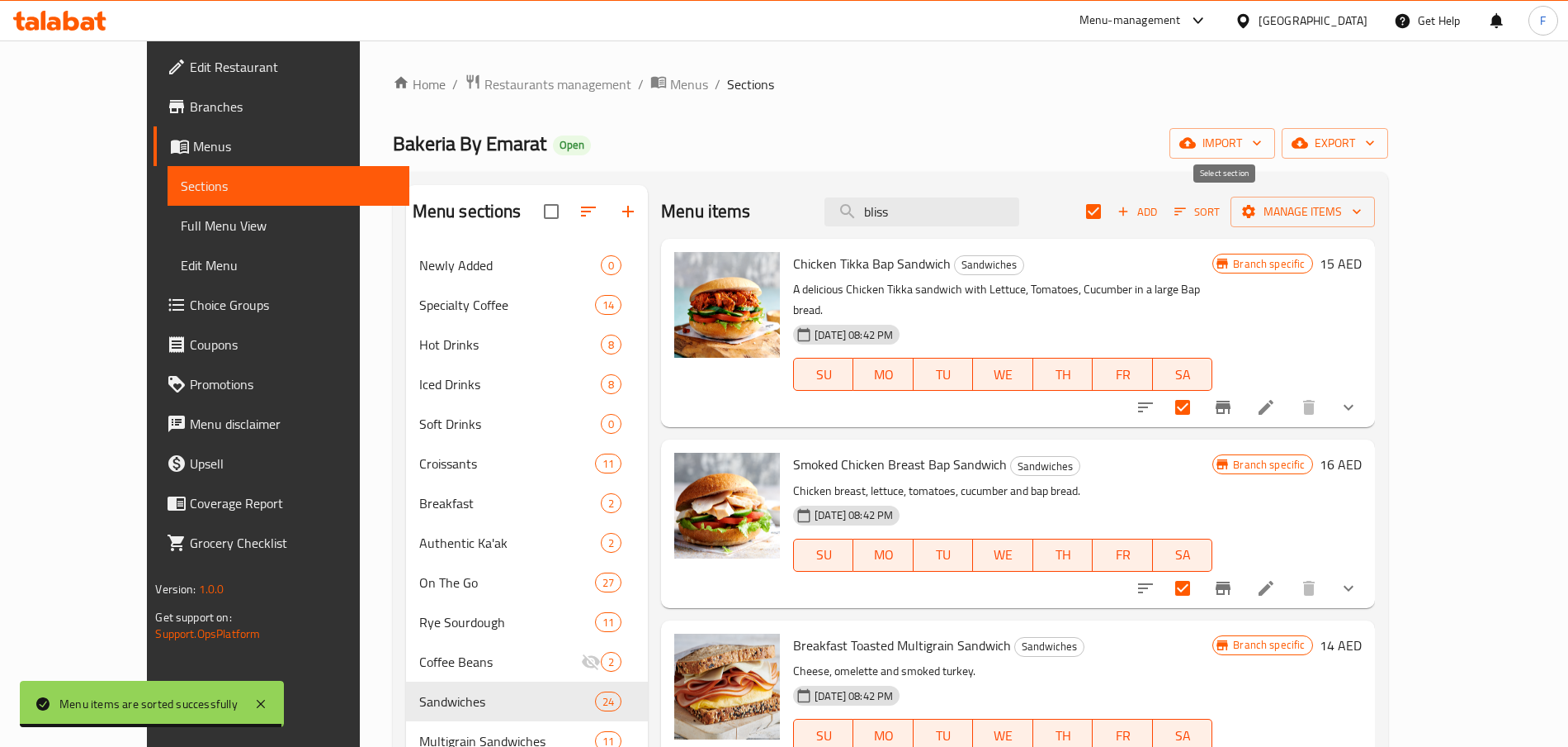
checkbox input "false"
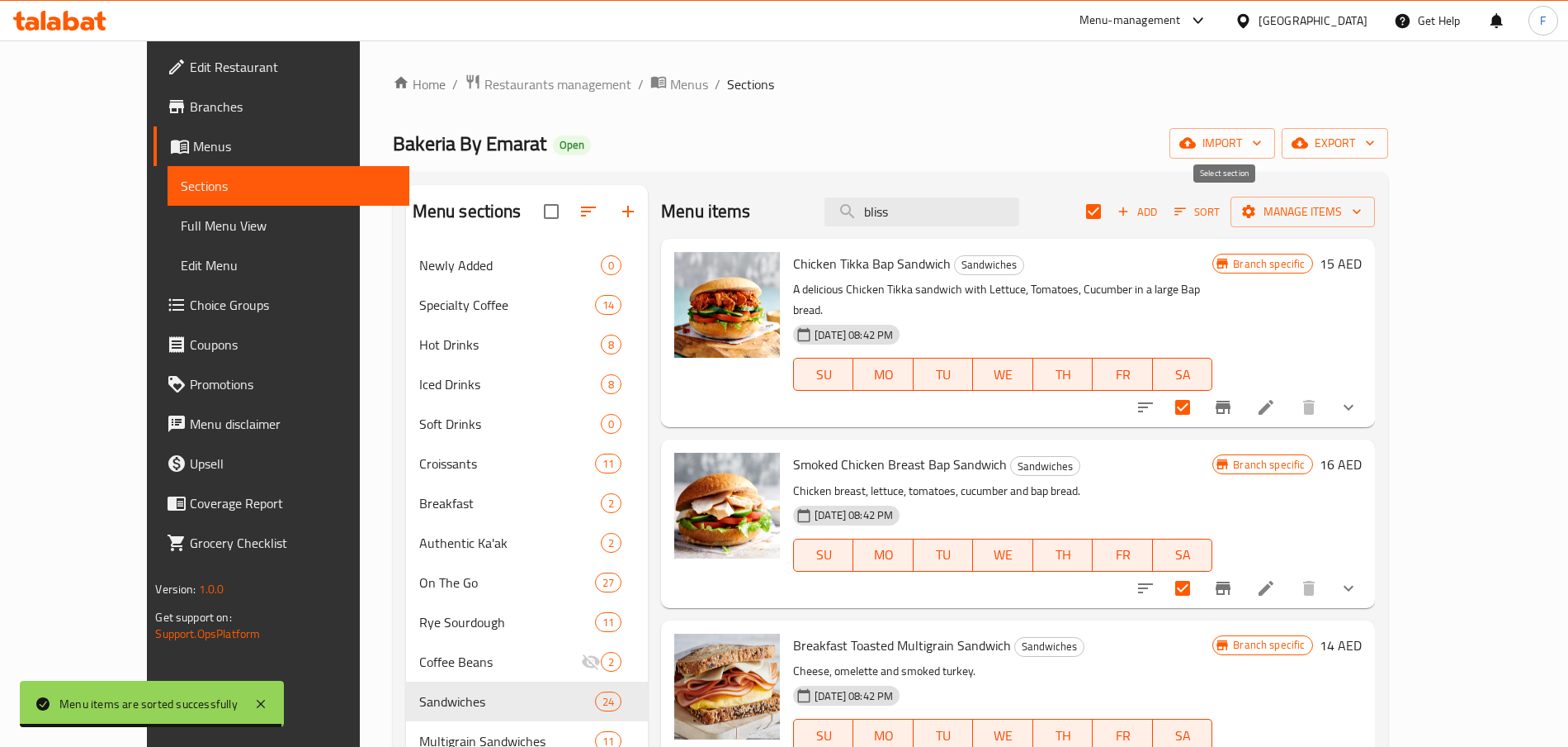
checkbox input "false"
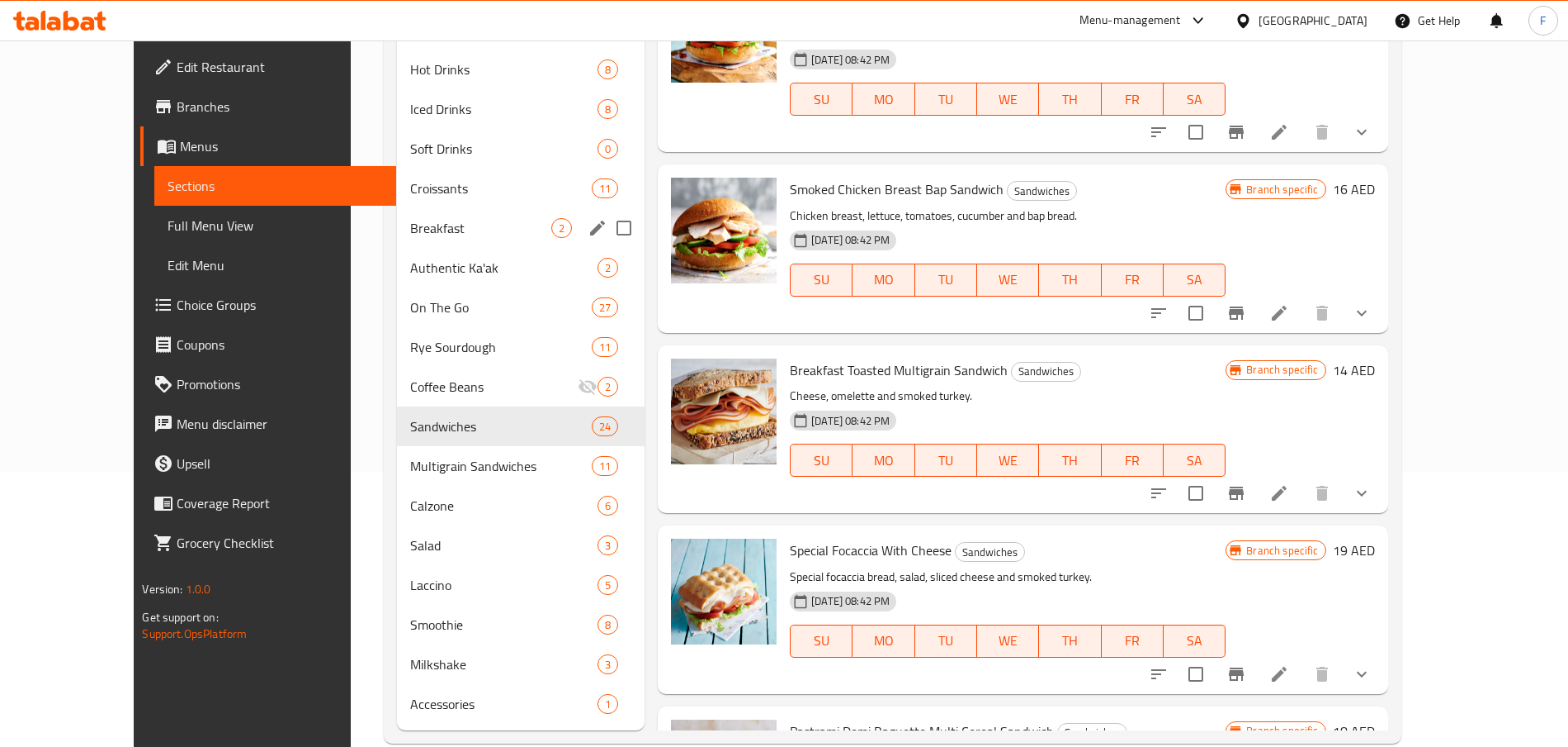
scroll to position [276, 0]
click at [410, 616] on span "Smoothie" at bounding box center [480, 623] width 141 height 19
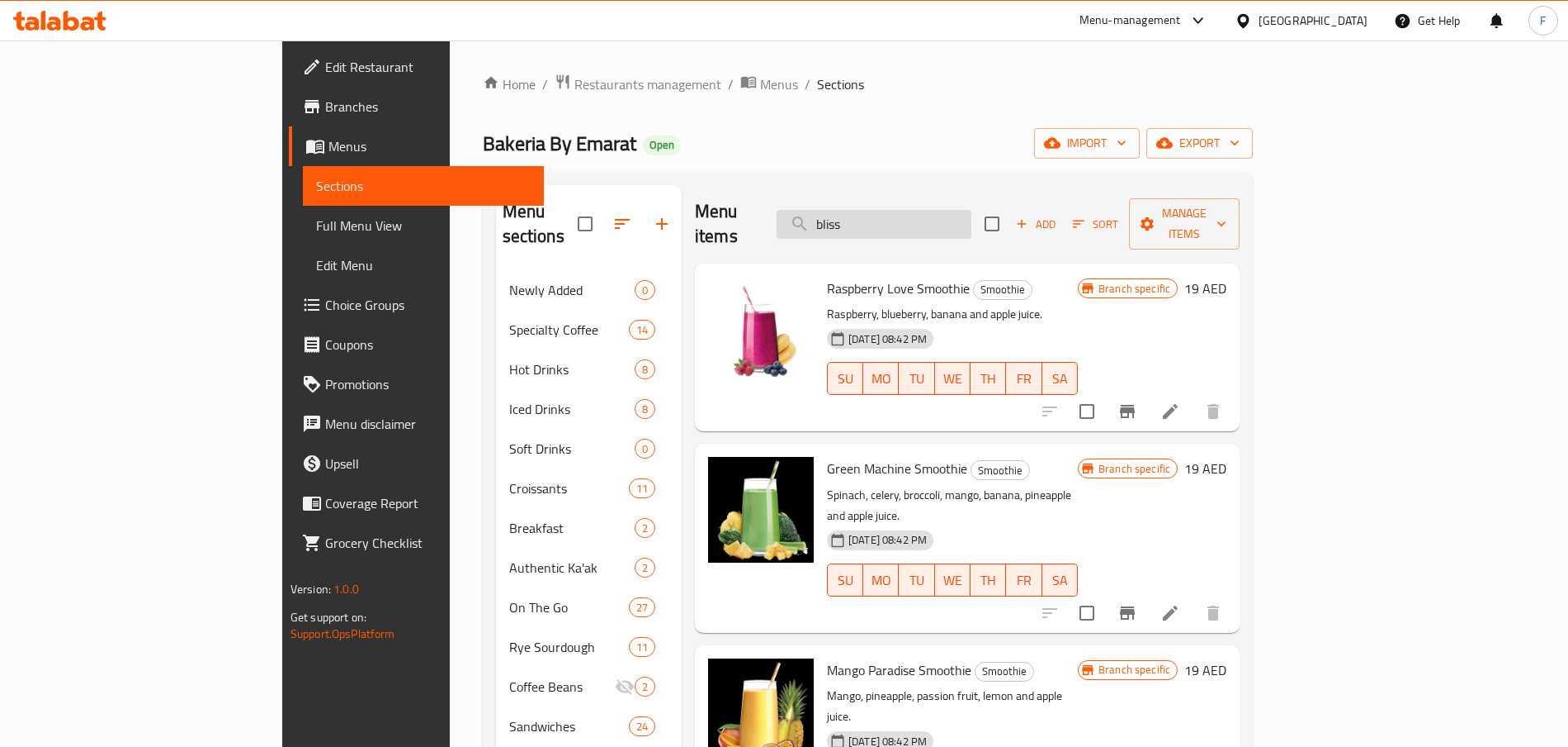
click at [948, 213] on input "bliss" at bounding box center [874, 224] width 195 height 29
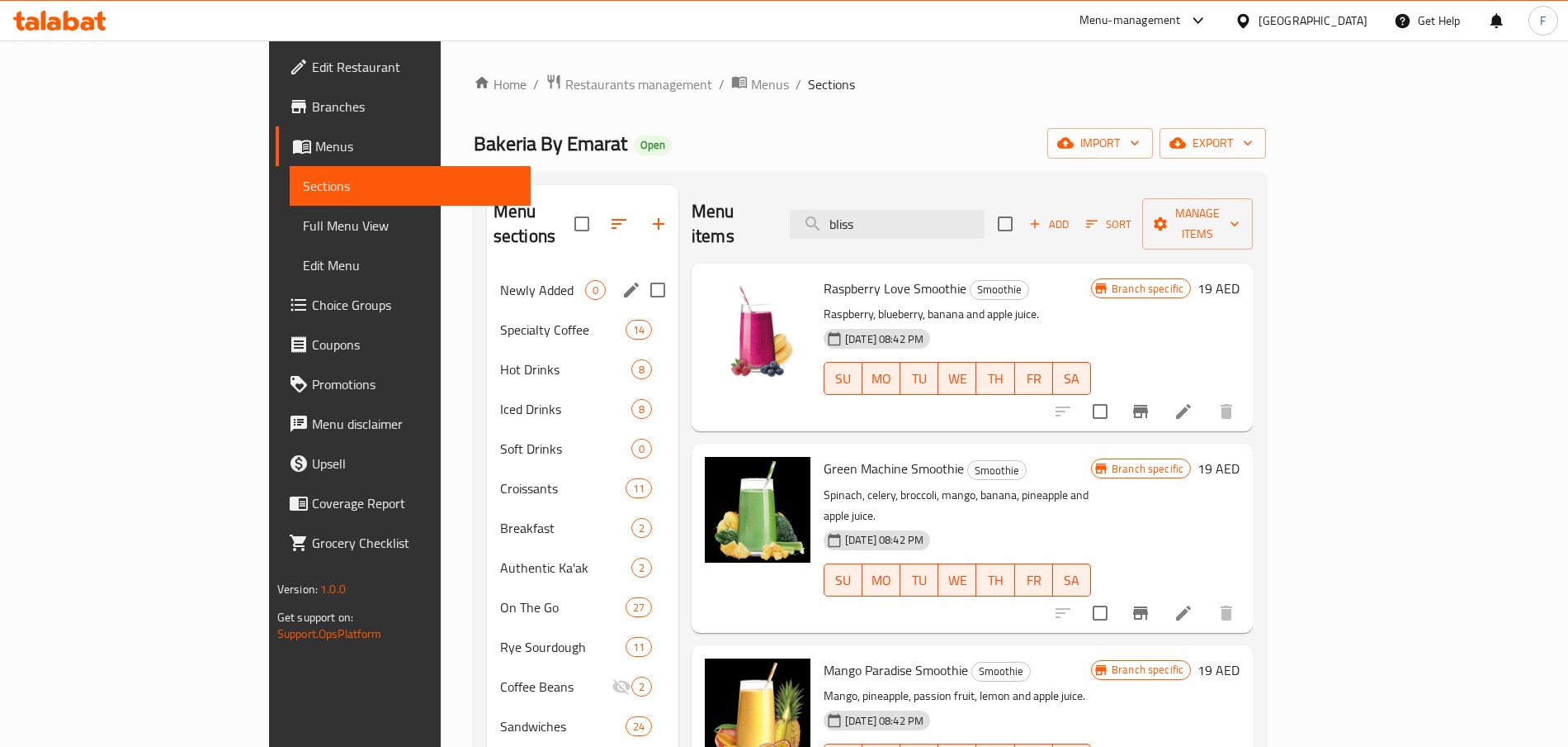
drag, startPoint x: 708, startPoint y: 265, endPoint x: 530, endPoint y: 264, distance: 178.0
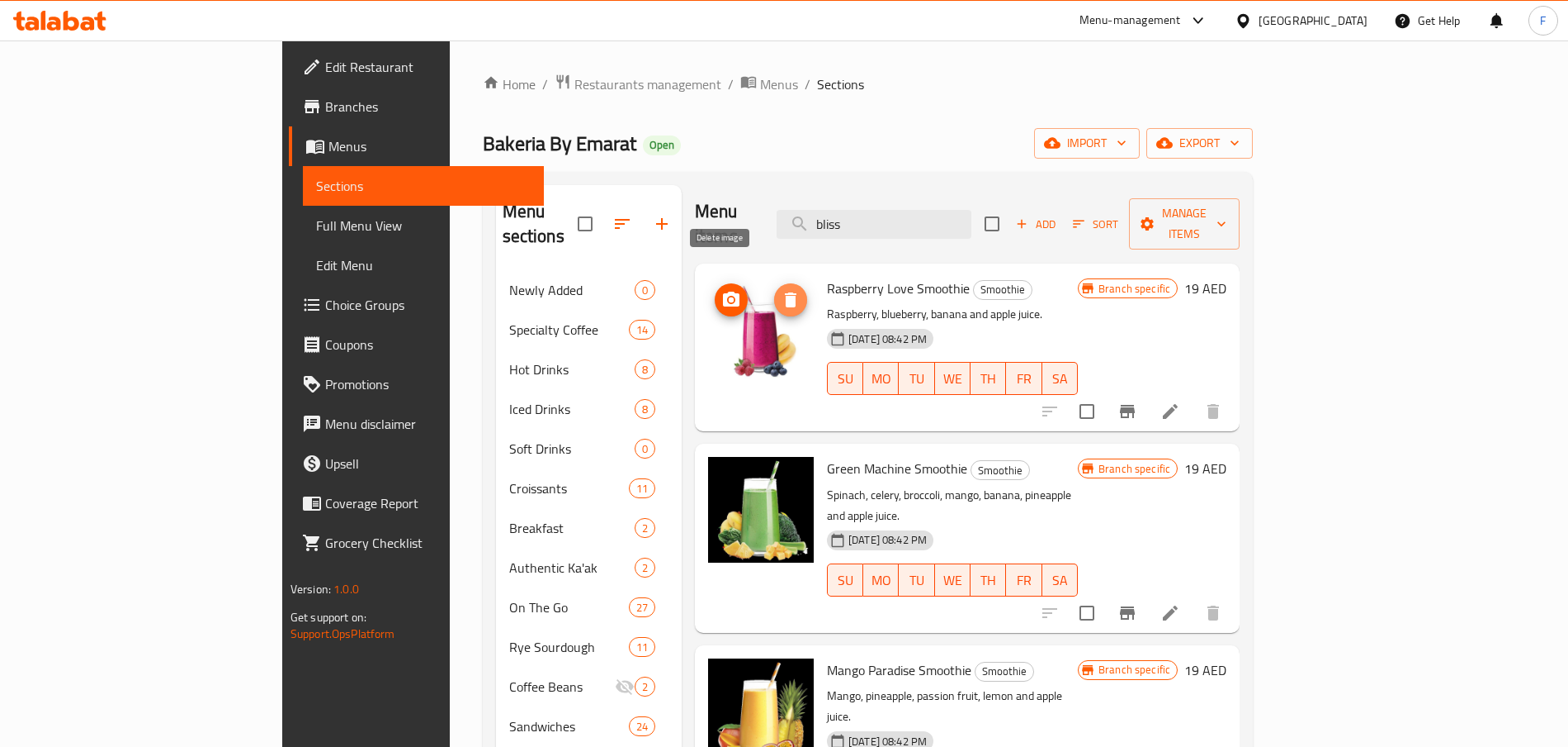
drag, startPoint x: 702, startPoint y: 279, endPoint x: 699, endPoint y: 330, distance: 51.1
click at [708, 296] on div at bounding box center [760, 329] width 105 height 105
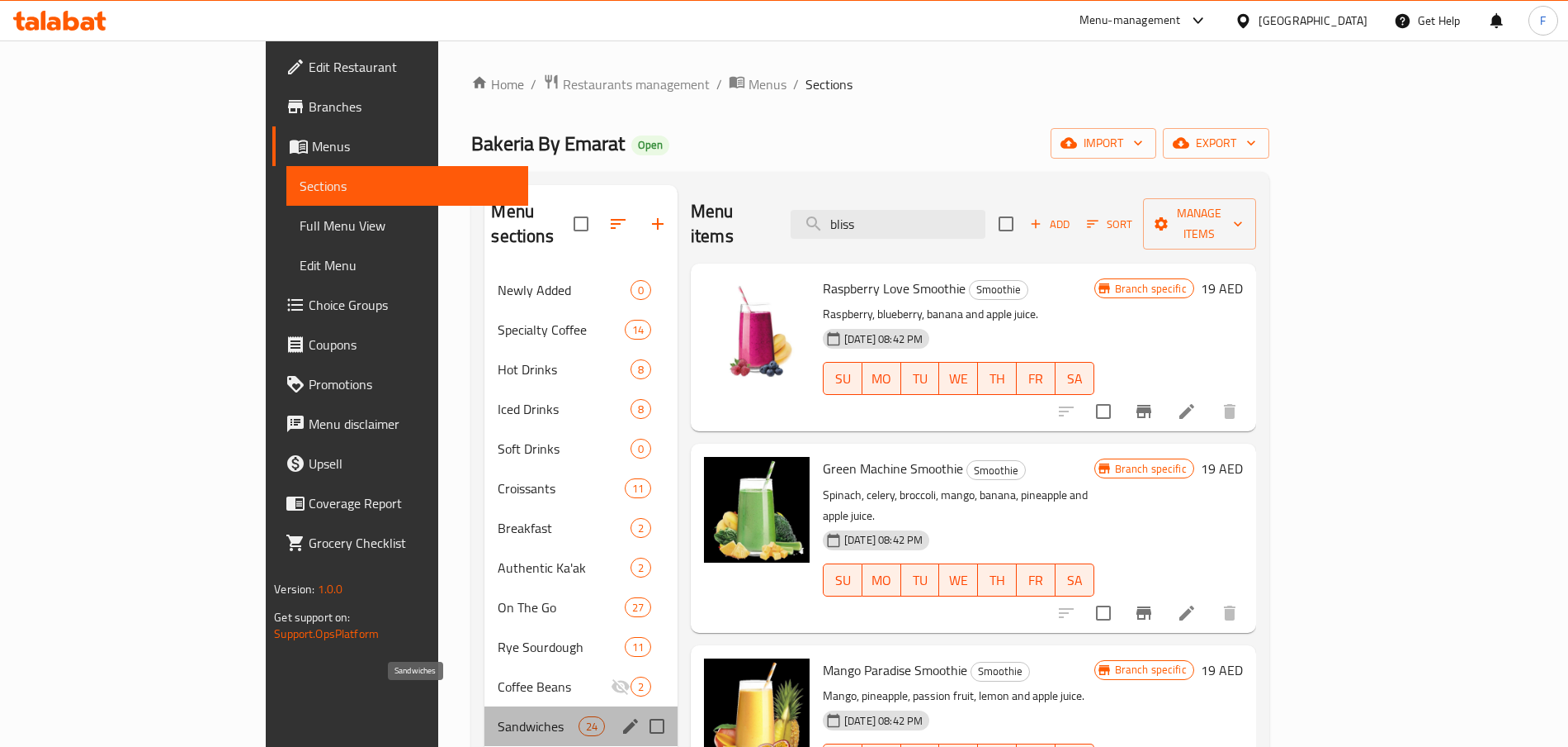
click at [498, 716] on span "Sandwiches" at bounding box center [538, 726] width 80 height 19
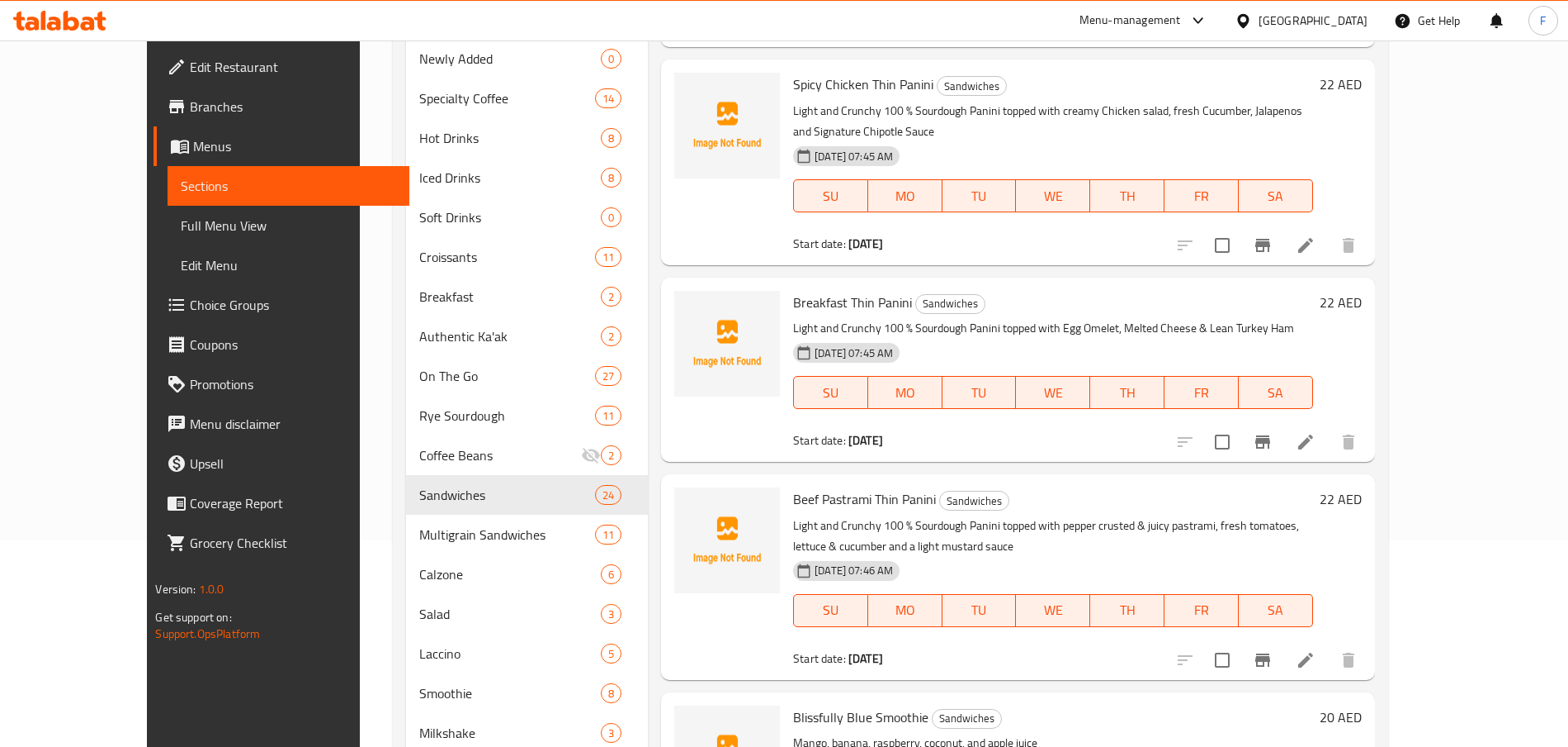
scroll to position [304, 0]
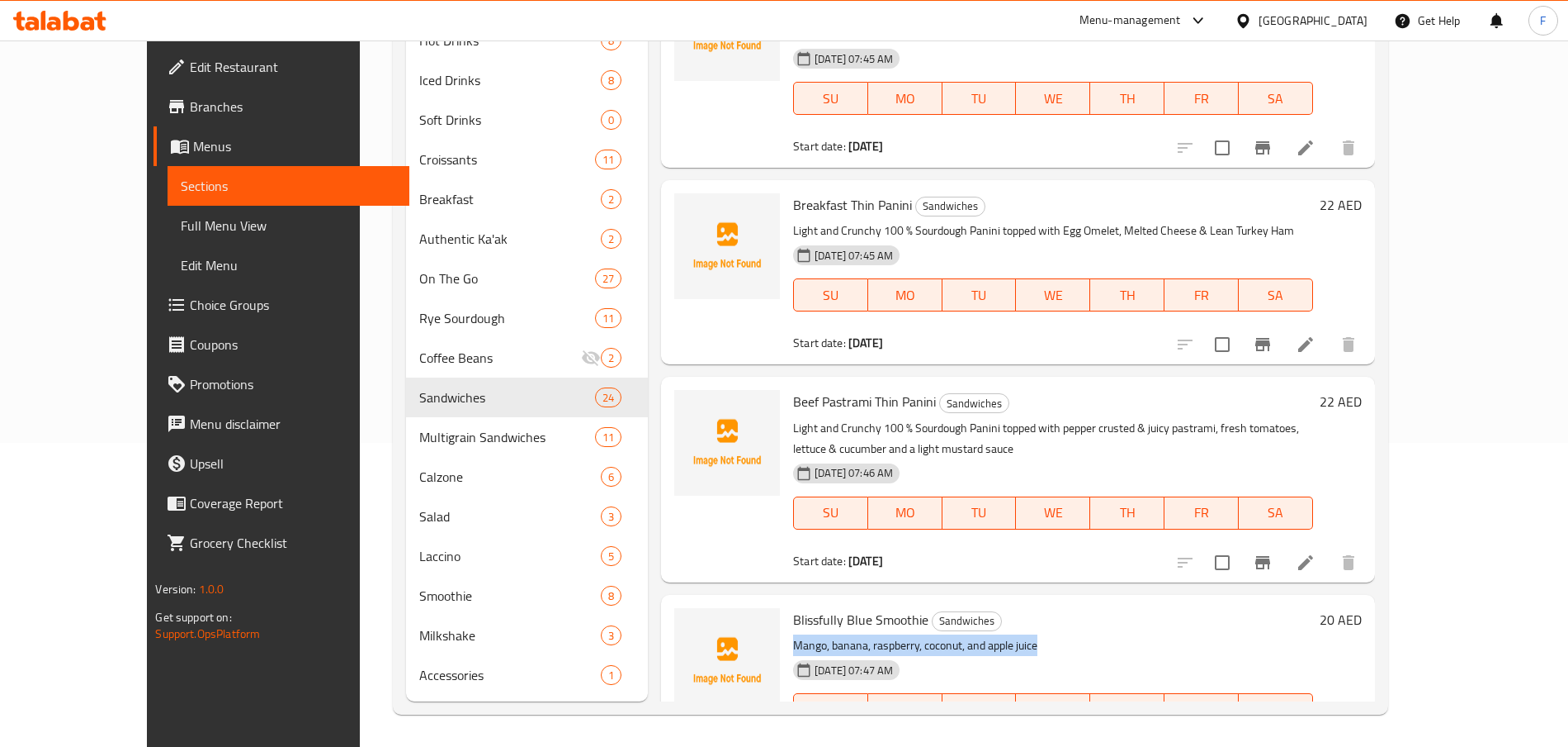
drag, startPoint x: 1367, startPoint y: 583, endPoint x: 1197, endPoint y: 569, distance: 170.6
click at [1197, 601] on div "Blissfully Blue Smoothie Sandwiches Mango, banana, raspberry, coconut, and appl…" at bounding box center [1052, 678] width 532 height 154
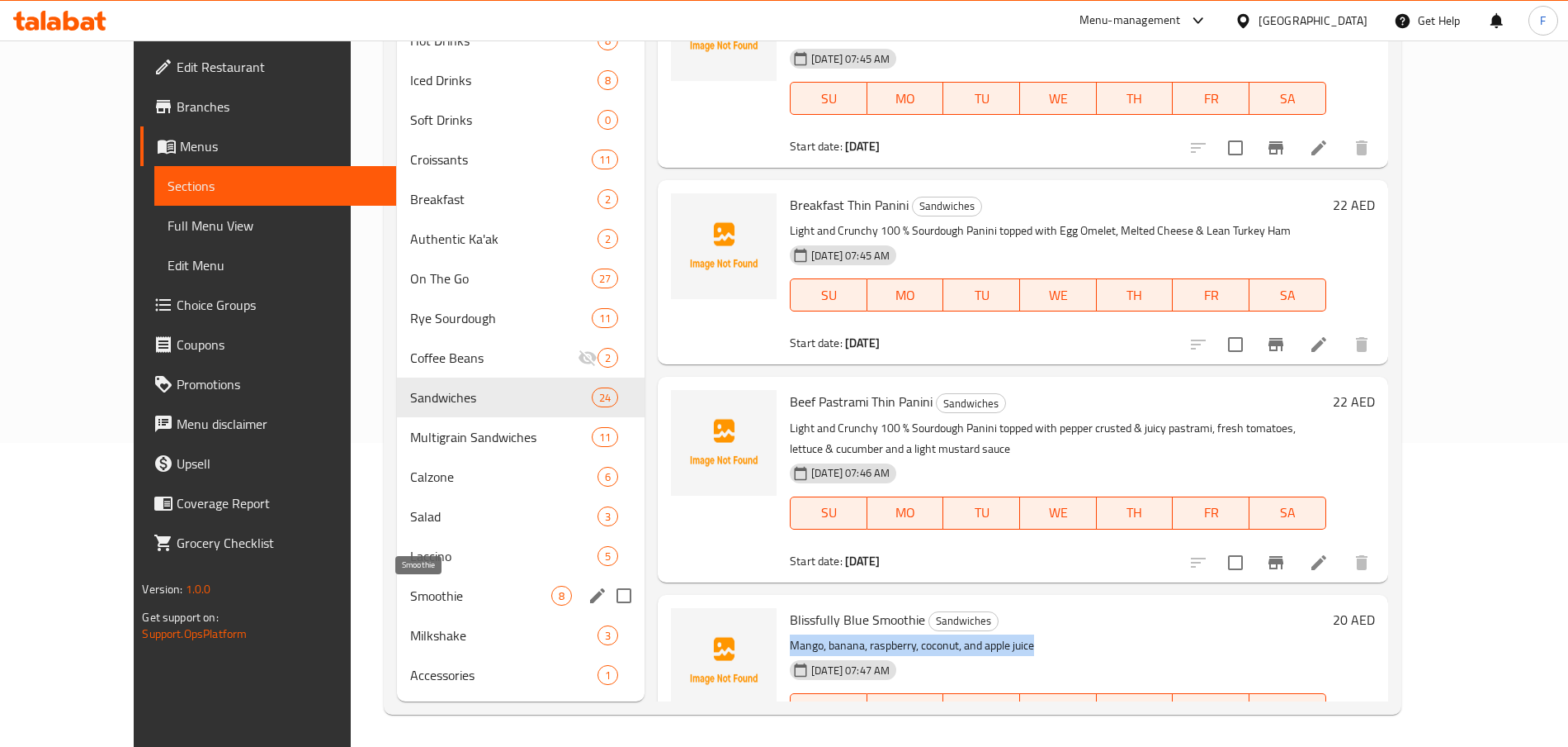
click at [410, 589] on span "Smoothie" at bounding box center [480, 594] width 141 height 19
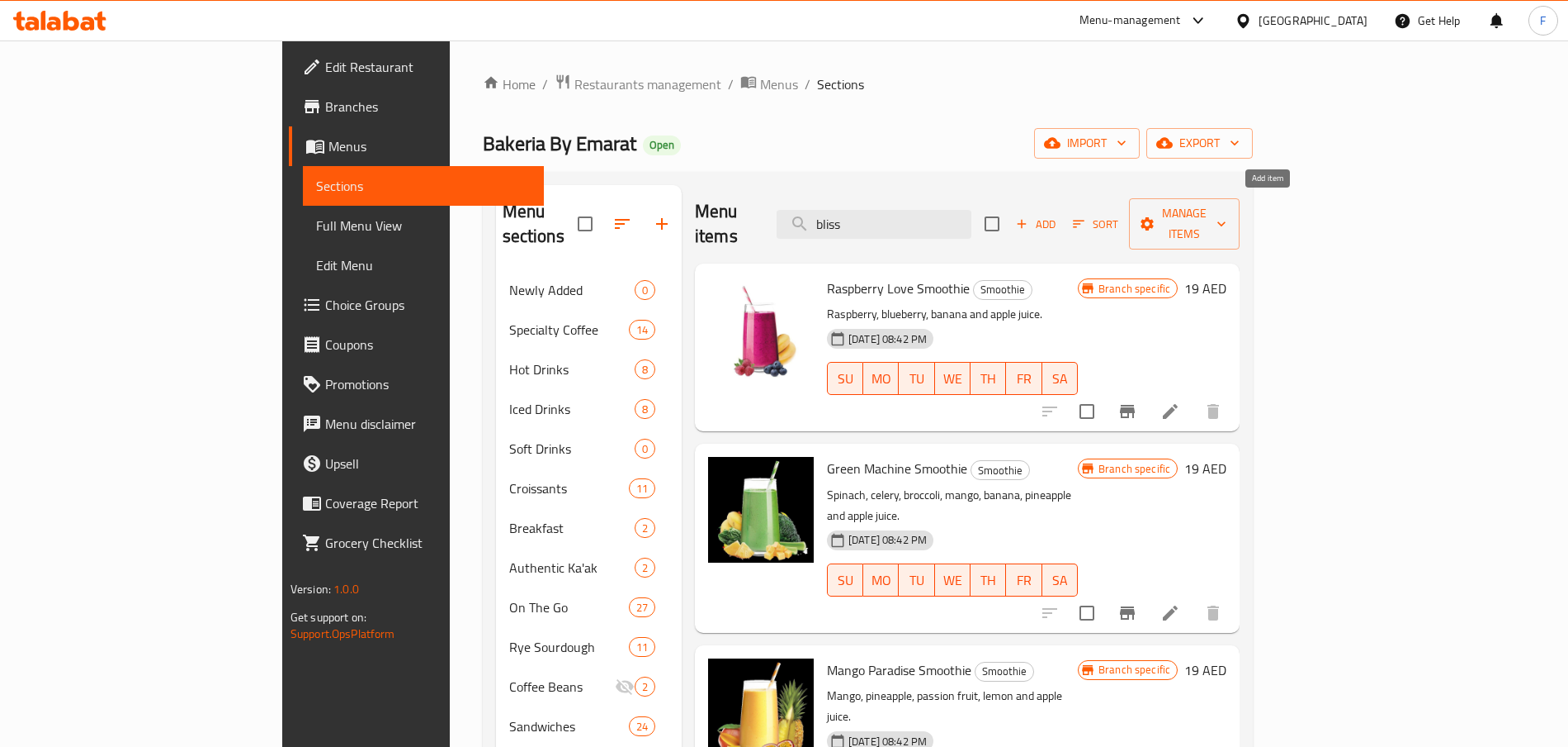
click at [1058, 215] on span "Add" at bounding box center [1036, 224] width 44 height 19
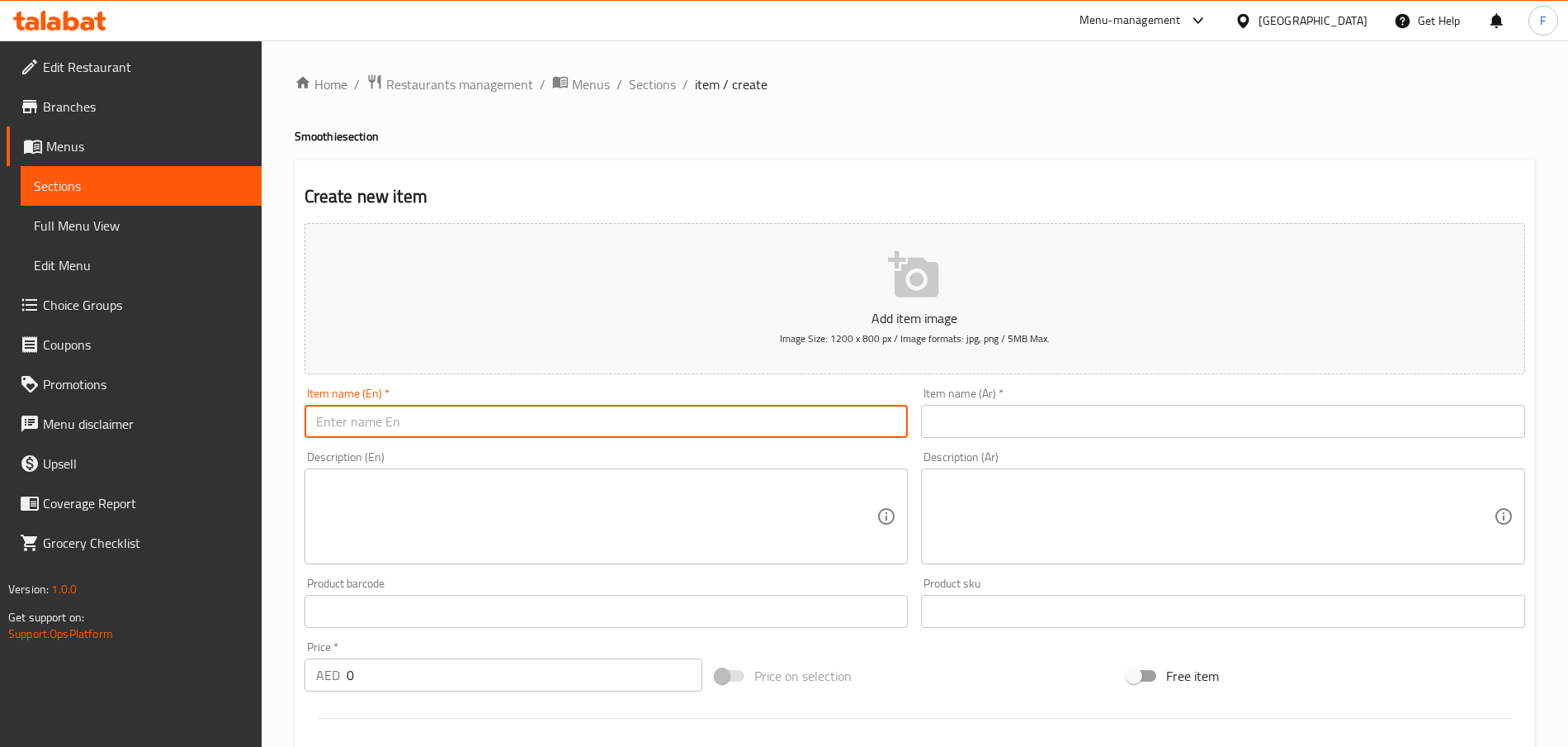
click at [394, 420] on input "text" at bounding box center [607, 422] width 604 height 33
paste input "Strawberry Cheesecake"
type input "Strawberry Cheesecake"
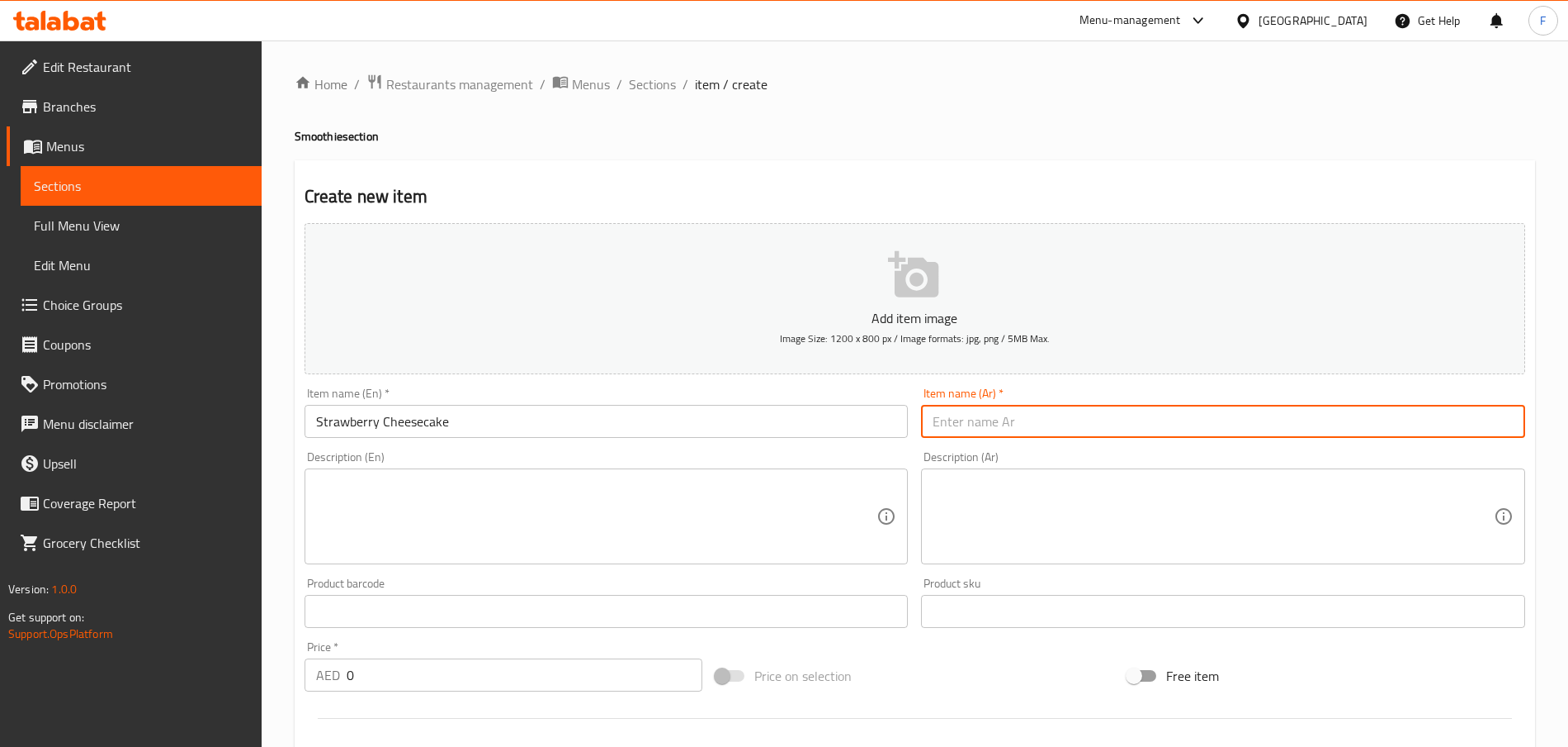
click at [950, 428] on input "text" at bounding box center [1223, 422] width 604 height 33
paste input "تشيز كيك الفراولة"
type input "تشيز كيك الفراولة"
click at [359, 522] on textarea at bounding box center [596, 516] width 561 height 79
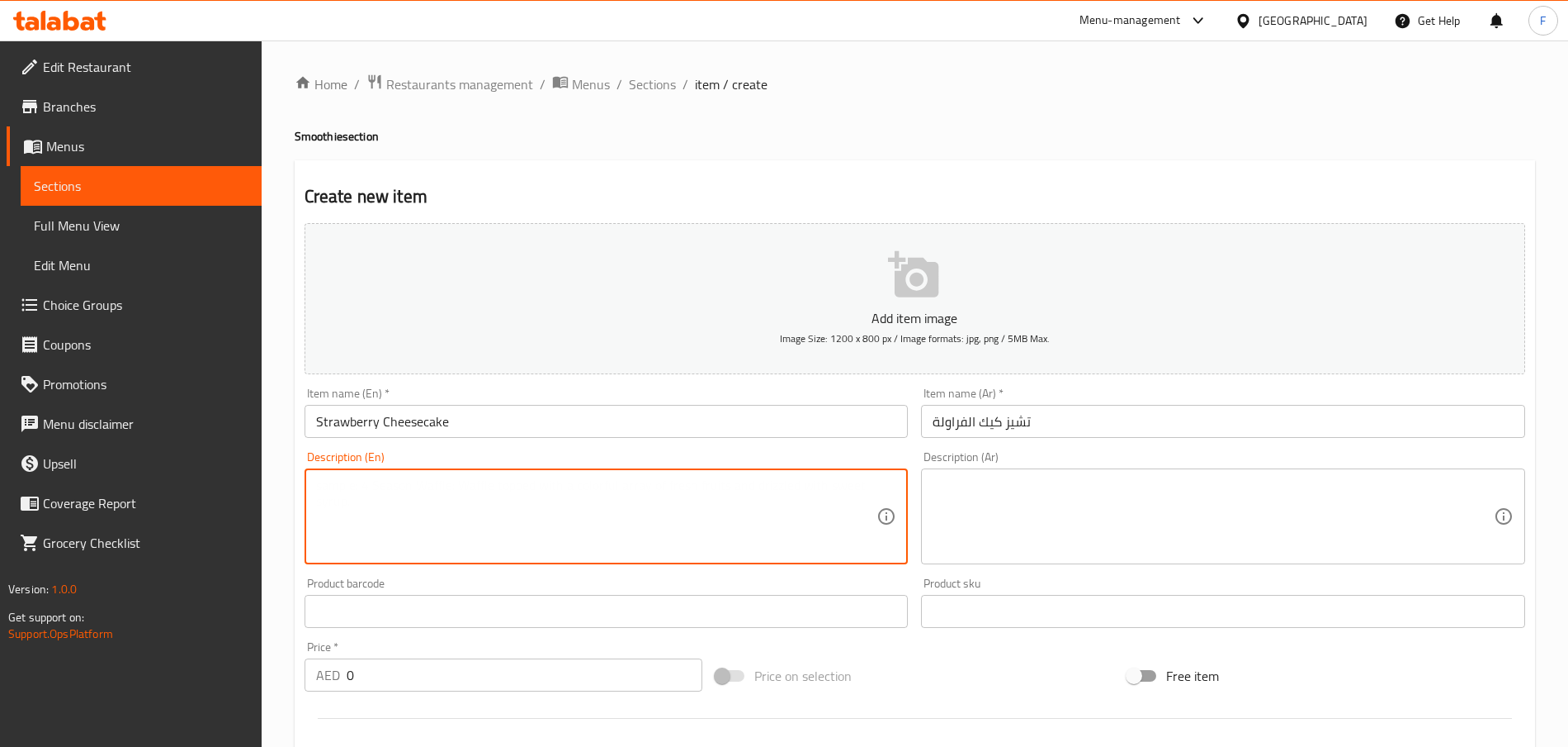
paste textarea "Strawberry cheesecake mix, vanilla frappe, strawberry, lime, fresh milk"
type textarea "Strawberry cheesecake mix, vanilla frappe, strawberry, lime, fresh milk"
click at [384, 678] on input "0" at bounding box center [524, 675] width 356 height 33
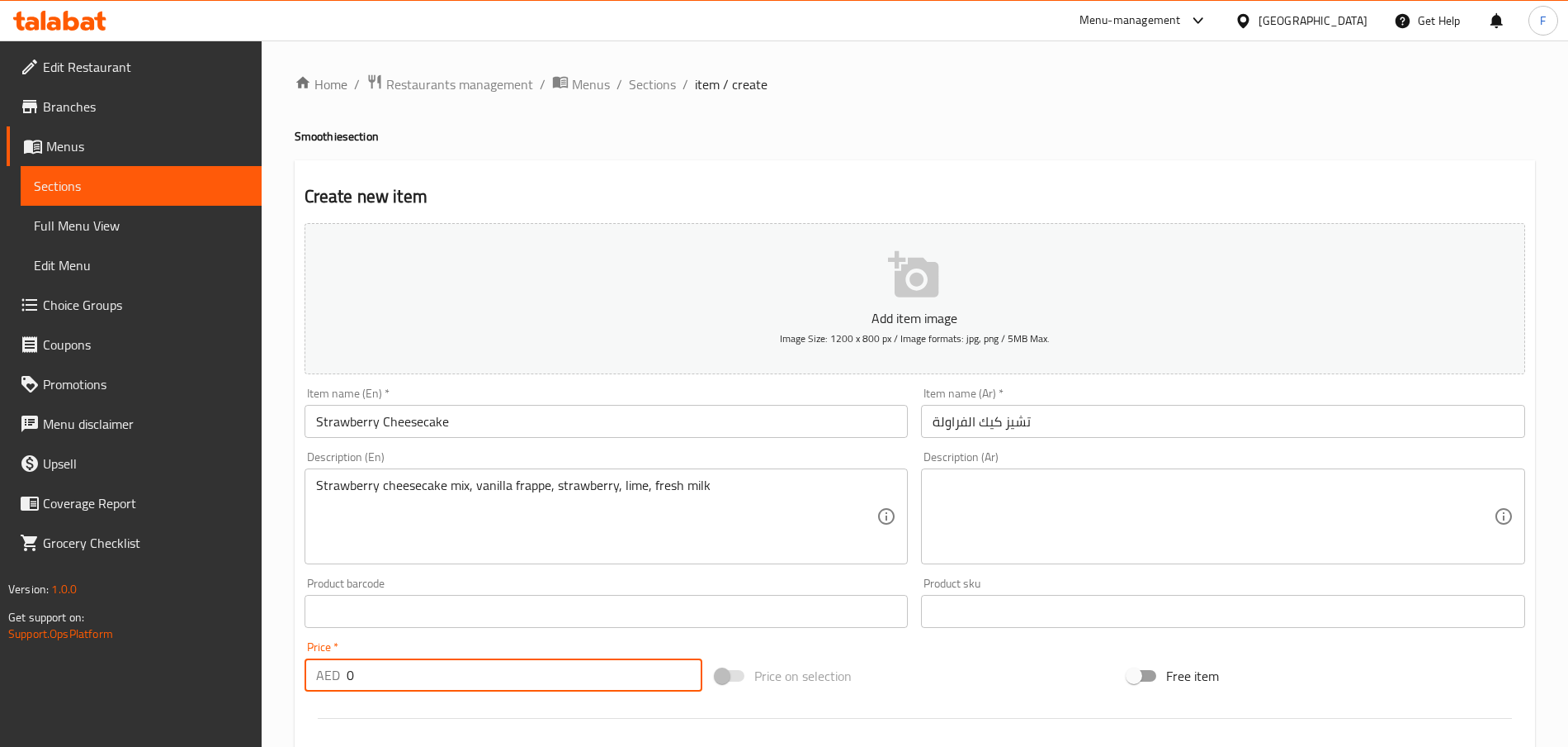
click at [384, 678] on input "0" at bounding box center [524, 675] width 356 height 33
type input "24"
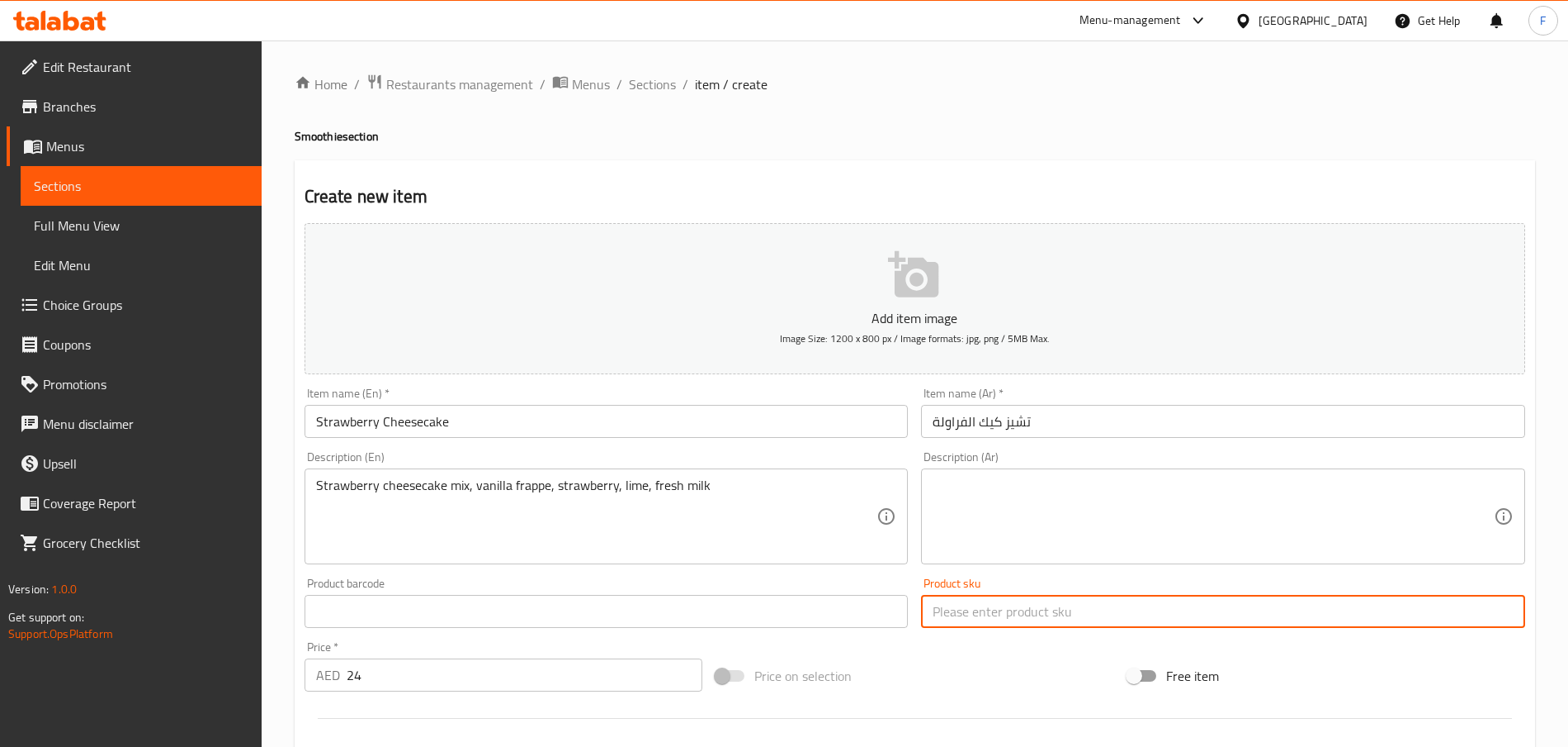
click at [979, 610] on input "text" at bounding box center [1223, 611] width 604 height 33
paste input "23472"
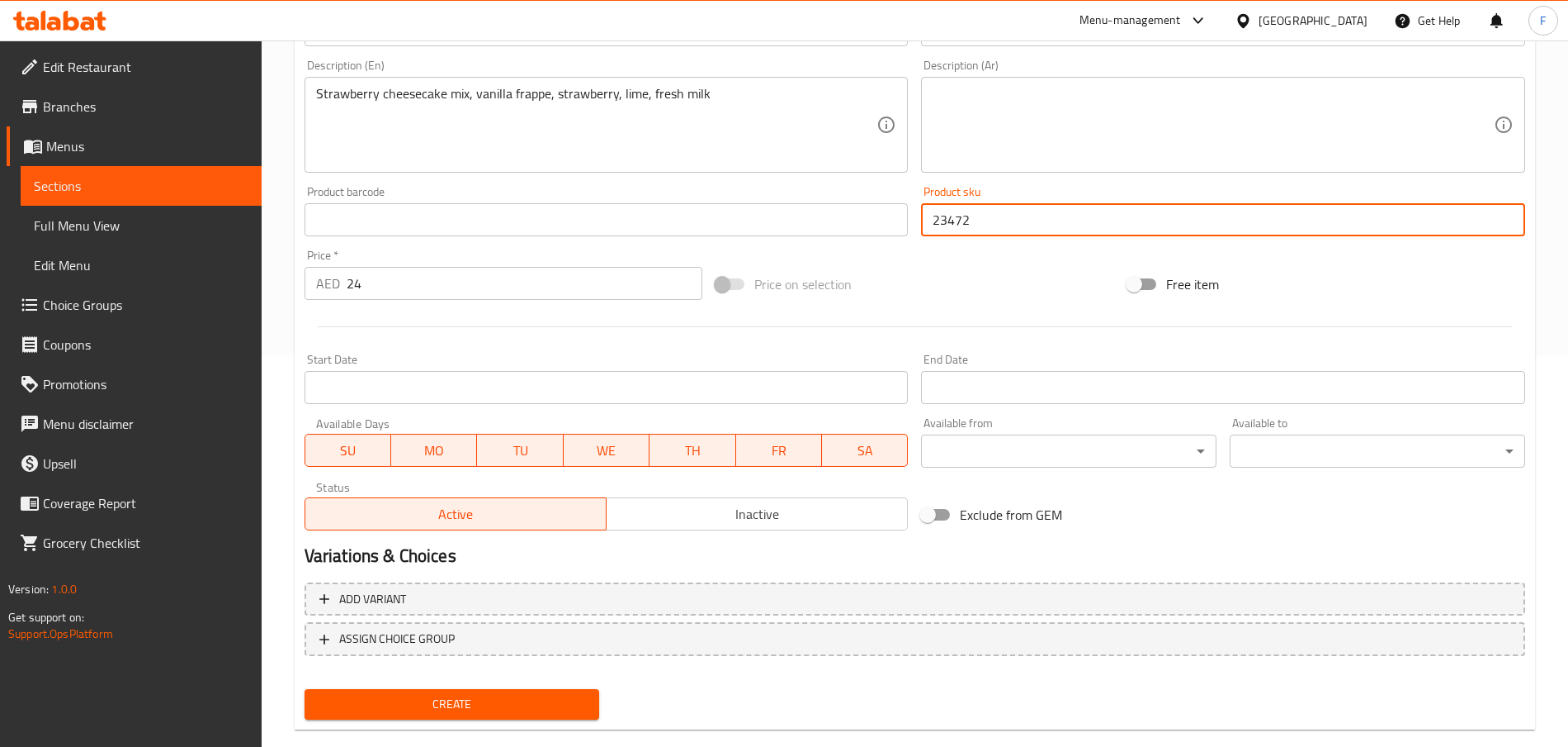
scroll to position [394, 0]
type input "23472"
click at [615, 389] on input "Start Date" at bounding box center [607, 385] width 604 height 33
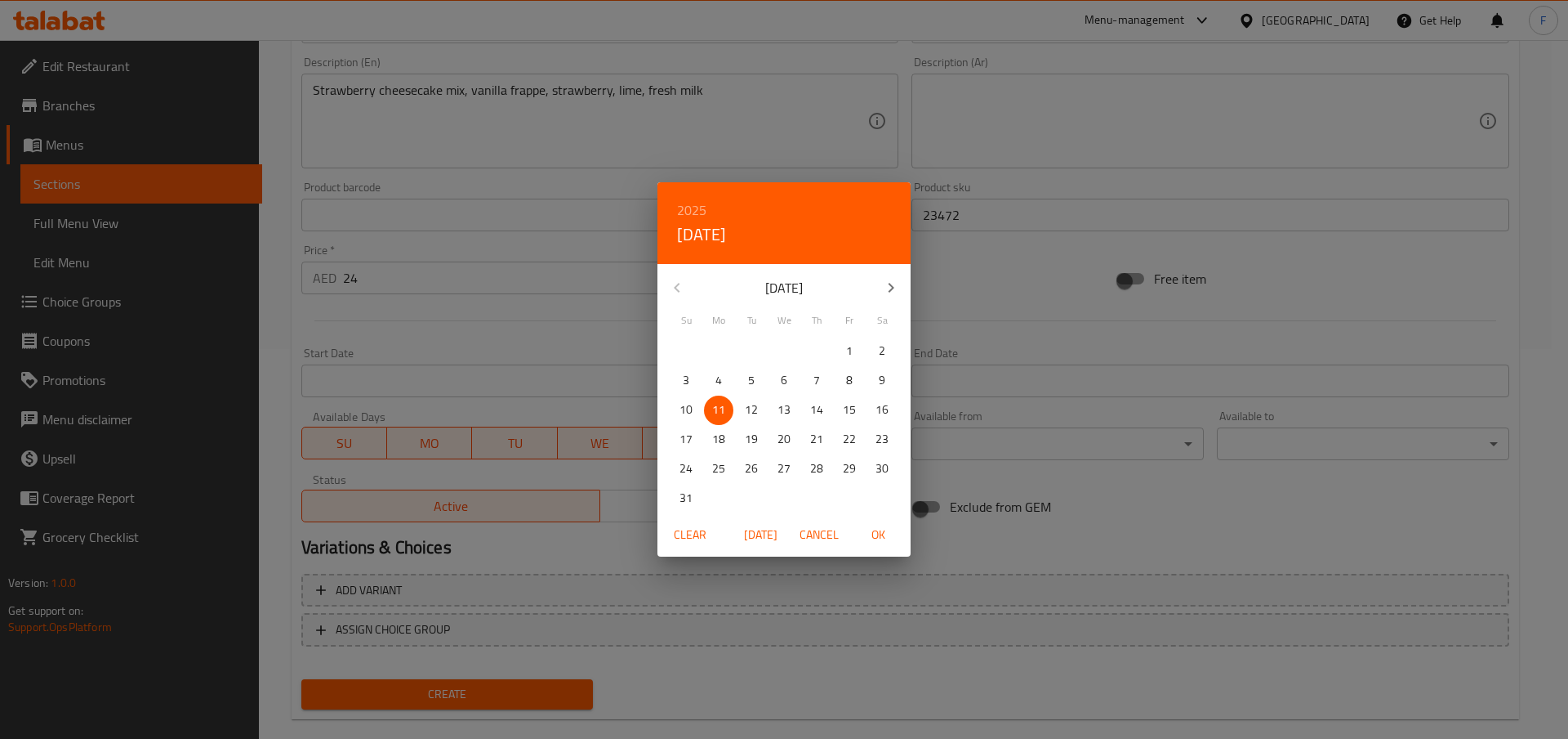
click at [721, 415] on p "11" at bounding box center [719, 410] width 13 height 20
click at [875, 536] on span "OK" at bounding box center [878, 535] width 39 height 20
type input "[DATE]"
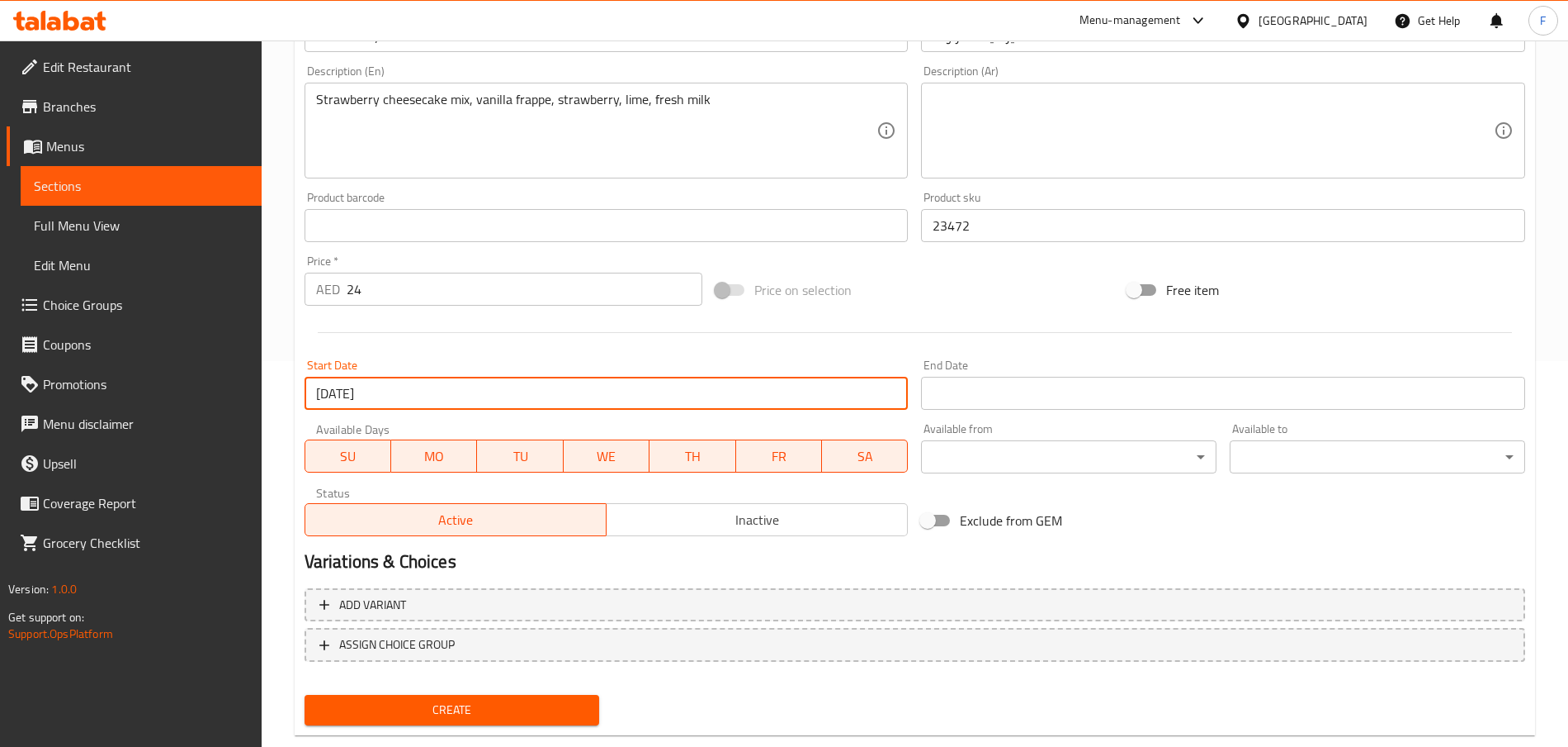
scroll to position [420, 0]
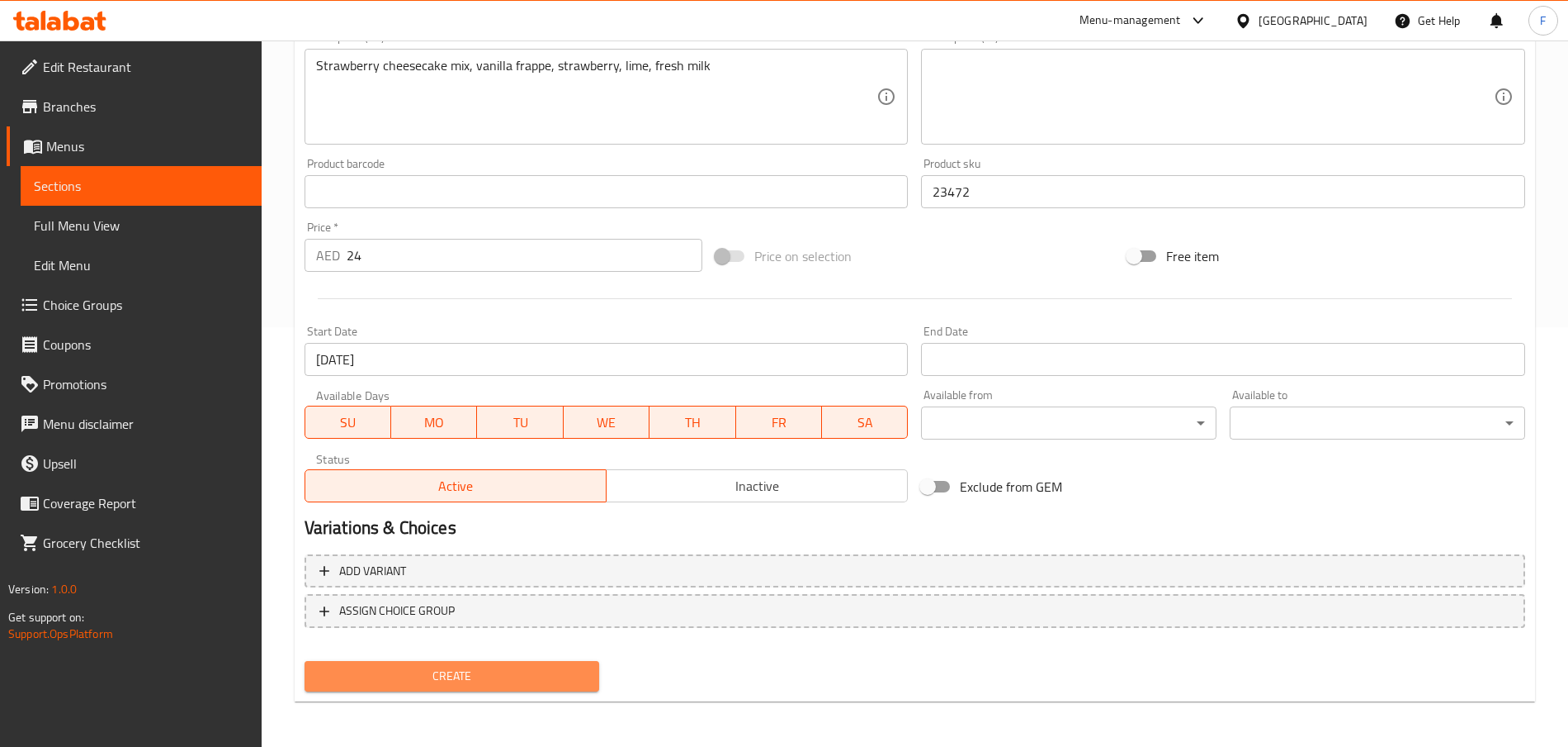
click at [499, 667] on span "Create" at bounding box center [452, 676] width 269 height 20
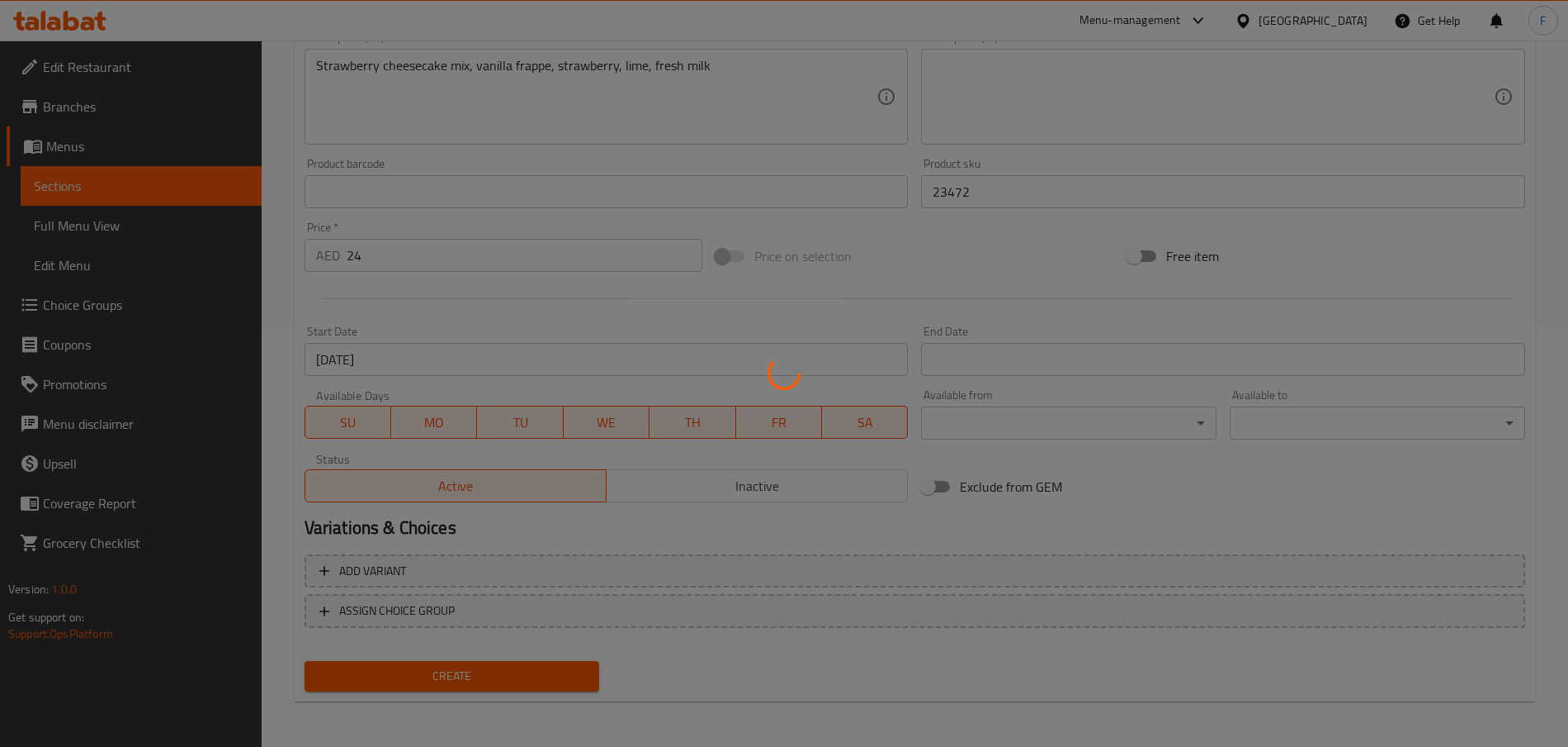
type input "0"
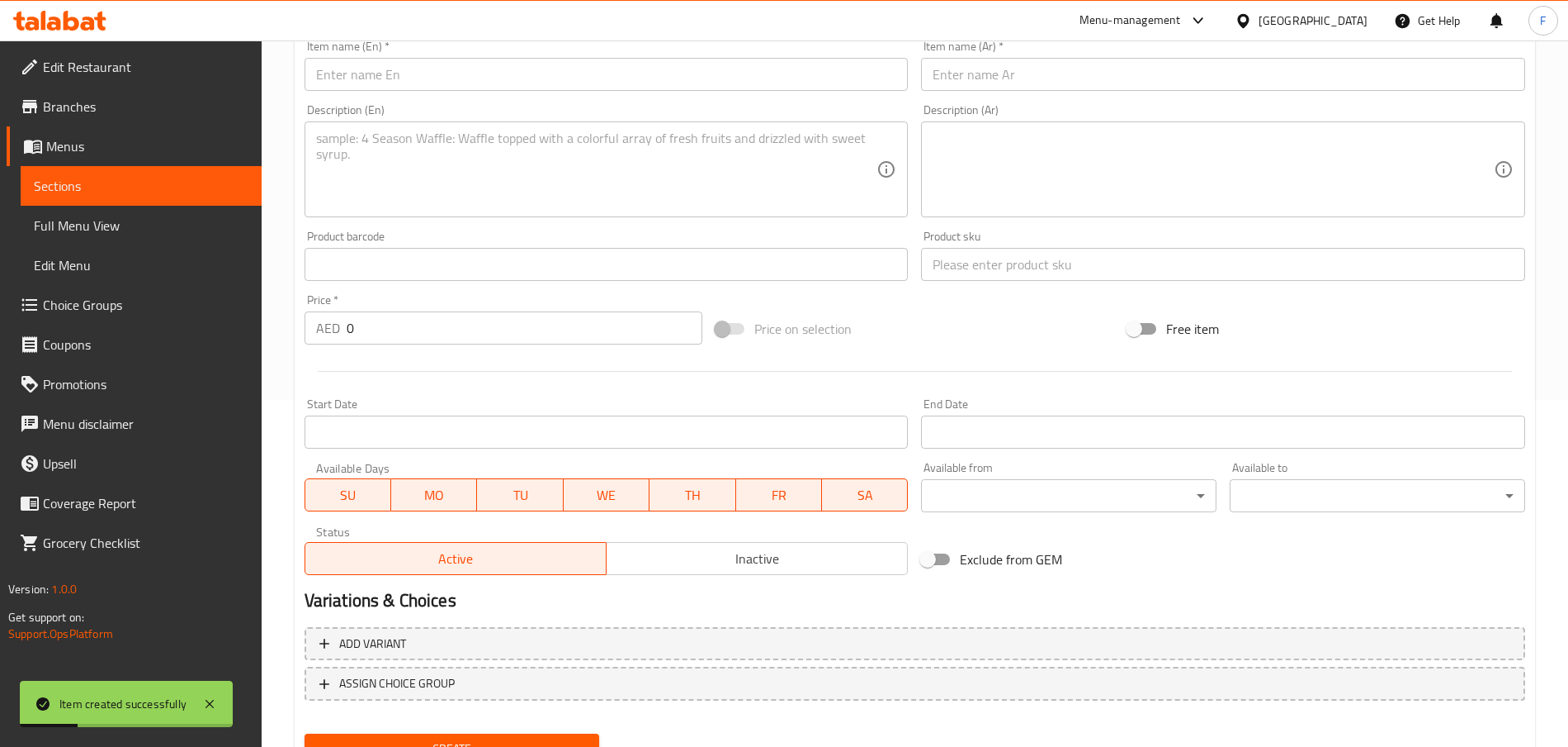
scroll to position [347, 0]
click at [411, 72] on input "text" at bounding box center [607, 75] width 604 height 33
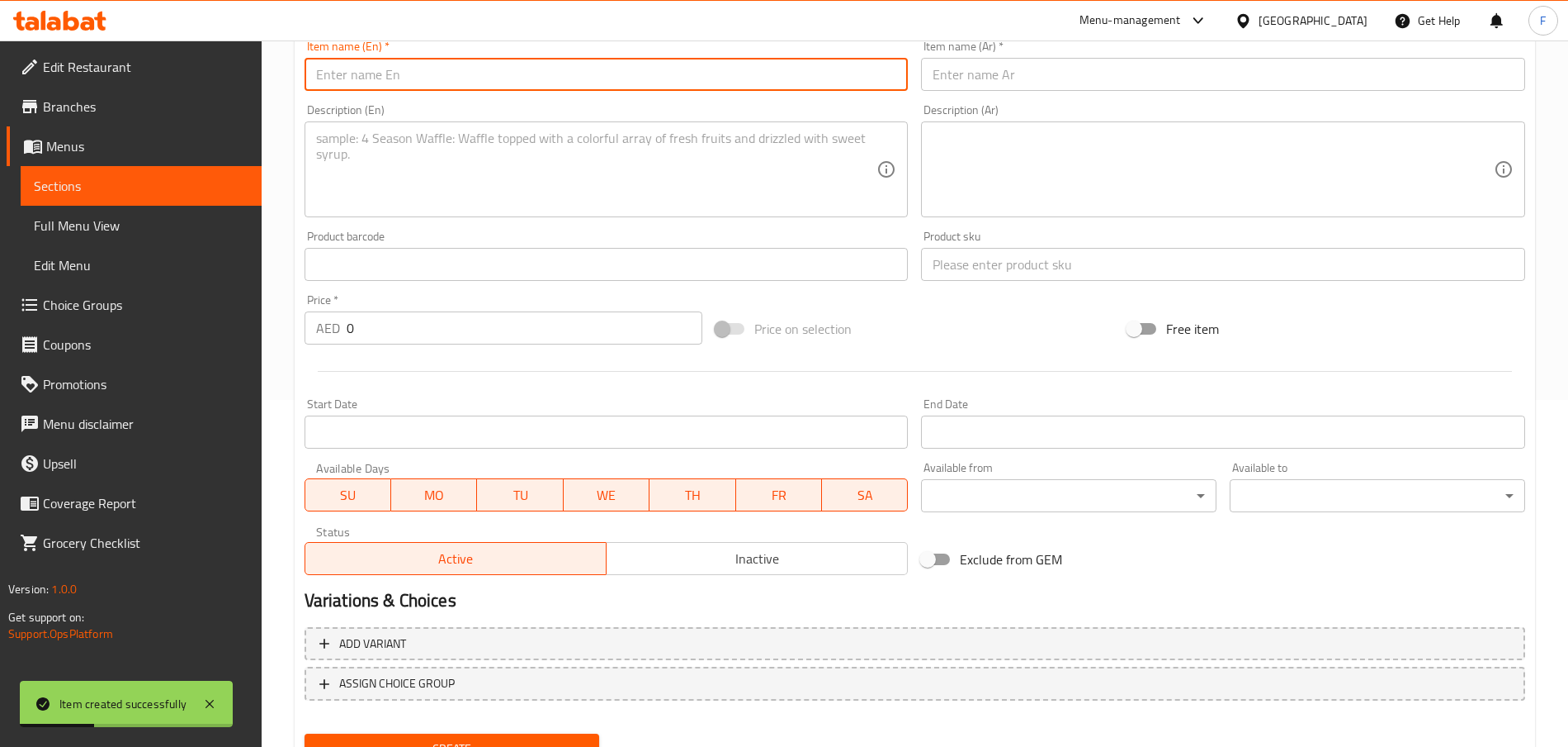
paste input "Dates & Toffee"
type input "Dates & Toffee"
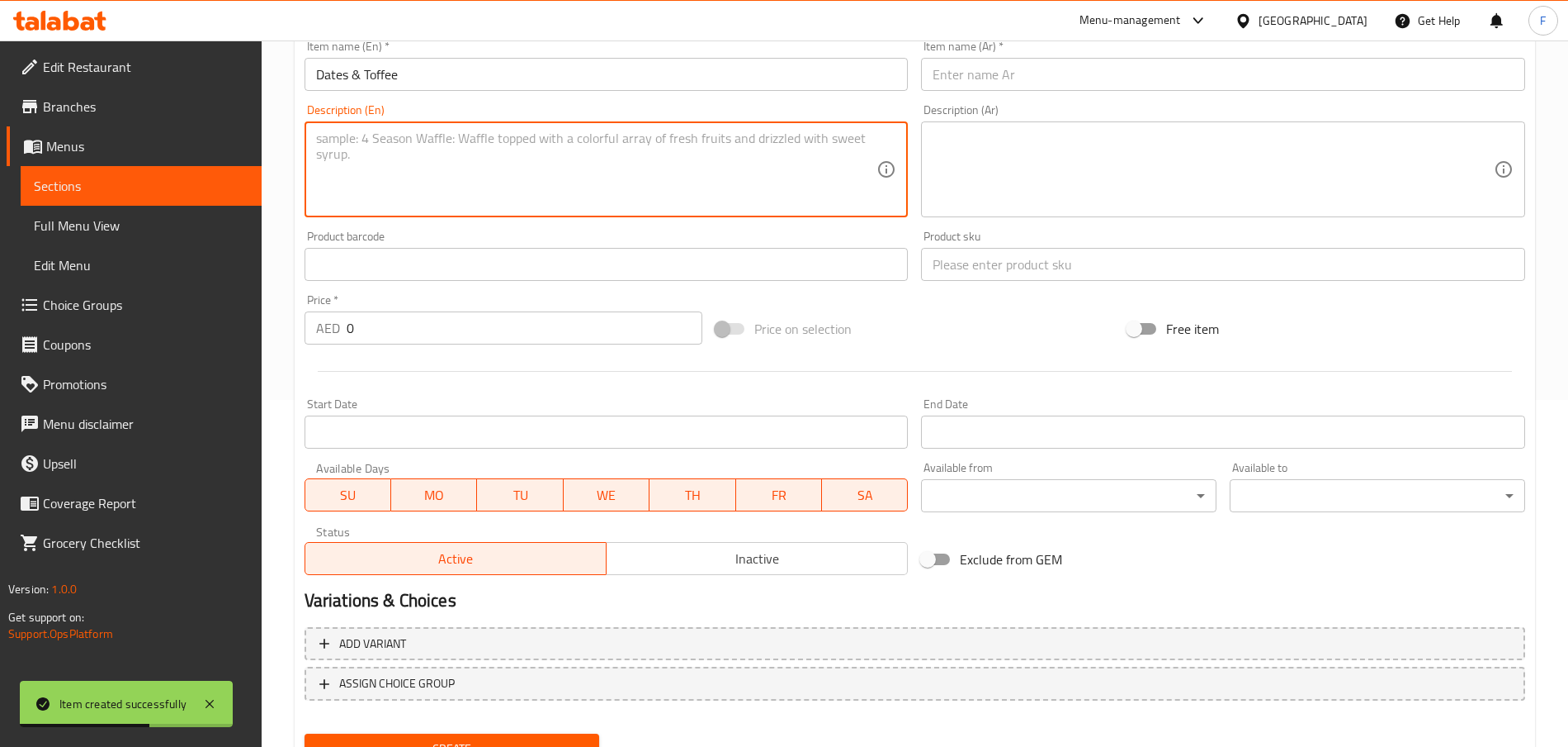
click at [611, 153] on textarea at bounding box center [596, 169] width 561 height 79
paste textarea "Sticky date mix, vanilla frappe, date caramel pellet, fresh milk"
type textarea "Sticky date mix, vanilla frappe, date caramel pellet, fresh milk"
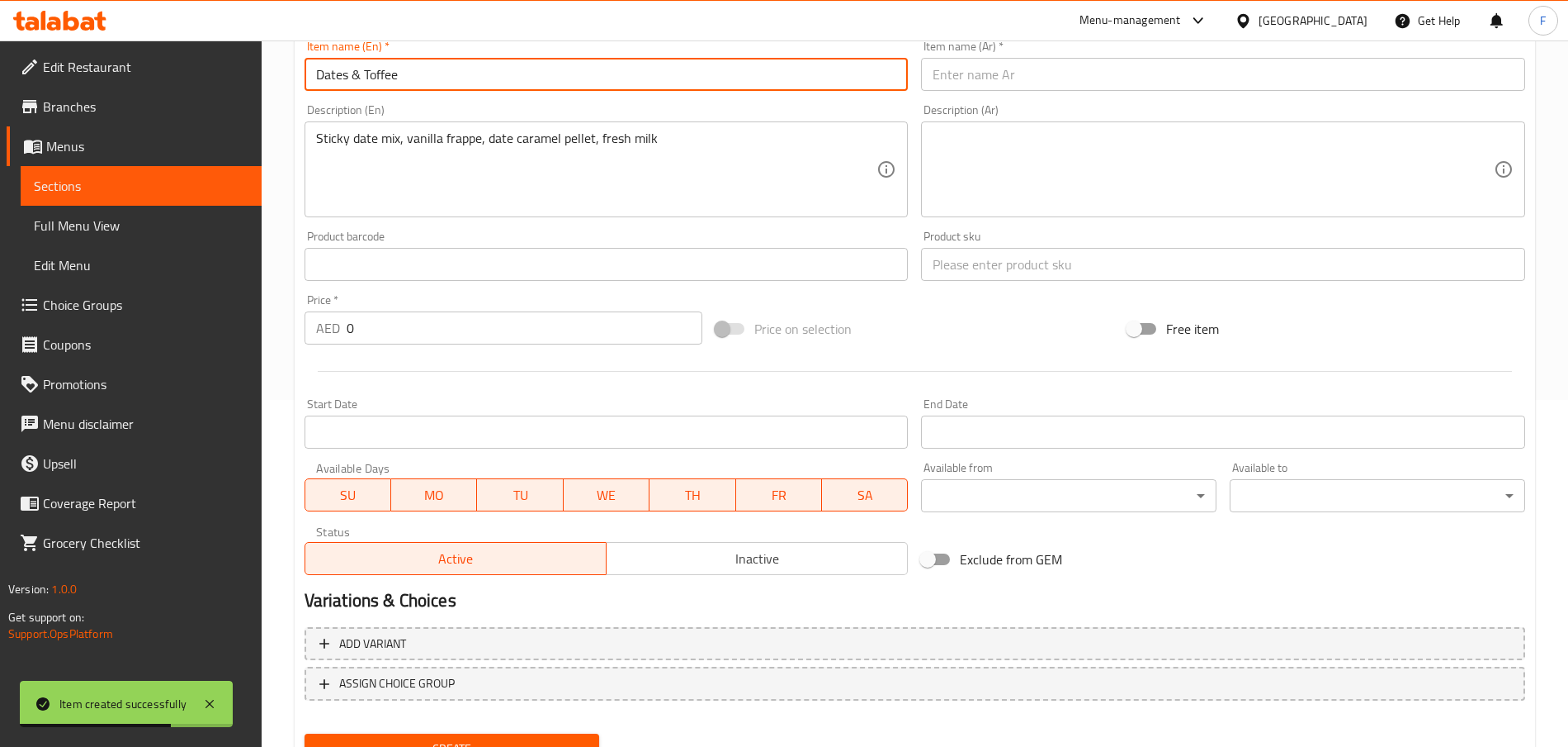
drag, startPoint x: 476, startPoint y: 70, endPoint x: 274, endPoint y: 65, distance: 202.1
click at [274, 65] on div "Home / Restaurants management / Menus / Sections / item / create Smoothie secti…" at bounding box center [915, 257] width 1307 height 1127
click at [952, 83] on input "text" at bounding box center [1223, 75] width 604 height 33
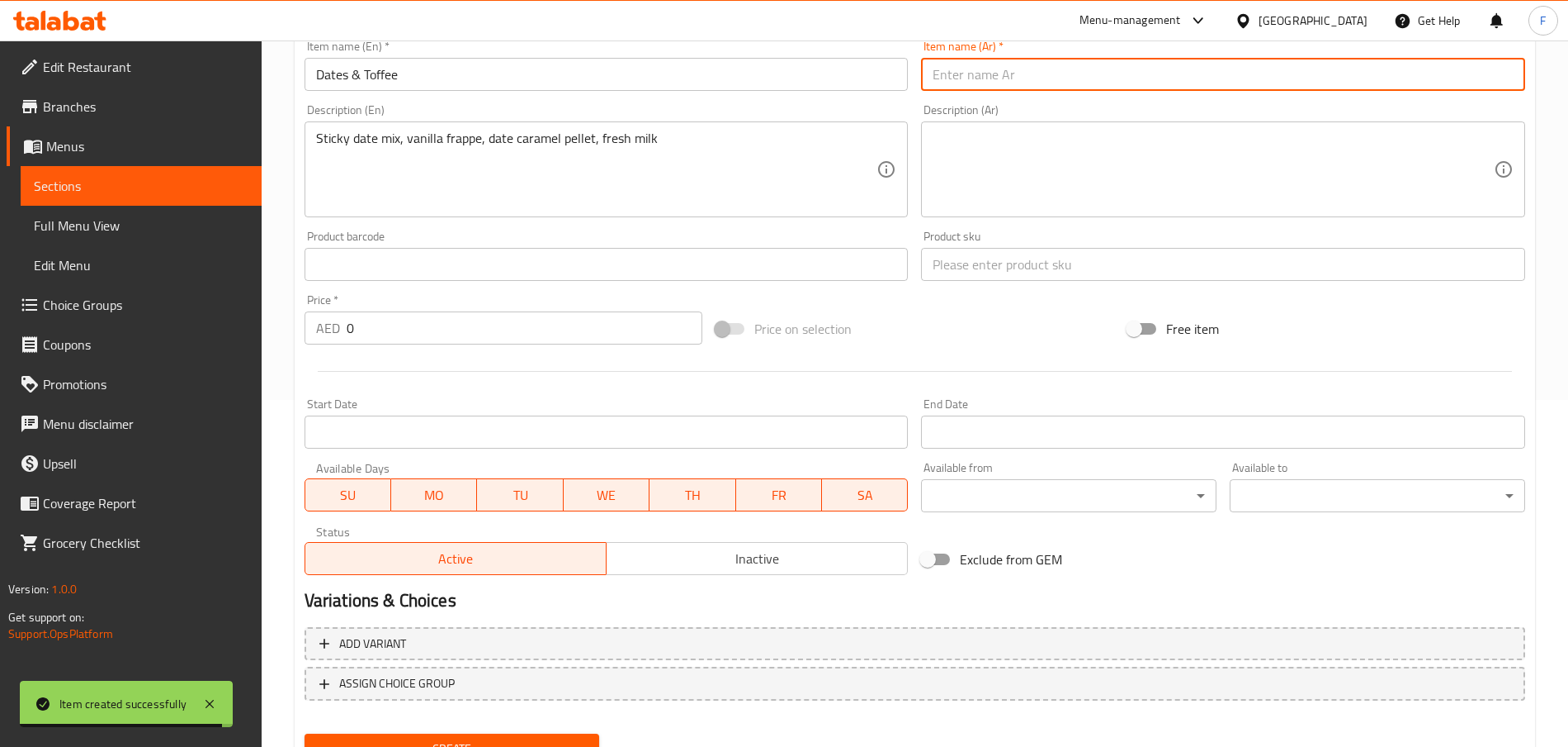
paste input "التمر والتوفي"
type input "التمر والتوفي"
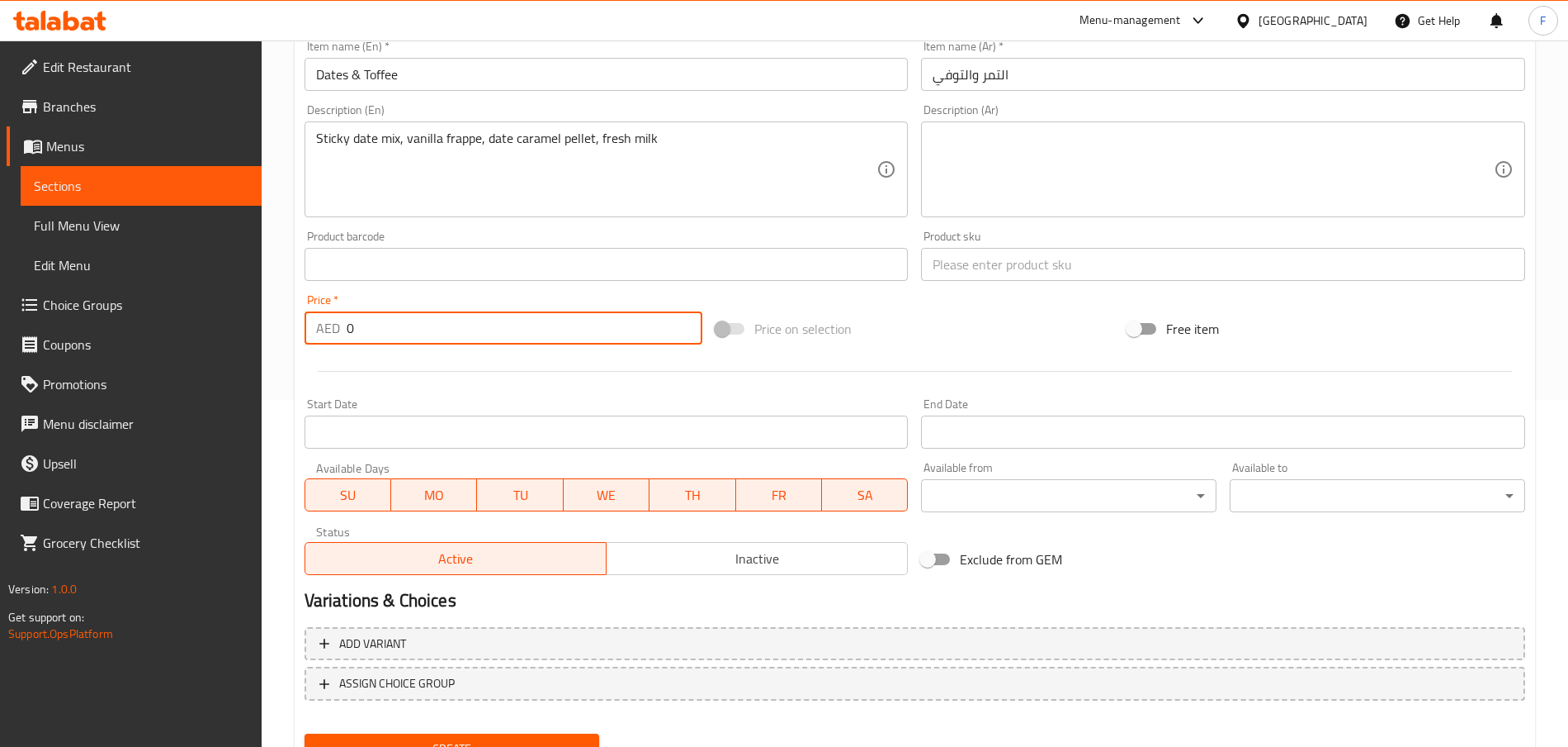
drag, startPoint x: 388, startPoint y: 328, endPoint x: 300, endPoint y: 322, distance: 88.2
click at [300, 322] on div "Price   * AED 0 Price *" at bounding box center [503, 319] width 411 height 64
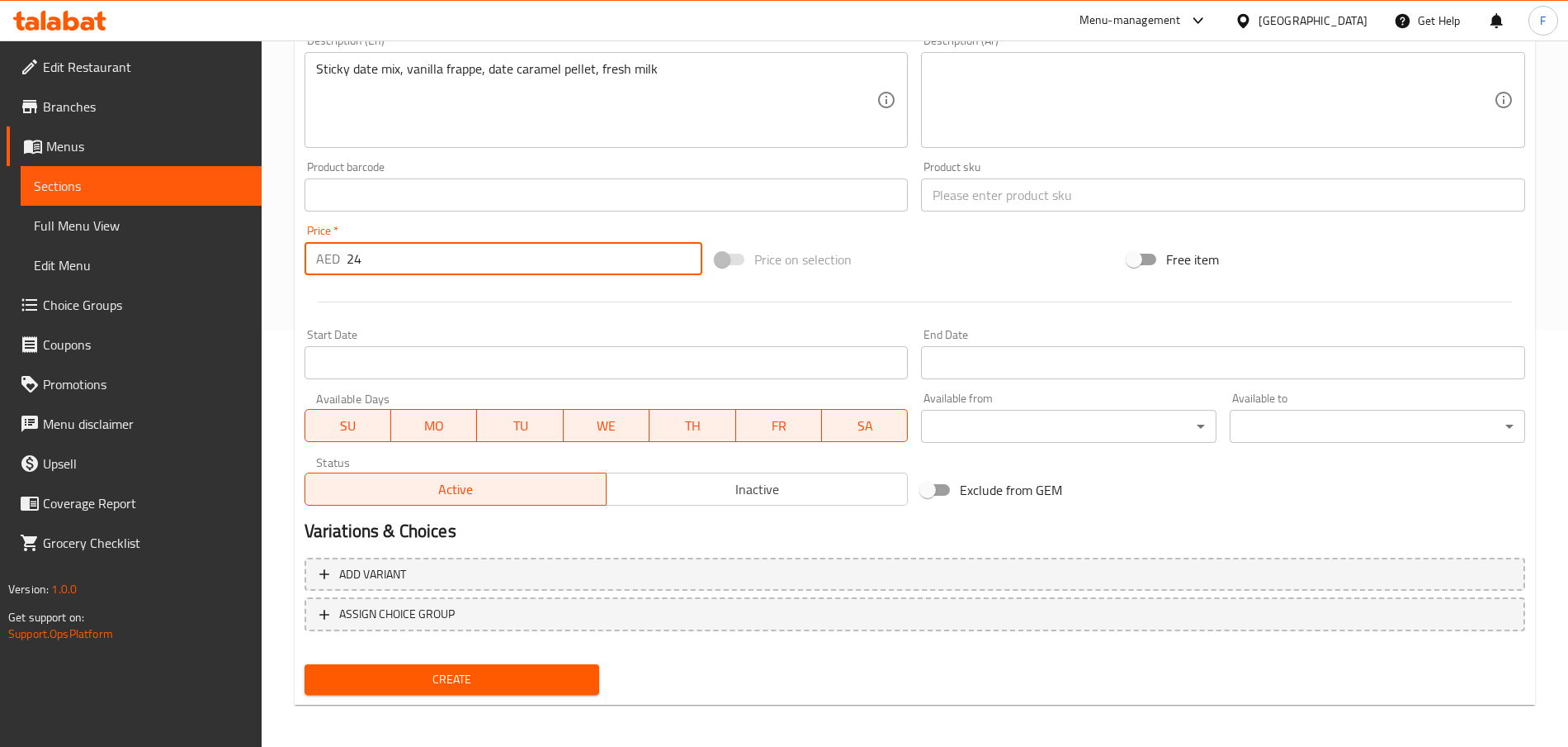
scroll to position [420, 0]
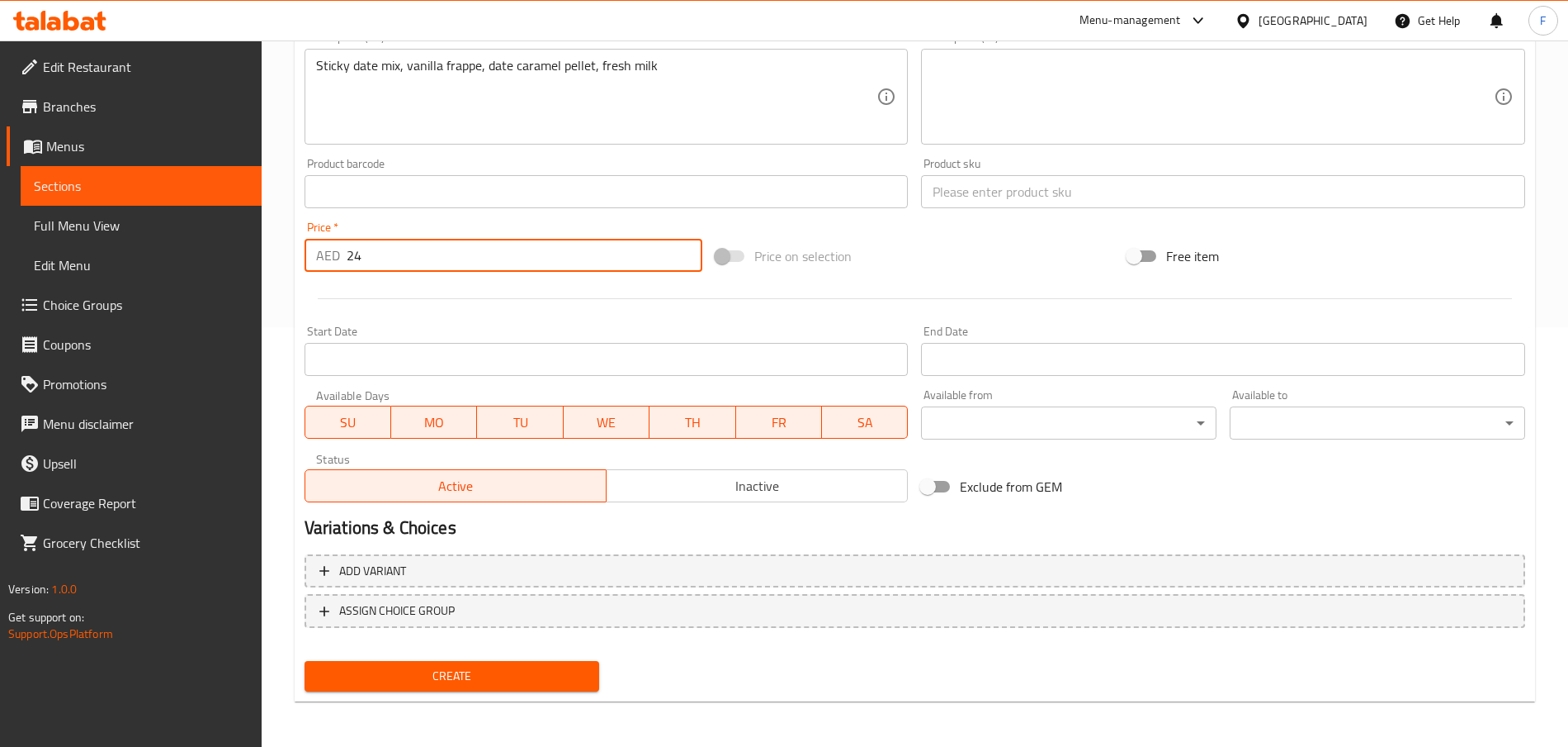
type input "24"
click at [411, 360] on input "Start Date" at bounding box center [607, 360] width 604 height 33
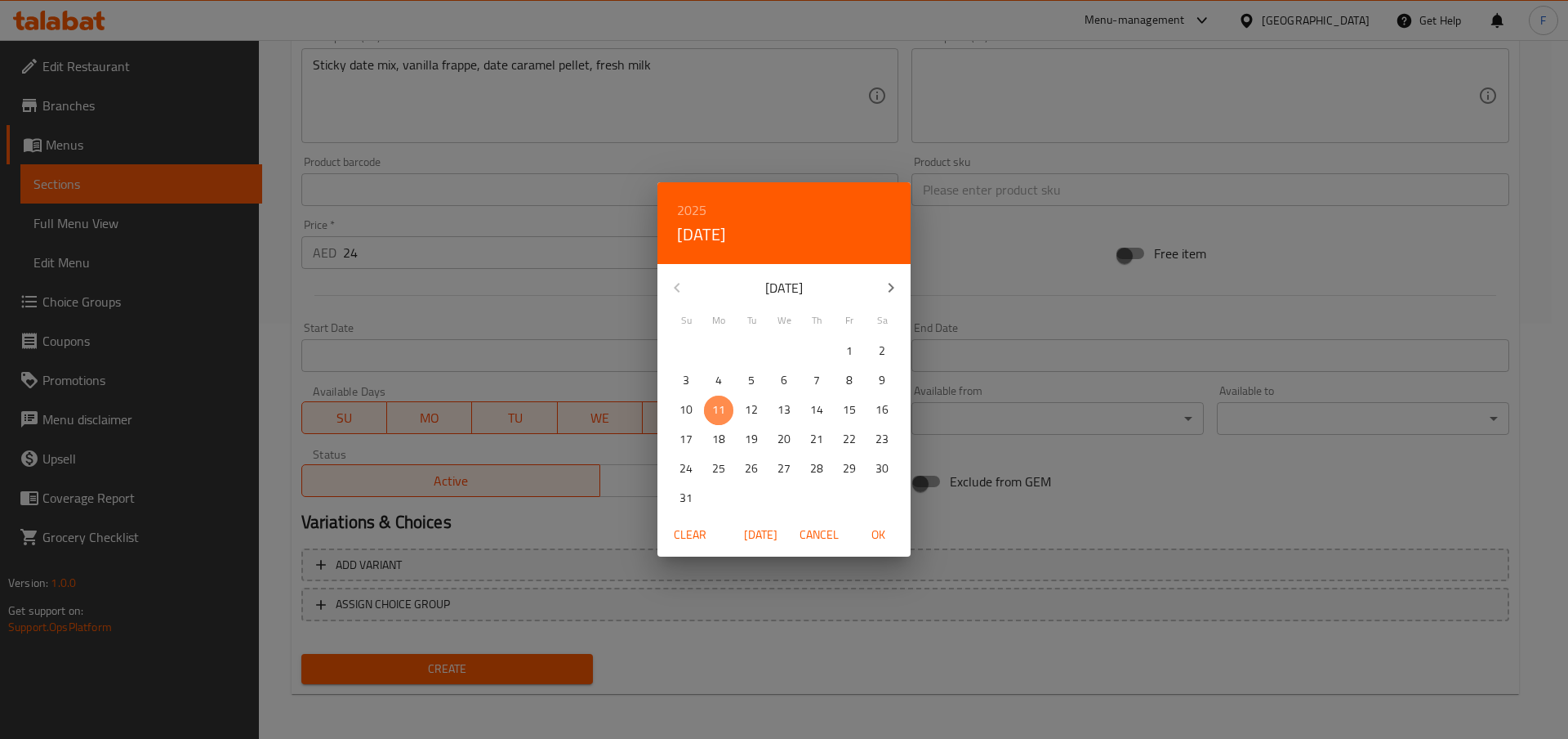
click at [714, 412] on p "11" at bounding box center [719, 410] width 13 height 20
click at [879, 535] on span "OK" at bounding box center [878, 535] width 39 height 20
type input "[DATE]"
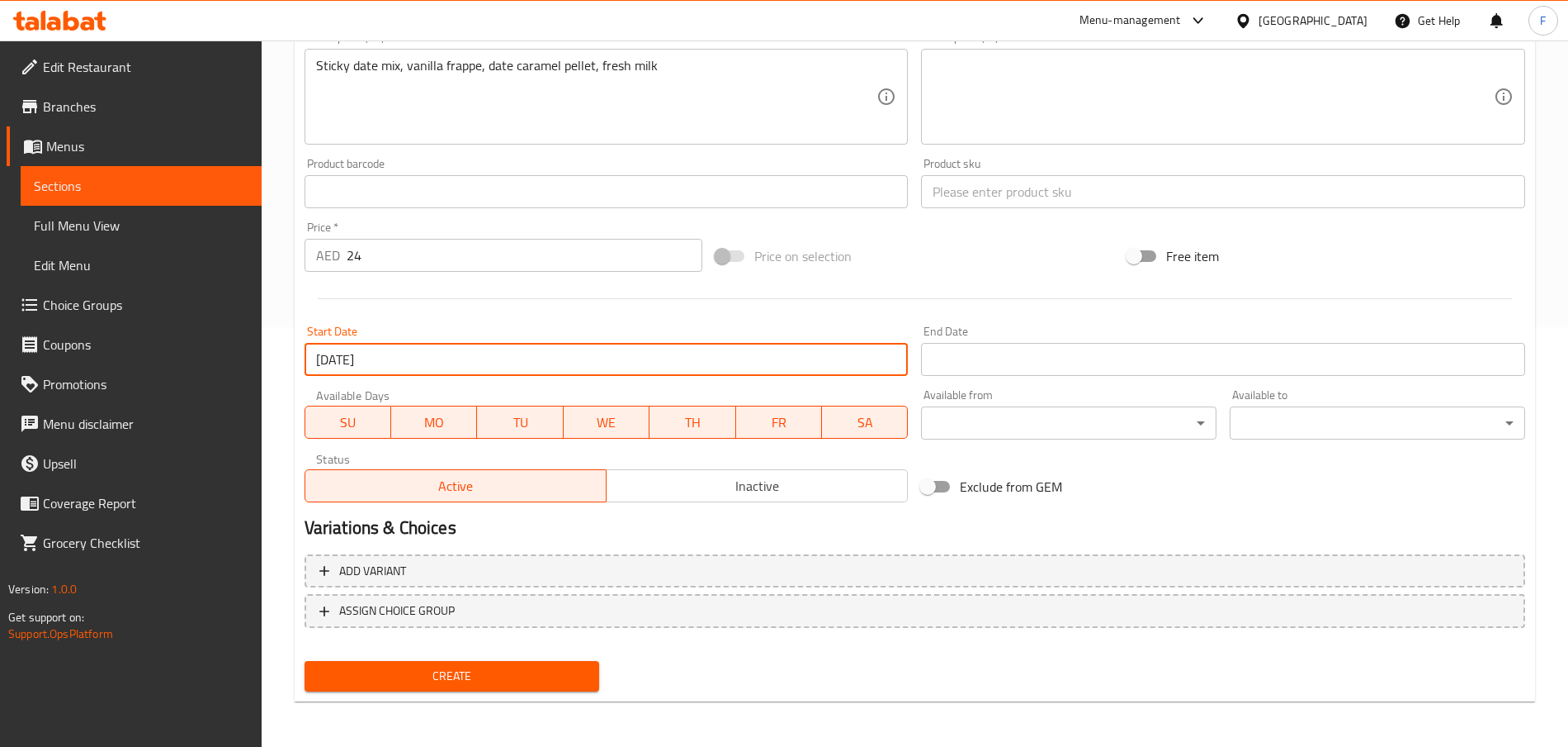
click at [1011, 191] on input "text" at bounding box center [1223, 191] width 604 height 33
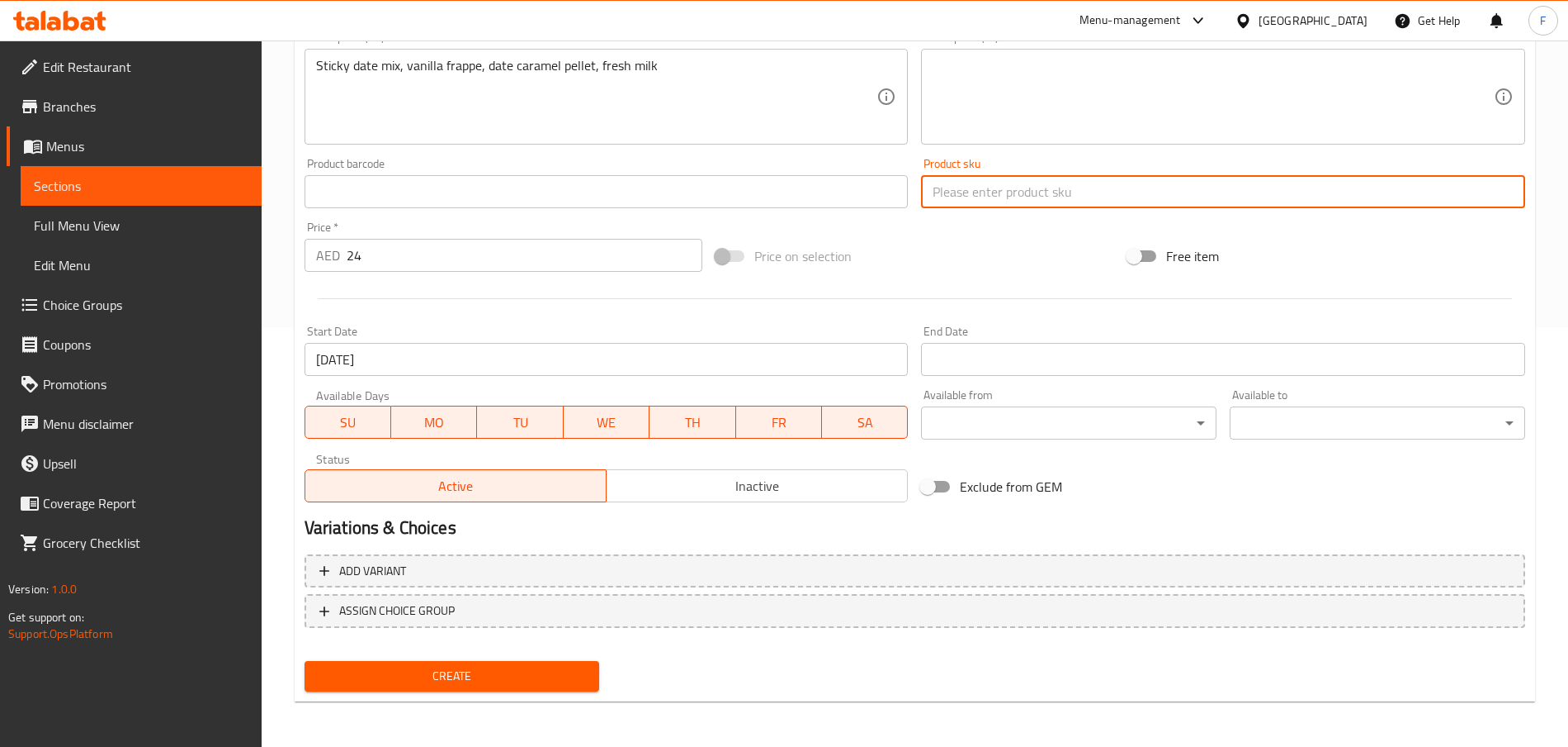
paste input "23471"
type input "23471"
click at [526, 676] on span "Create" at bounding box center [452, 676] width 269 height 20
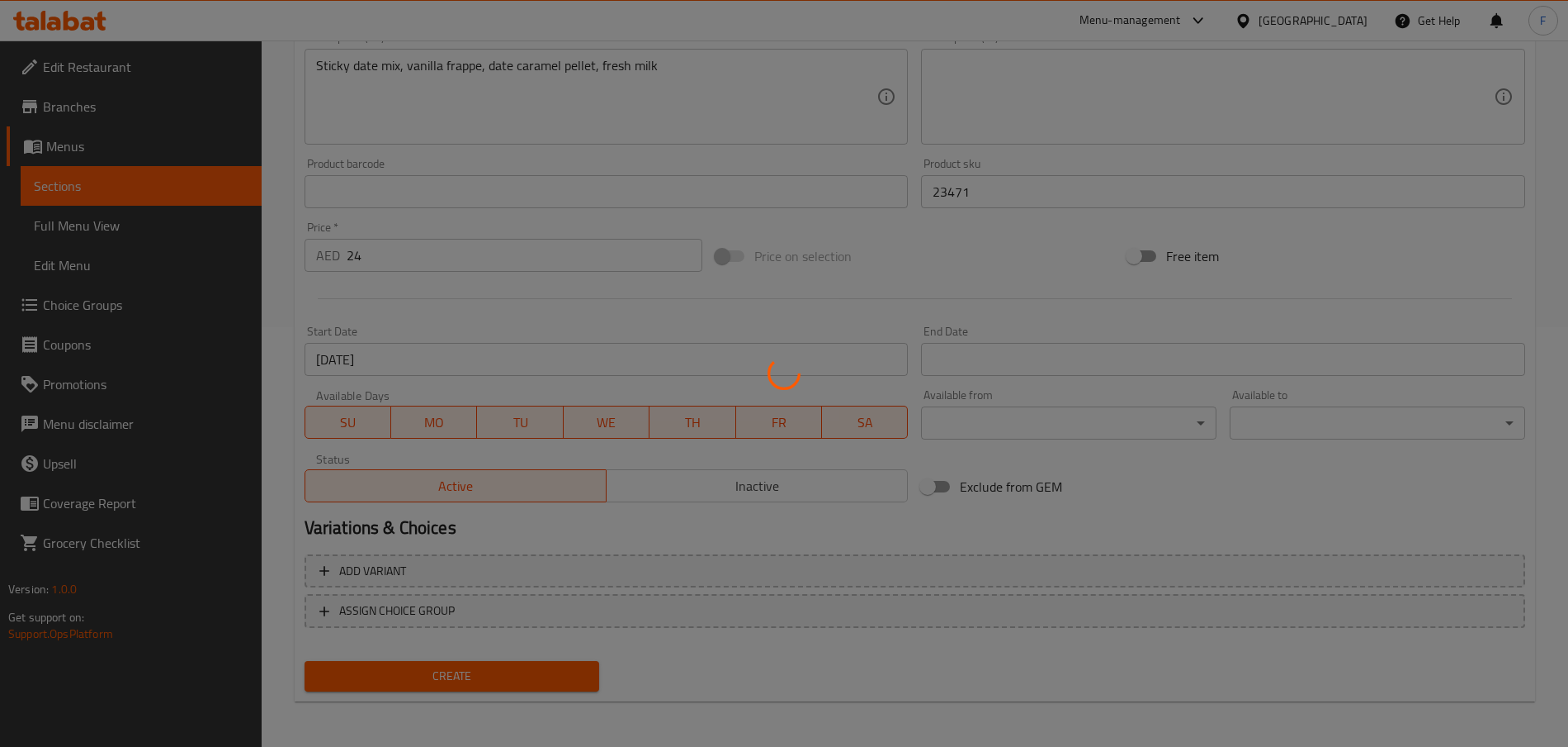
type input "0"
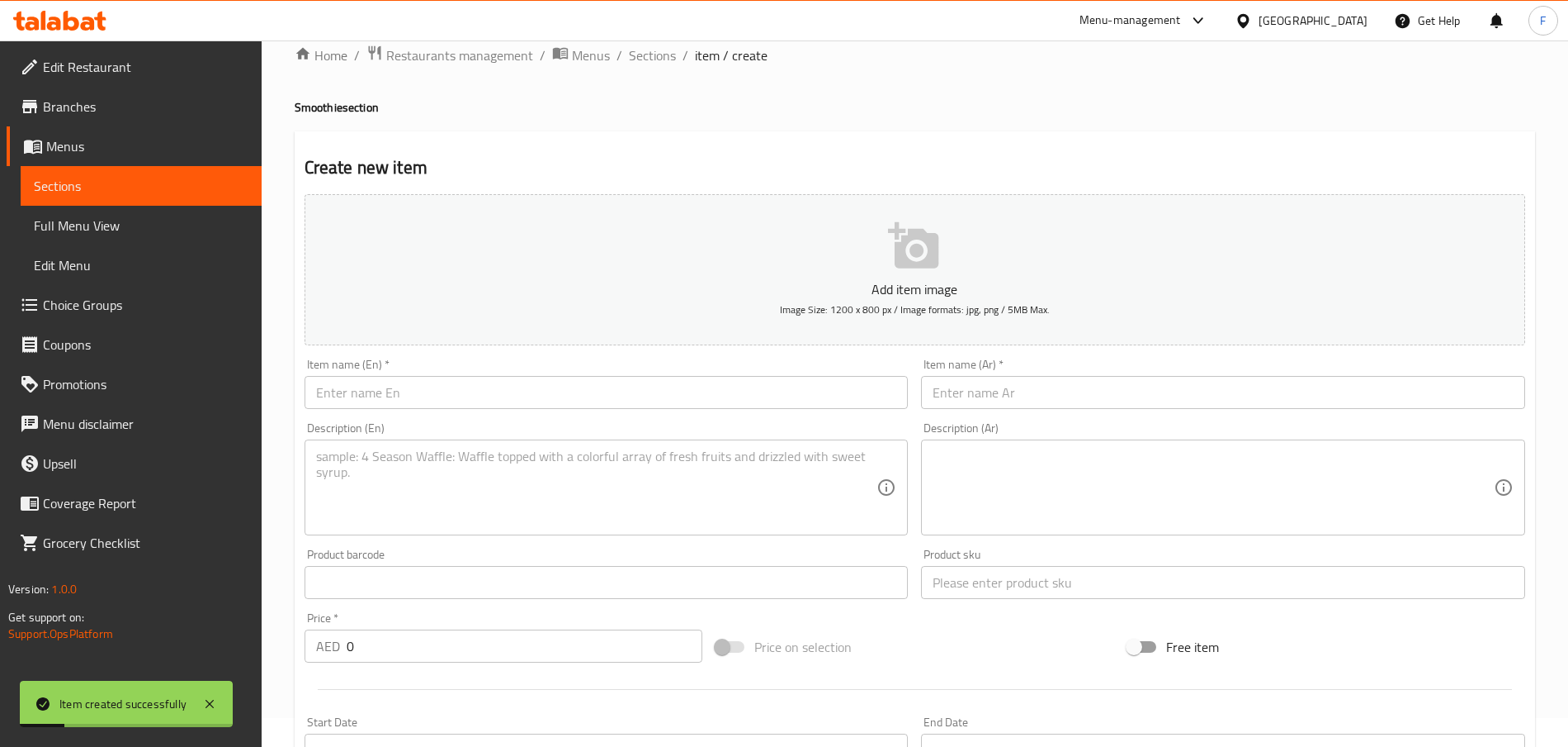
scroll to position [0, 0]
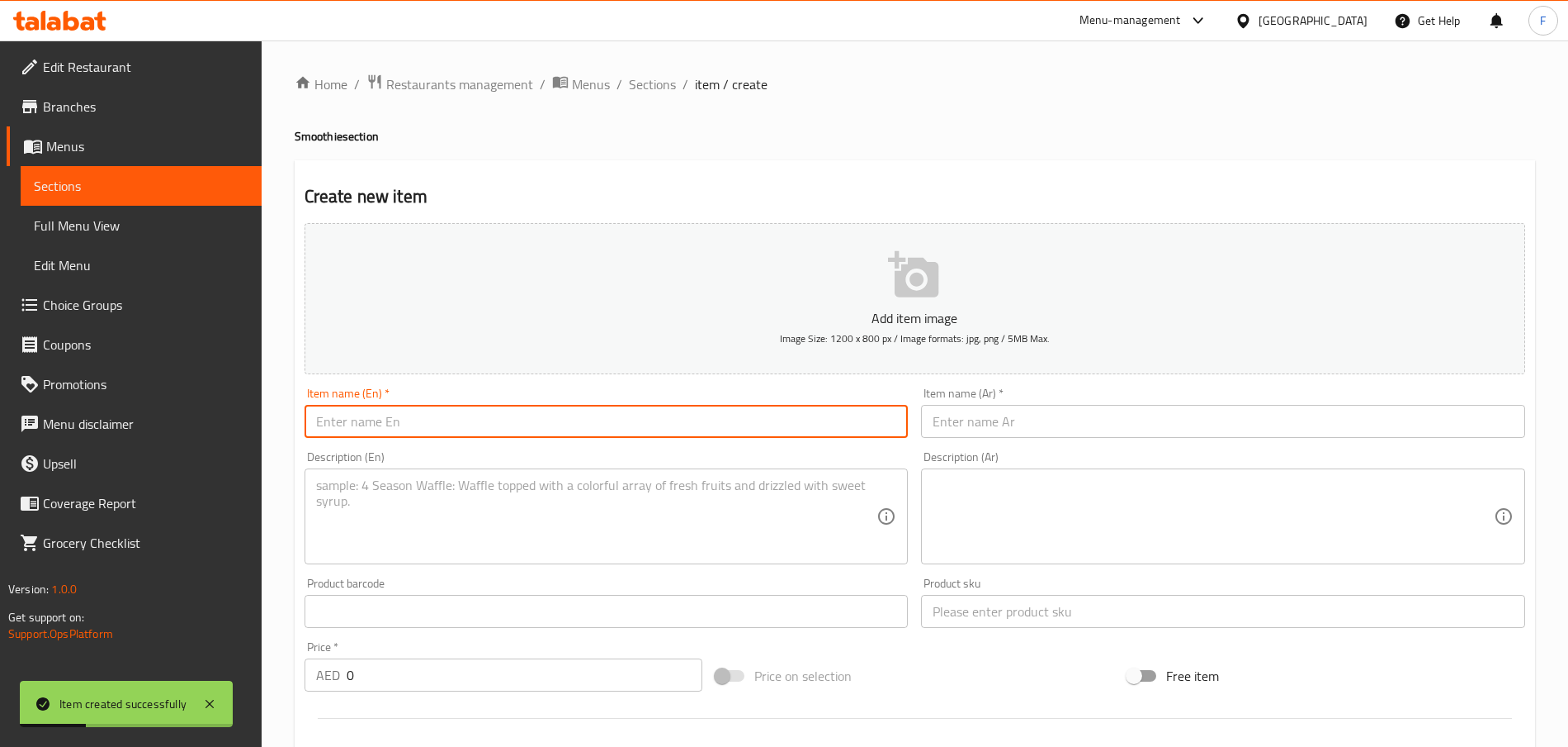
click at [394, 431] on input "text" at bounding box center [607, 422] width 604 height 33
paste input "Banoffee"
type input "Banoffee"
click at [345, 492] on textarea at bounding box center [596, 516] width 561 height 79
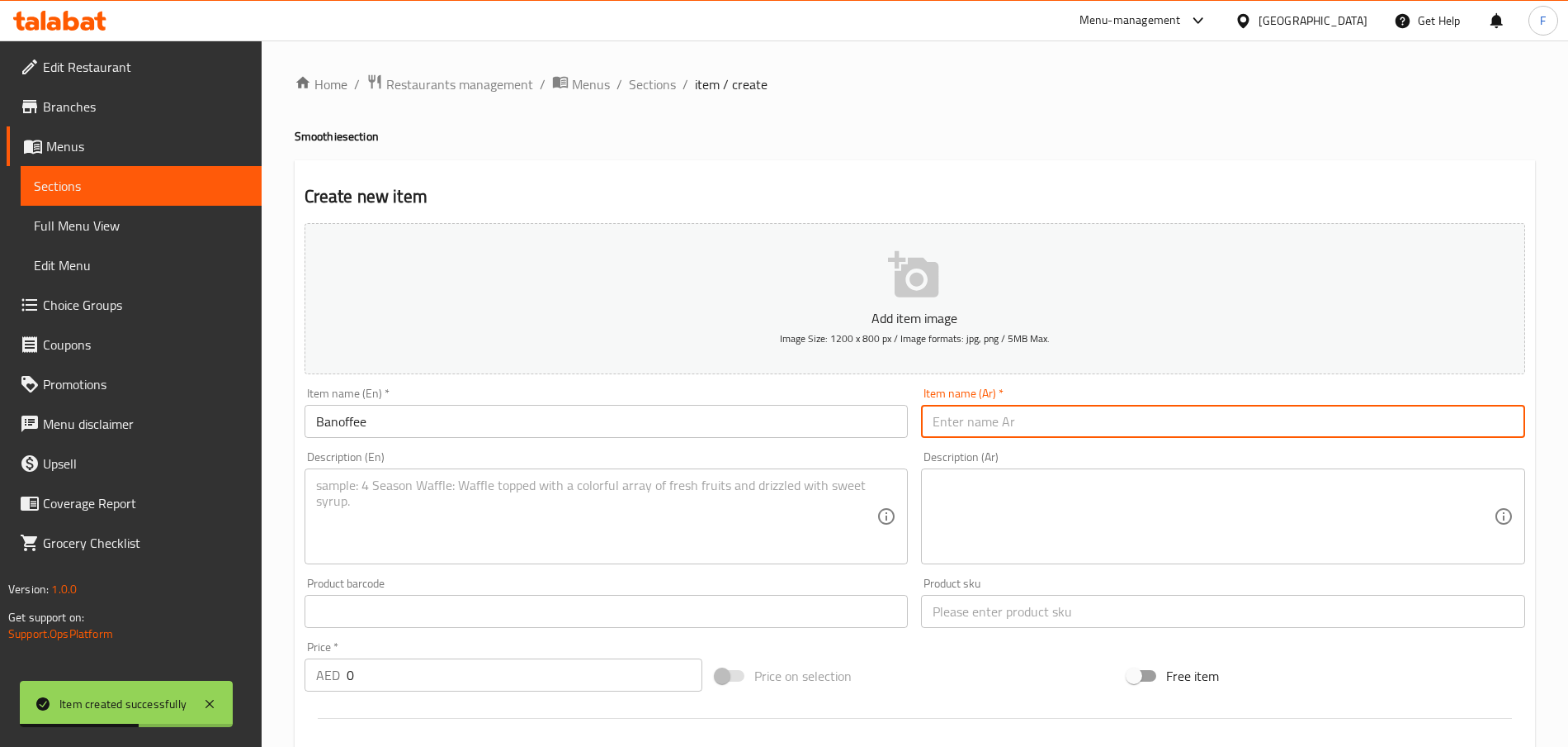
click at [978, 425] on input "text" at bounding box center [1223, 422] width 604 height 33
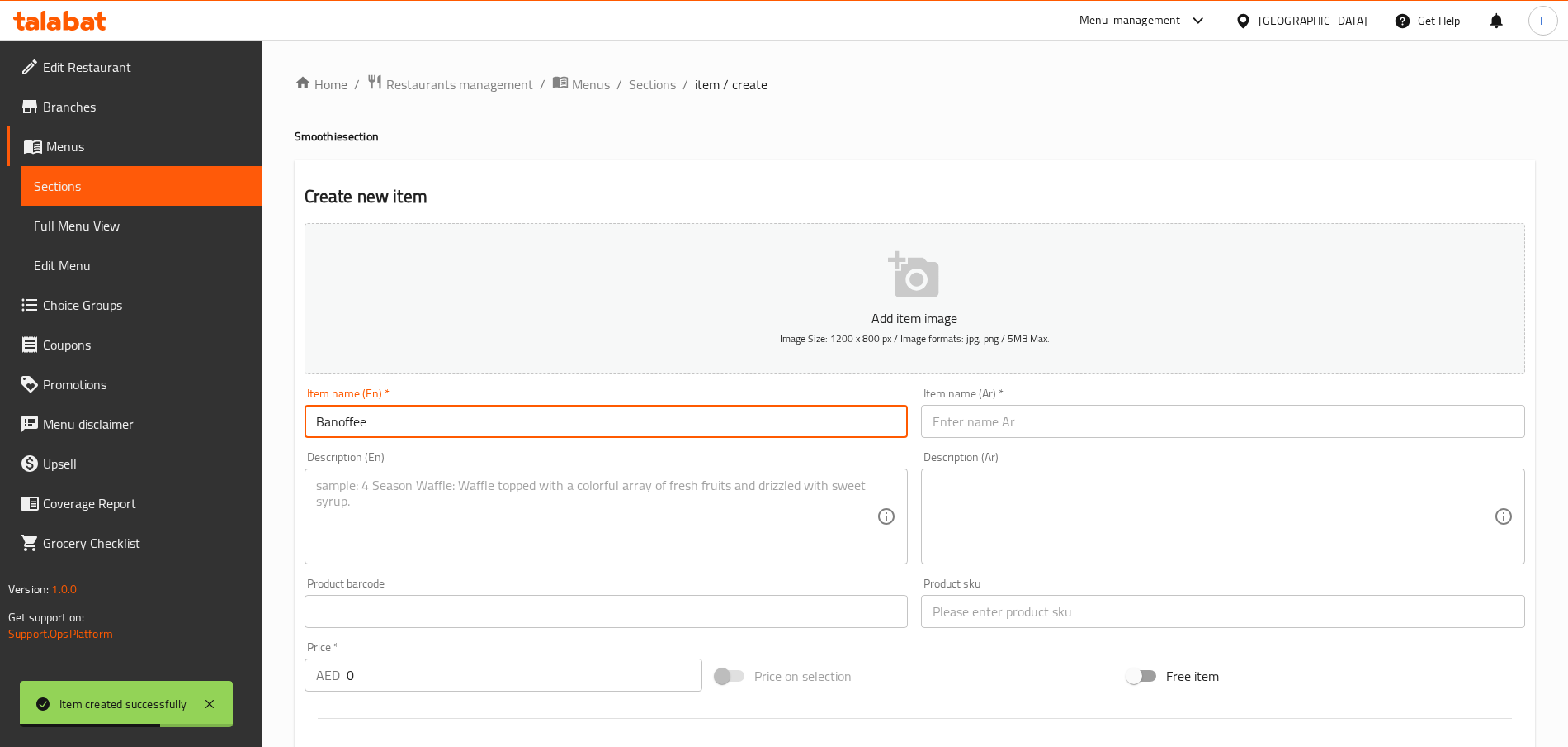
click at [393, 417] on input "Banoffee" at bounding box center [607, 422] width 604 height 33
click at [966, 409] on input "text" at bounding box center [1223, 422] width 604 height 33
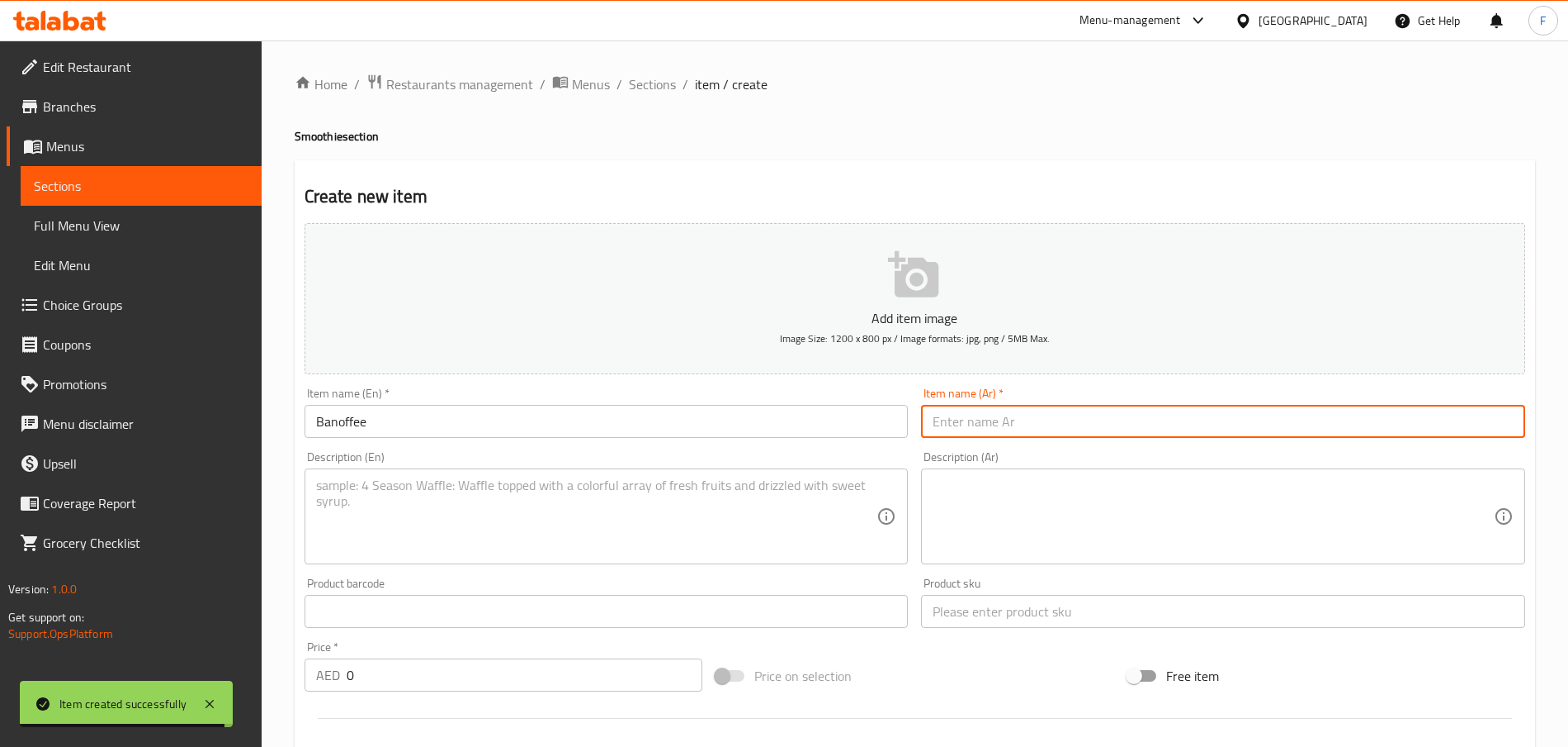
paste input "بانوفي"
type input "بانوفي"
click at [430, 508] on textarea at bounding box center [596, 516] width 561 height 79
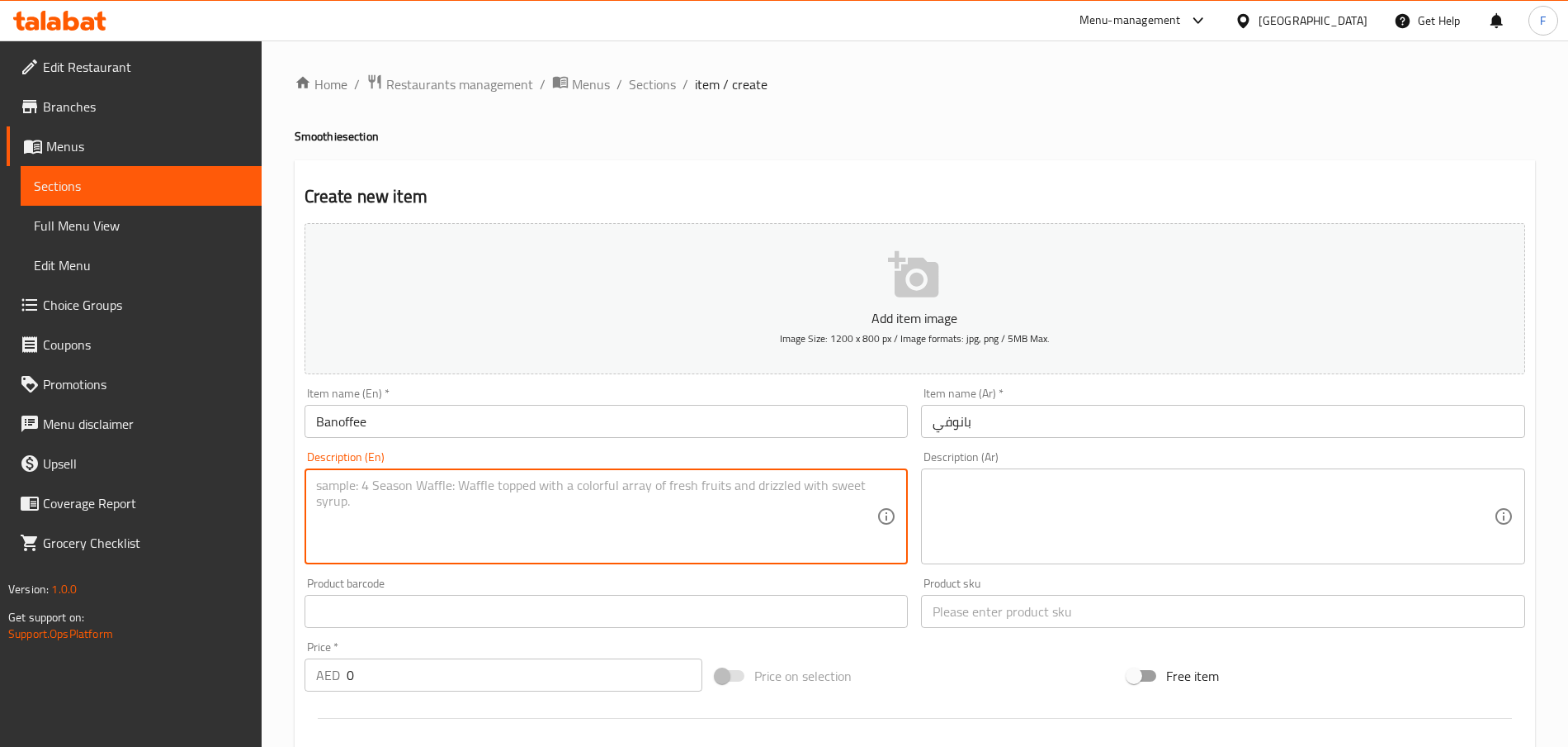
paste textarea "Banana caramel mix, fresh milk"
type textarea "Banana caramel mix, fresh milk"
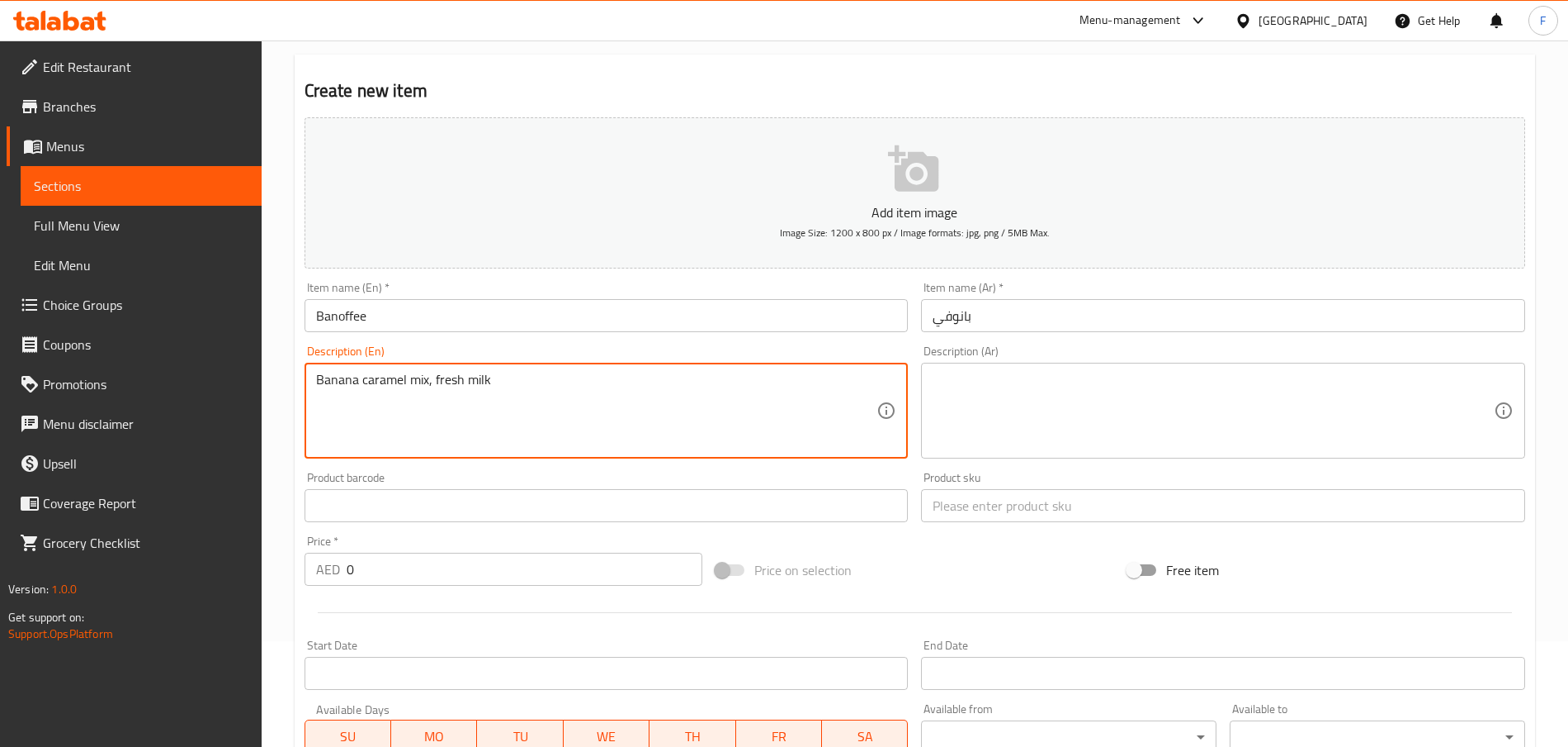
scroll to position [198, 0]
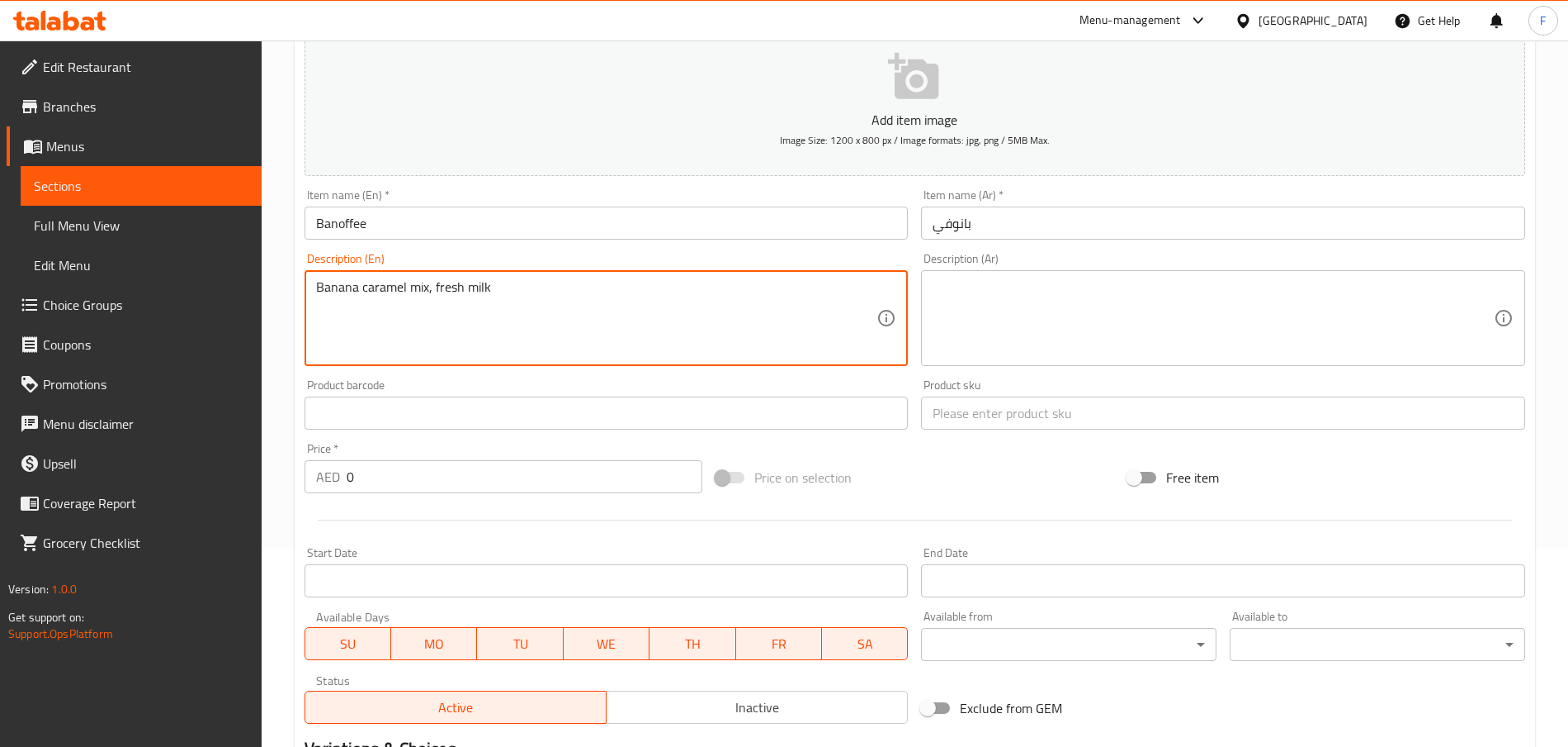
click at [374, 479] on input "0" at bounding box center [524, 477] width 356 height 33
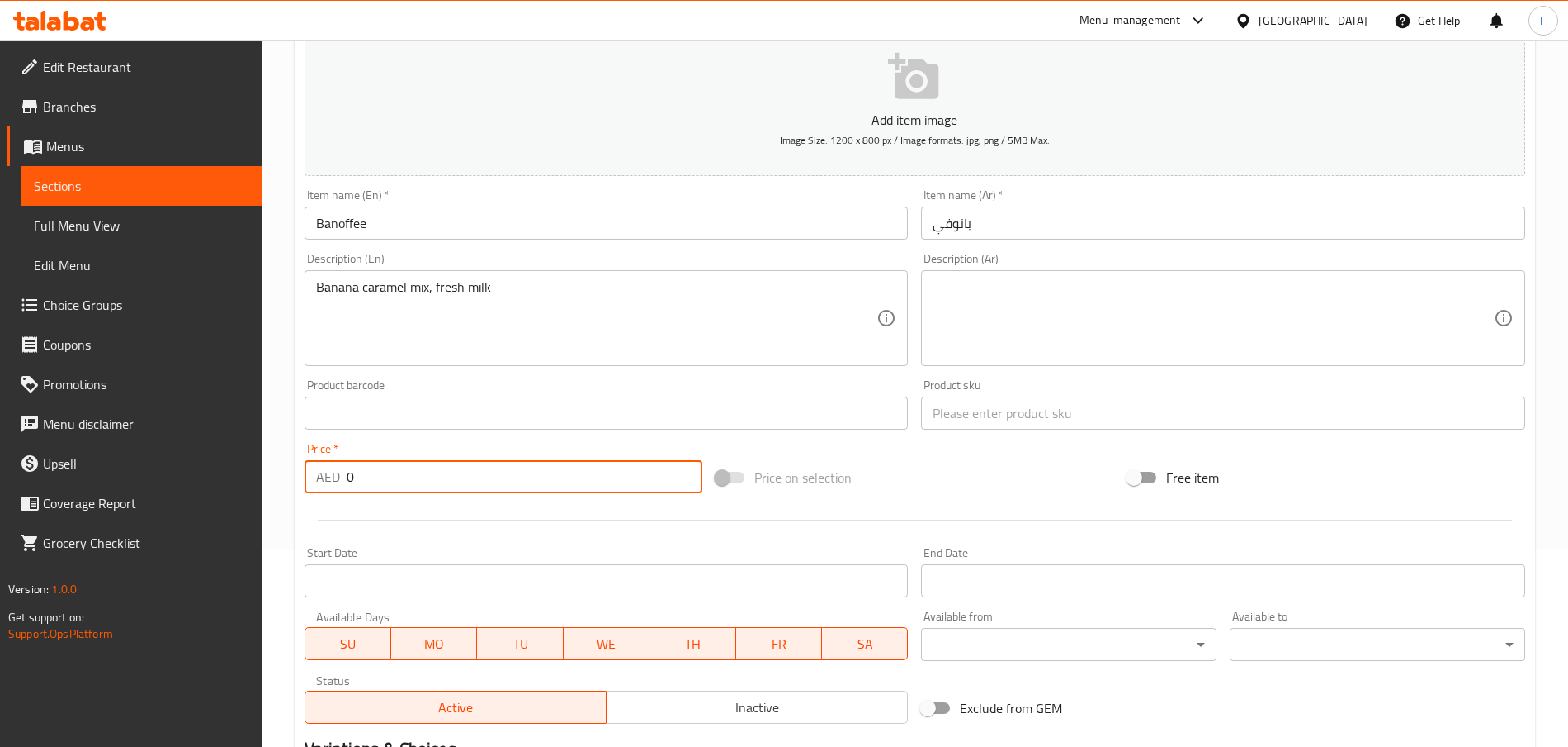
click at [374, 479] on input "0" at bounding box center [524, 477] width 356 height 33
type input "24"
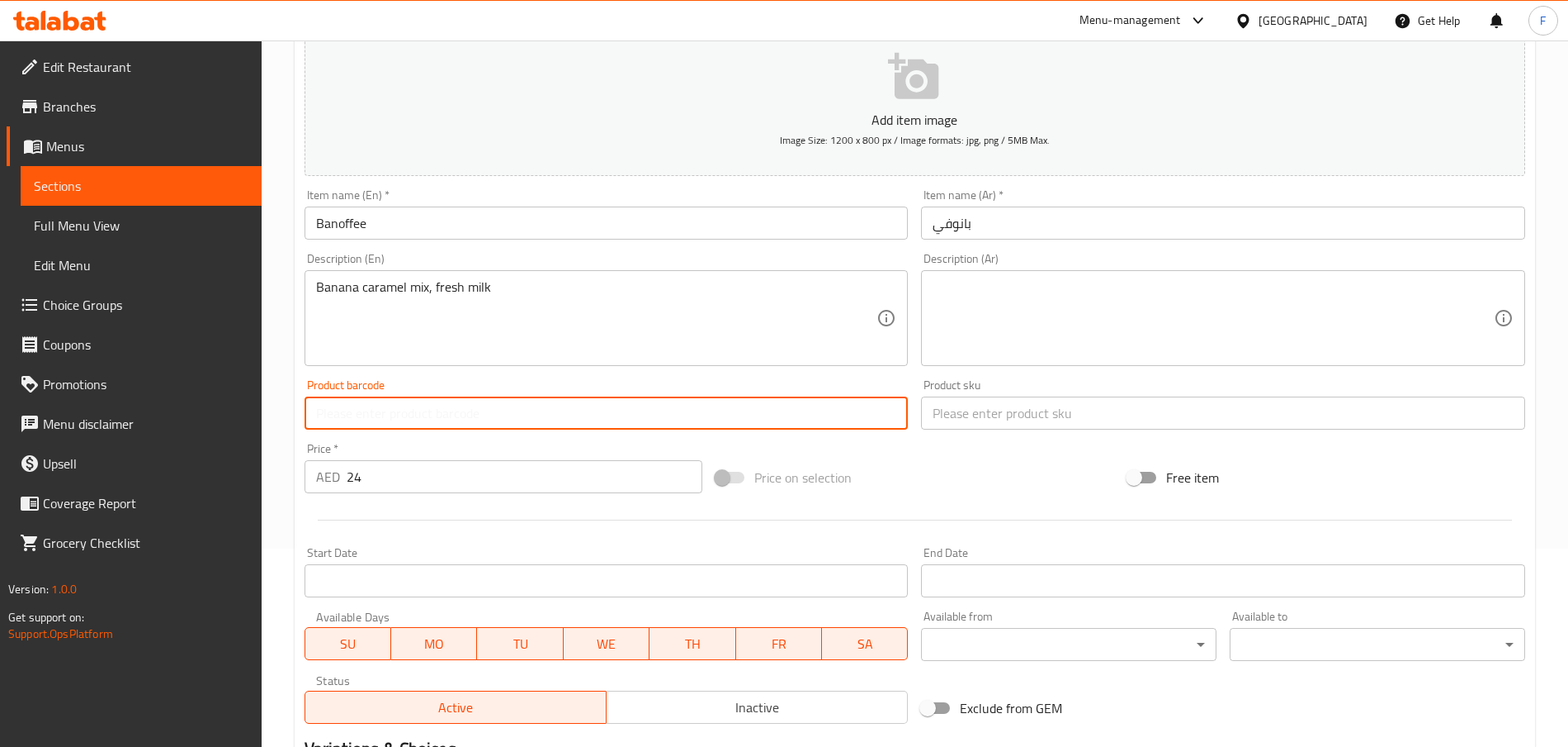
click at [357, 419] on input "text" at bounding box center [607, 413] width 604 height 33
paste input "23474"
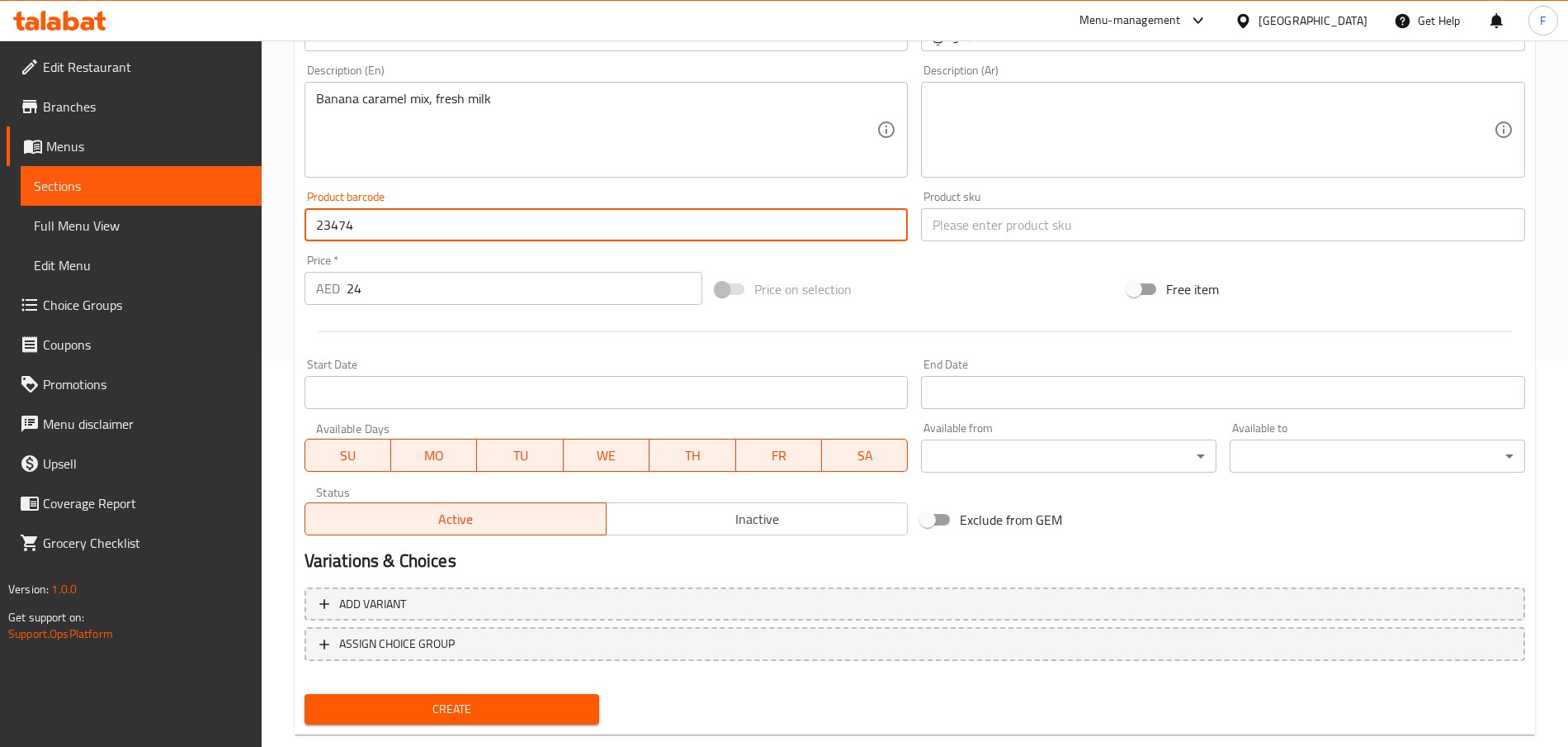
scroll to position [420, 0]
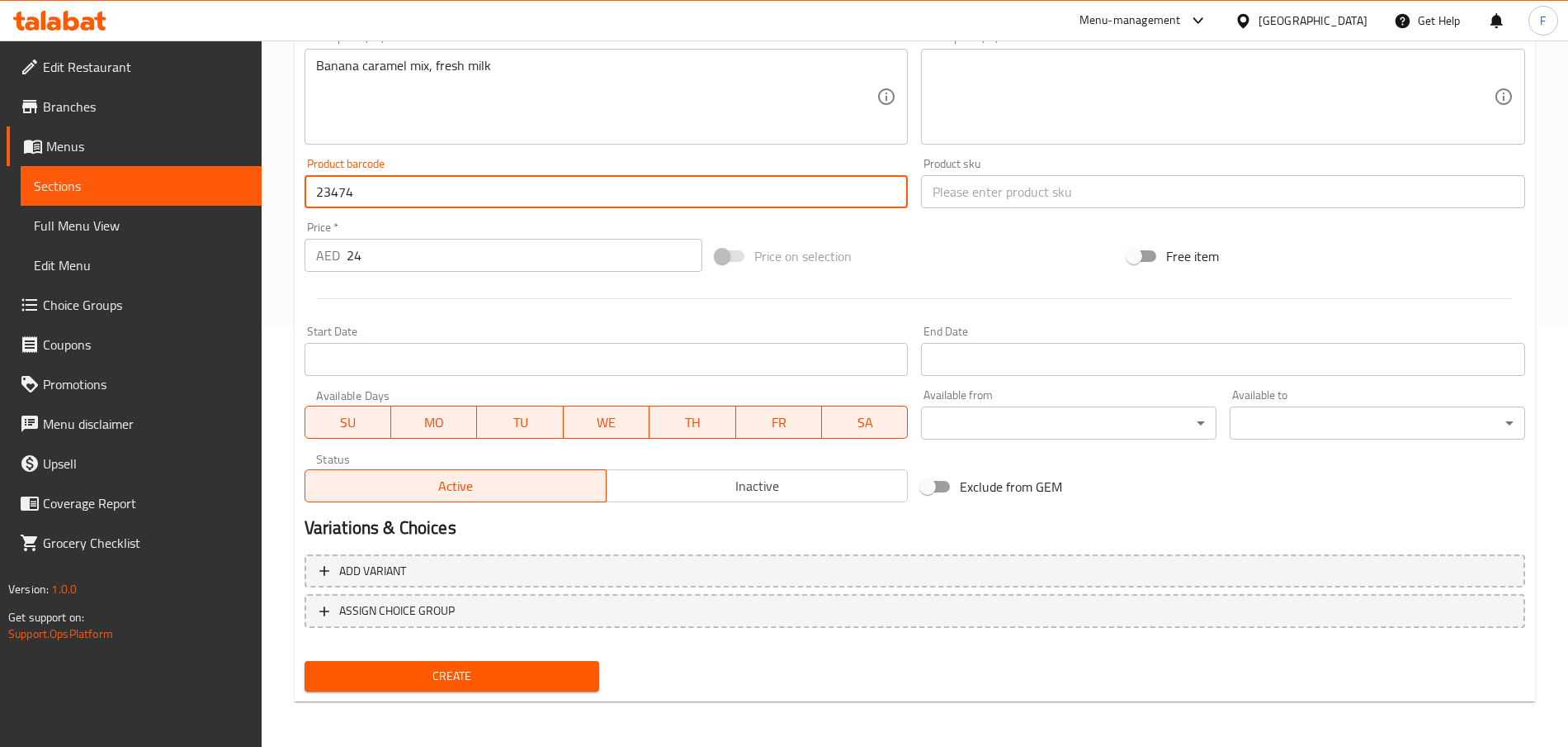
type input "23474"
click at [490, 351] on input "Start Date" at bounding box center [607, 360] width 604 height 33
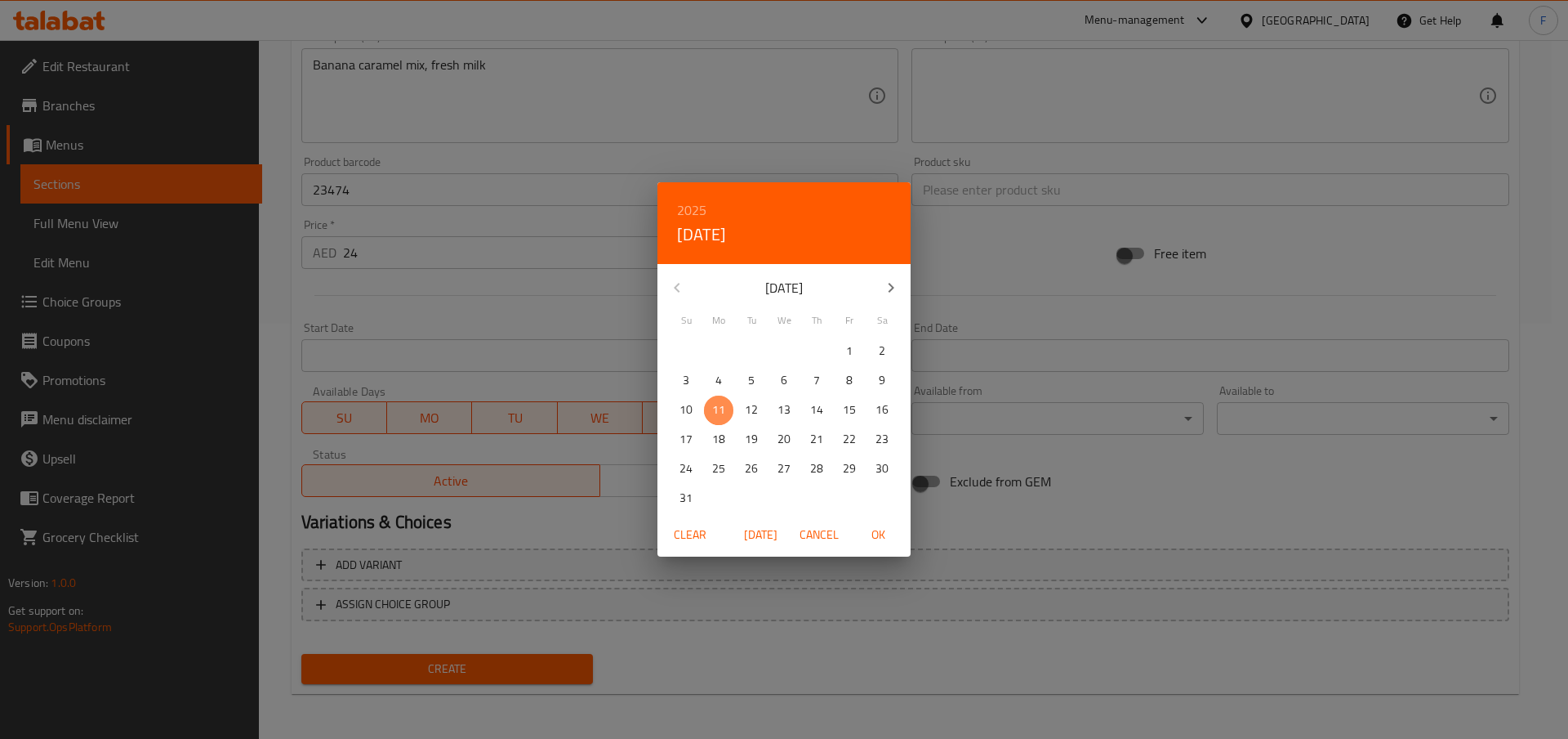
click at [722, 412] on p "11" at bounding box center [719, 410] width 13 height 20
click at [882, 527] on span "OK" at bounding box center [878, 535] width 39 height 20
type input "[DATE]"
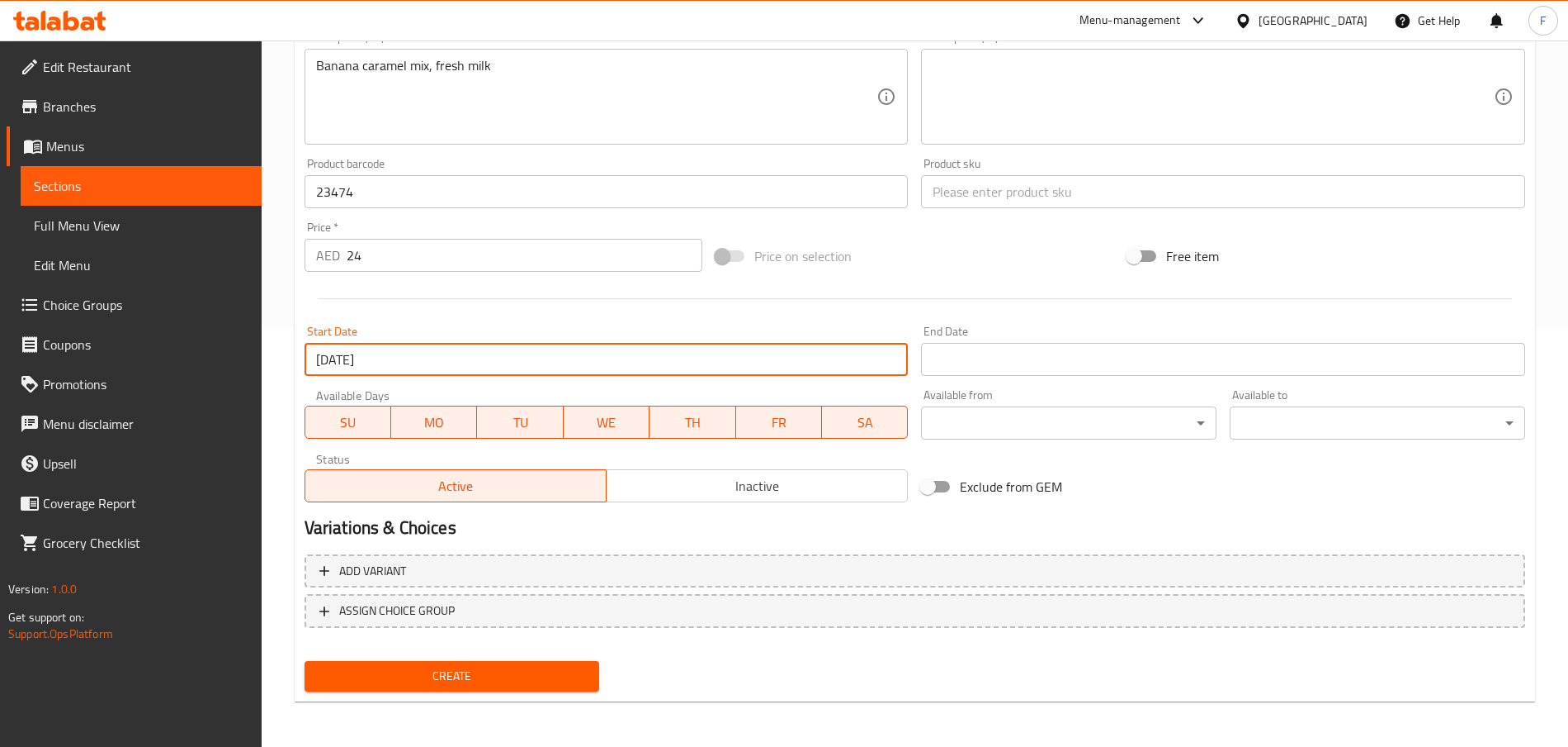
click at [496, 679] on span "Create" at bounding box center [452, 676] width 269 height 20
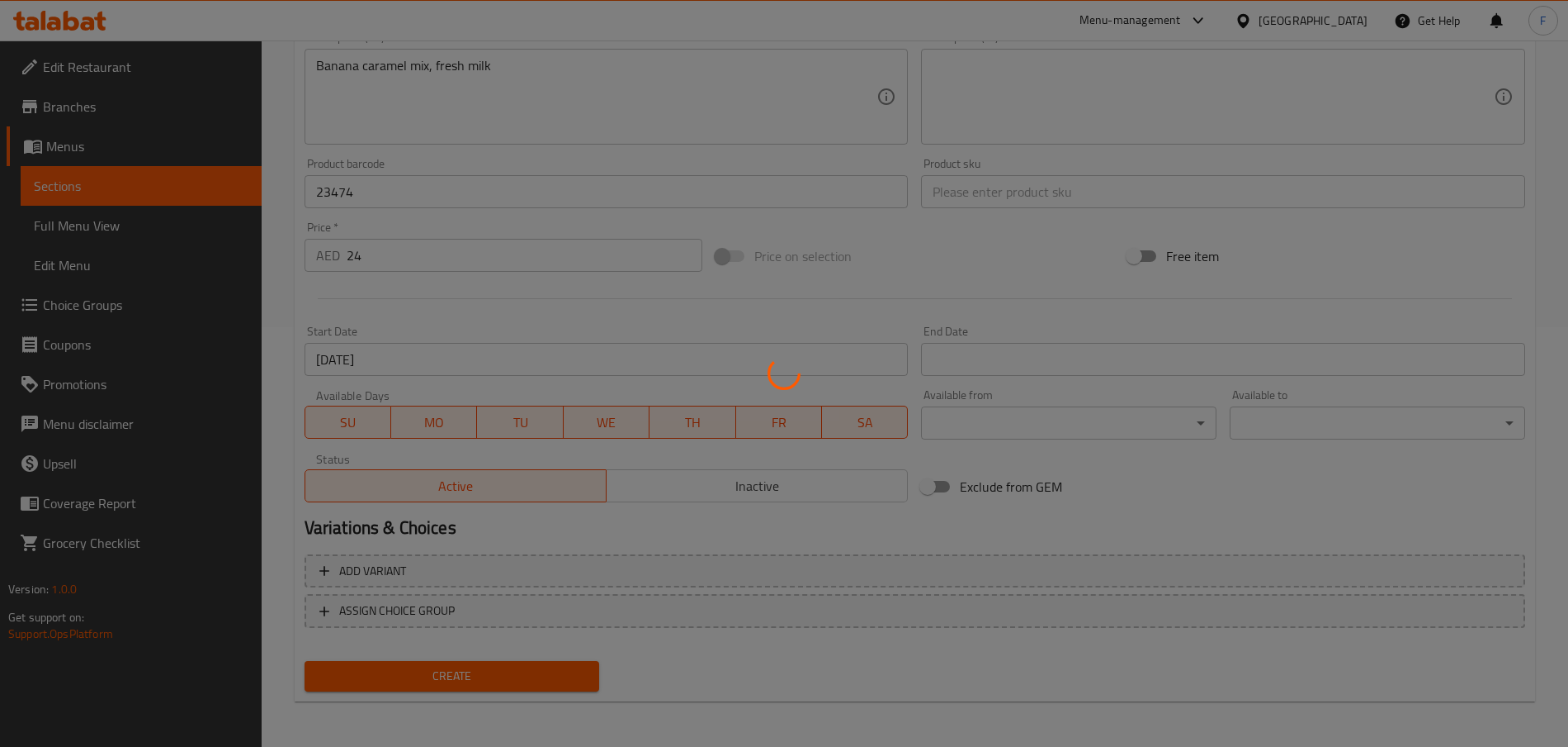
type input "0"
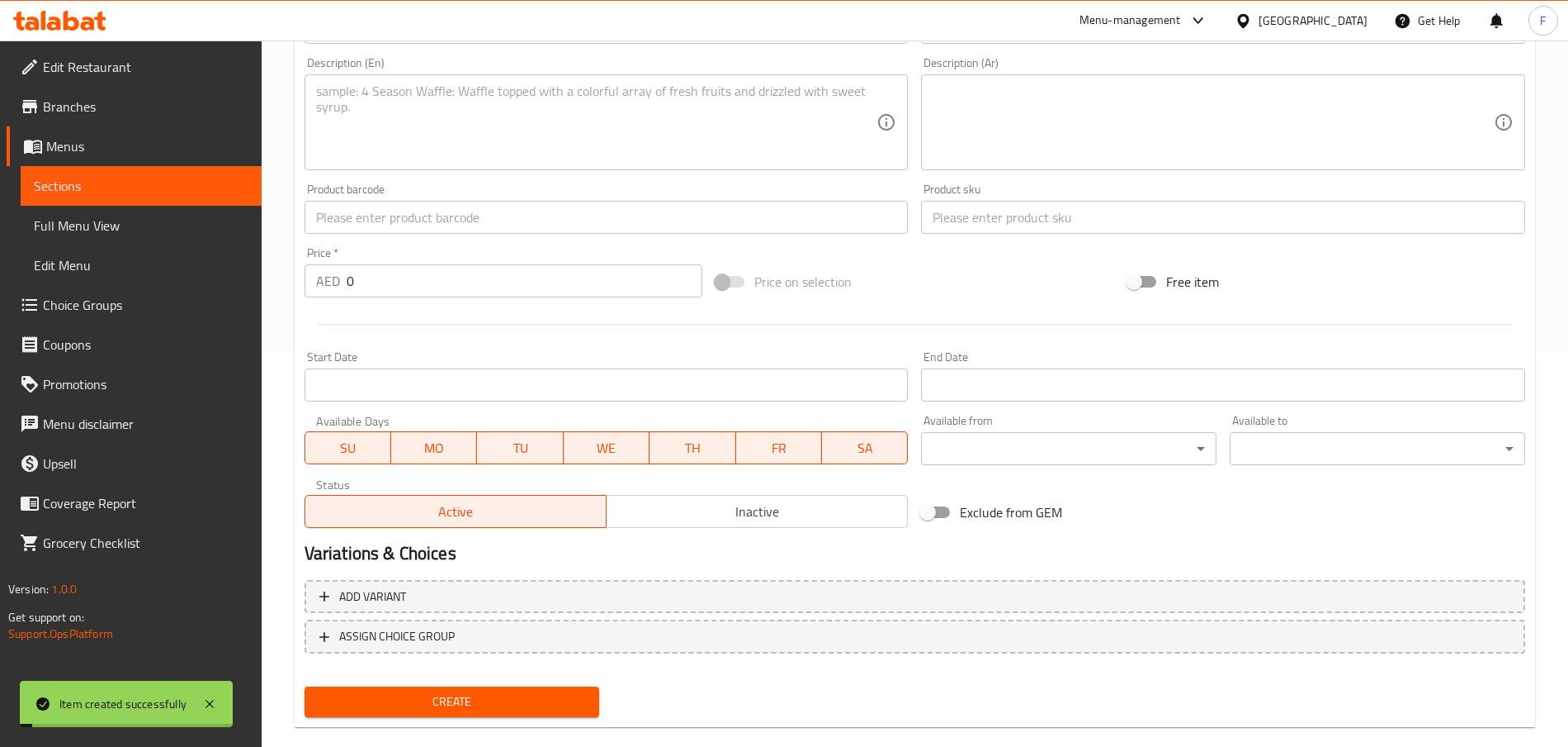
scroll to position [153, 0]
